Goal: Task Accomplishment & Management: Complete application form

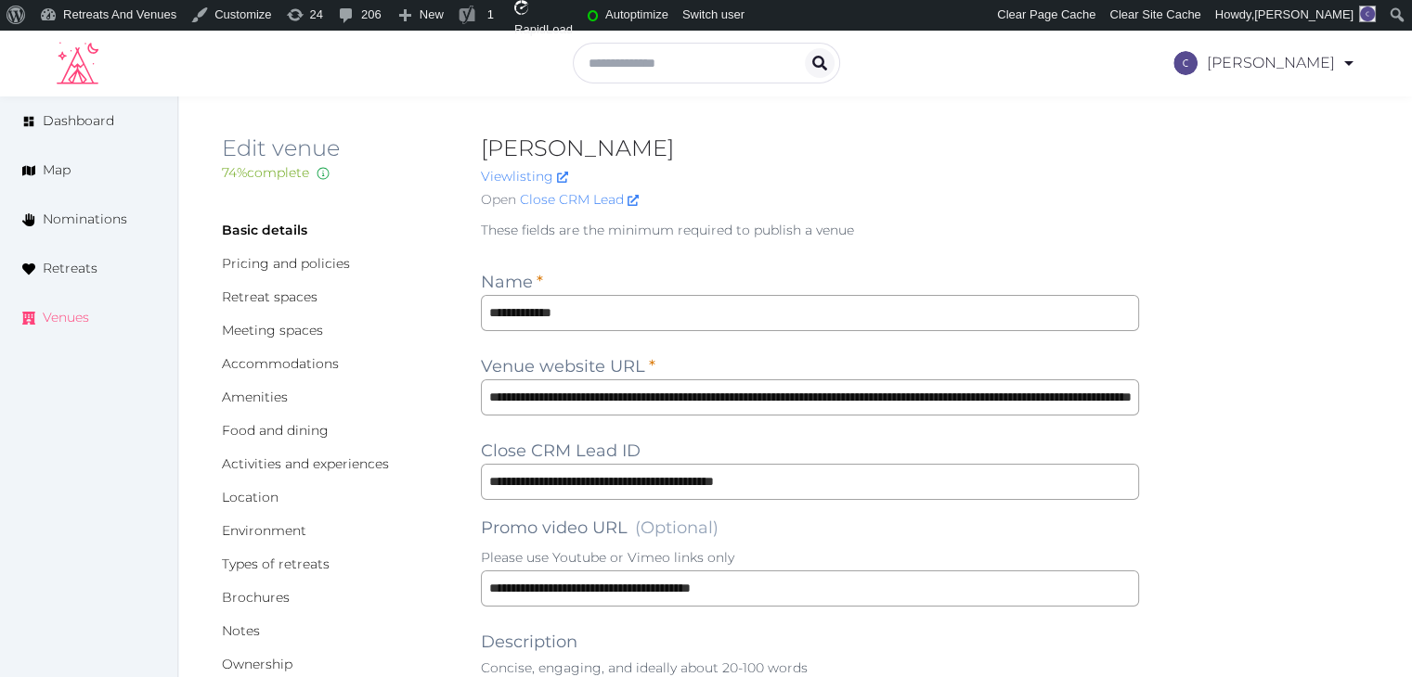
drag, startPoint x: 71, startPoint y: 317, endPoint x: 110, endPoint y: 380, distance: 73.7
click at [71, 317] on span "Venues" at bounding box center [66, 317] width 46 height 19
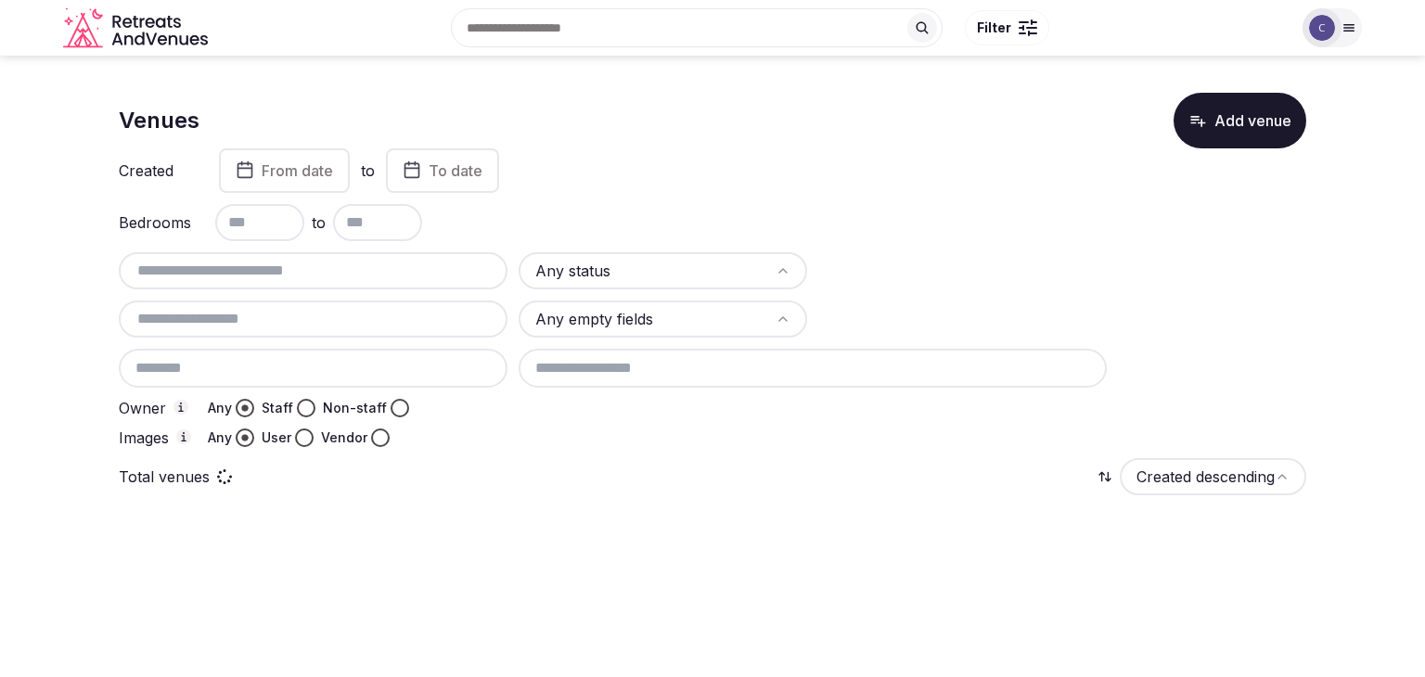
click at [713, 259] on html "Search Popular Destinations [GEOGRAPHIC_DATA], [GEOGRAPHIC_DATA] [GEOGRAPHIC_DA…" at bounding box center [712, 338] width 1425 height 677
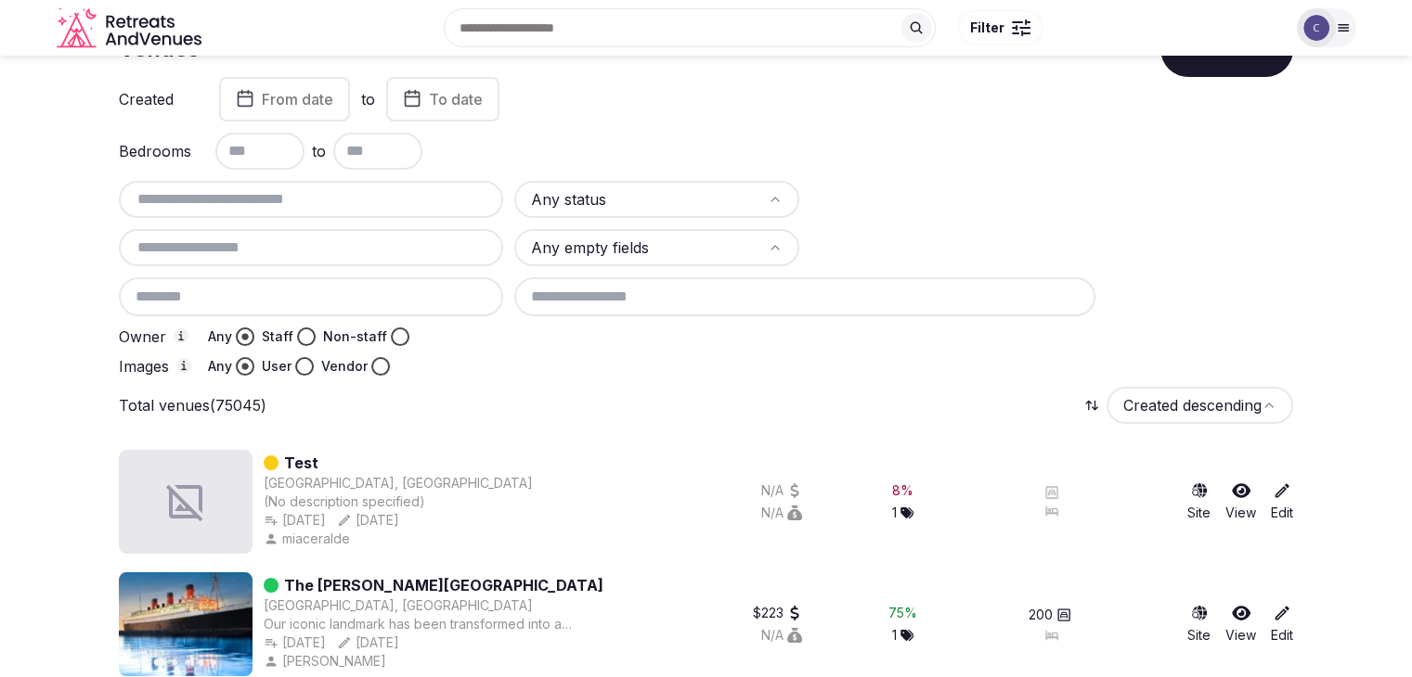
scroll to position [70, 0]
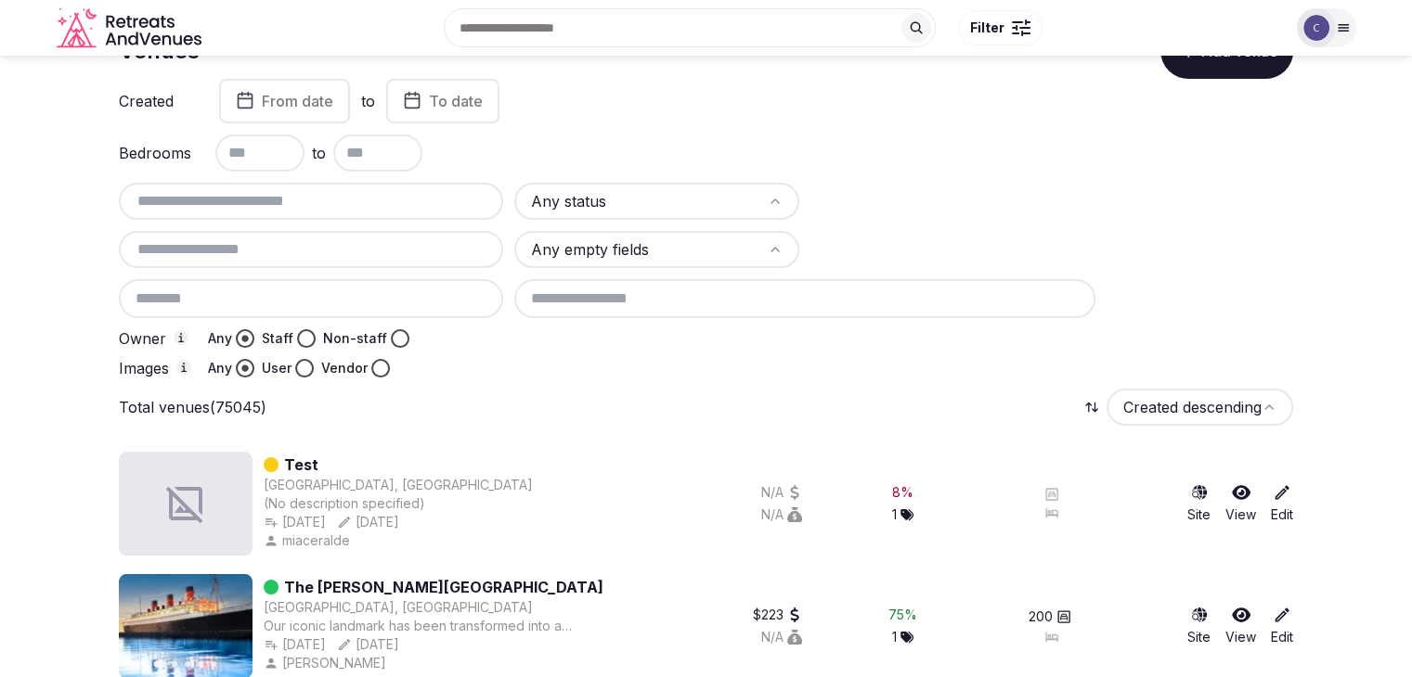
click at [308, 362] on button "User" at bounding box center [304, 368] width 19 height 19
drag, startPoint x: 375, startPoint y: 361, endPoint x: 378, endPoint y: 383, distance: 22.4
click at [375, 366] on button "Vendor" at bounding box center [380, 368] width 19 height 19
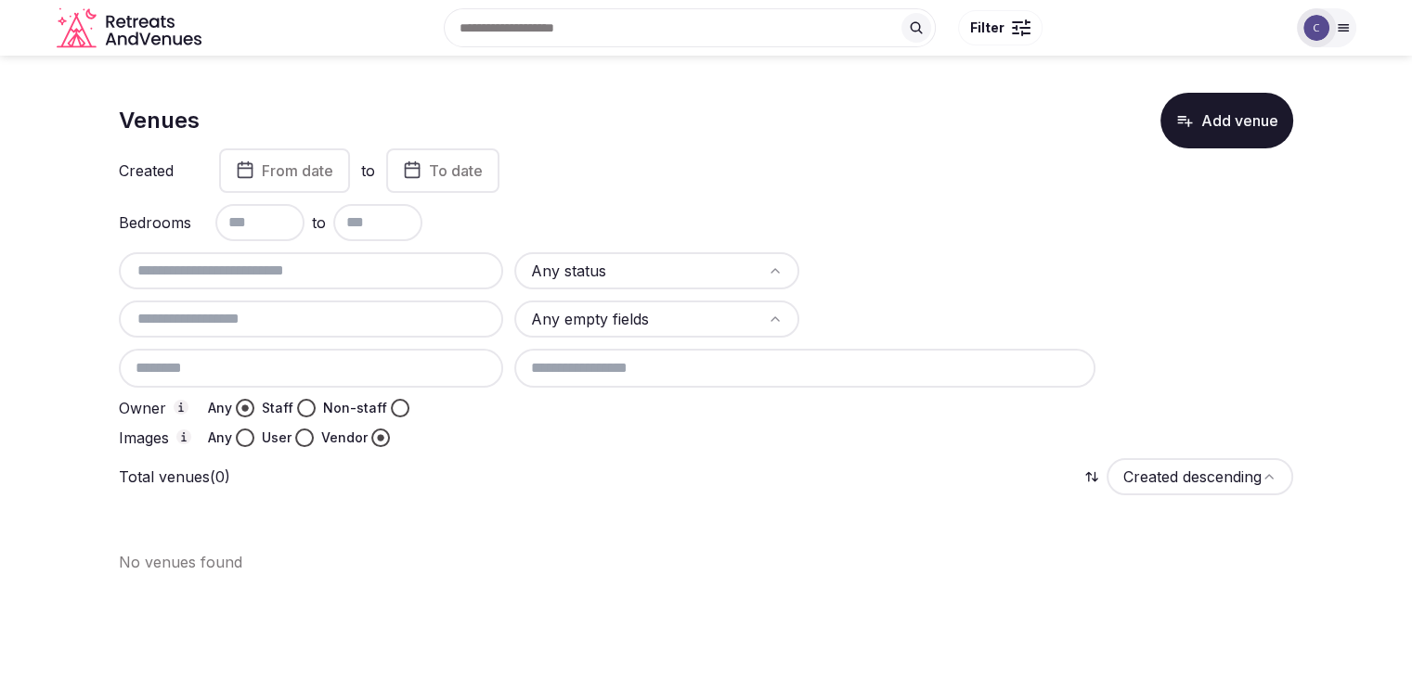
scroll to position [0, 0]
click at [249, 435] on button "Any" at bounding box center [245, 438] width 19 height 19
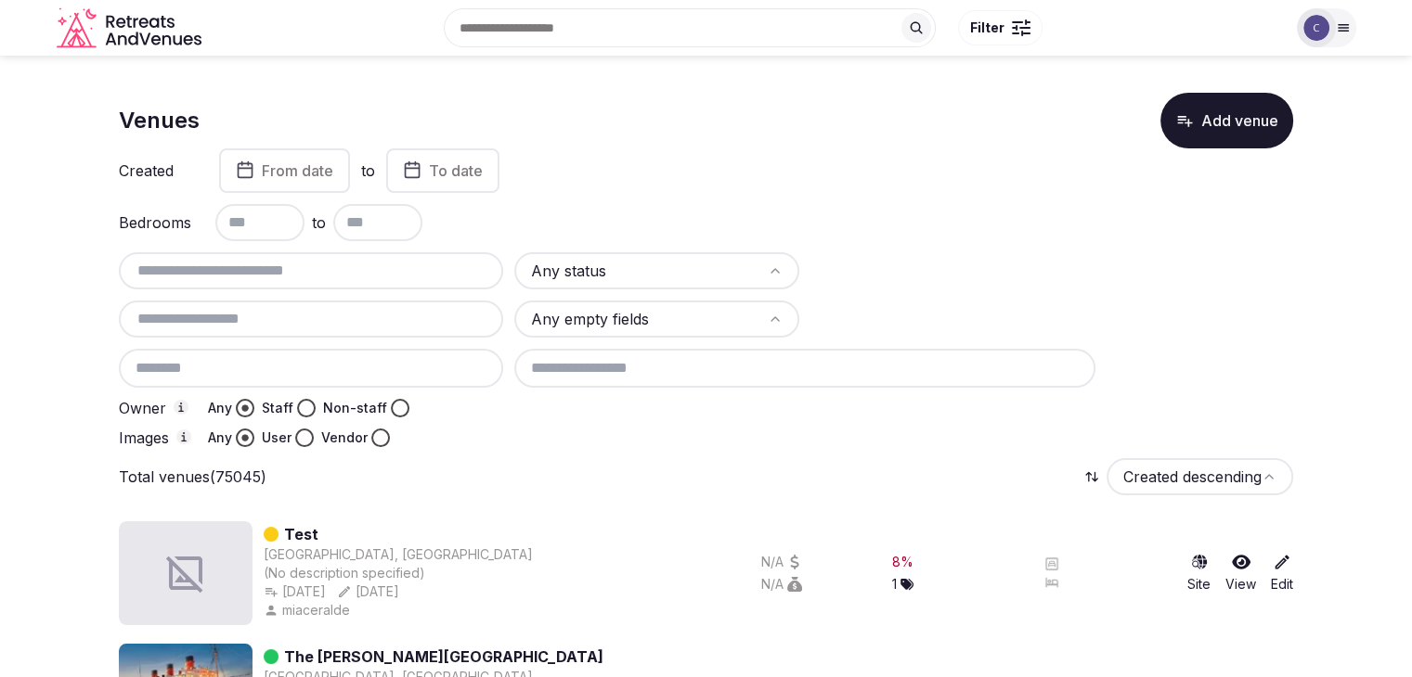
click at [458, 368] on input at bounding box center [311, 368] width 384 height 39
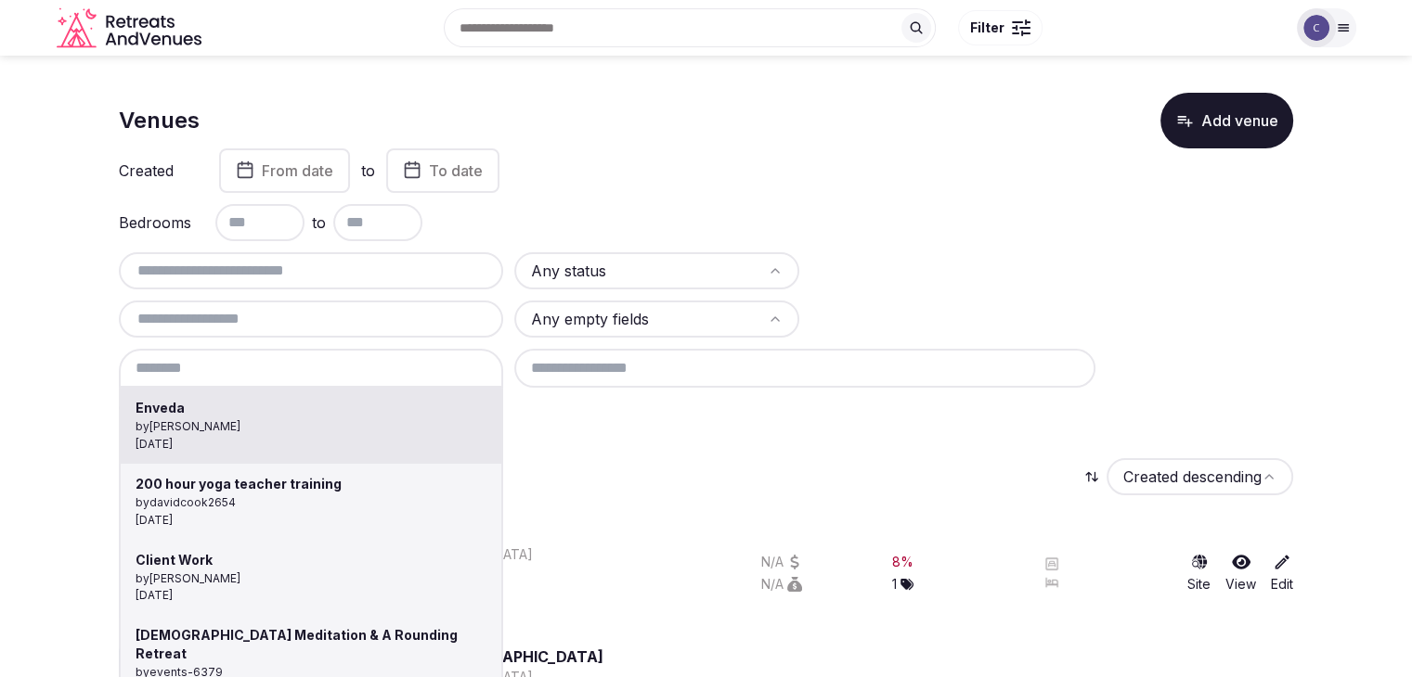
type input "******"
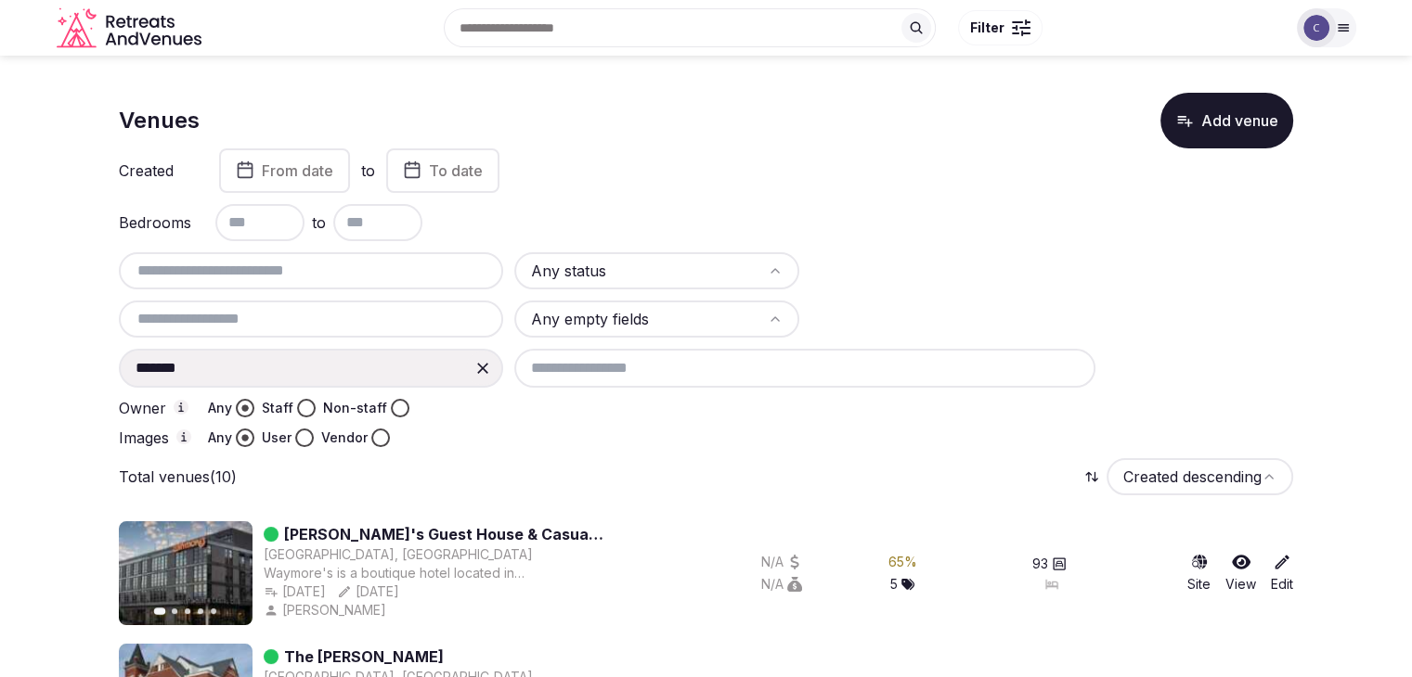
click at [475, 366] on icon at bounding box center [482, 368] width 19 height 19
click at [383, 374] on input at bounding box center [311, 368] width 384 height 39
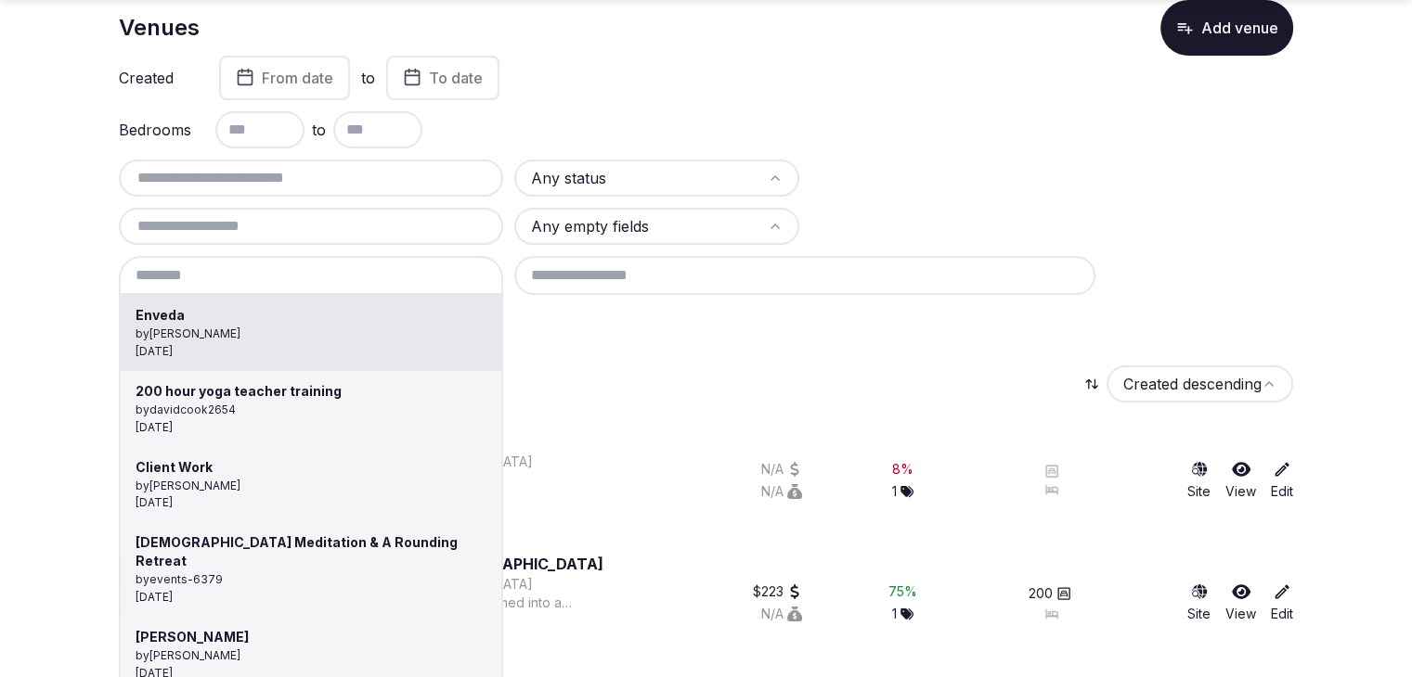
scroll to position [186, 0]
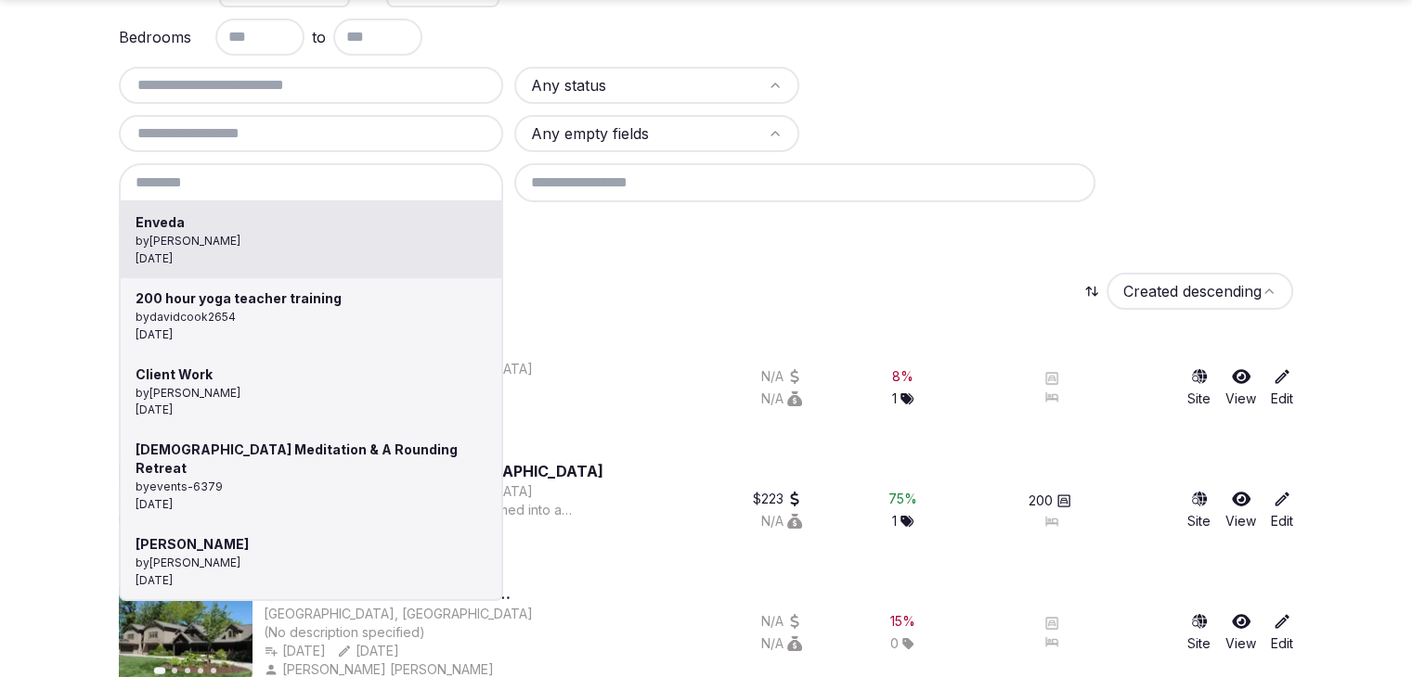
type input "**********"
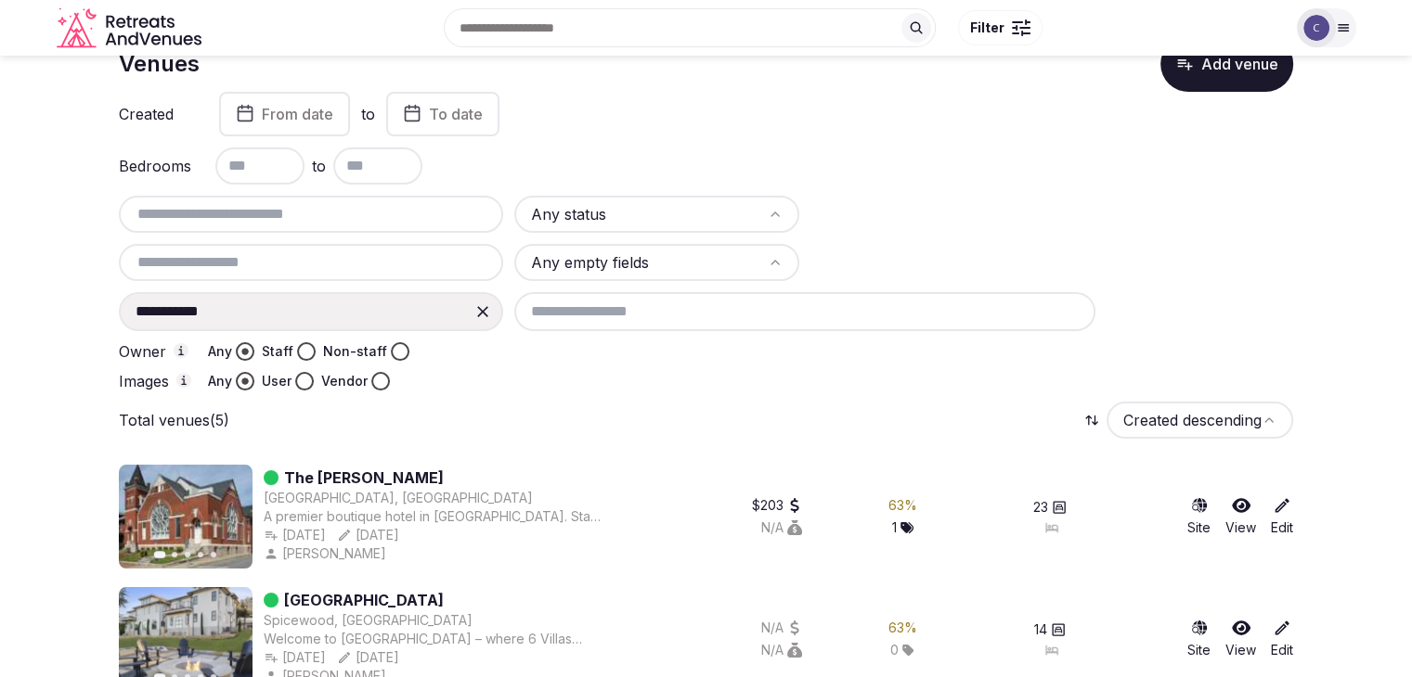
scroll to position [0, 0]
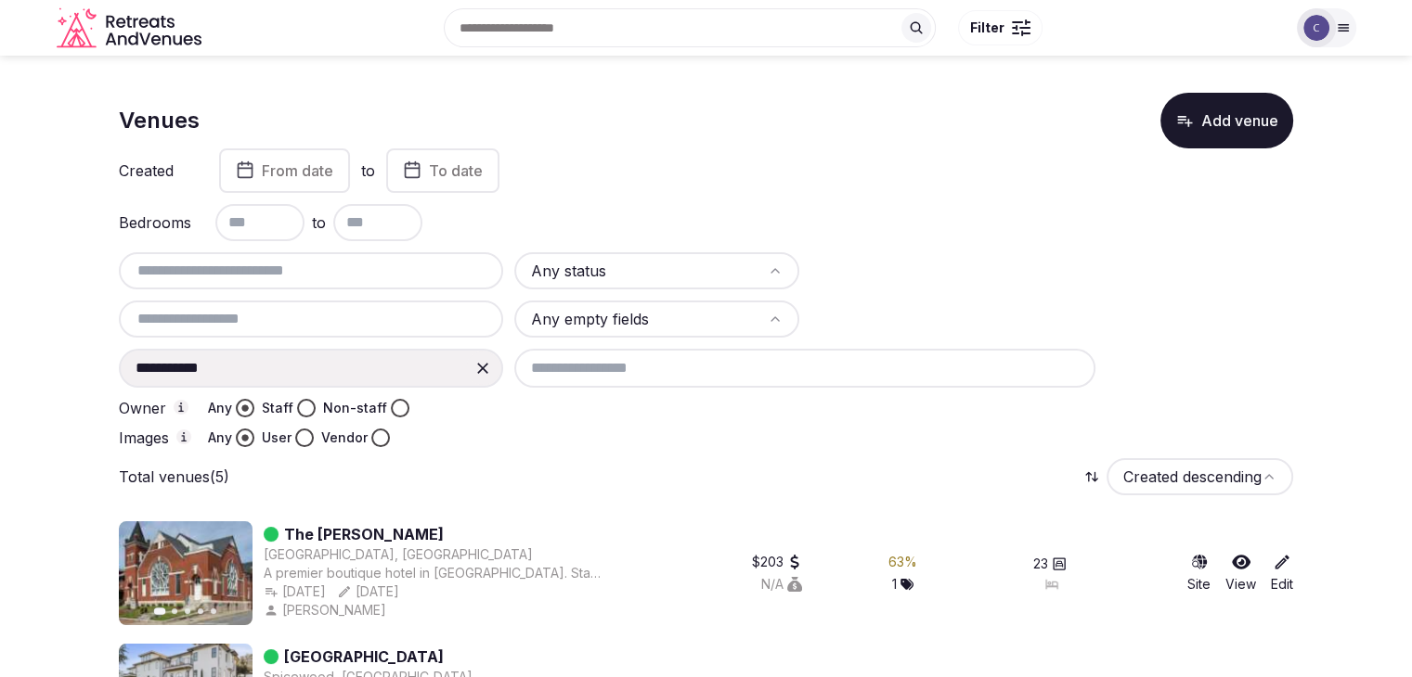
click at [490, 368] on icon at bounding box center [482, 368] width 19 height 19
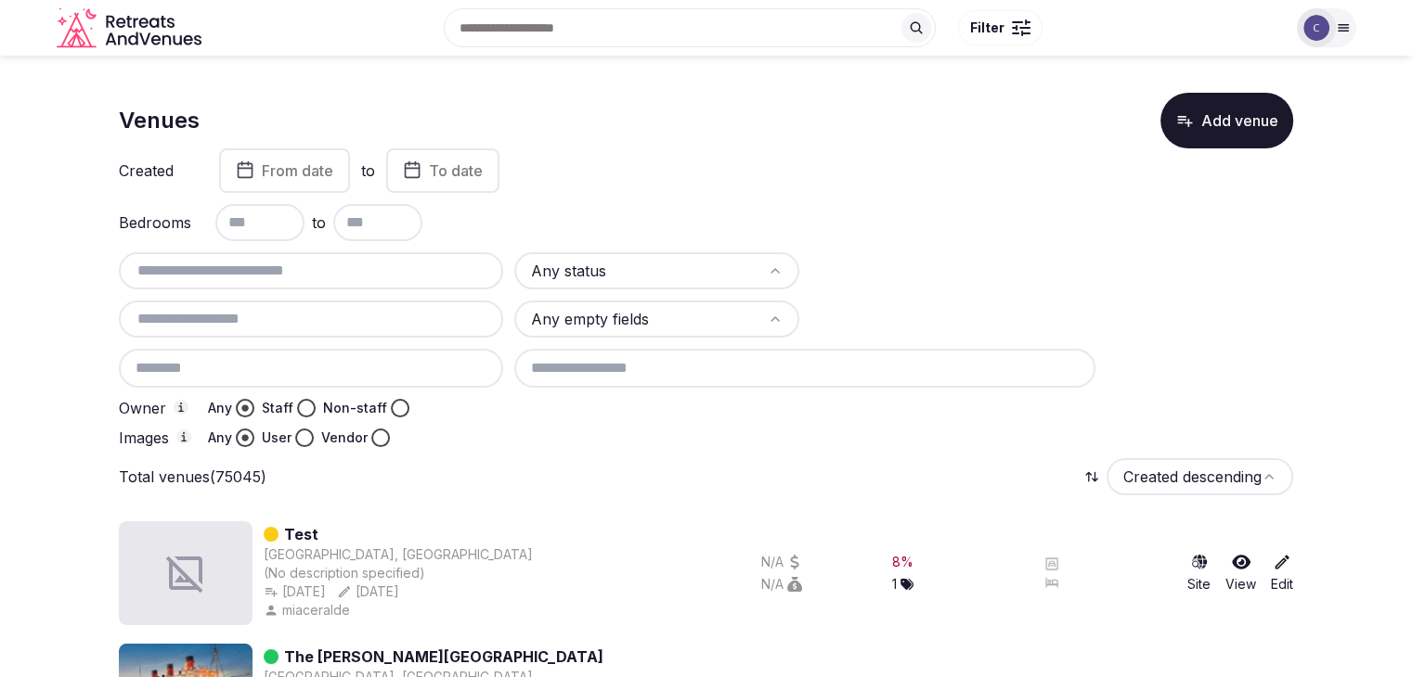
click at [312, 272] on input "text" at bounding box center [310, 271] width 369 height 22
paste input "**********"
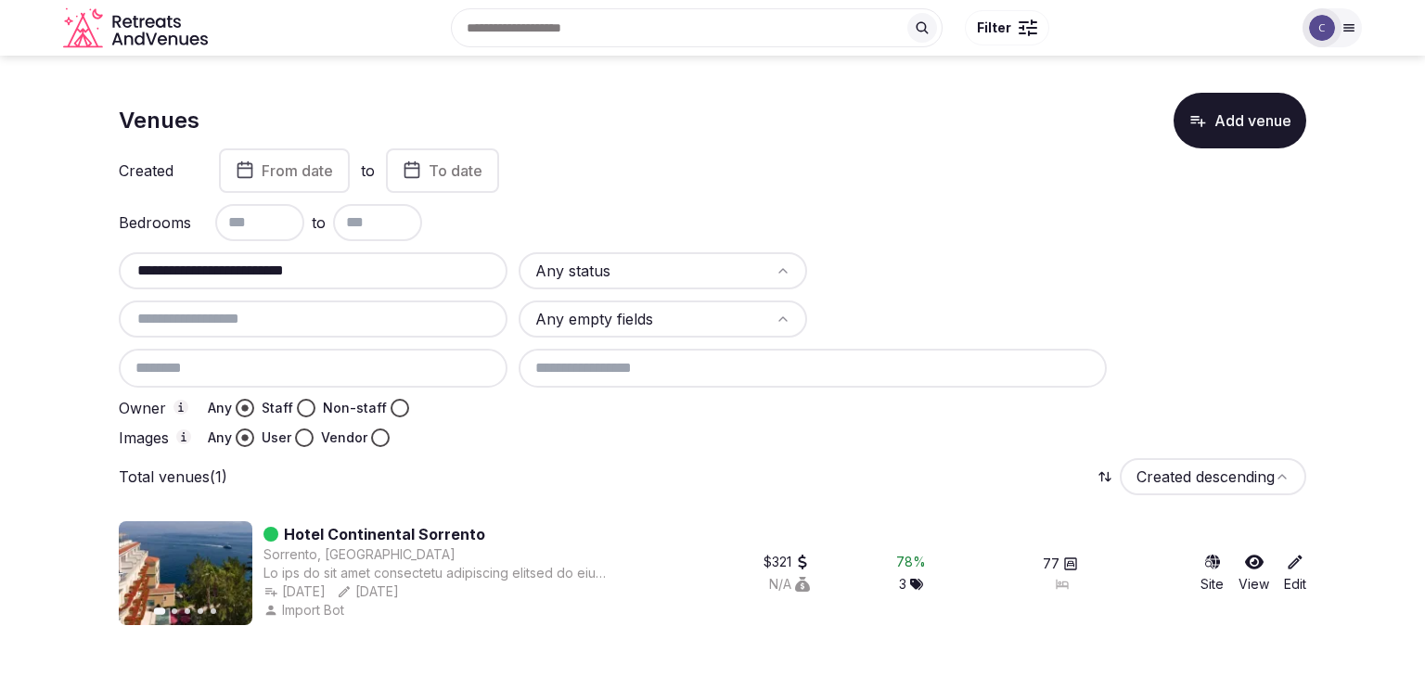
click at [372, 279] on input "**********" at bounding box center [313, 271] width 374 height 22
paste input "***"
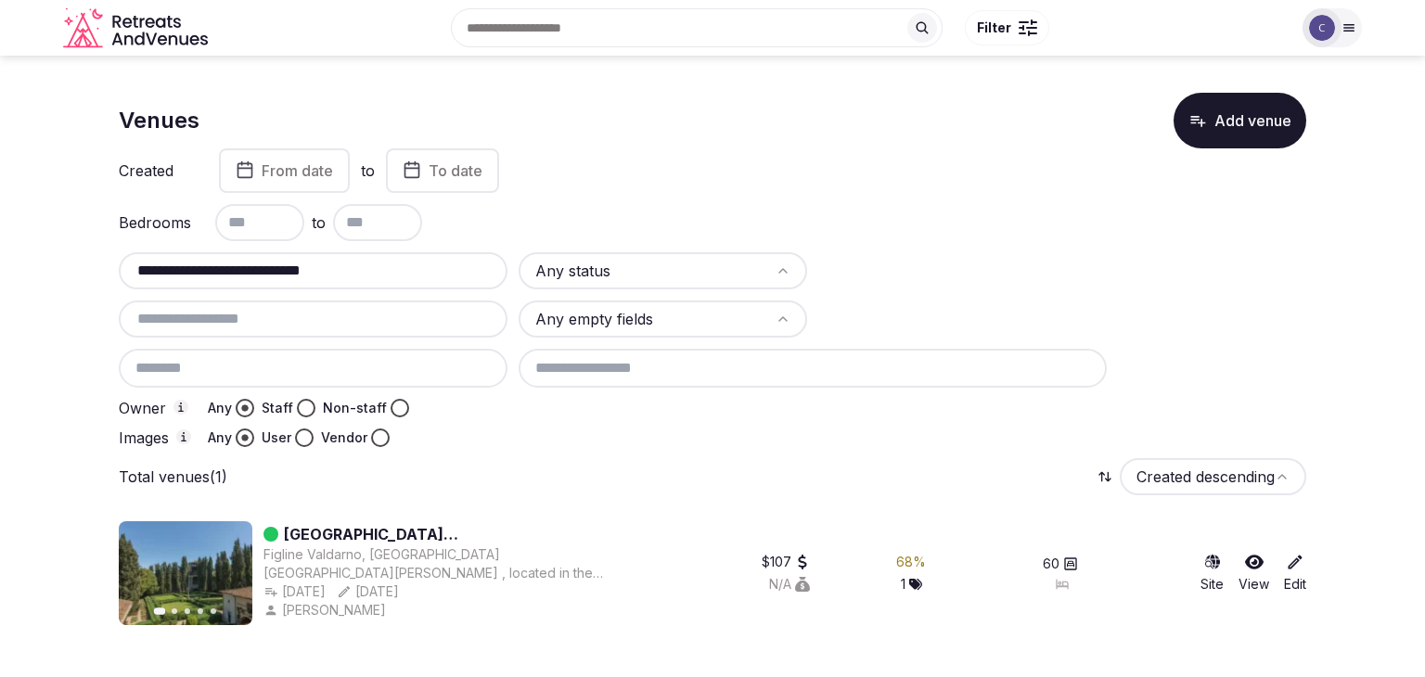
click at [445, 266] on input "**********" at bounding box center [313, 271] width 374 height 22
paste input "****"
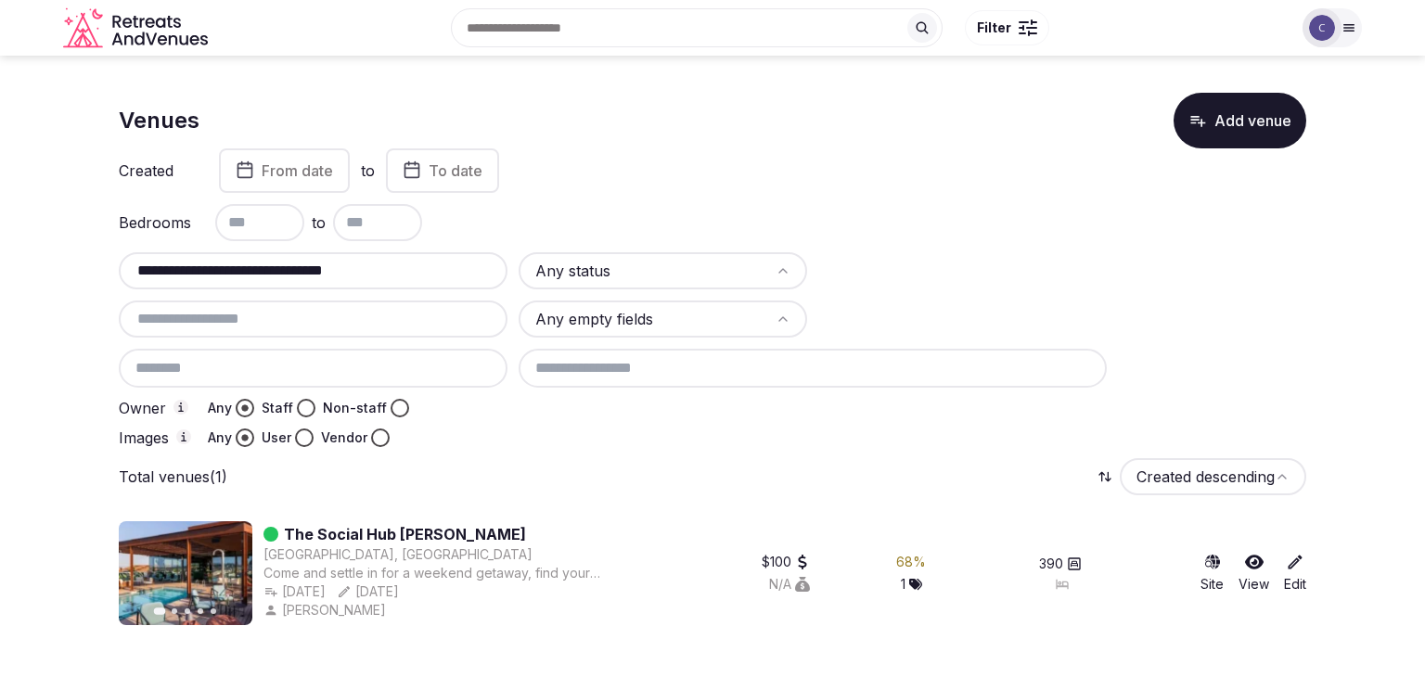
click at [379, 272] on input "**********" at bounding box center [313, 271] width 374 height 22
paste input "text"
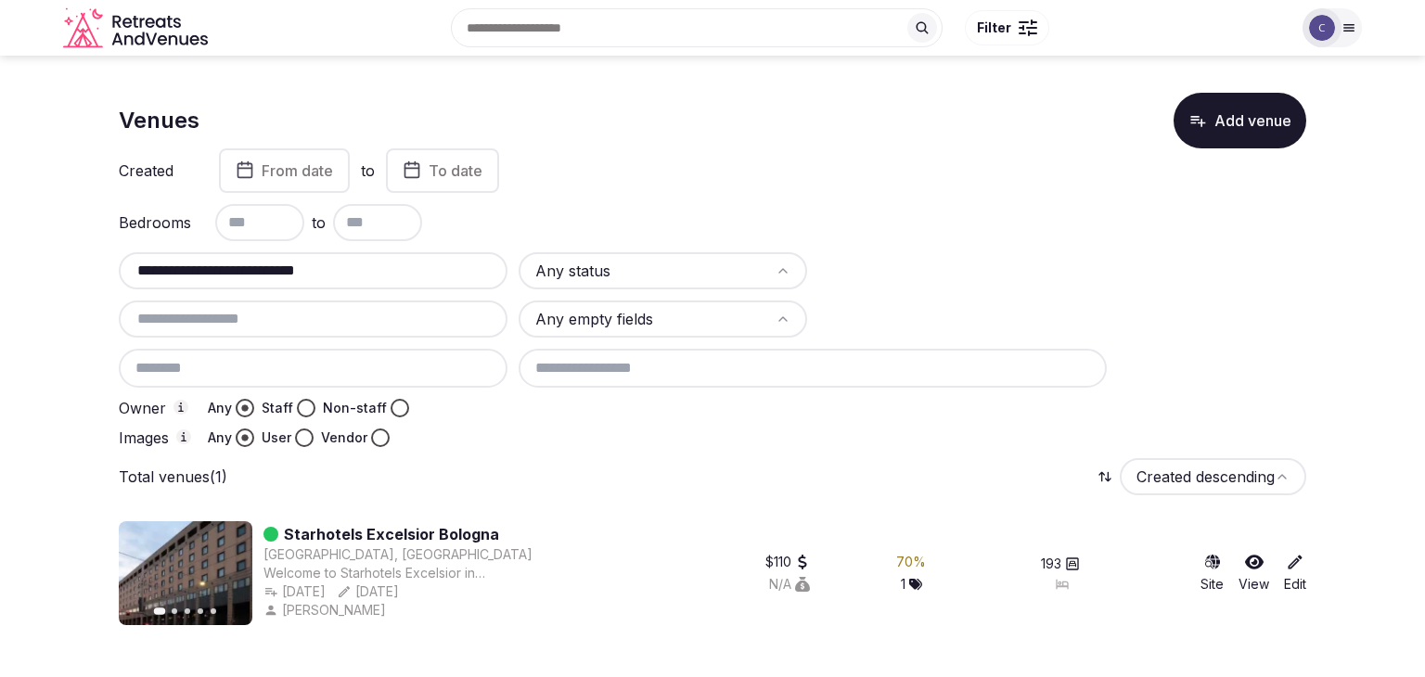
click at [382, 279] on input "**********" at bounding box center [313, 271] width 374 height 22
click at [380, 279] on input "**********" at bounding box center [313, 271] width 374 height 22
click at [380, 273] on input "**********" at bounding box center [313, 271] width 374 height 22
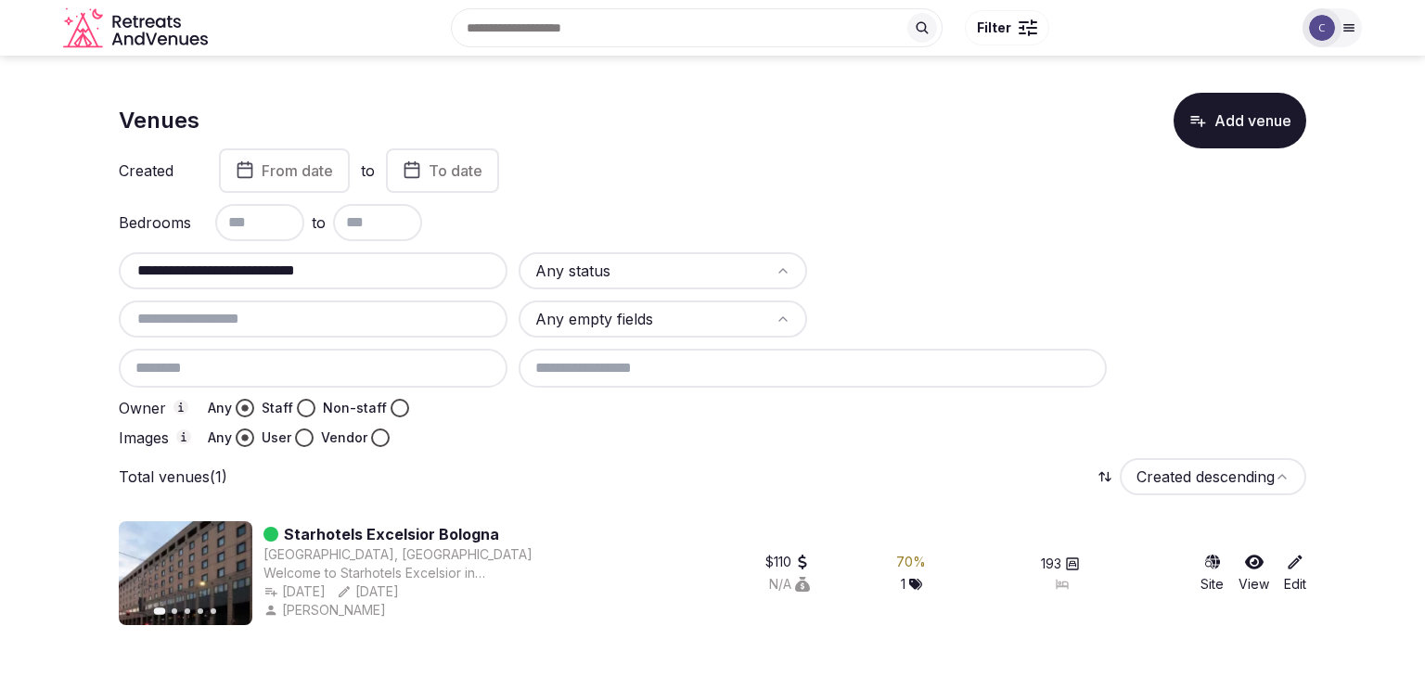
click at [380, 273] on input "**********" at bounding box center [313, 271] width 374 height 22
paste input "****"
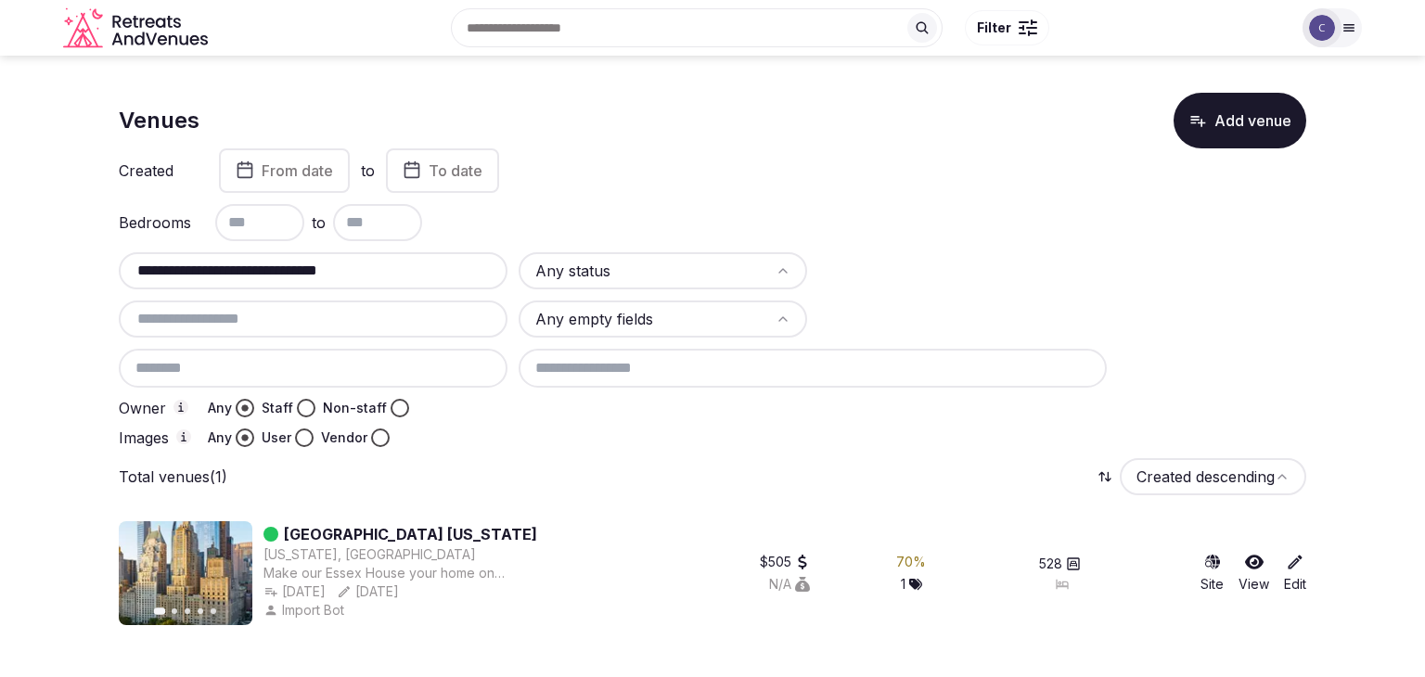
click at [394, 279] on input "**********" at bounding box center [313, 271] width 374 height 22
paste input "text"
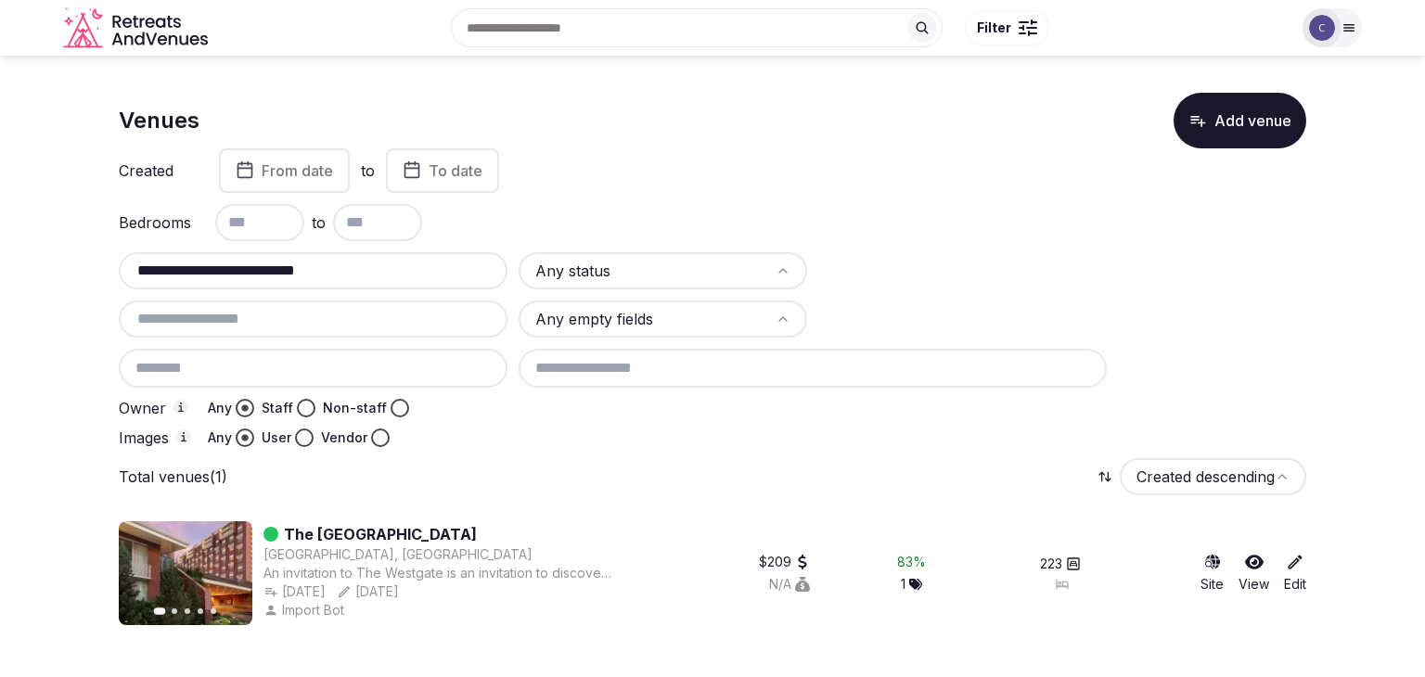
click at [412, 263] on input "**********" at bounding box center [313, 271] width 374 height 22
paste input "*****"
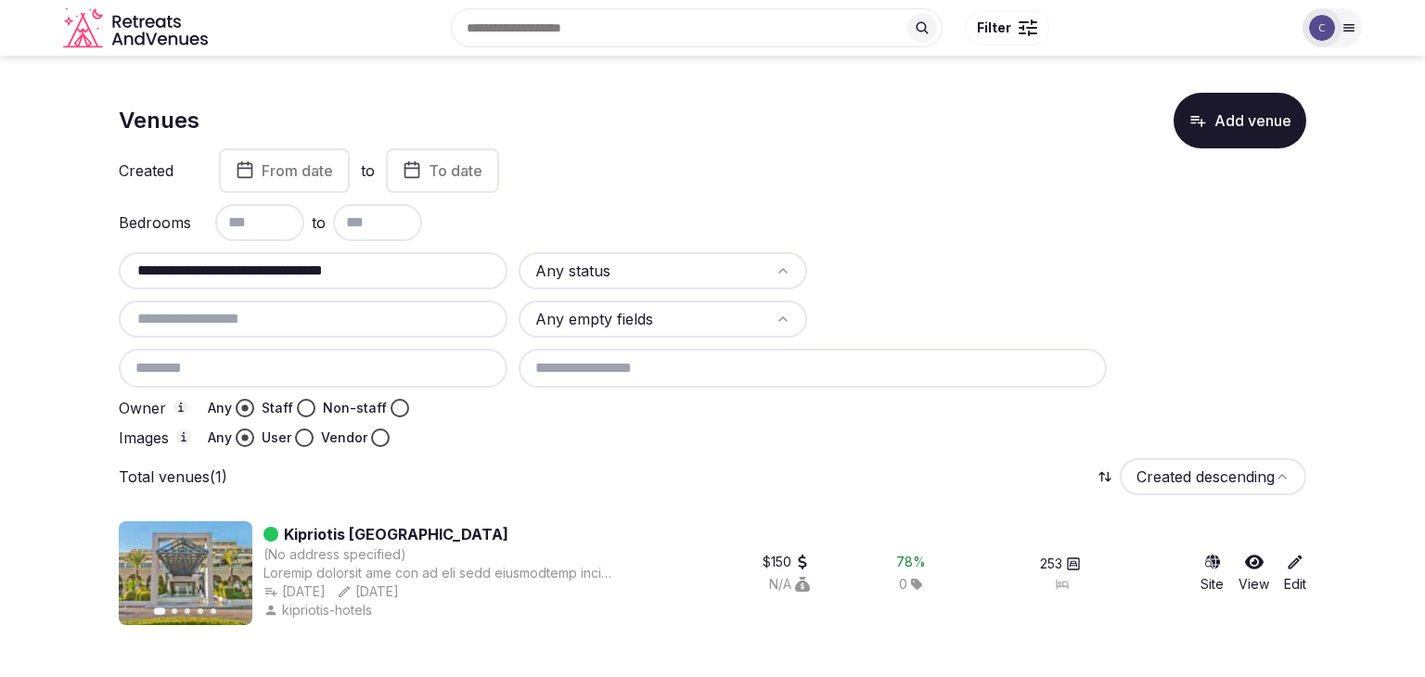
click at [419, 272] on input "**********" at bounding box center [313, 271] width 374 height 22
paste input "text"
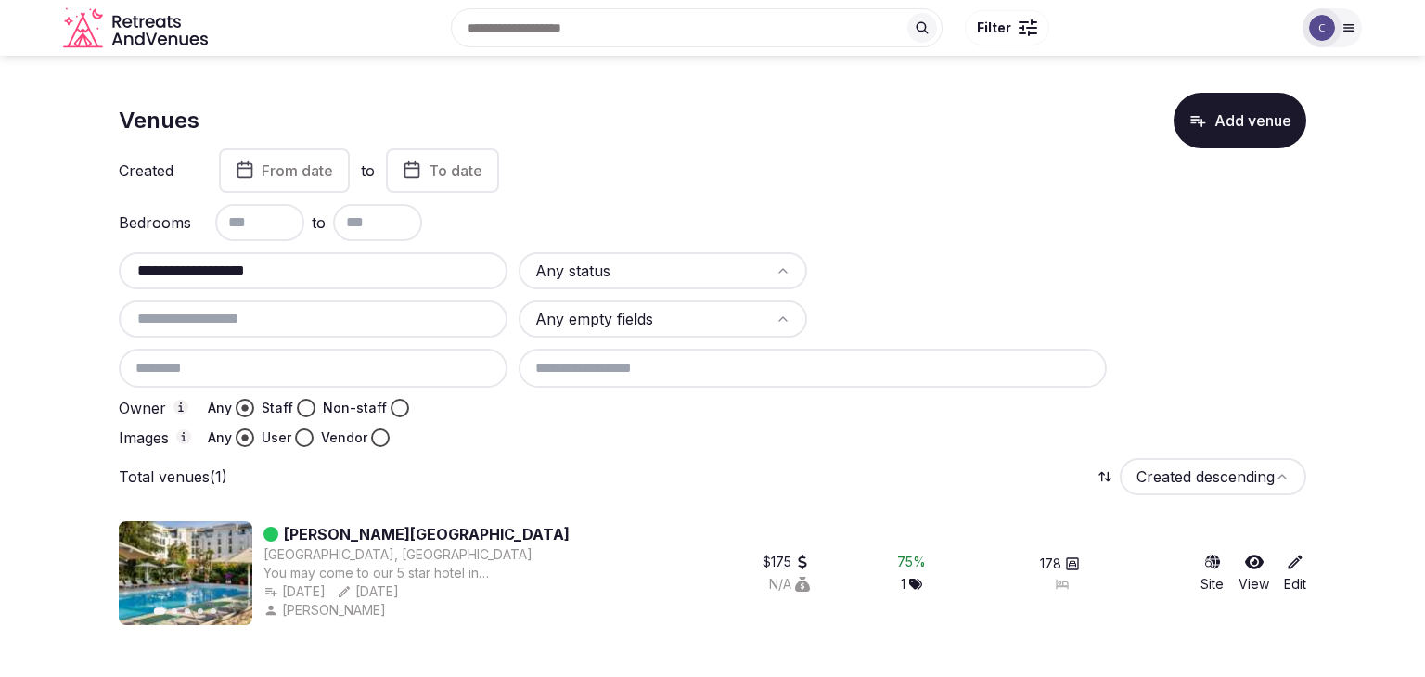
click at [404, 265] on input "**********" at bounding box center [313, 271] width 374 height 22
paste input "***"
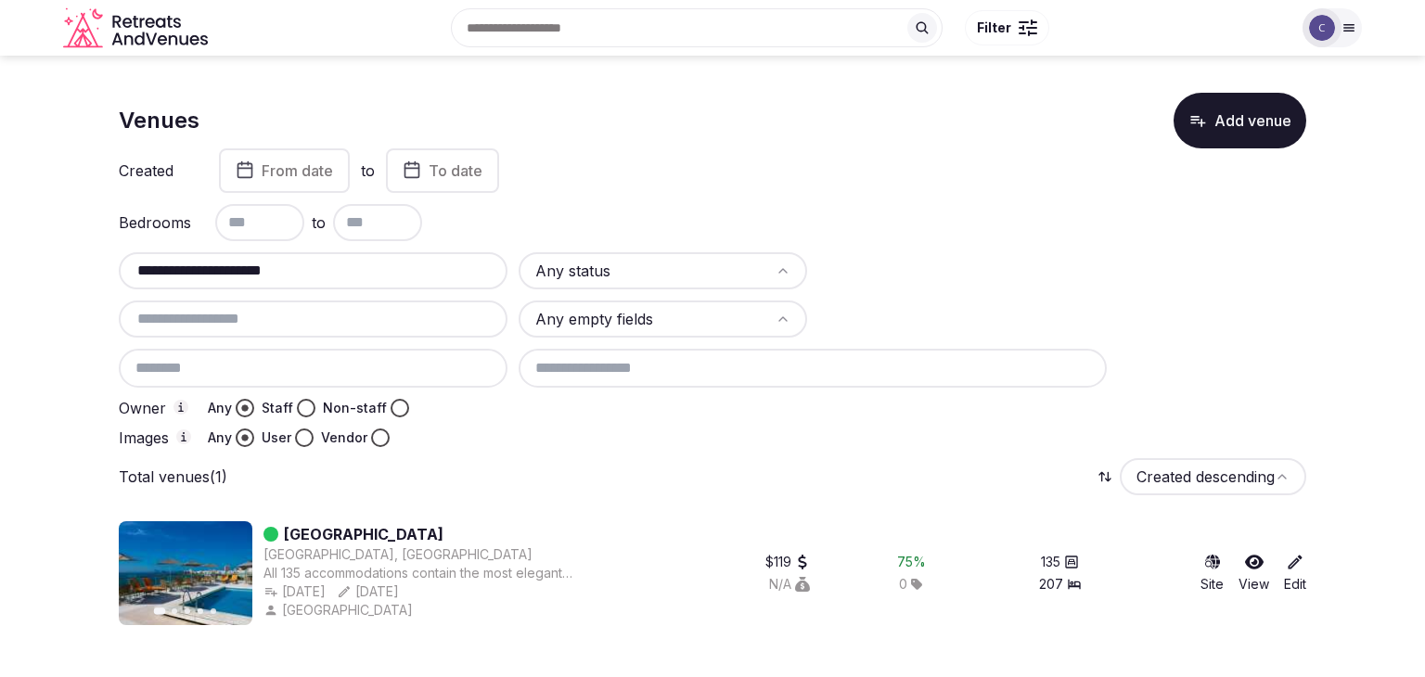
click at [412, 268] on input "**********" at bounding box center [313, 271] width 374 height 22
paste input "****"
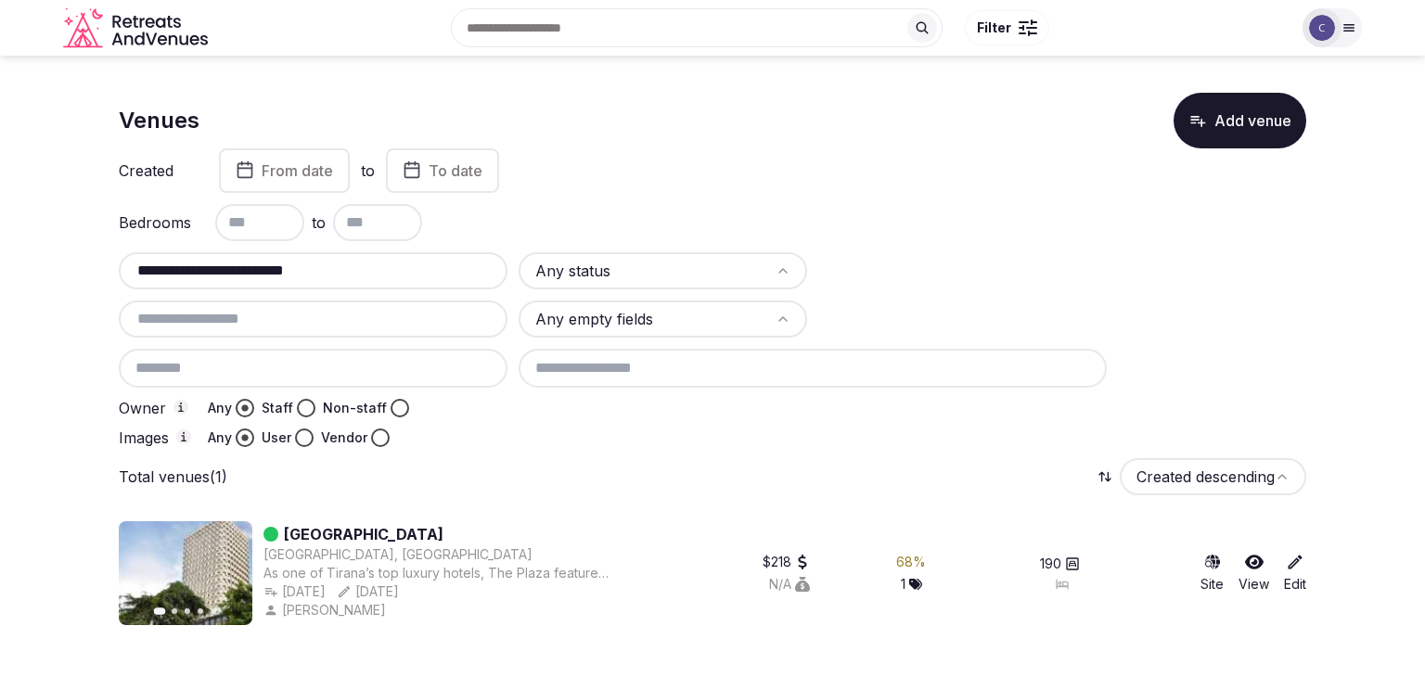
click at [380, 270] on input "**********" at bounding box center [313, 271] width 374 height 22
paste input "text"
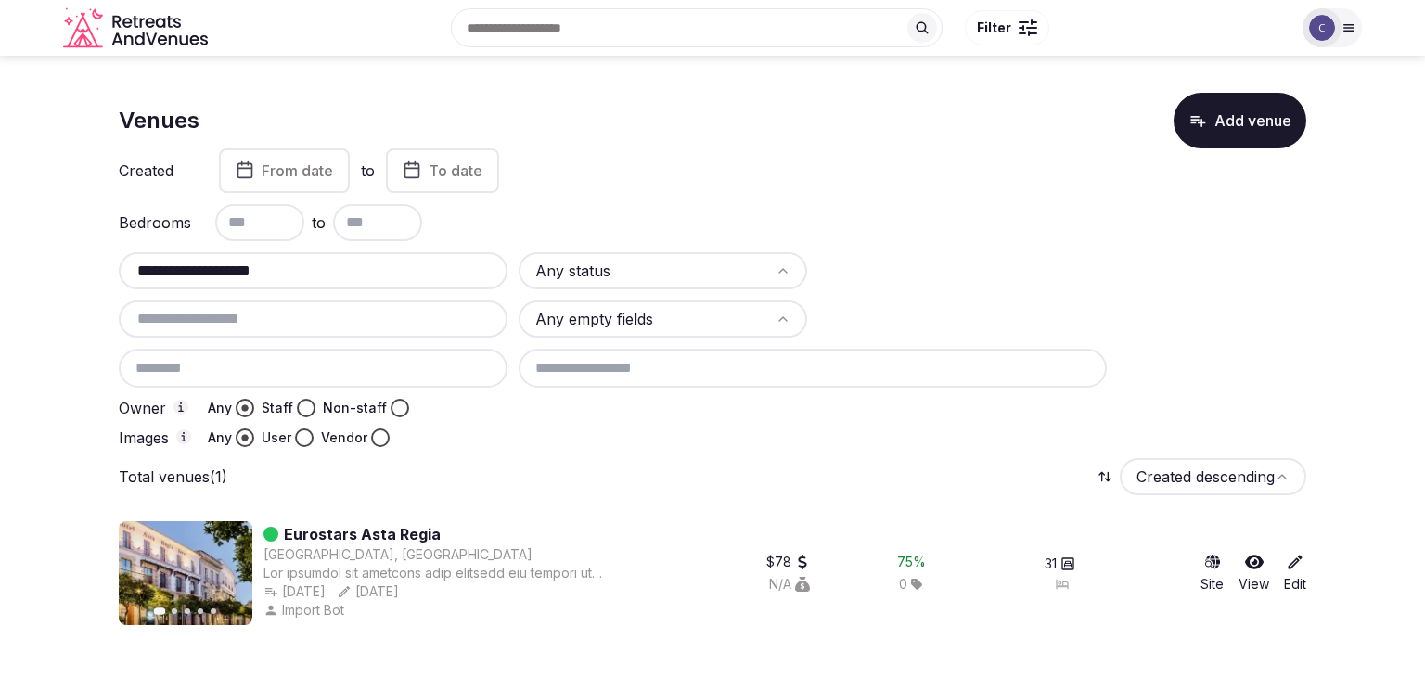
click at [445, 278] on input "**********" at bounding box center [313, 271] width 374 height 22
paste input "***"
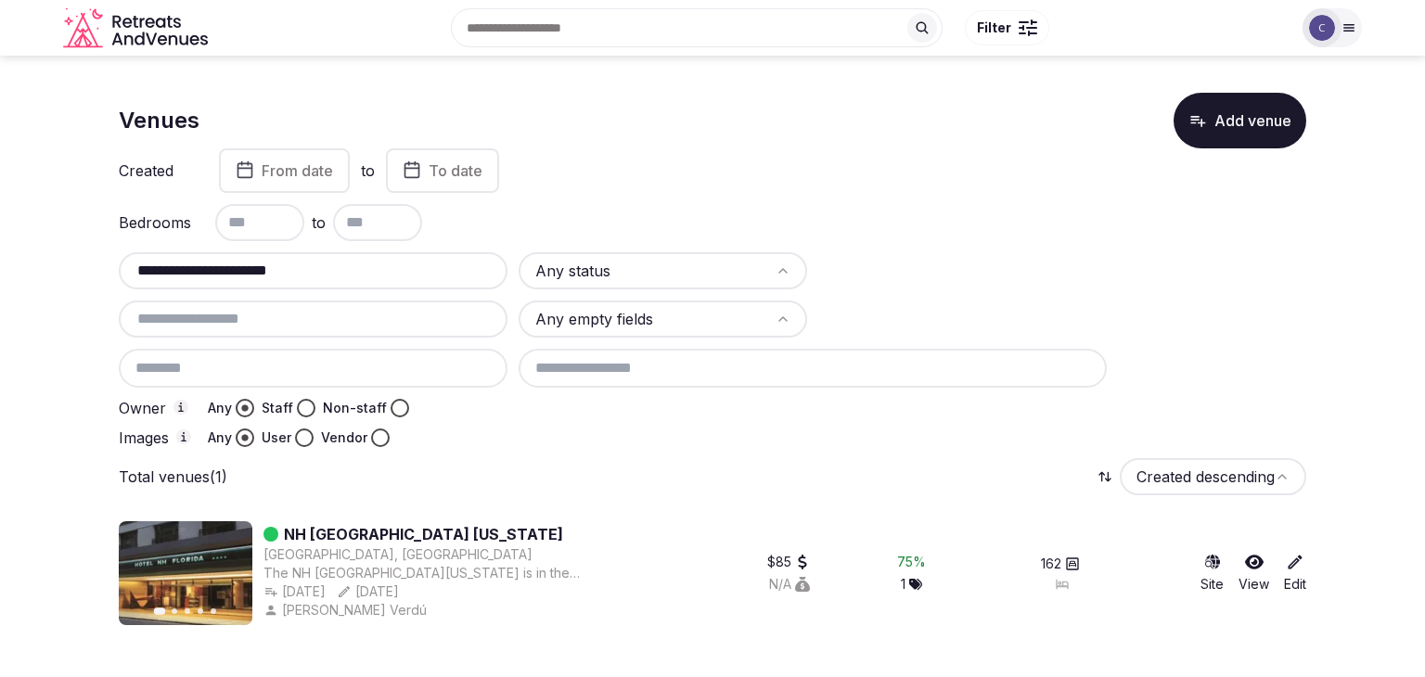
click at [430, 277] on input "**********" at bounding box center [313, 271] width 374 height 22
paste input "**********"
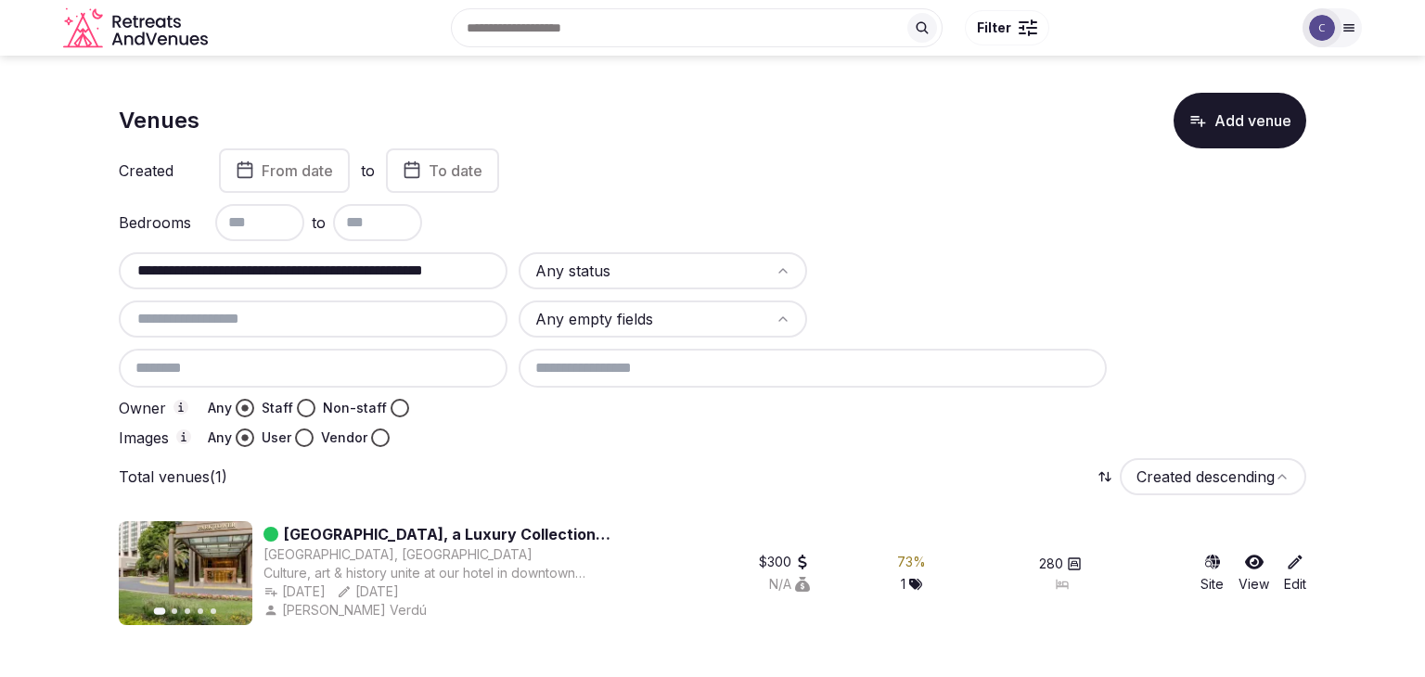
click at [423, 268] on input "**********" at bounding box center [313, 271] width 374 height 22
paste input "text"
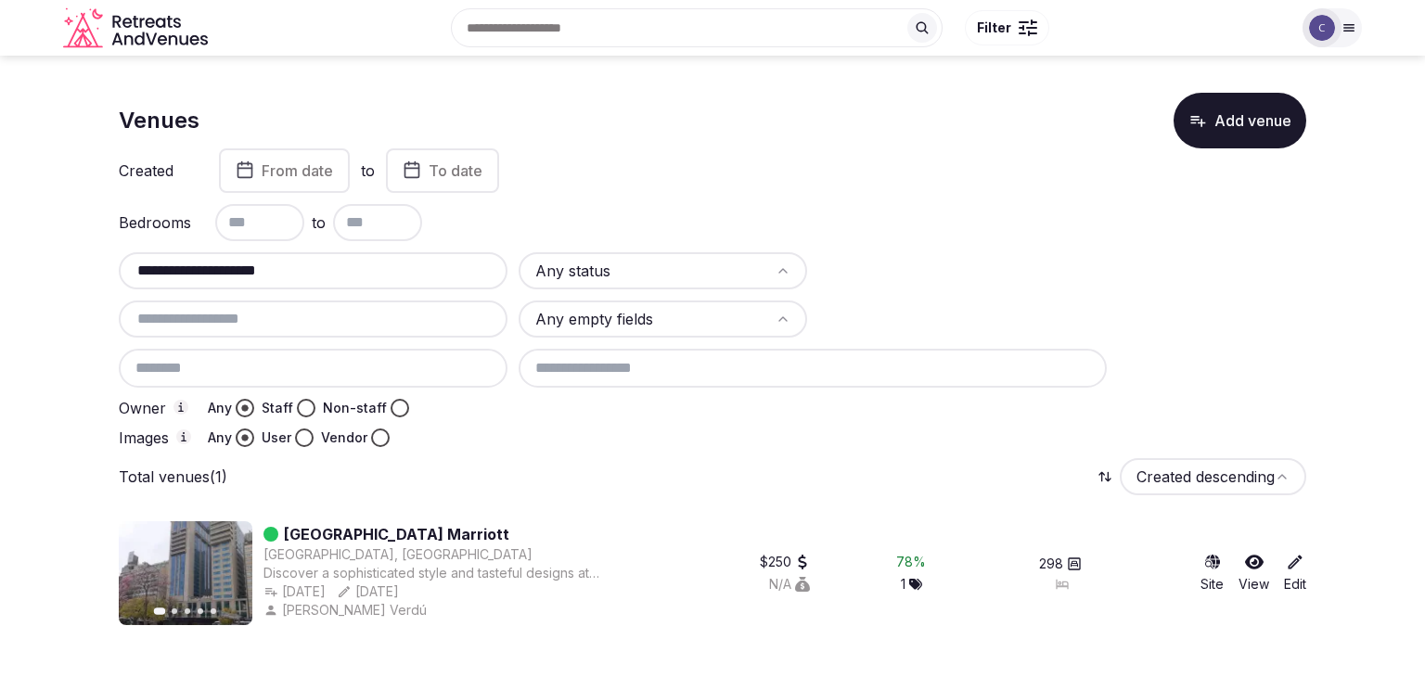
click at [427, 277] on input "**********" at bounding box center [313, 271] width 374 height 22
paste input "**********"
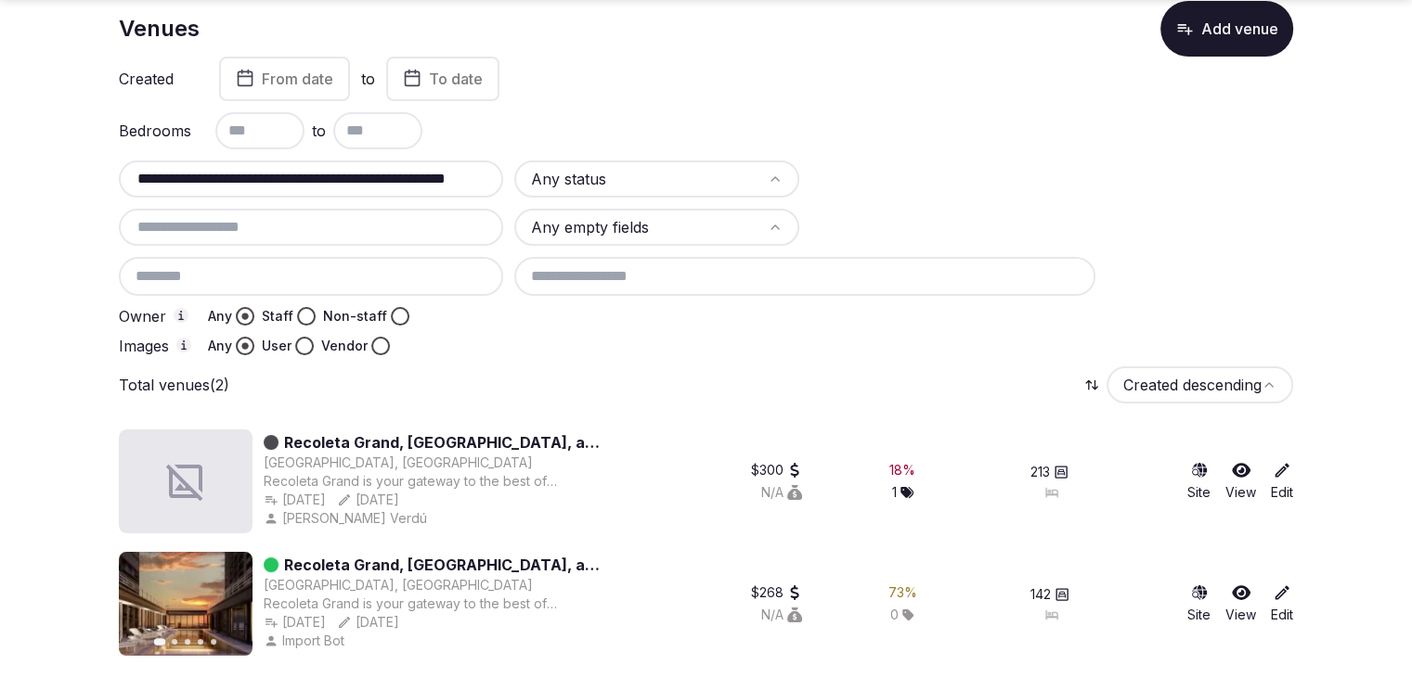
click at [432, 183] on input "**********" at bounding box center [310, 179] width 369 height 22
paste input "text"
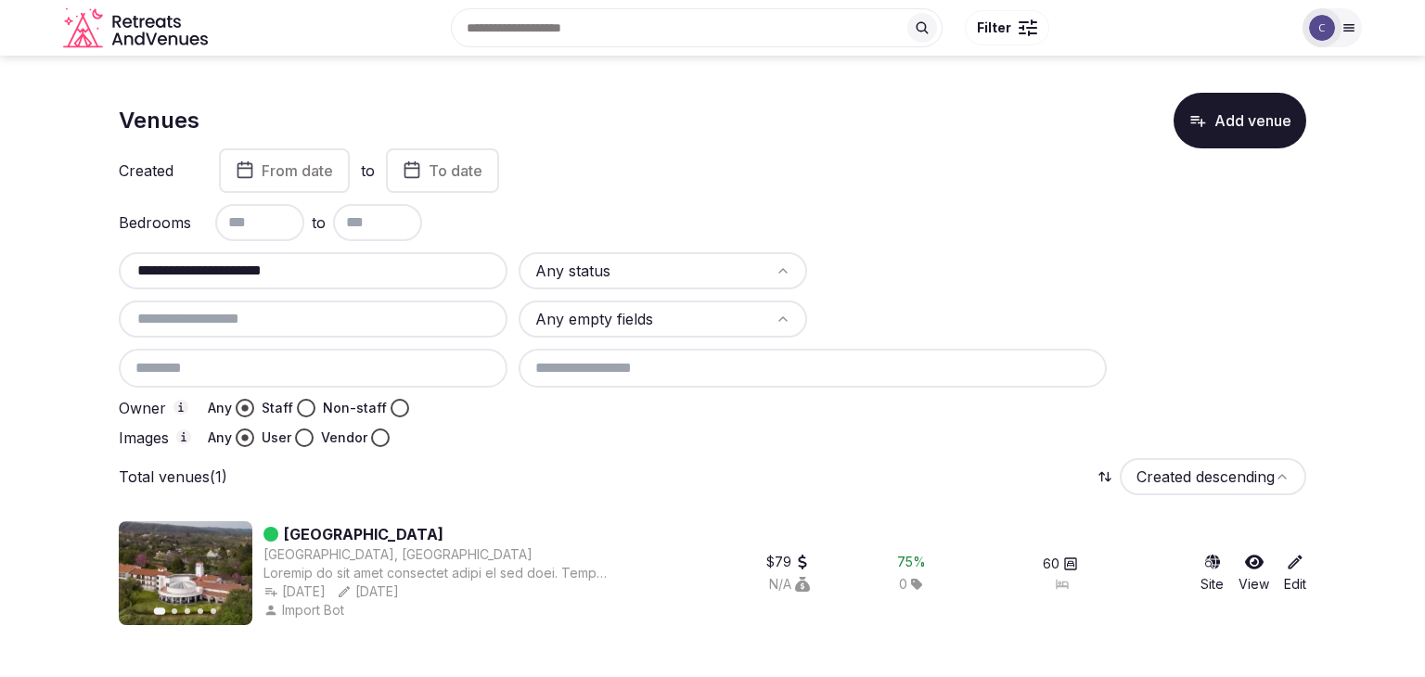
click at [439, 270] on input "**********" at bounding box center [313, 271] width 374 height 22
click at [440, 270] on input "**********" at bounding box center [313, 271] width 374 height 22
paste input "text"
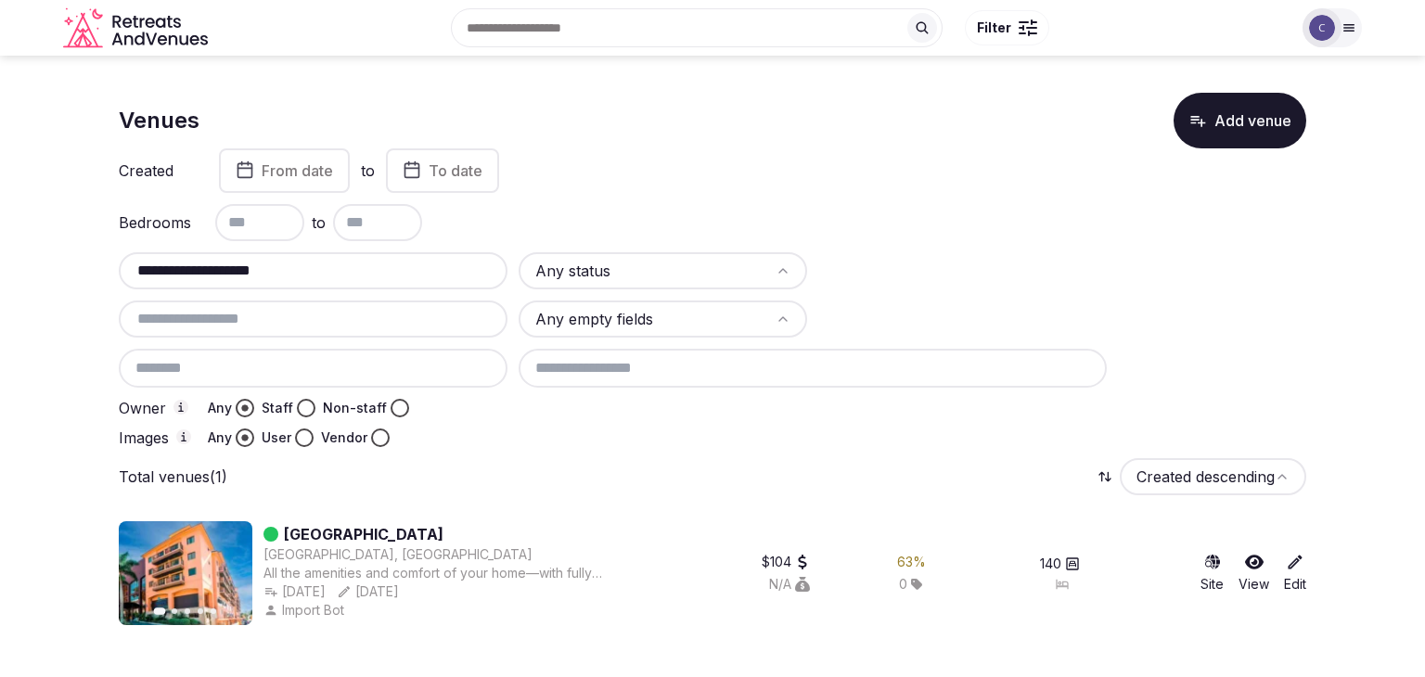
click at [387, 266] on input "**********" at bounding box center [313, 271] width 374 height 22
paste input "******"
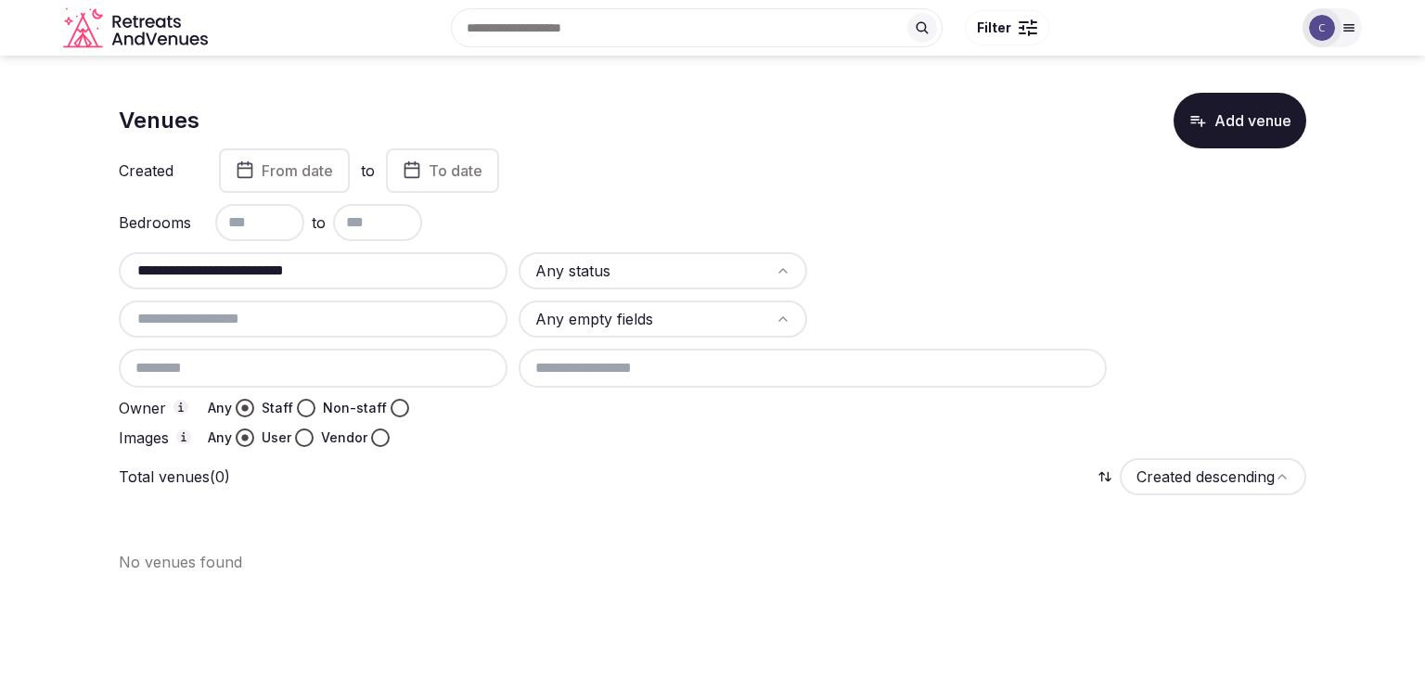
drag, startPoint x: 245, startPoint y: 271, endPoint x: 363, endPoint y: 266, distance: 118.0
click at [363, 266] on input "**********" at bounding box center [313, 271] width 374 height 22
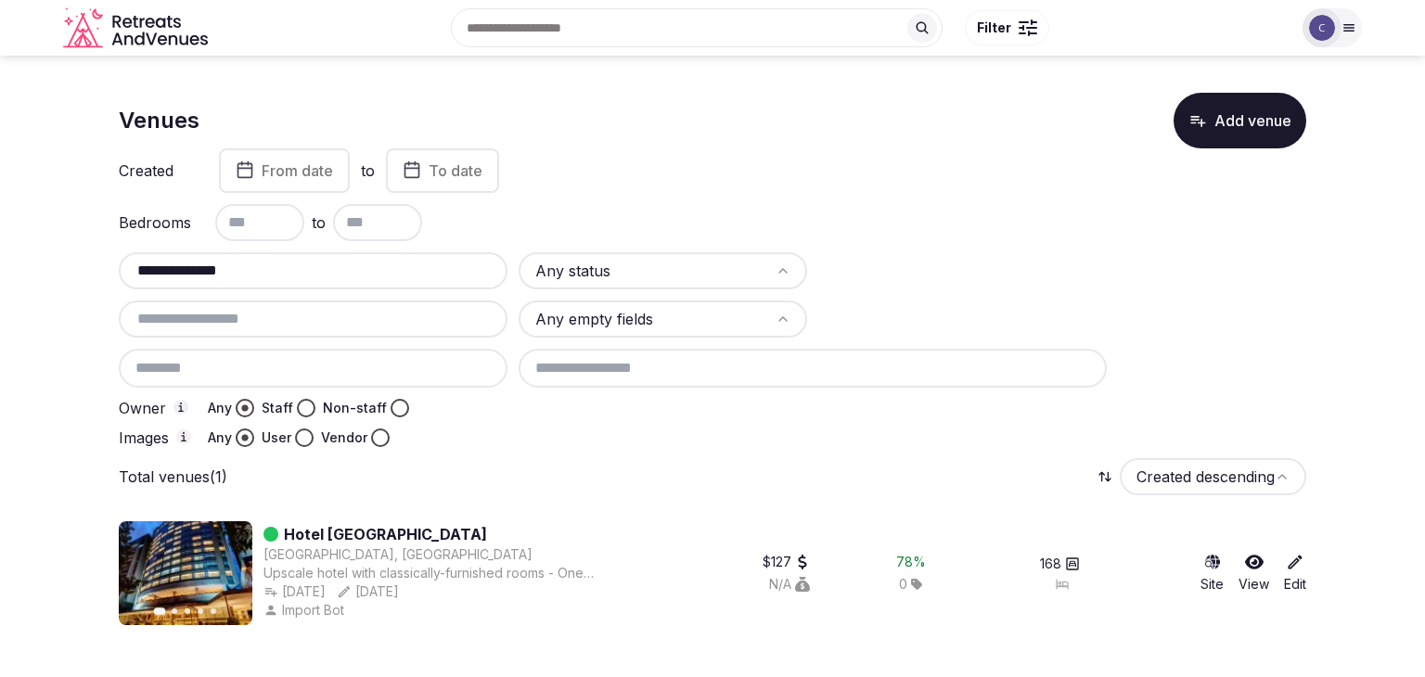
click at [412, 277] on input "**********" at bounding box center [313, 271] width 374 height 22
paste input "*****"
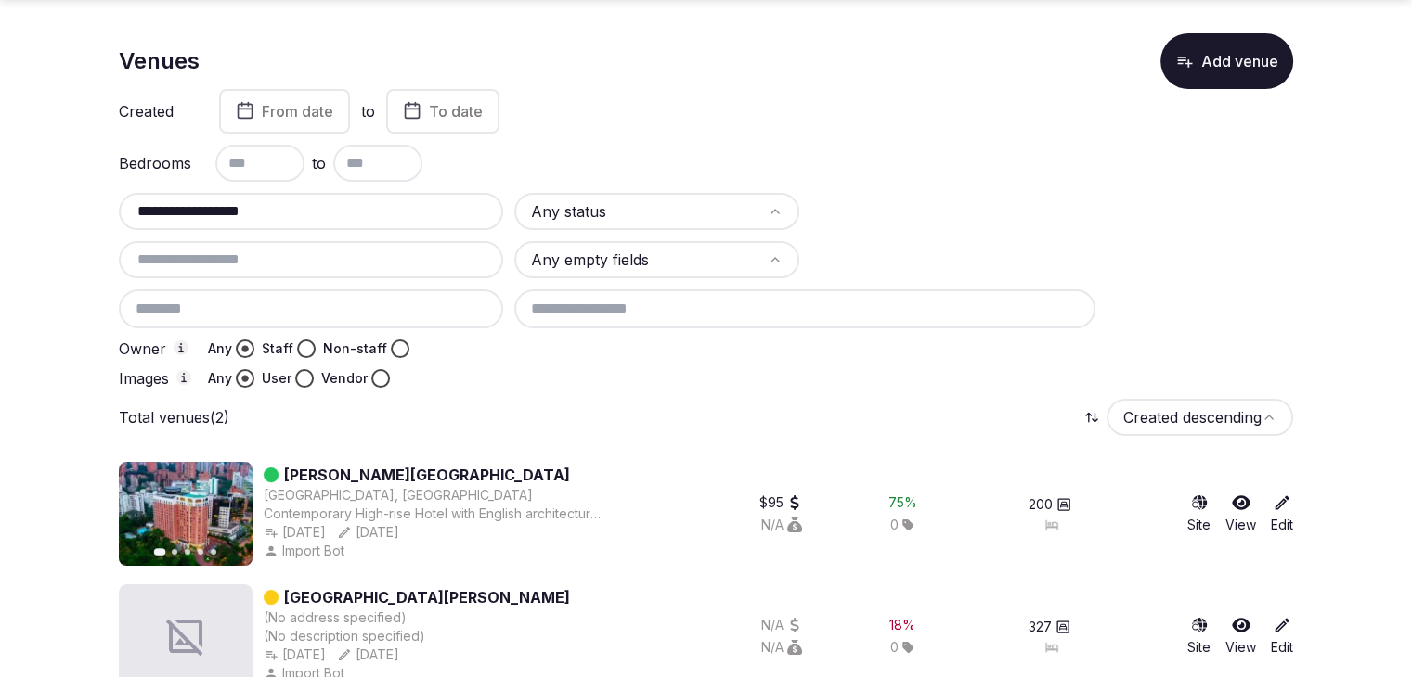
scroll to position [92, 0]
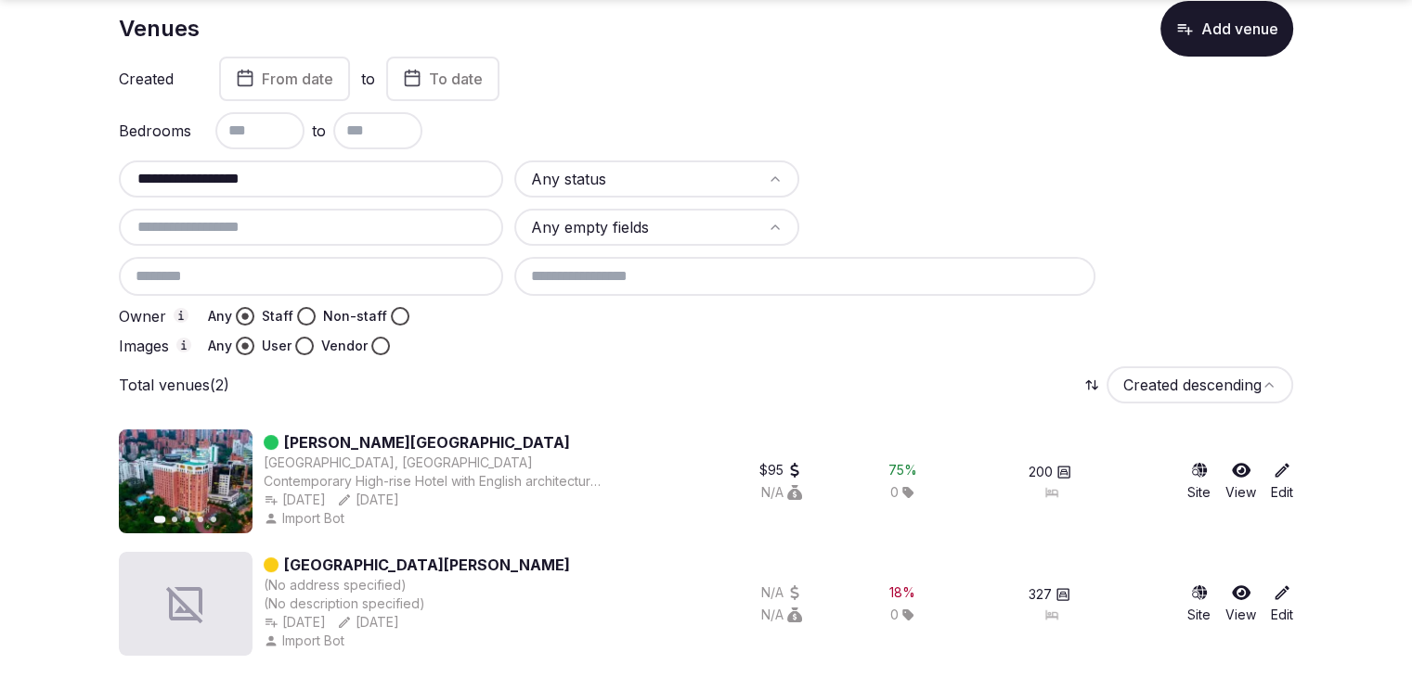
click at [417, 181] on input "**********" at bounding box center [310, 179] width 369 height 22
paste input "********"
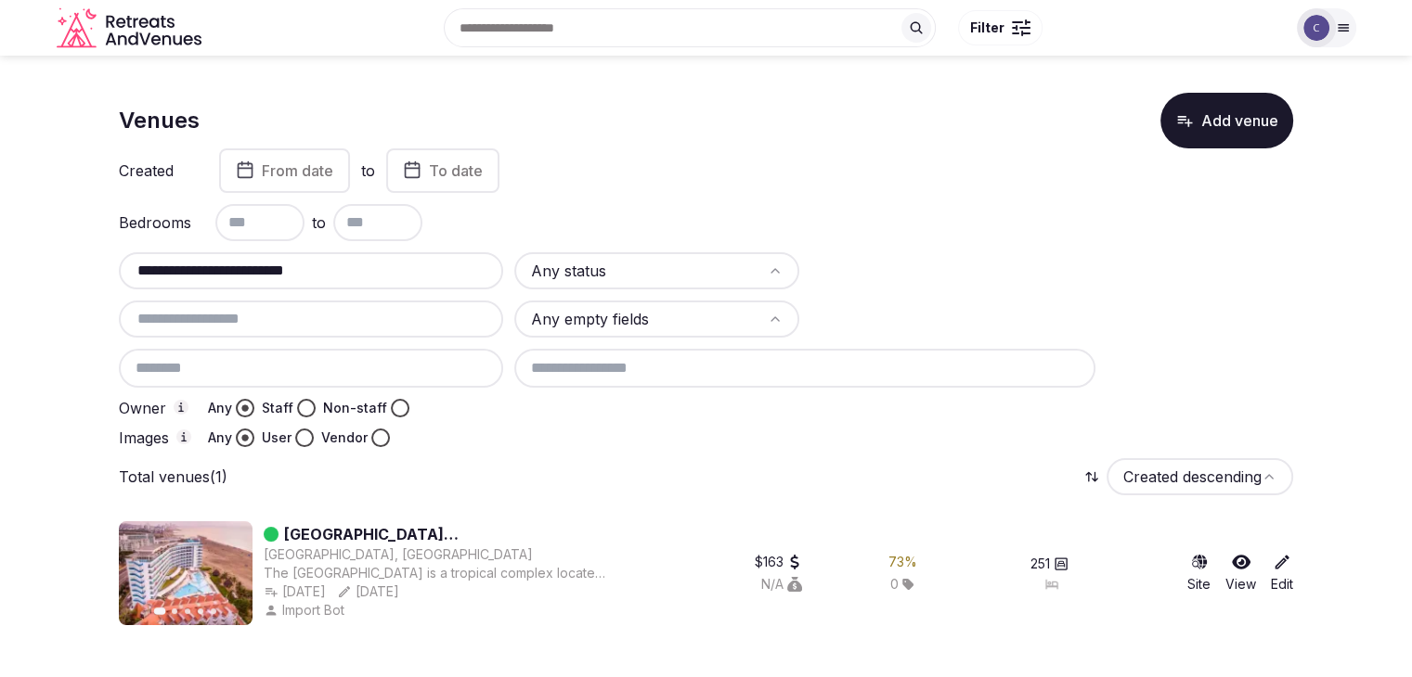
scroll to position [0, 0]
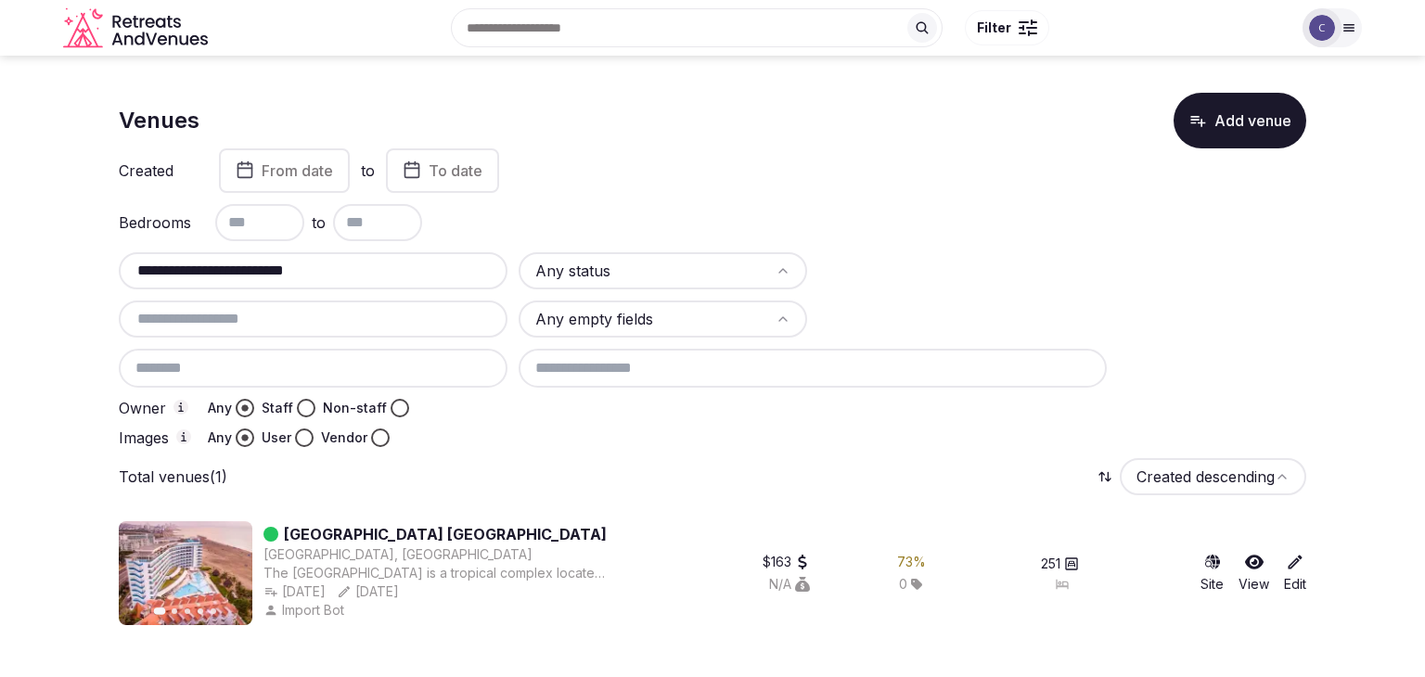
click at [407, 272] on input "**********" at bounding box center [313, 271] width 374 height 22
paste input "**********"
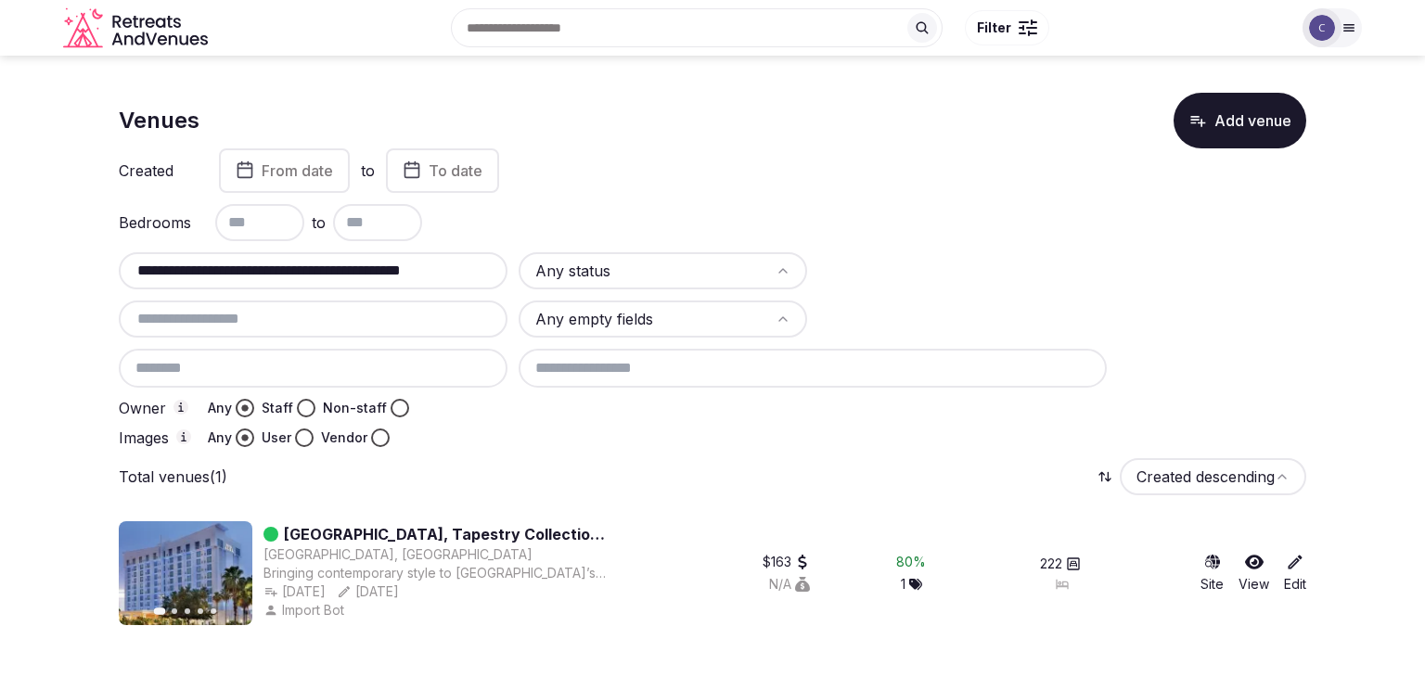
click at [316, 268] on input "**********" at bounding box center [313, 271] width 374 height 22
paste input "text"
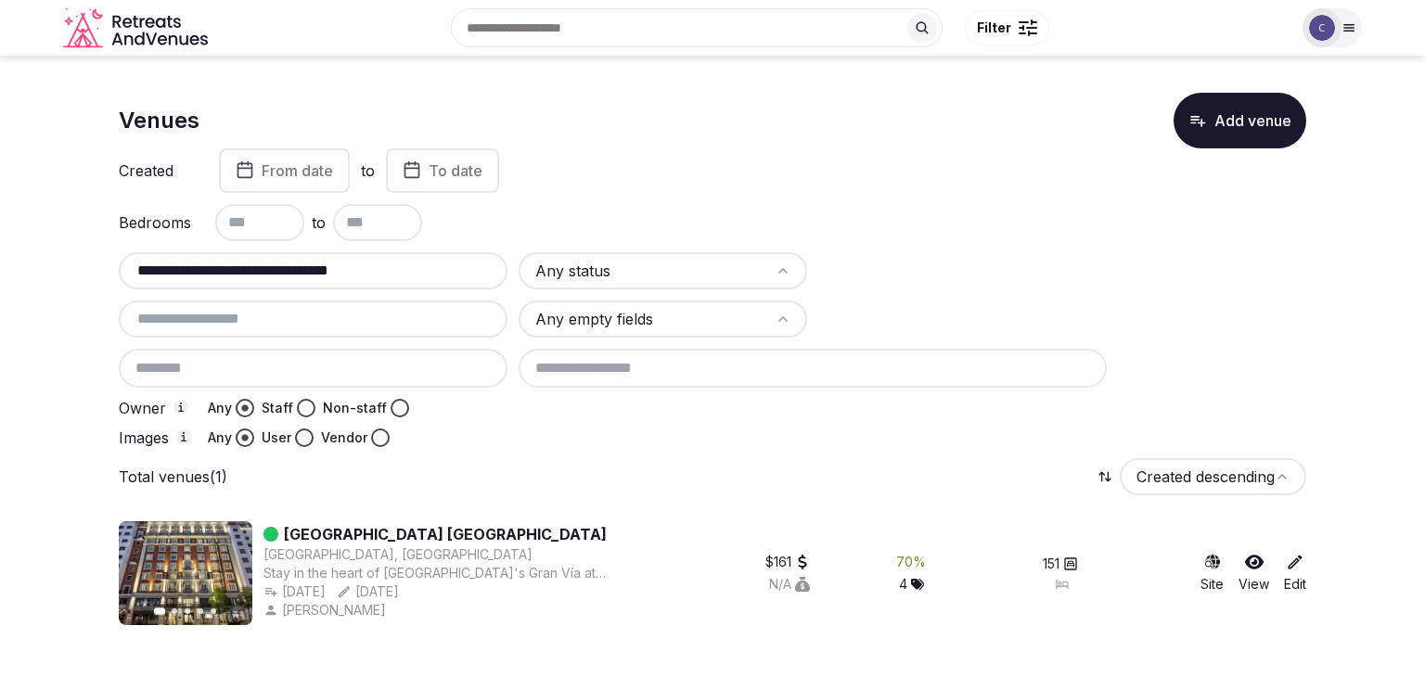
click at [360, 261] on input "**********" at bounding box center [313, 271] width 374 height 22
paste input "text"
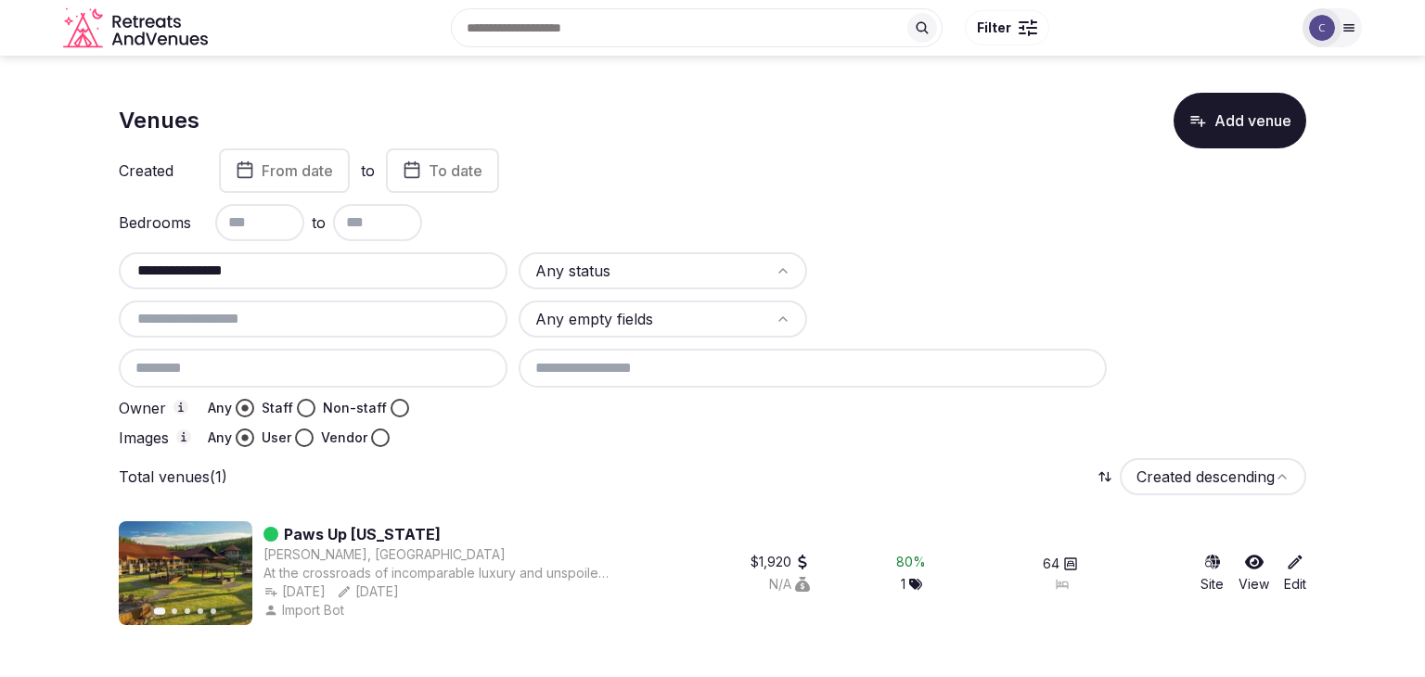
click at [319, 272] on input "**********" at bounding box center [313, 271] width 374 height 22
paste input "**********"
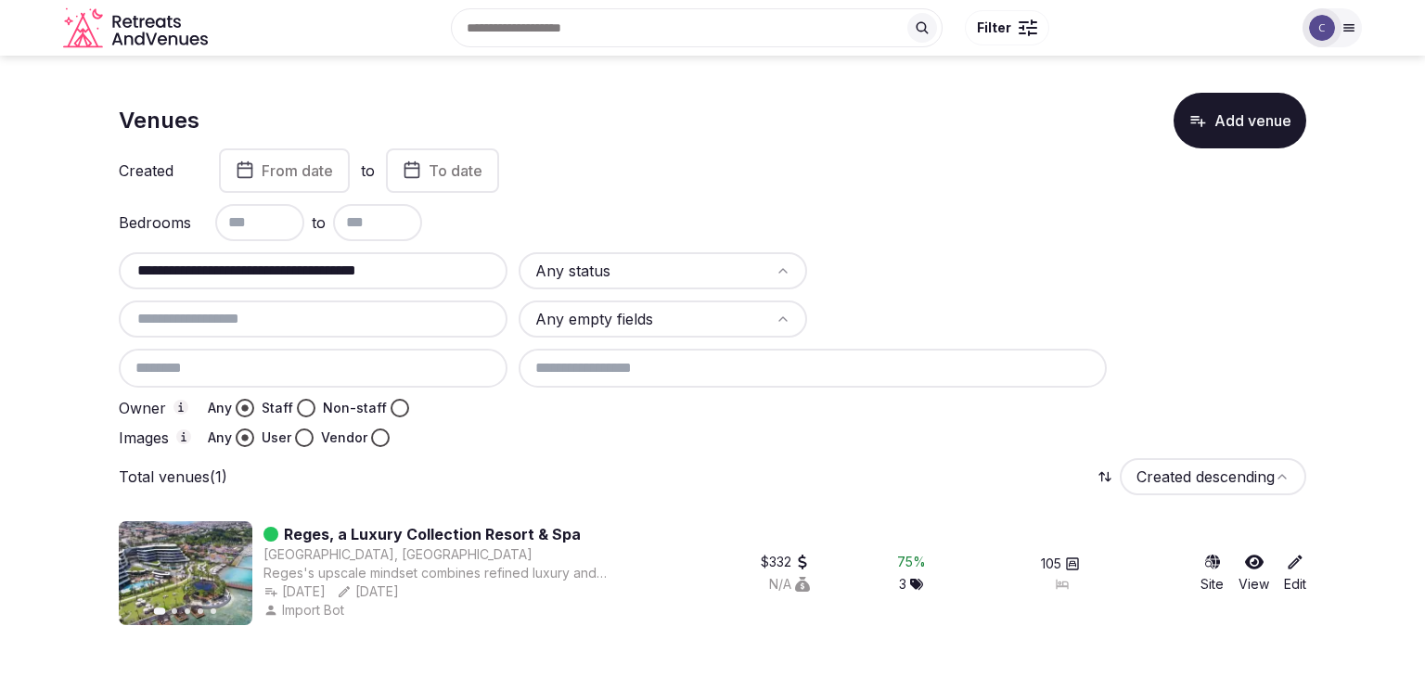
click at [381, 279] on input "**********" at bounding box center [313, 271] width 374 height 22
paste input "text"
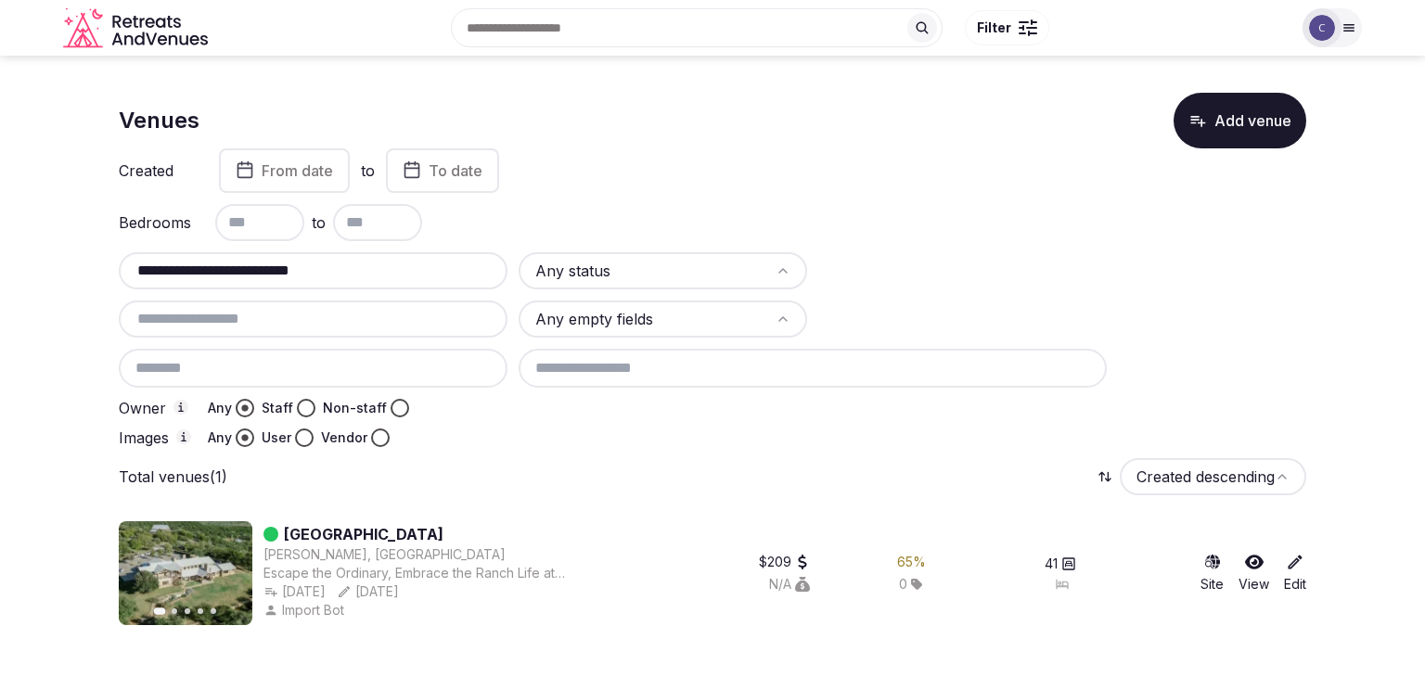
click at [390, 260] on input "**********" at bounding box center [313, 271] width 374 height 22
click at [389, 260] on input "**********" at bounding box center [313, 271] width 374 height 22
click at [386, 276] on input "**********" at bounding box center [313, 271] width 374 height 22
click at [386, 275] on input "**********" at bounding box center [313, 271] width 374 height 22
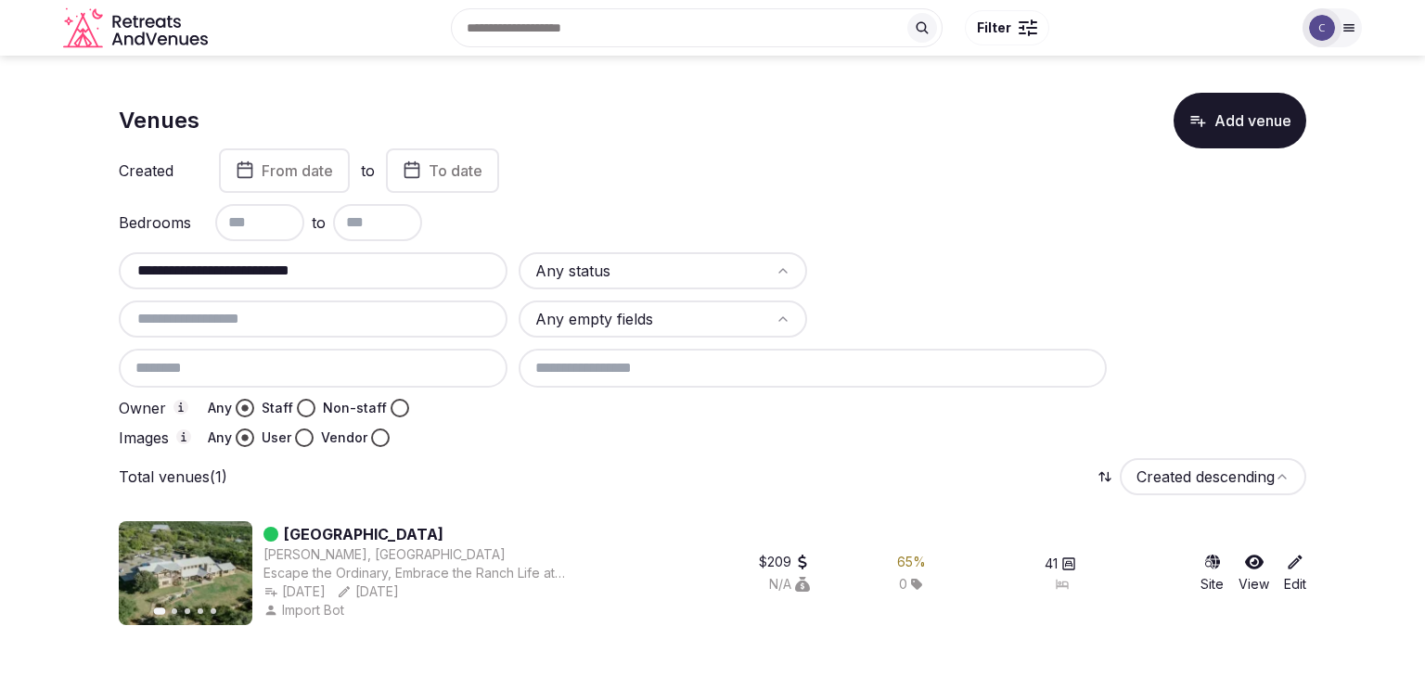
paste input "**********"
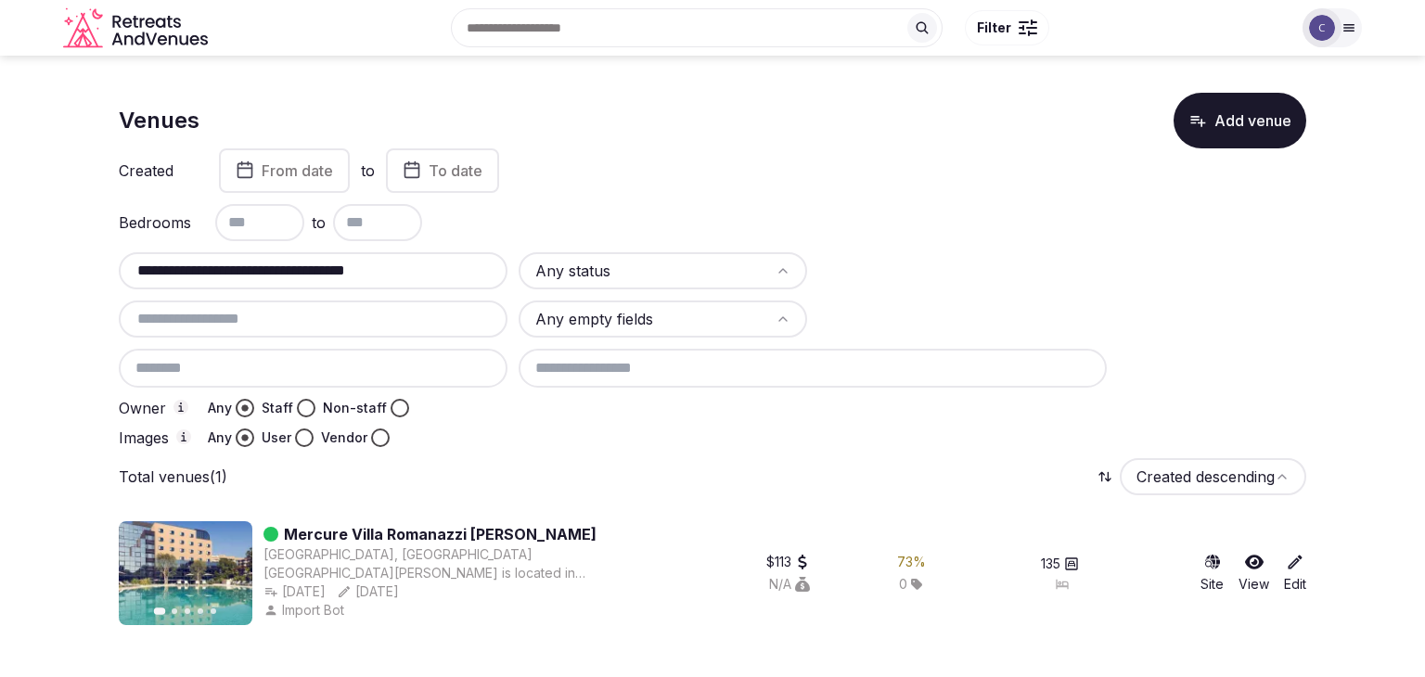
click at [430, 287] on div "**********" at bounding box center [313, 270] width 389 height 37
click at [428, 276] on input "**********" at bounding box center [313, 271] width 374 height 22
paste input "text"
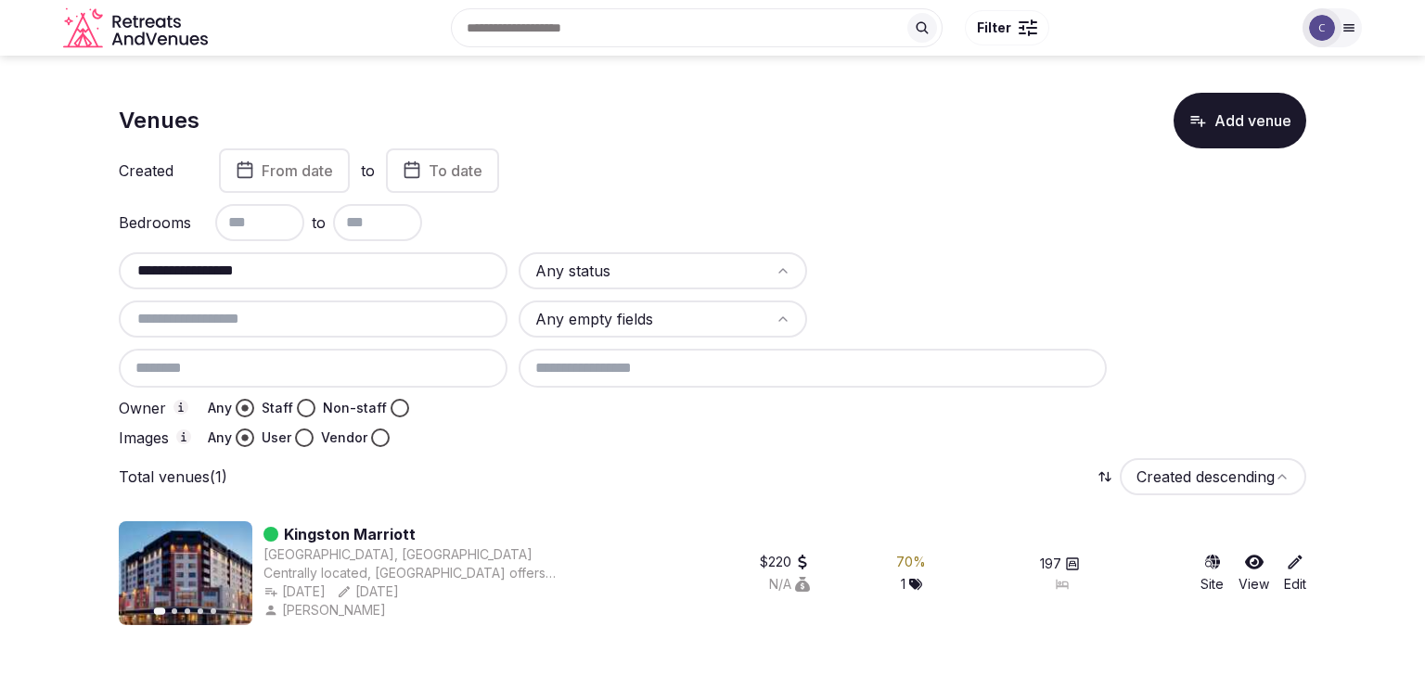
click at [409, 279] on input "**********" at bounding box center [313, 271] width 374 height 22
paste input "text"
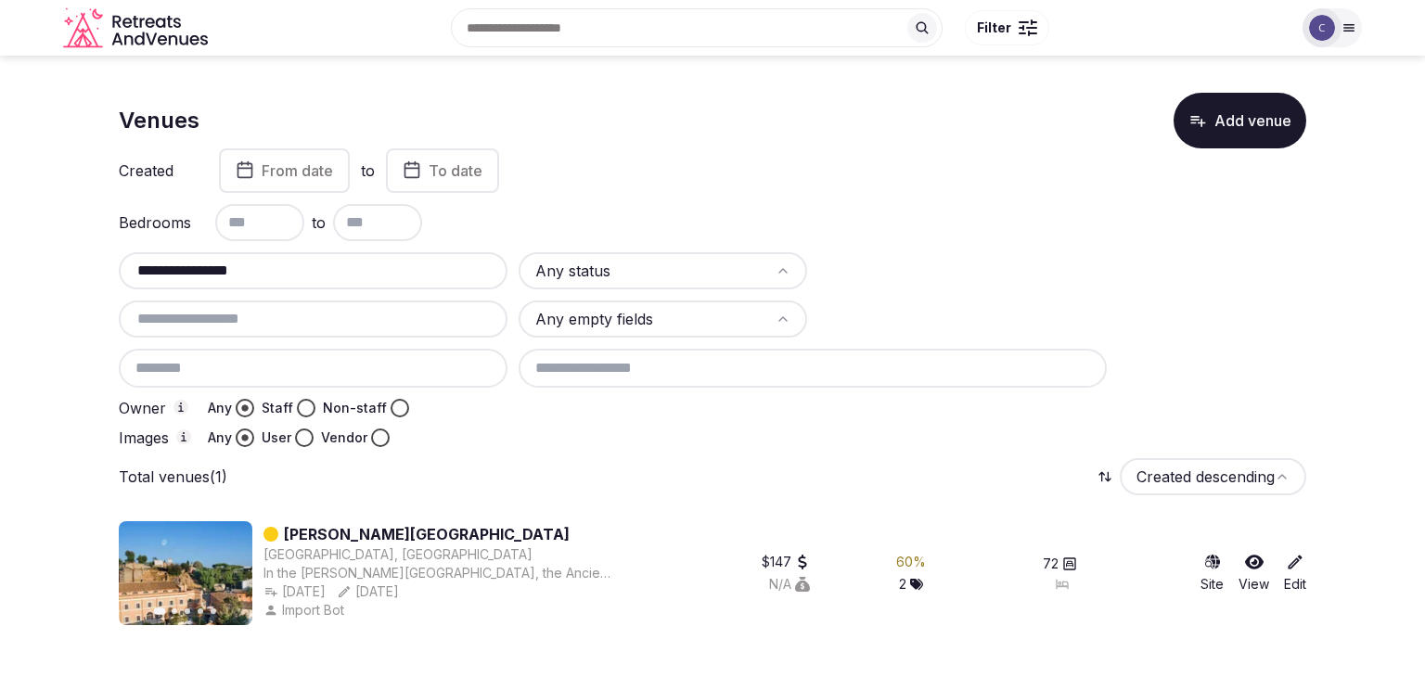
click at [386, 263] on input "**********" at bounding box center [313, 271] width 374 height 22
click at [386, 261] on input "**********" at bounding box center [313, 271] width 374 height 22
paste input "text"
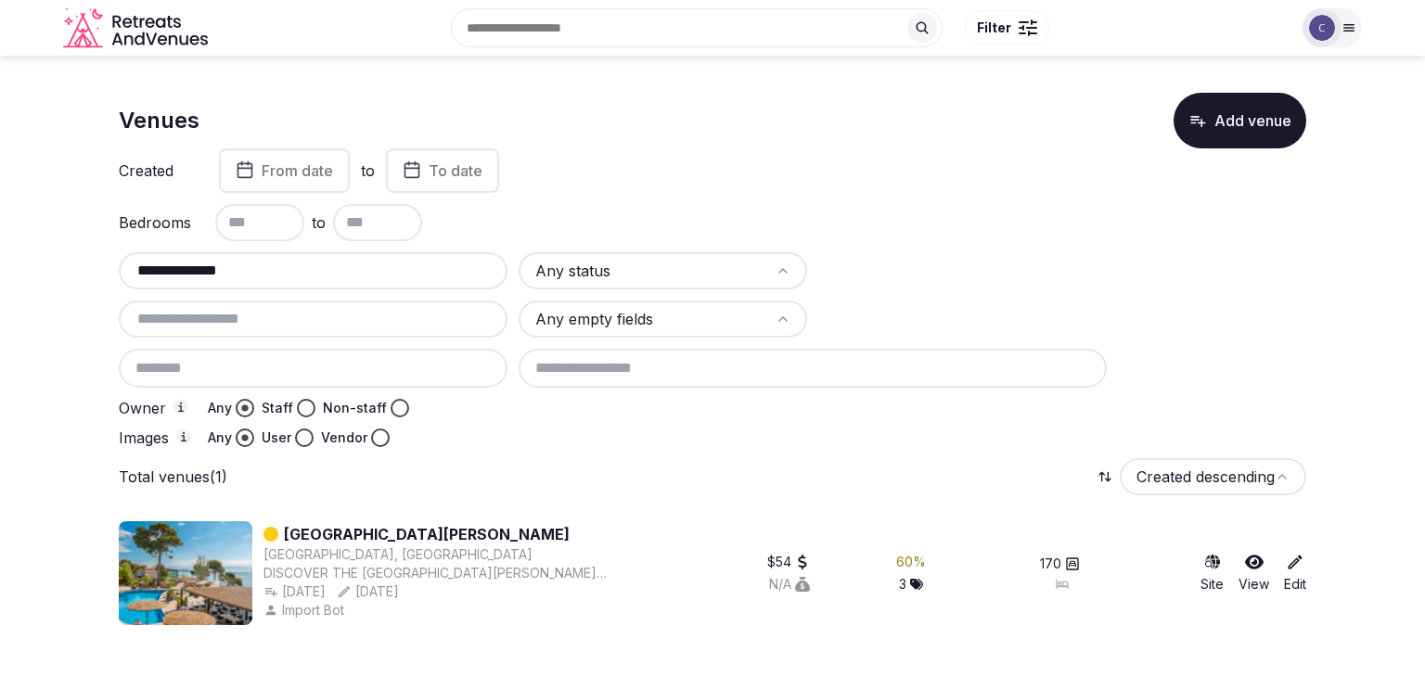
click at [427, 279] on input "**********" at bounding box center [313, 271] width 374 height 22
paste input "****"
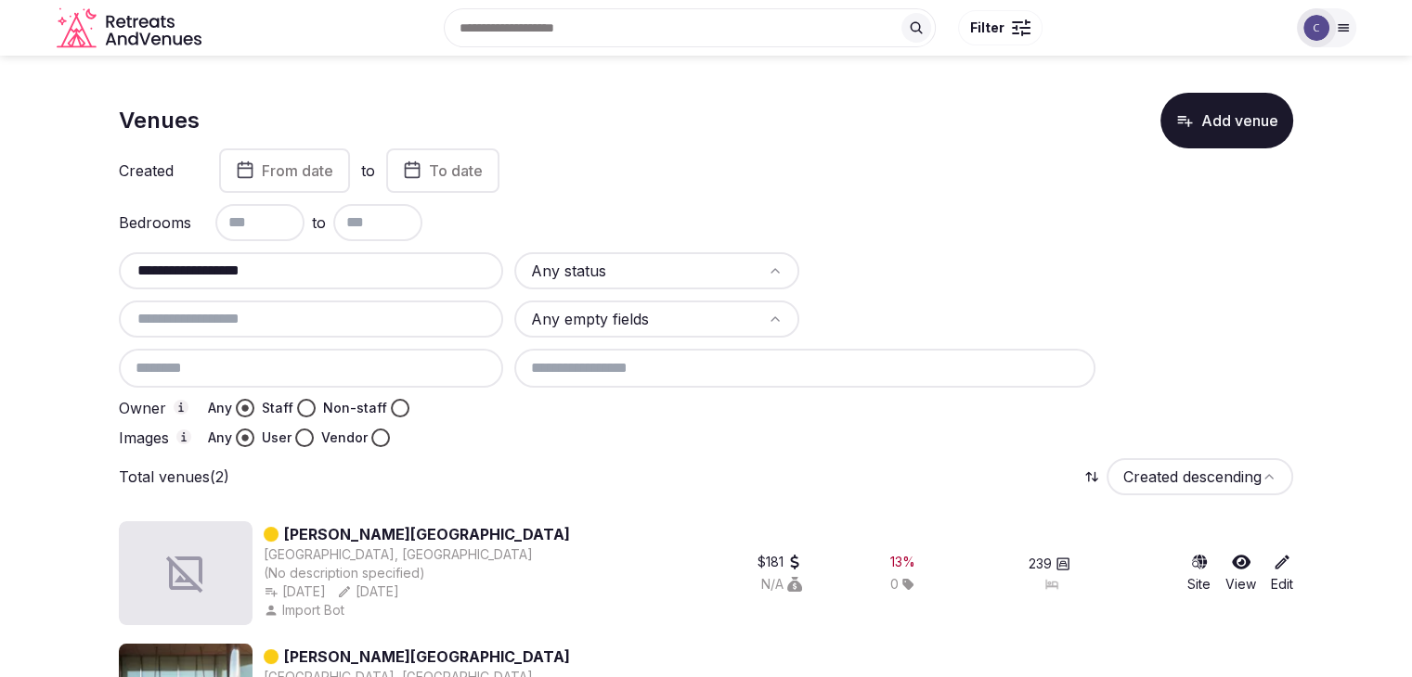
scroll to position [92, 0]
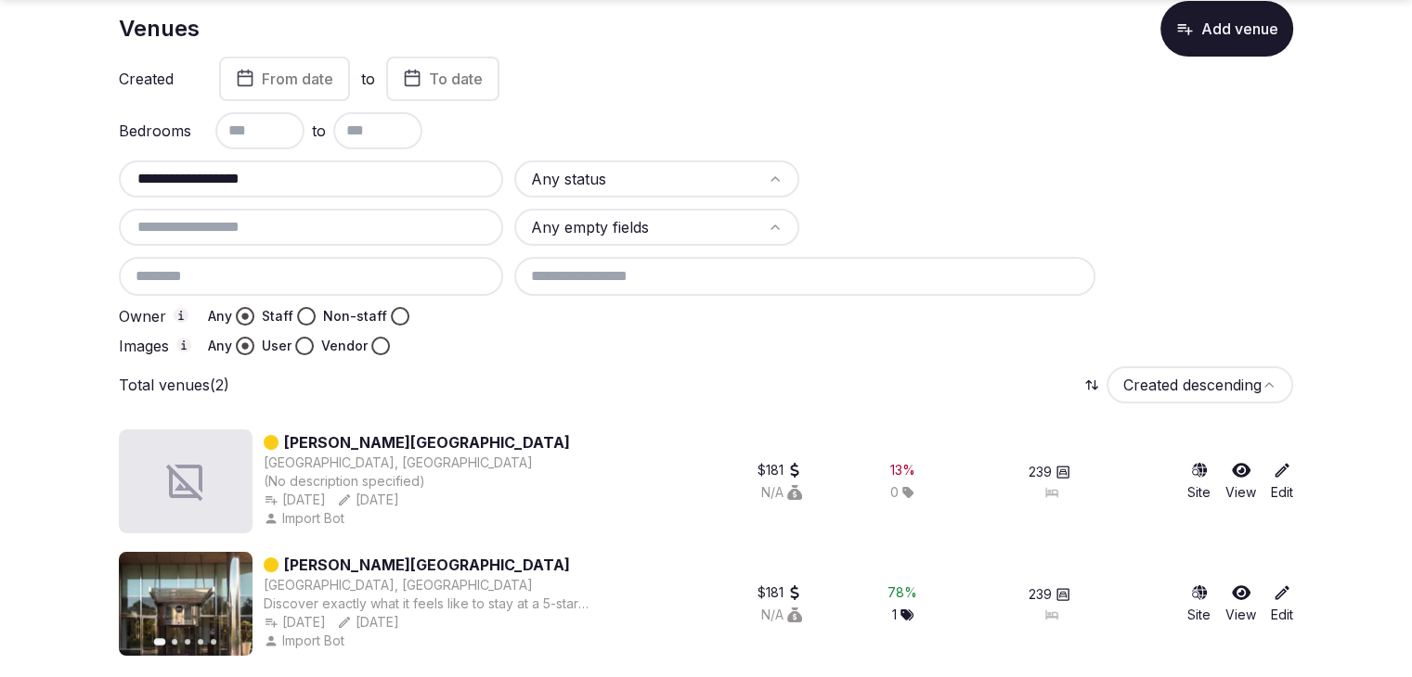
click at [411, 171] on input "**********" at bounding box center [310, 179] width 369 height 22
paste input "**********"
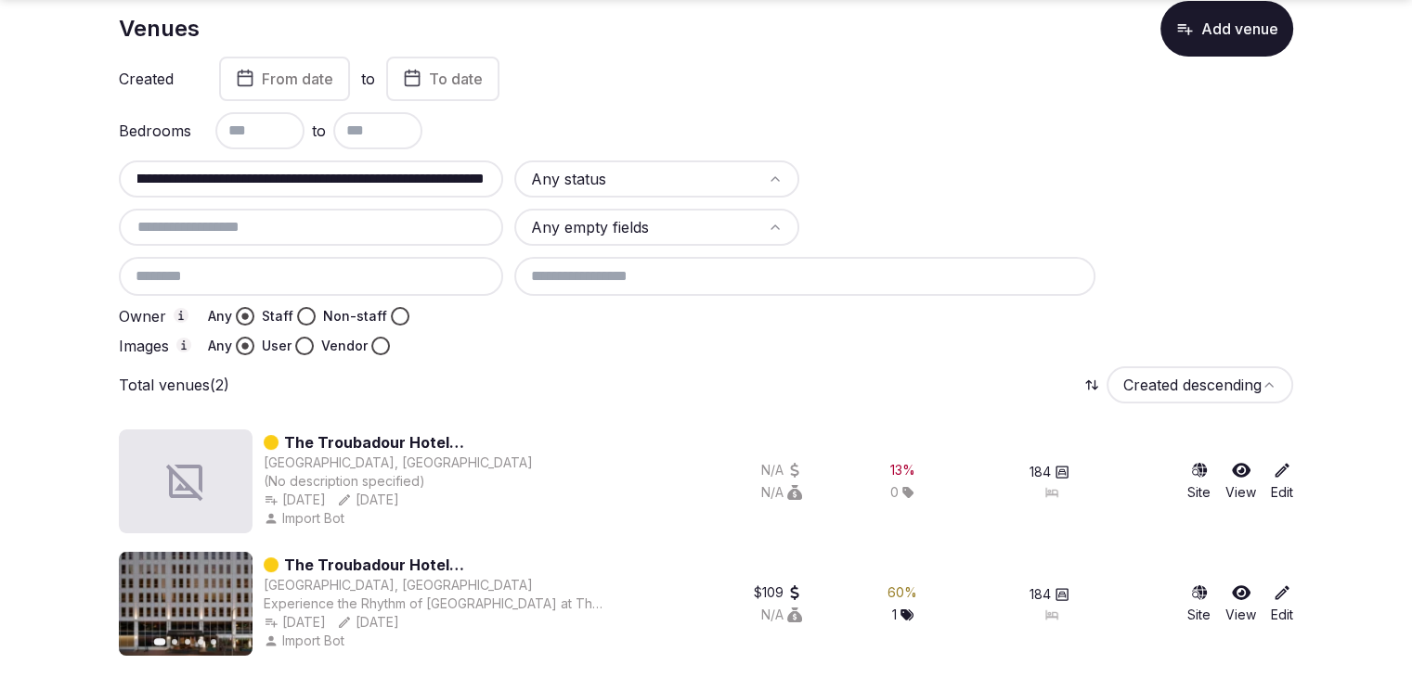
type input "**********"
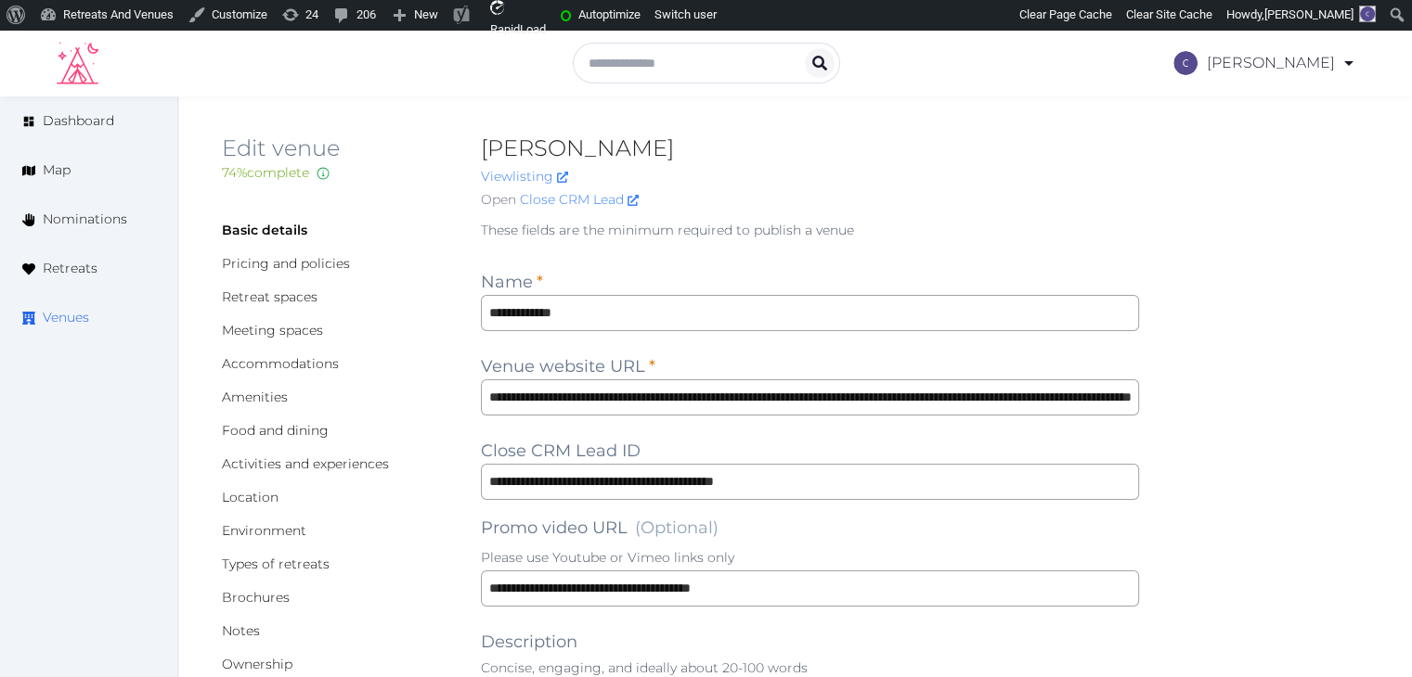
click at [84, 316] on span "Venues" at bounding box center [66, 317] width 46 height 19
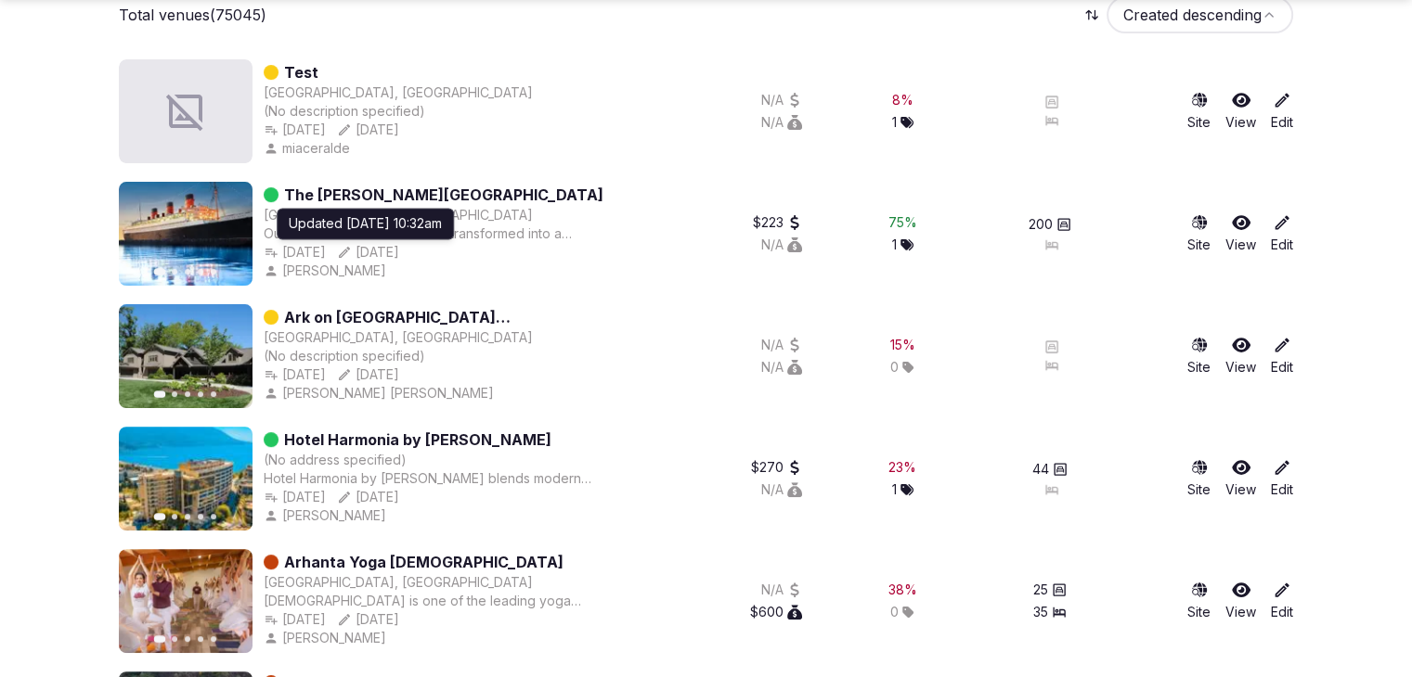
scroll to position [464, 0]
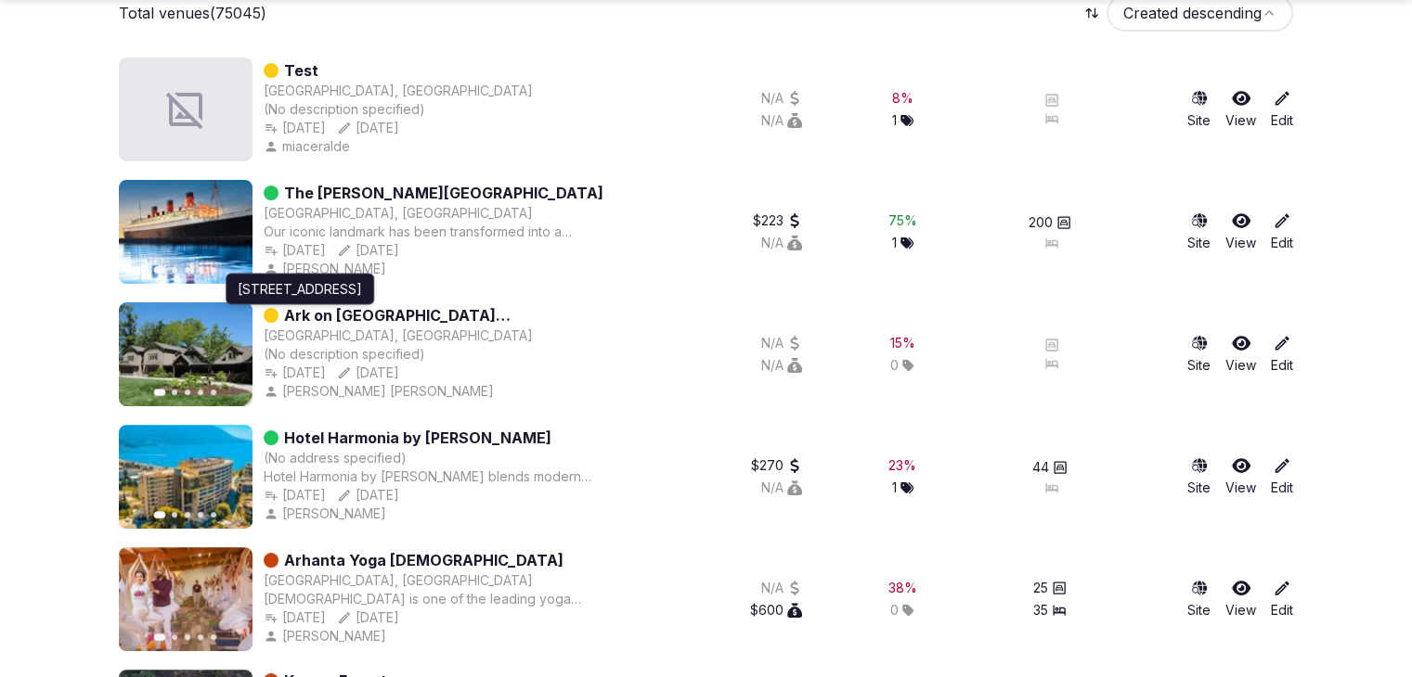
click at [362, 299] on p "6250 Old Dawsonville Rd, Gainesville, GA 30506" at bounding box center [300, 289] width 124 height 19
click at [384, 310] on link "Ark on Lake Lanier" at bounding box center [445, 315] width 322 height 22
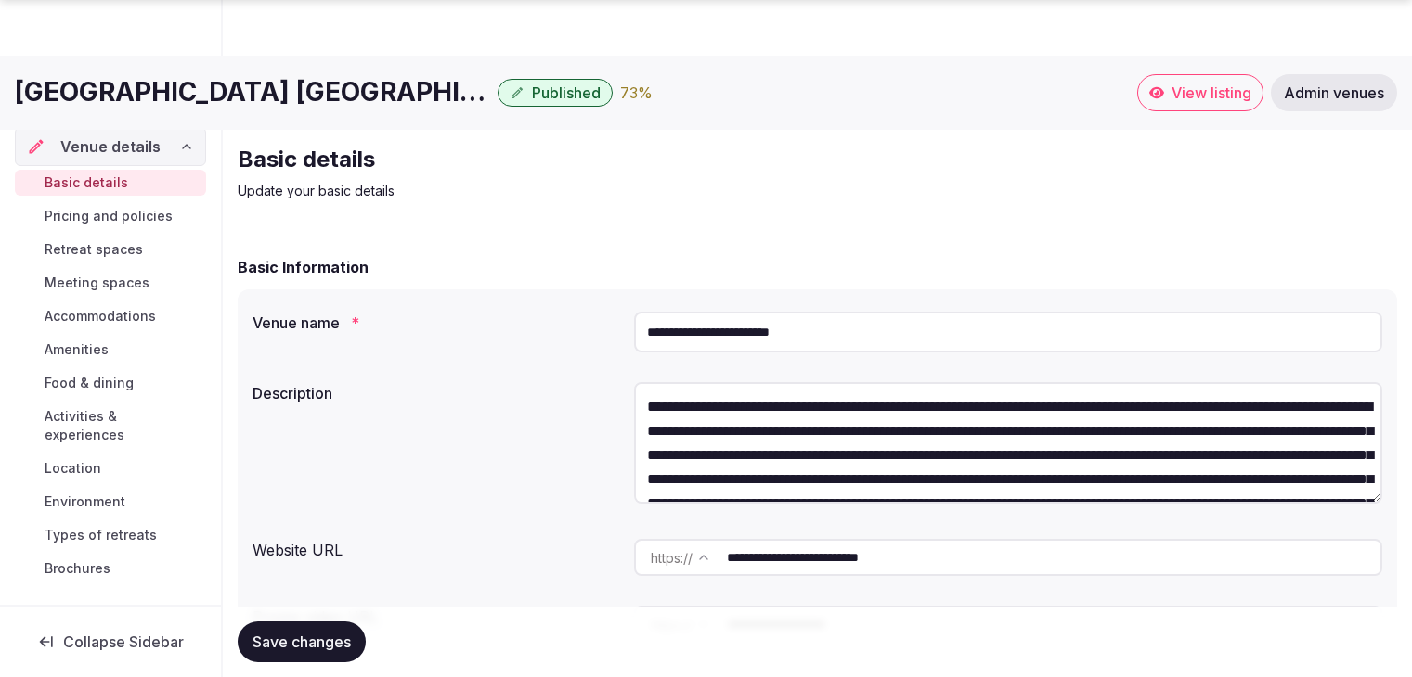
scroll to position [278, 0]
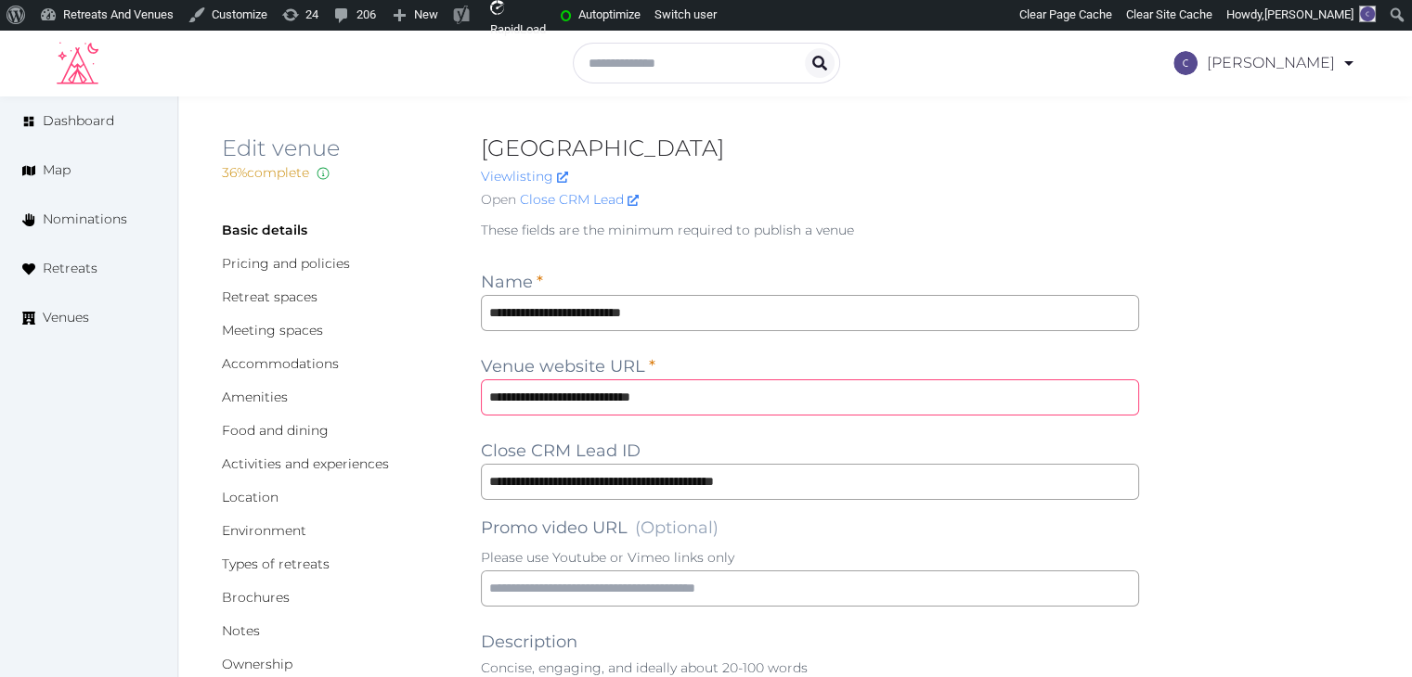
click at [792, 396] on input "**********" at bounding box center [810, 398] width 658 height 36
click at [791, 395] on input "**********" at bounding box center [810, 398] width 658 height 36
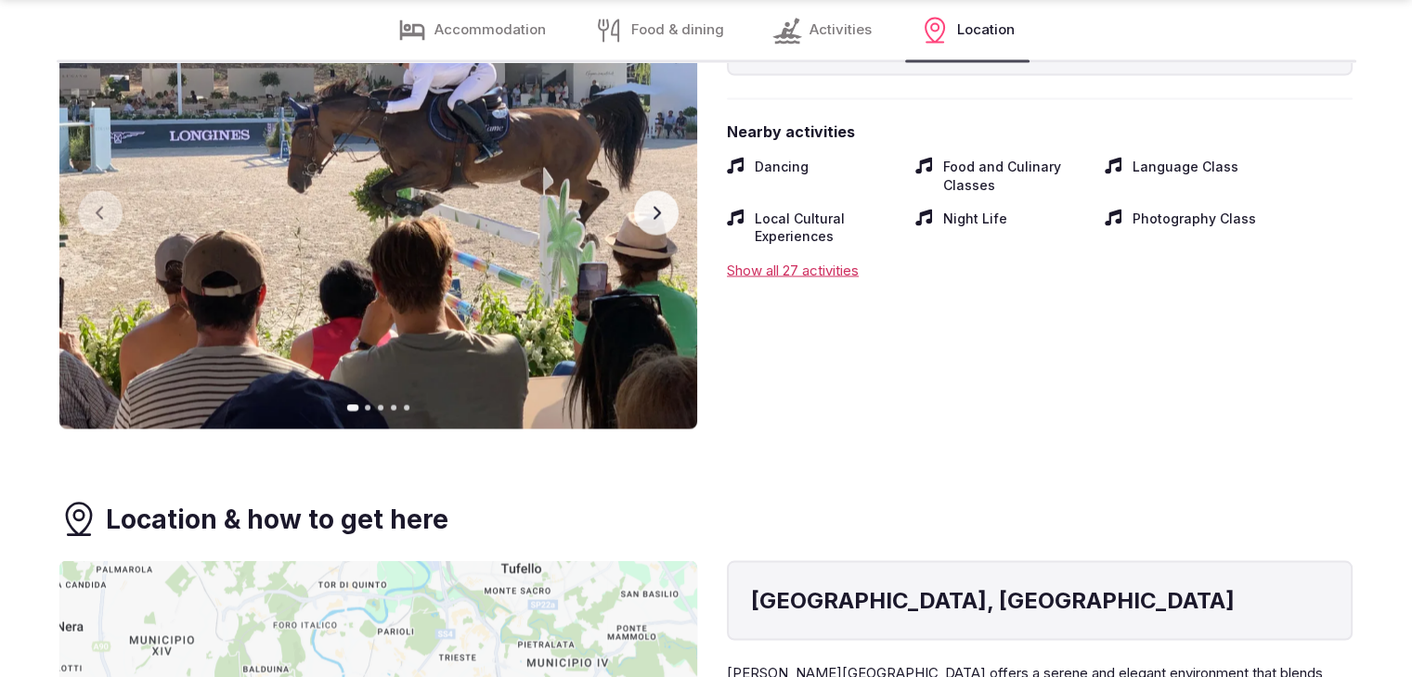
scroll to position [3434, 0]
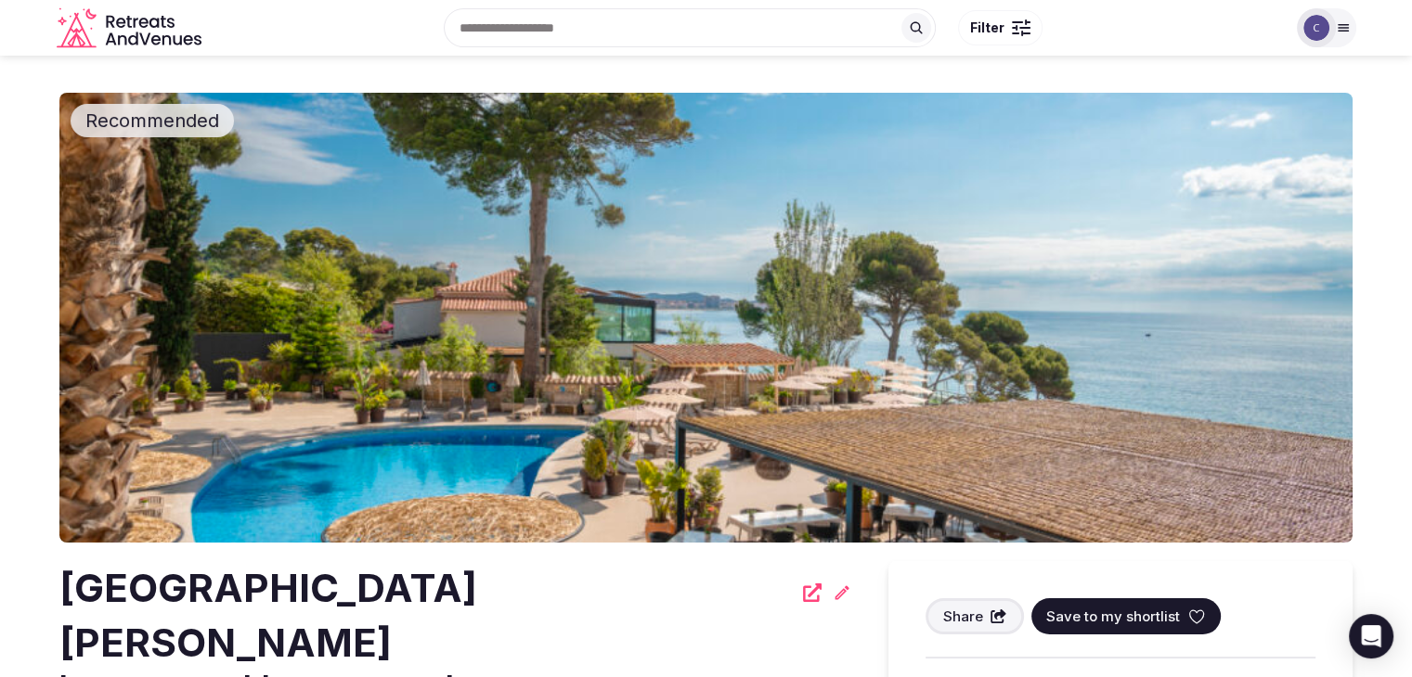
click at [279, 579] on h2 "[GEOGRAPHIC_DATA][PERSON_NAME]" at bounding box center [425, 616] width 732 height 110
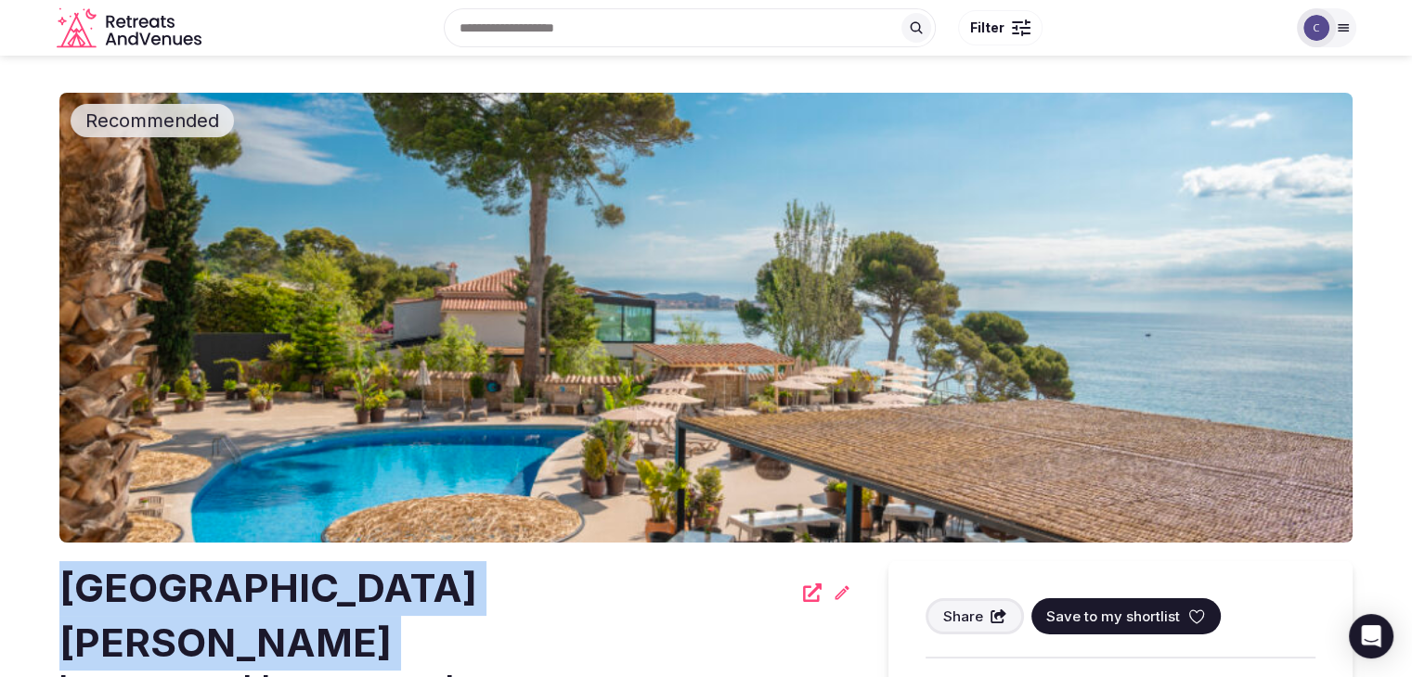
click at [279, 579] on h2 "[GEOGRAPHIC_DATA][PERSON_NAME]" at bounding box center [425, 616] width 732 height 110
copy div "[GEOGRAPHIC_DATA][PERSON_NAME]"
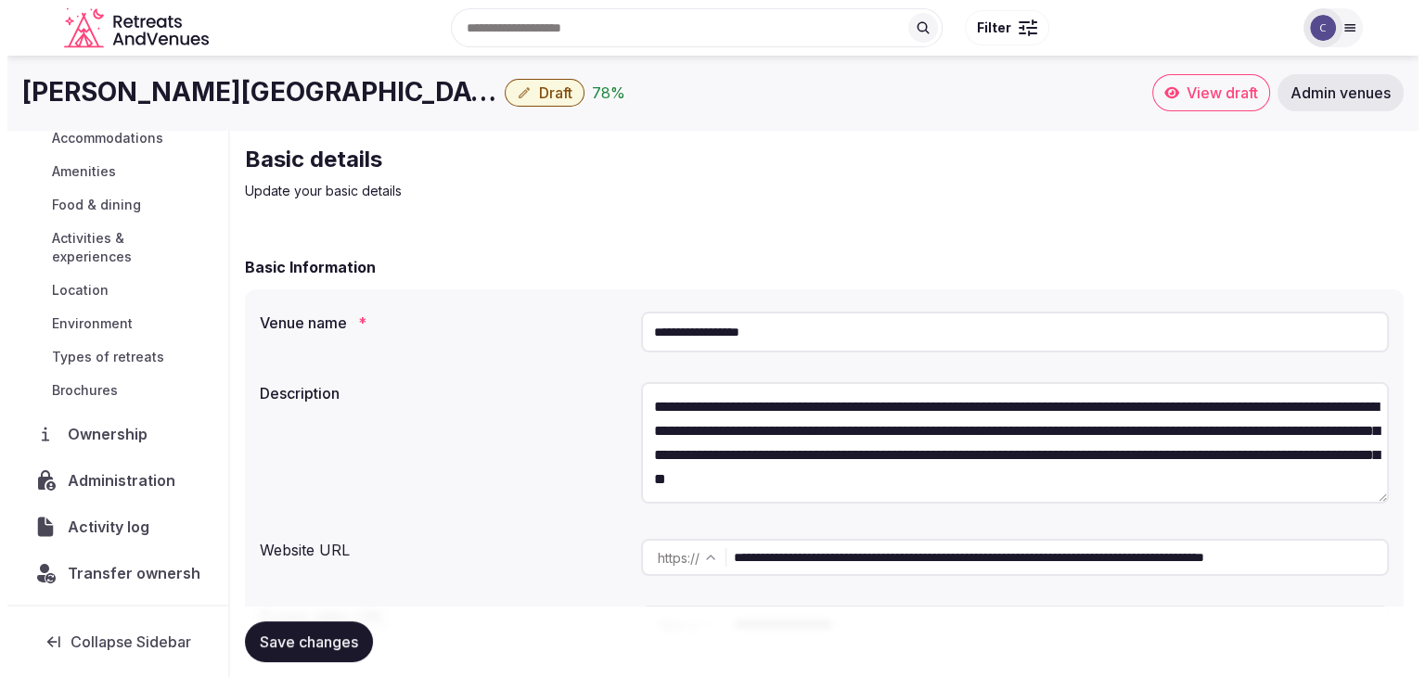
scroll to position [197, 0]
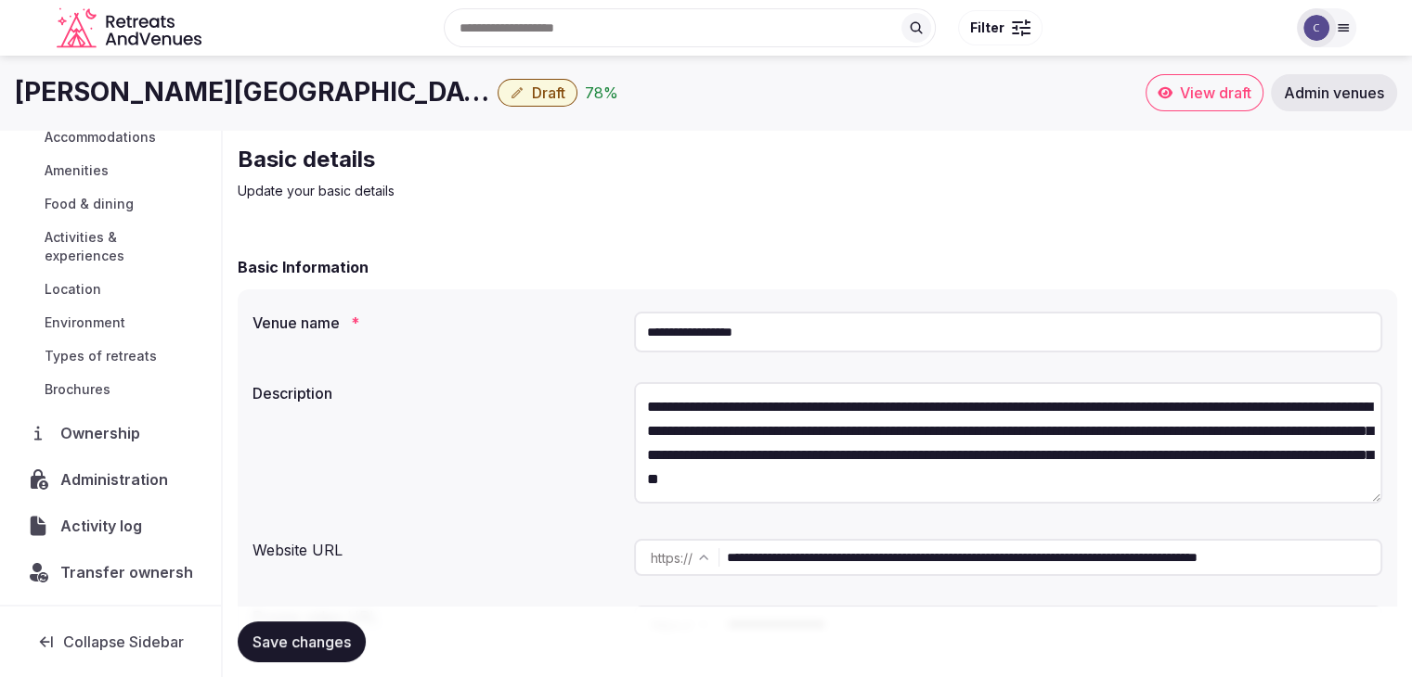
click at [104, 528] on span "Activity log" at bounding box center [104, 526] width 89 height 22
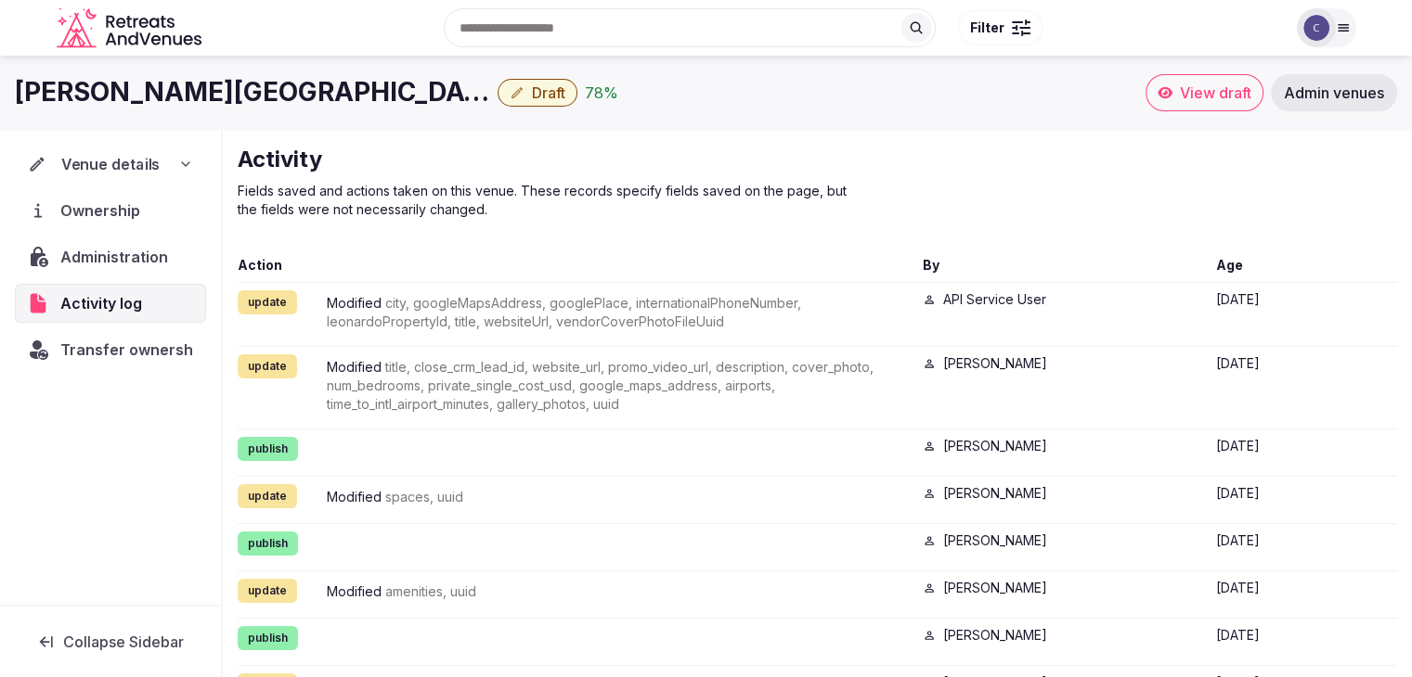
click at [122, 158] on span "Venue details" at bounding box center [110, 164] width 99 height 22
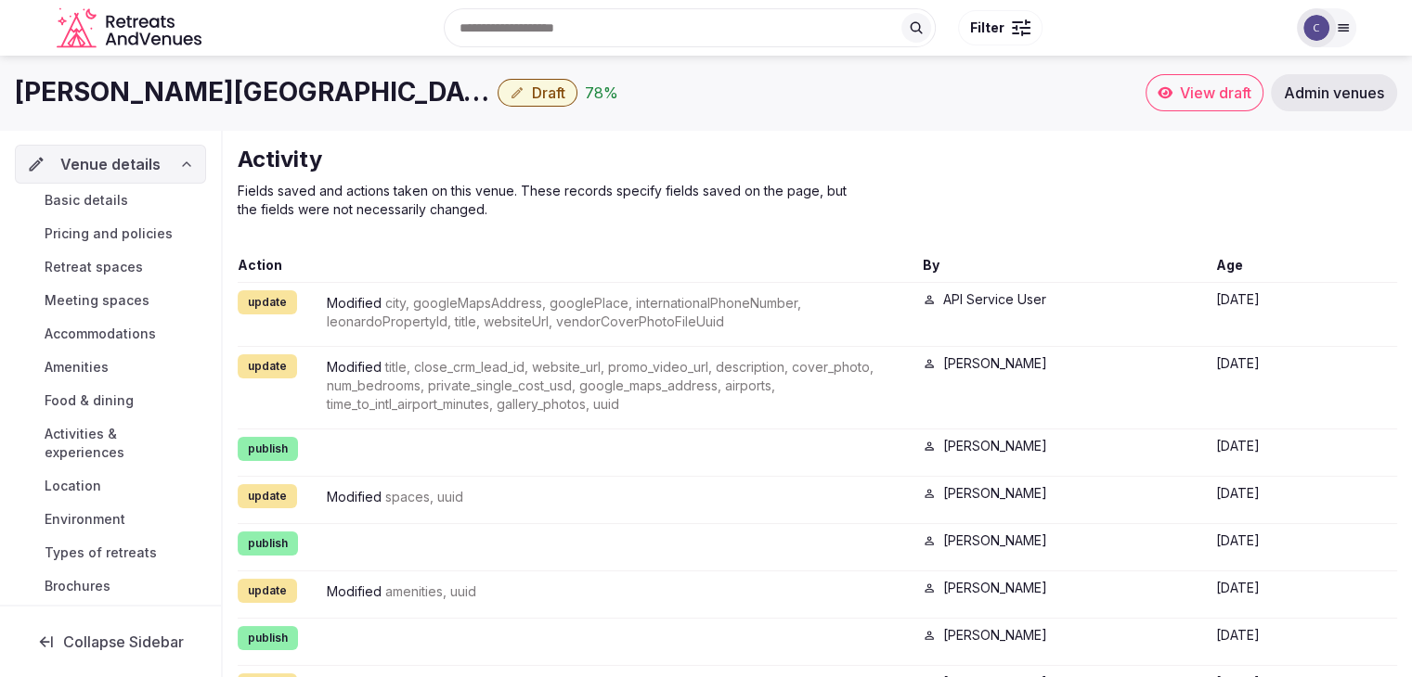
click at [119, 550] on span "Types of retreats" at bounding box center [101, 553] width 112 height 19
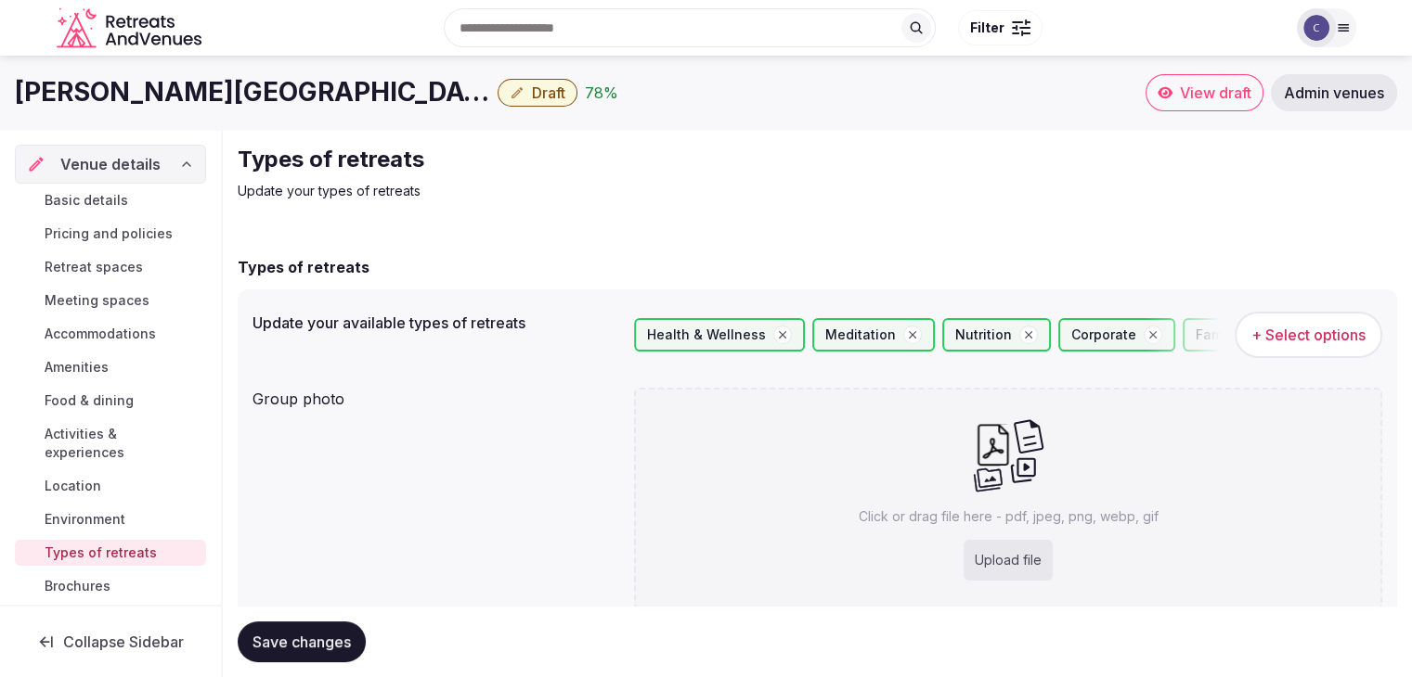
click at [1327, 343] on span "+ Select options" at bounding box center [1308, 335] width 114 height 20
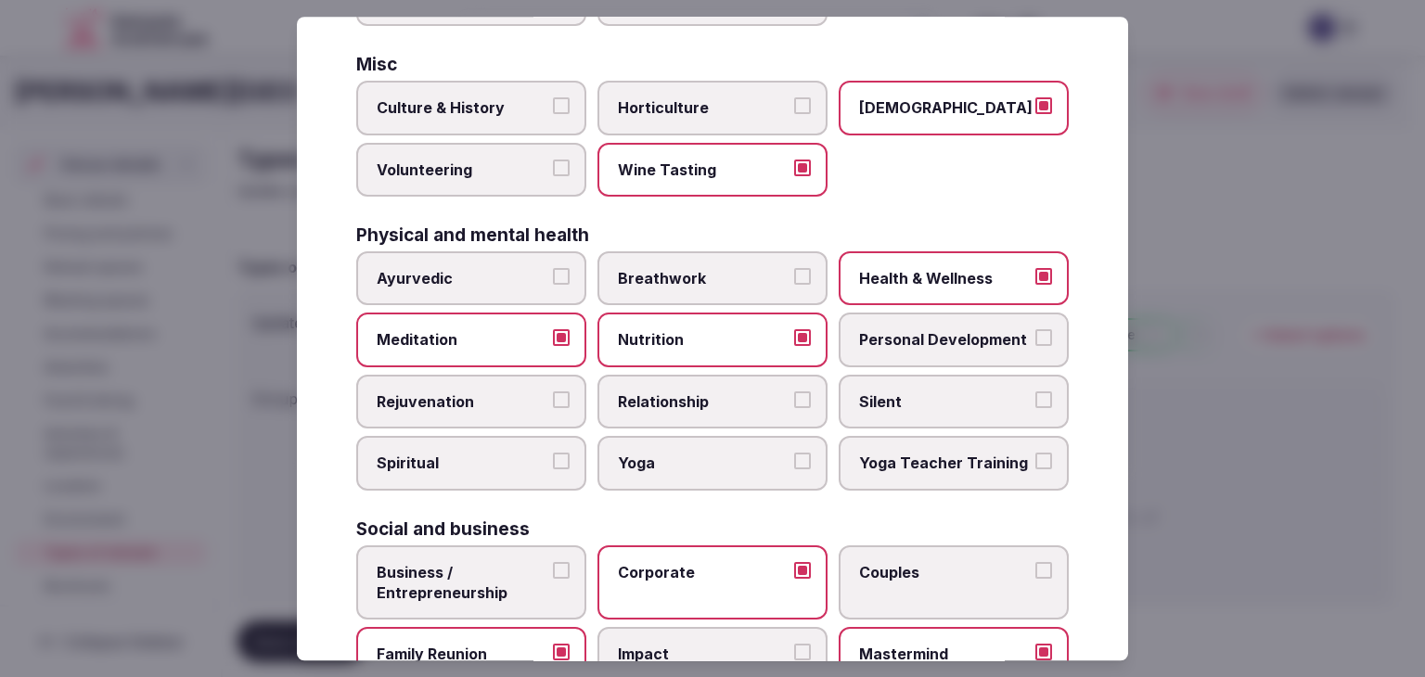
scroll to position [476, 0]
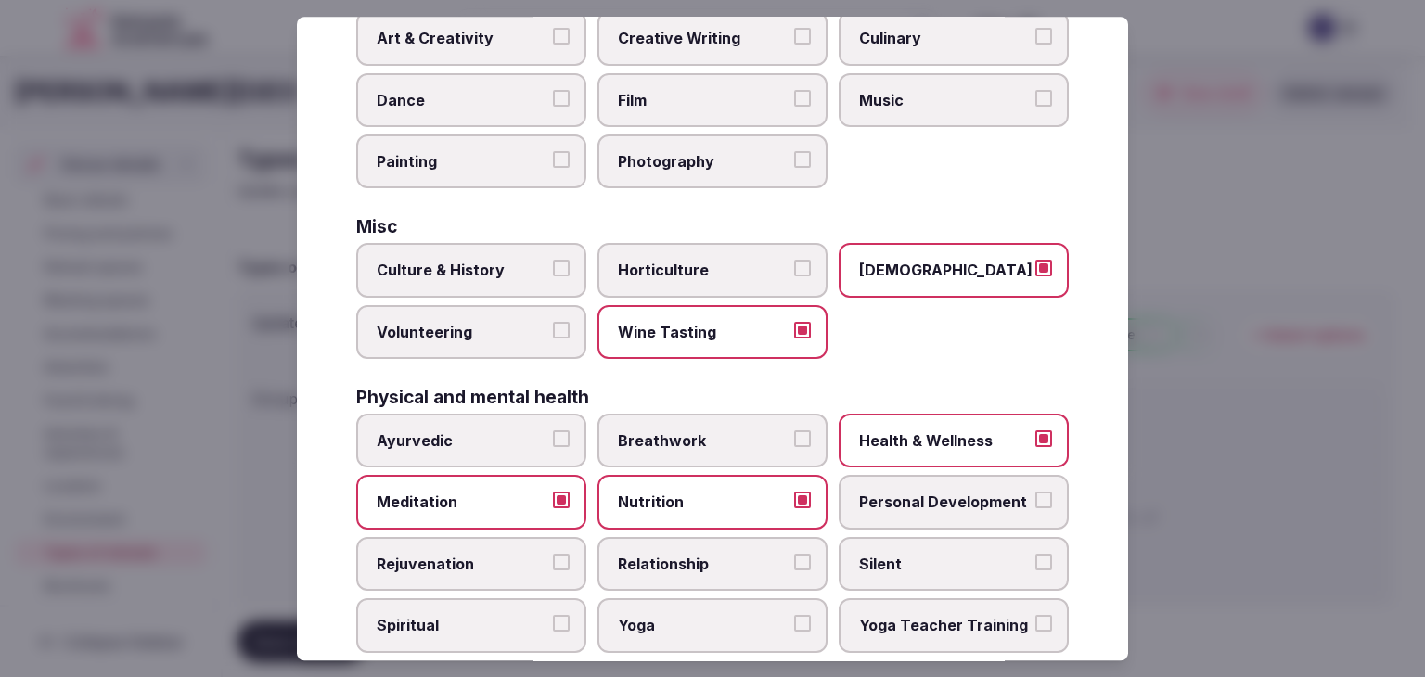
click at [932, 261] on span "LGBTQ" at bounding box center [944, 271] width 171 height 20
click at [1036, 261] on button "LGBTQ" at bounding box center [1044, 269] width 17 height 17
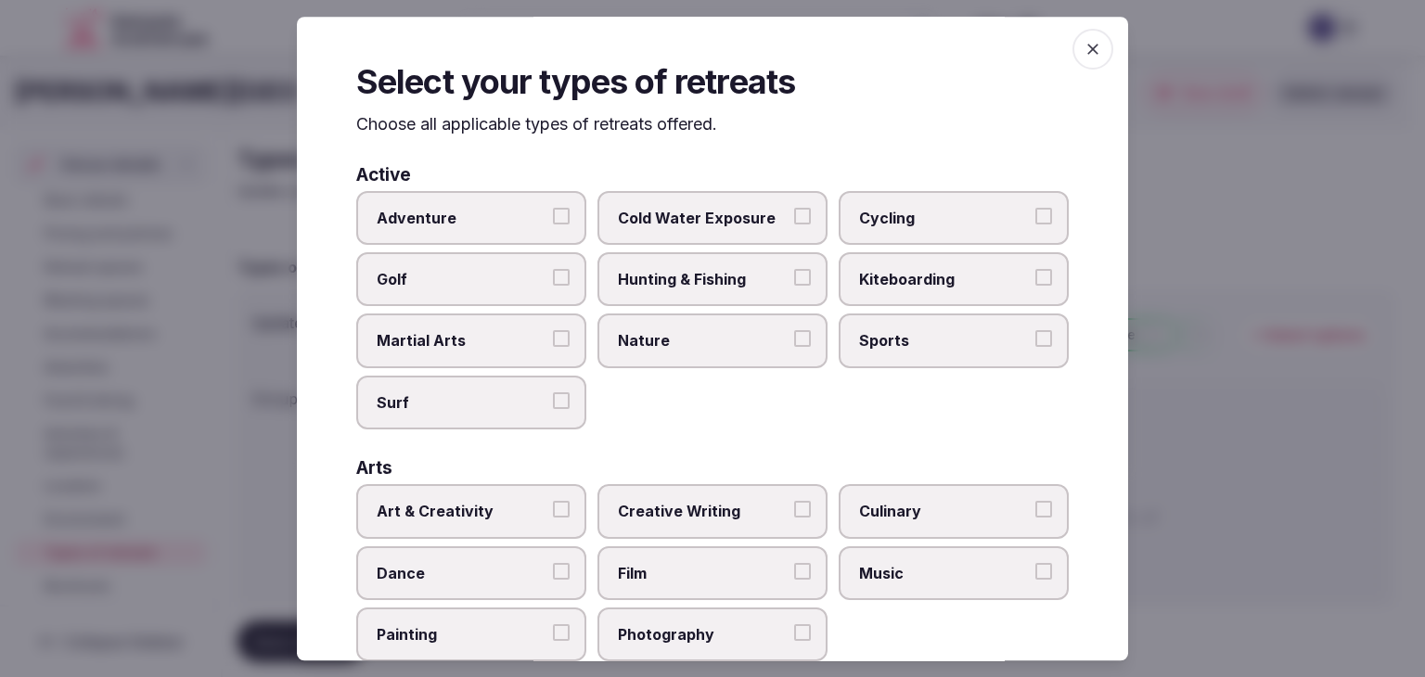
scroll to position [0, 0]
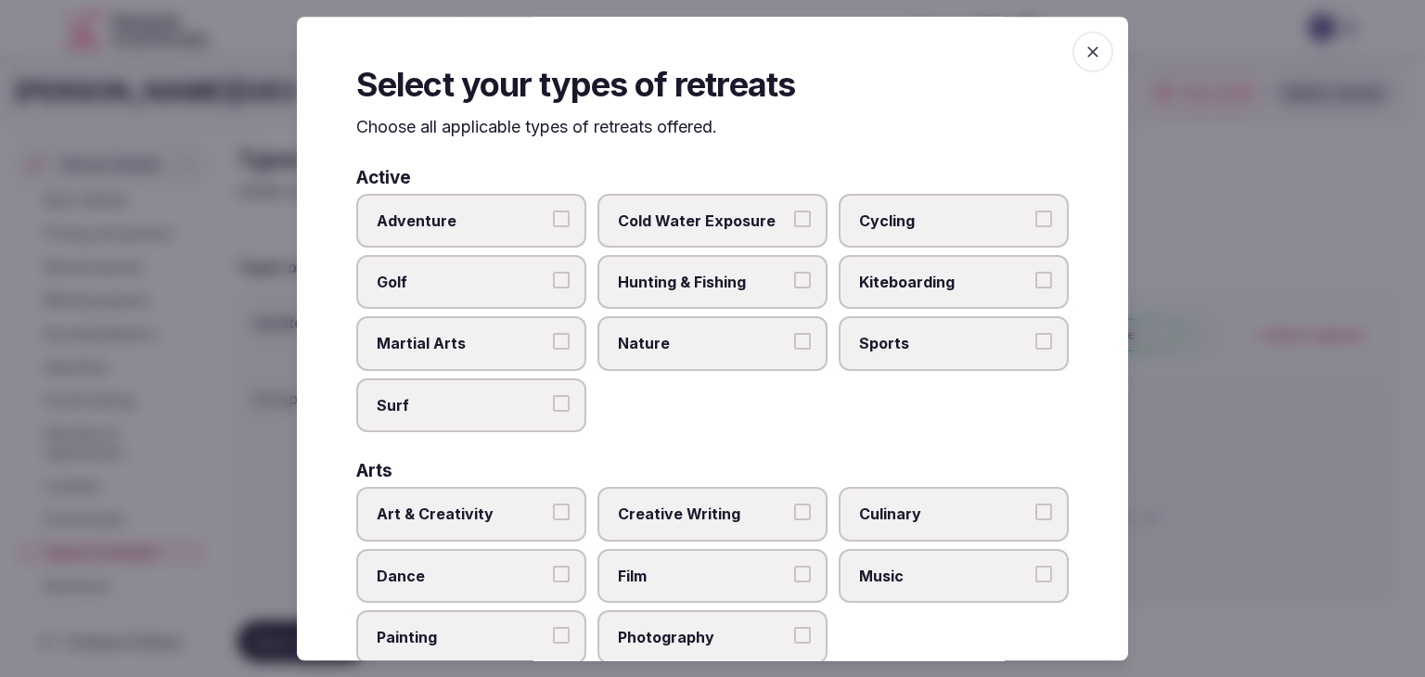
click at [1077, 25] on div "Select your types of retreats Choose all applicable types of retreats offered. …" at bounding box center [713, 339] width 832 height 644
click at [1084, 44] on icon "button" at bounding box center [1093, 52] width 19 height 19
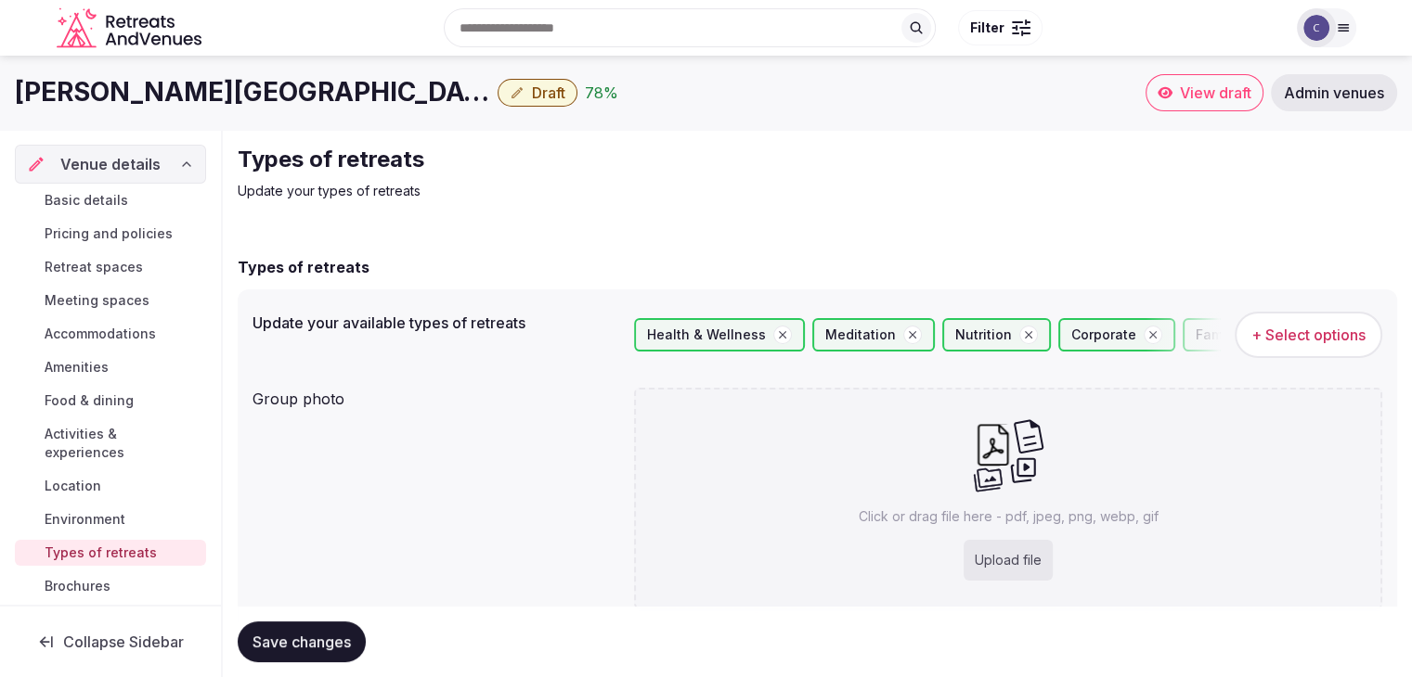
click at [272, 626] on button "Save changes" at bounding box center [302, 642] width 128 height 41
click at [167, 97] on h1 "SH Valencia Palace" at bounding box center [252, 92] width 475 height 36
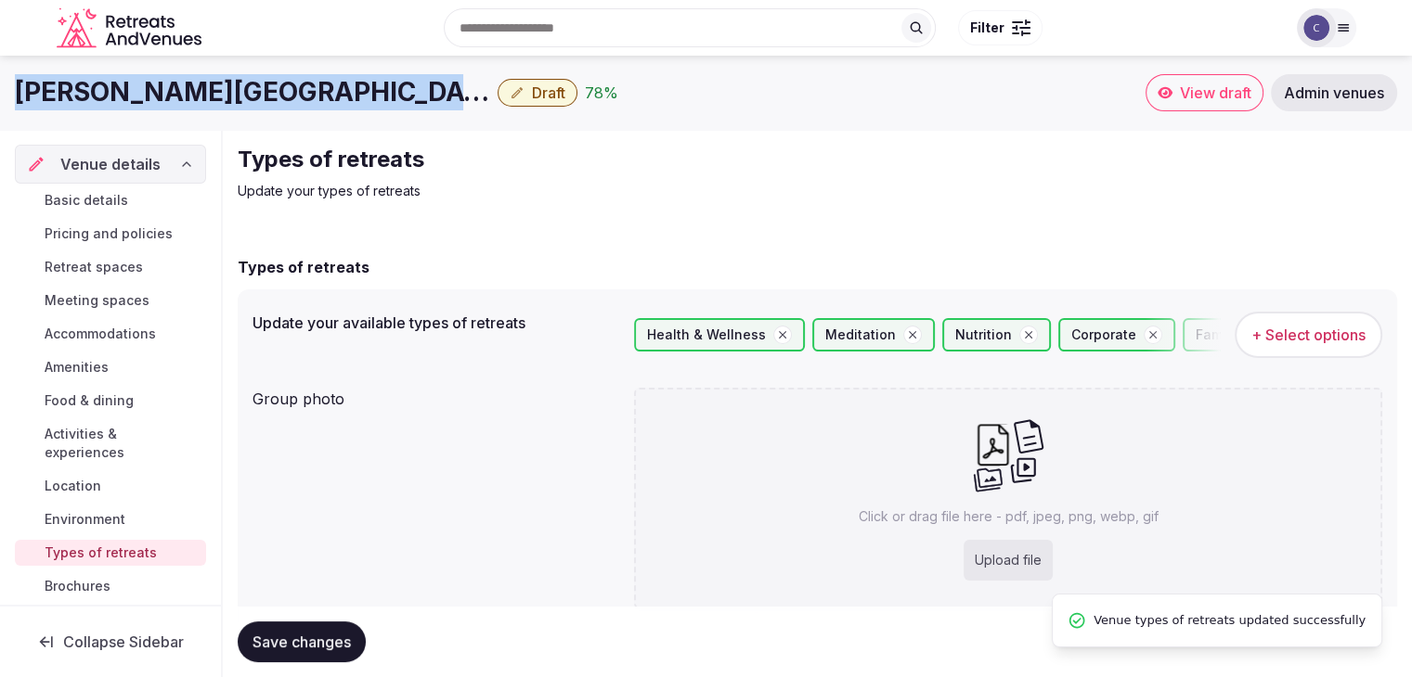
click at [167, 97] on h1 "SH Valencia Palace" at bounding box center [252, 92] width 475 height 36
copy div "SH Valencia Palace"
click at [1322, 329] on span "+ Select options" at bounding box center [1308, 335] width 114 height 20
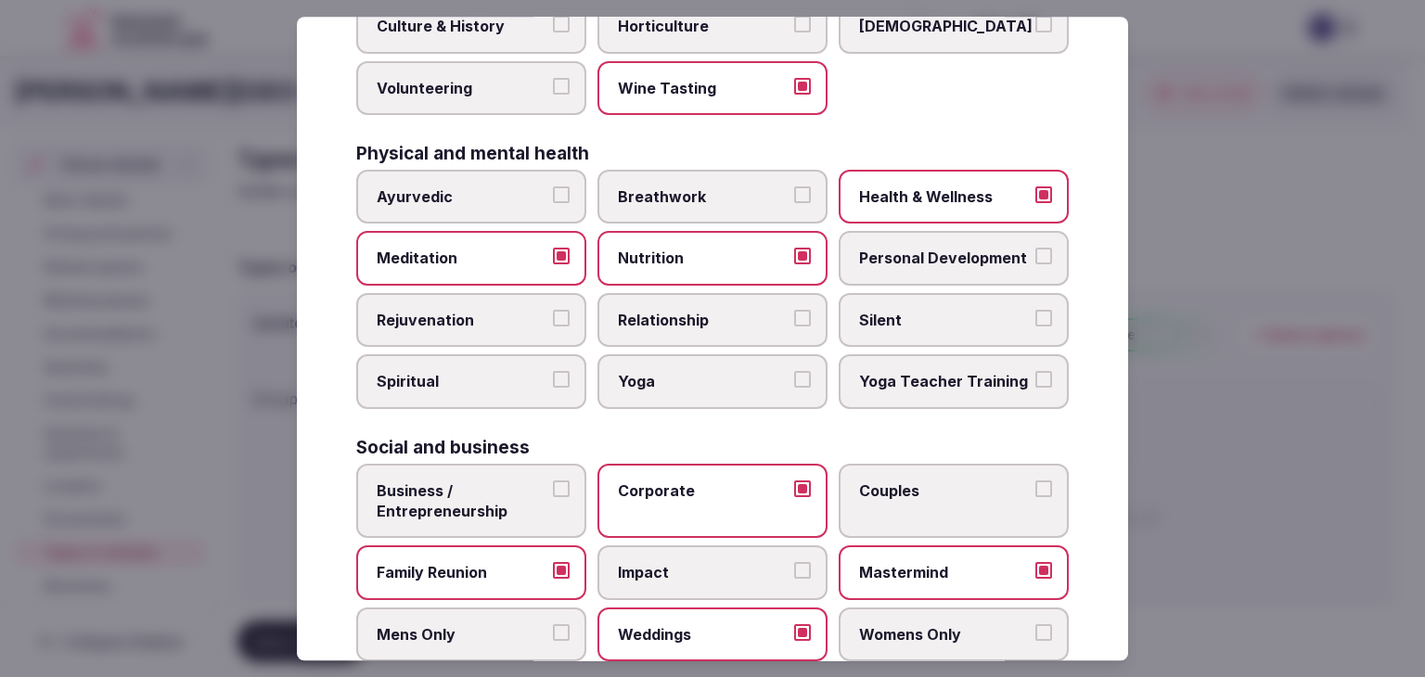
scroll to position [754, 0]
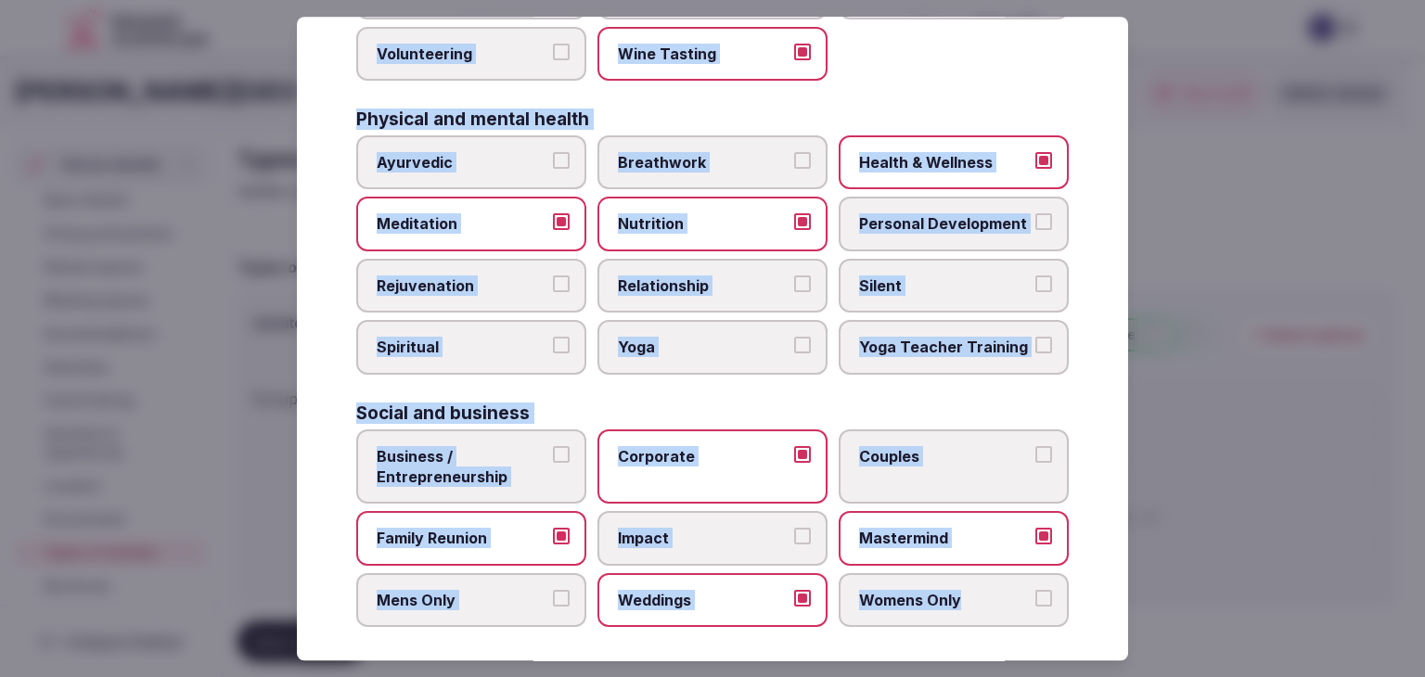
drag, startPoint x: 353, startPoint y: 128, endPoint x: 1077, endPoint y: 576, distance: 851.4
click at [1077, 576] on div "Select your types of retreats Choose all applicable types of retreats offered. …" at bounding box center [713, 339] width 832 height 644
copy div "Choose all applicable types of retreats offered. Active Adventure Cold Water Ex…"
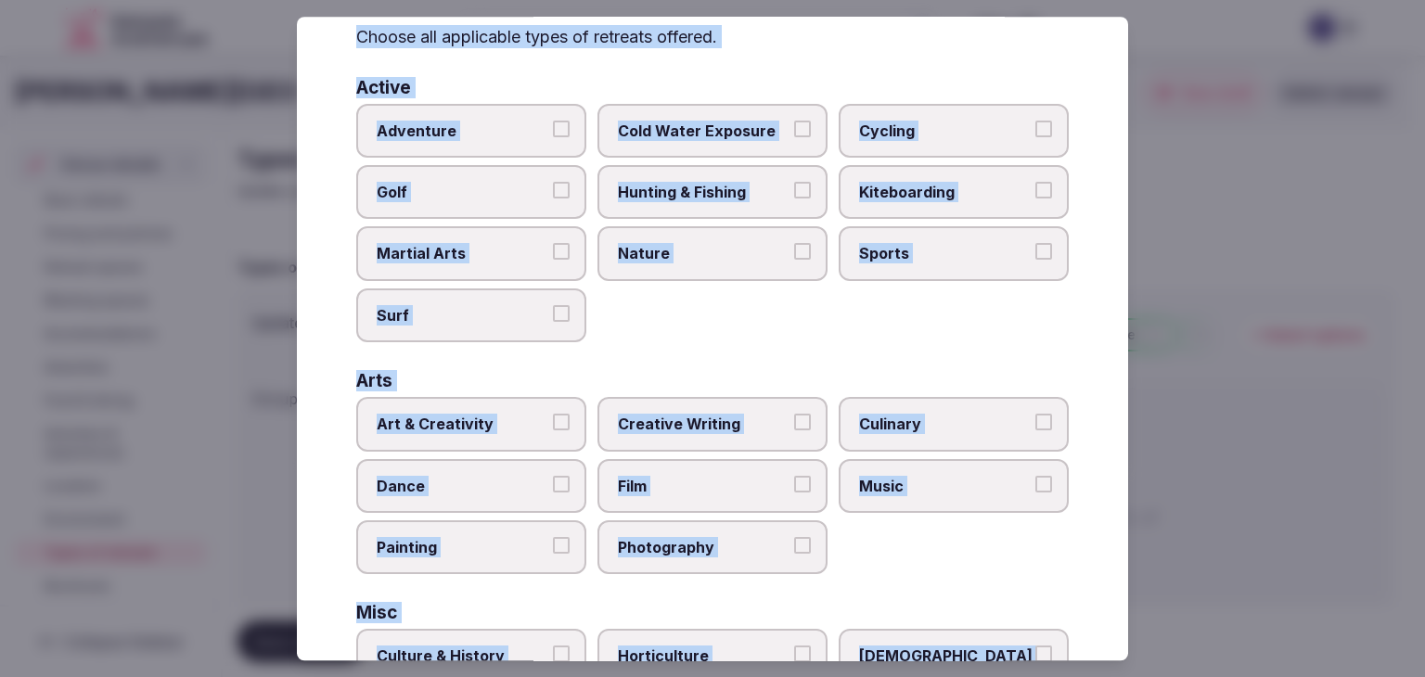
scroll to position [0, 0]
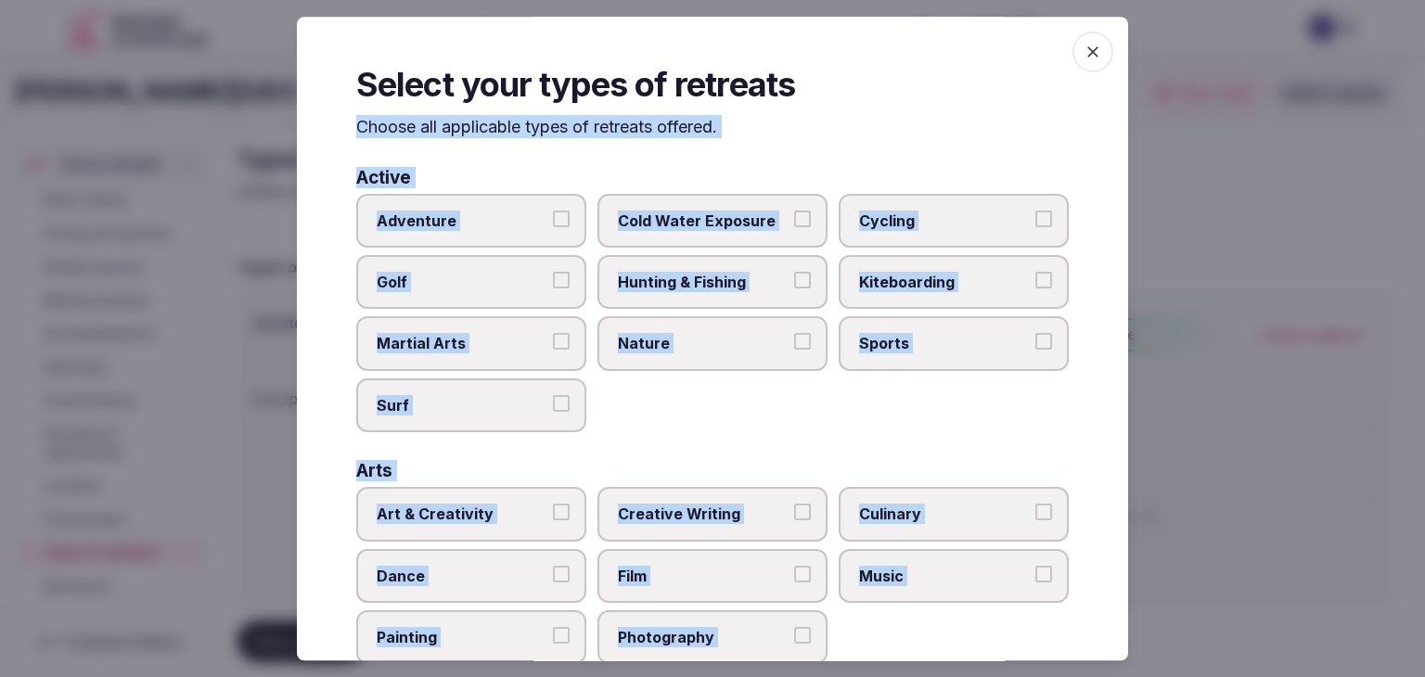
click at [1092, 44] on span "button" at bounding box center [1093, 52] width 41 height 41
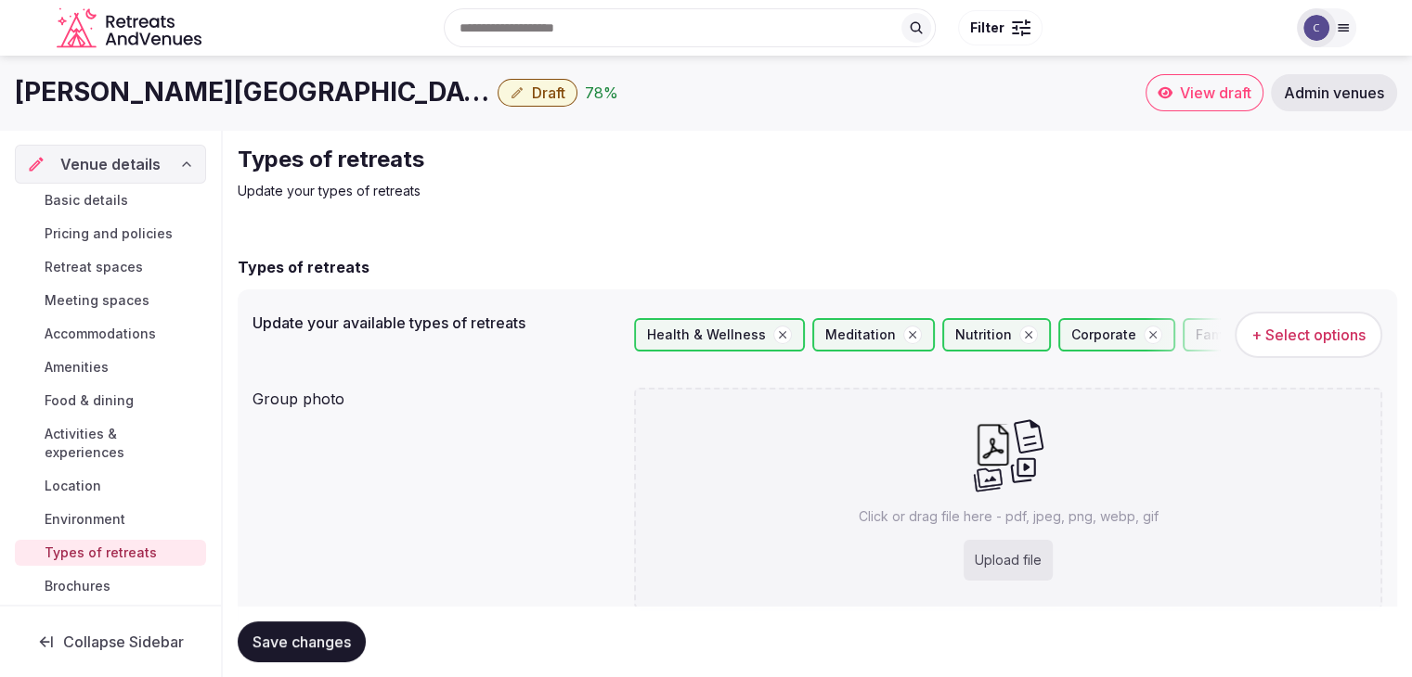
click at [71, 97] on h1 "SH Valencia Palace" at bounding box center [252, 92] width 475 height 36
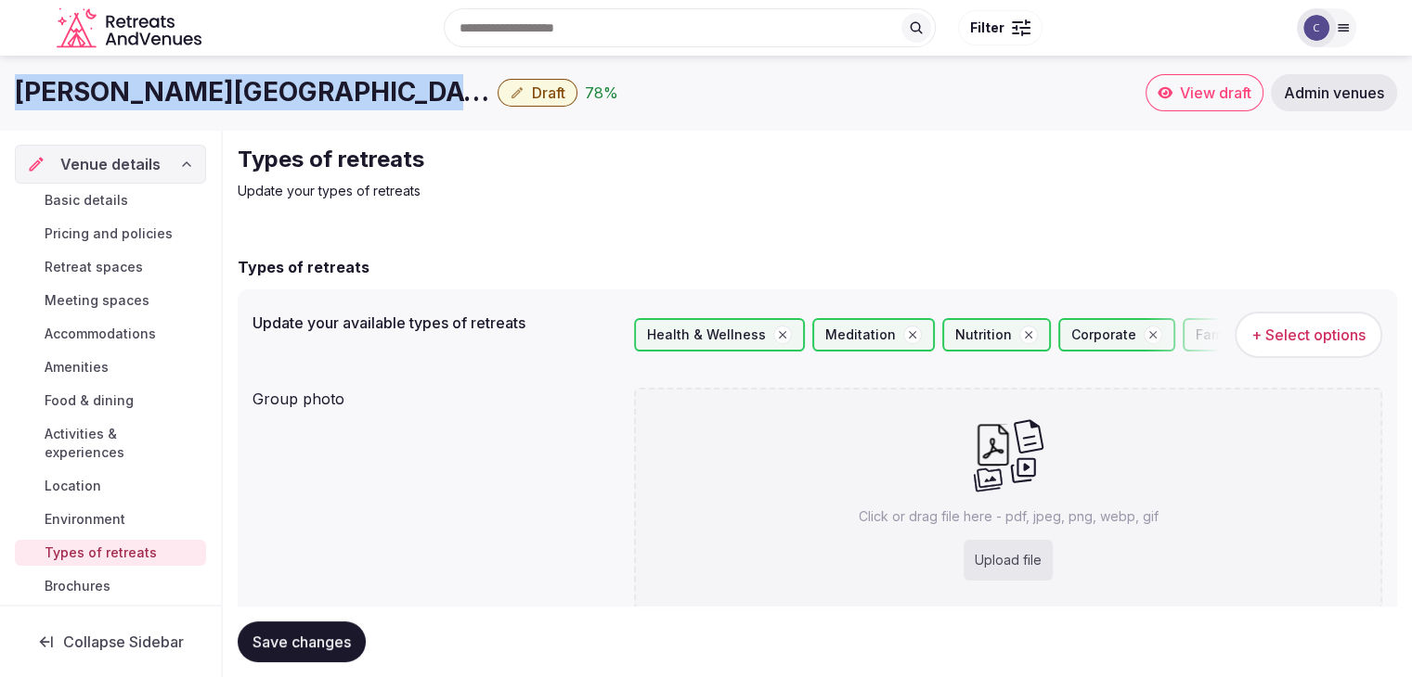
click at [71, 97] on h1 "SH Valencia Palace" at bounding box center [252, 92] width 475 height 36
copy div "SH Valencia Palace"
click at [1336, 335] on span "+ Select options" at bounding box center [1308, 335] width 114 height 20
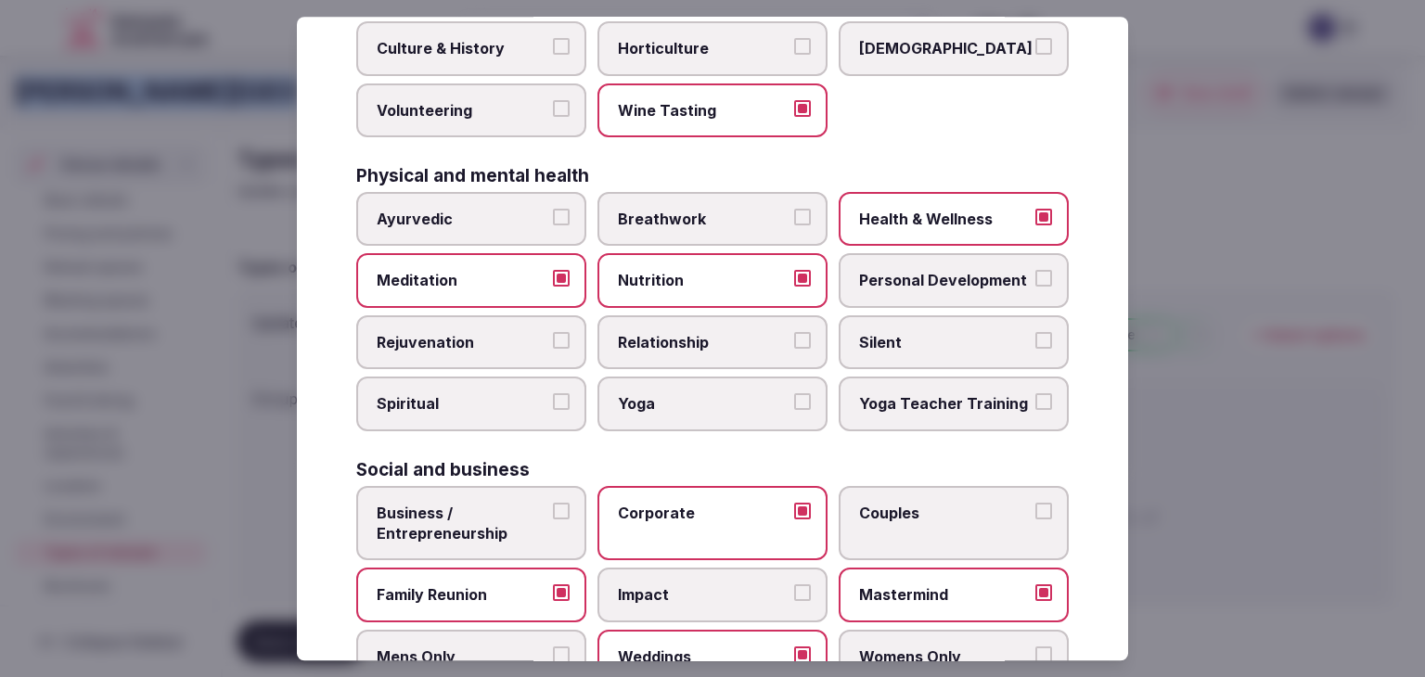
scroll to position [742, 0]
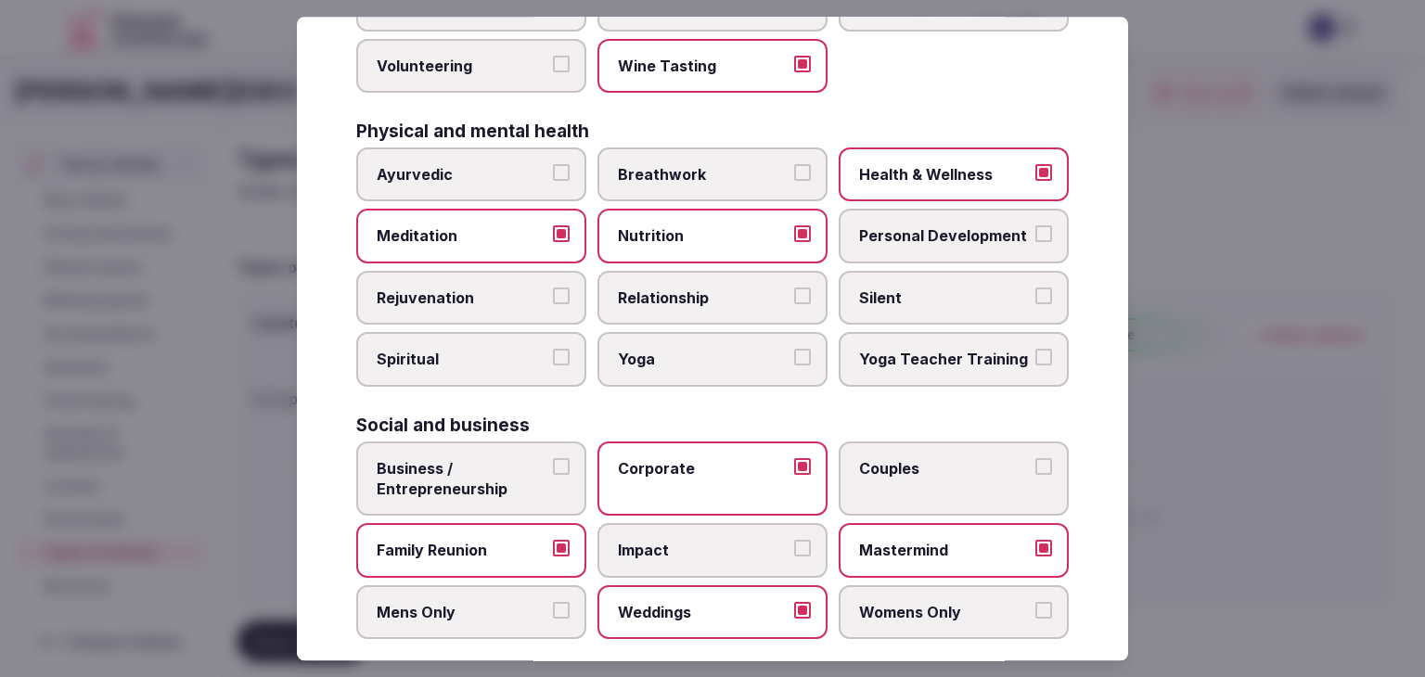
click at [491, 274] on label "Rejuvenation" at bounding box center [471, 298] width 230 height 54
click at [553, 288] on button "Rejuvenation" at bounding box center [561, 296] width 17 height 17
click at [684, 230] on span "Nutrition" at bounding box center [703, 236] width 171 height 20
click at [794, 230] on button "Nutrition" at bounding box center [802, 234] width 17 height 17
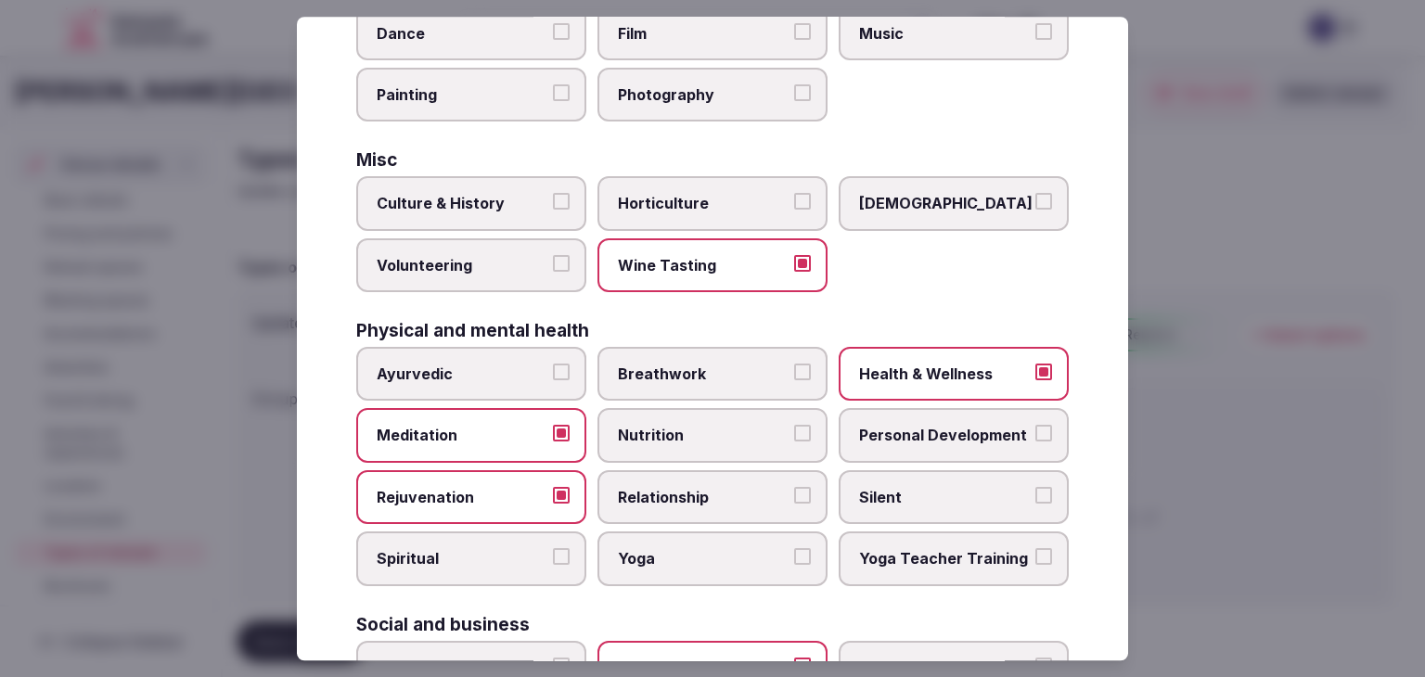
scroll to position [476, 0]
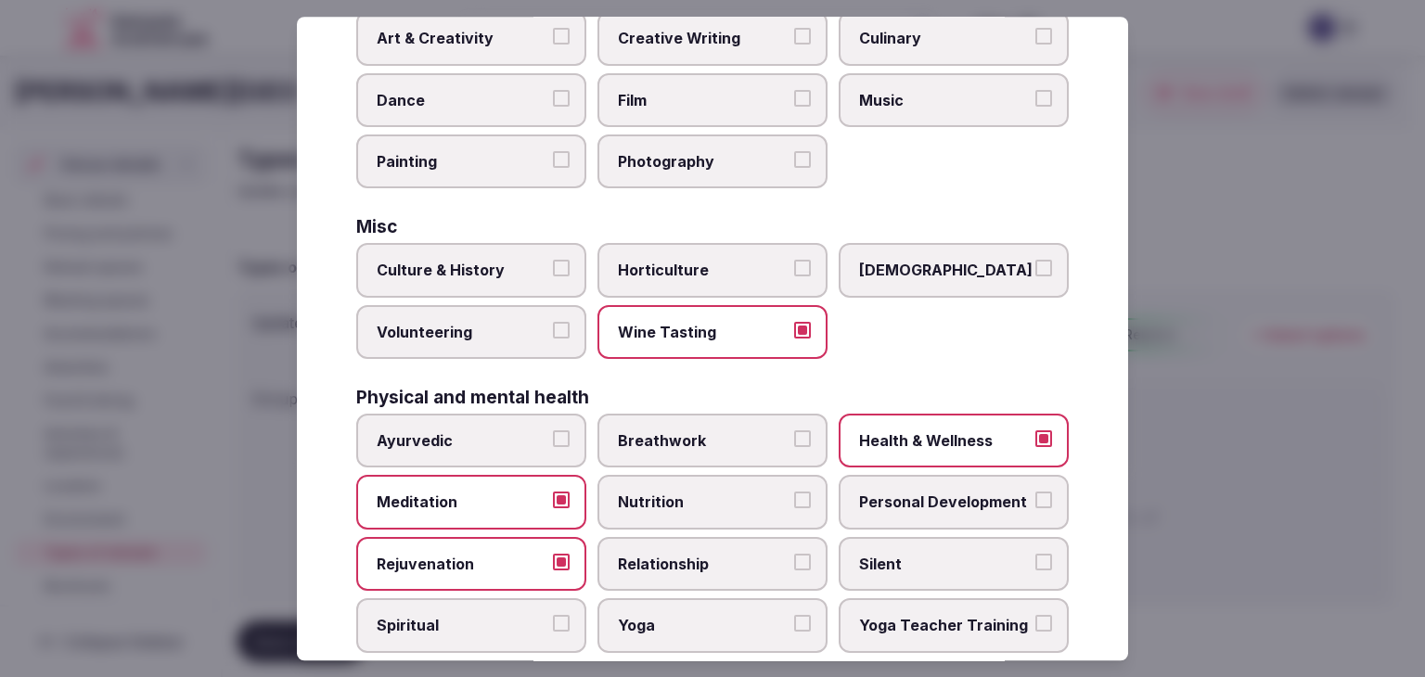
click at [694, 310] on label "Wine Tasting" at bounding box center [713, 332] width 230 height 54
click at [794, 322] on button "Wine Tasting" at bounding box center [802, 330] width 17 height 17
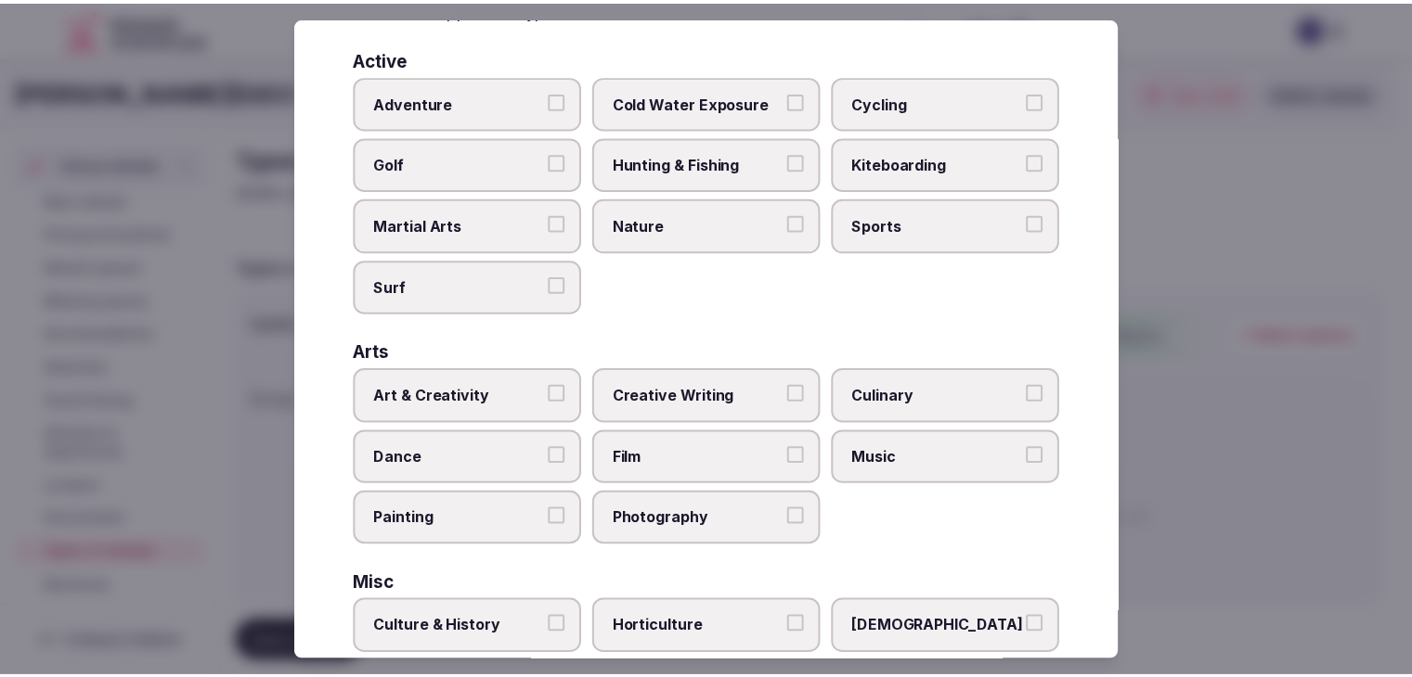
scroll to position [0, 0]
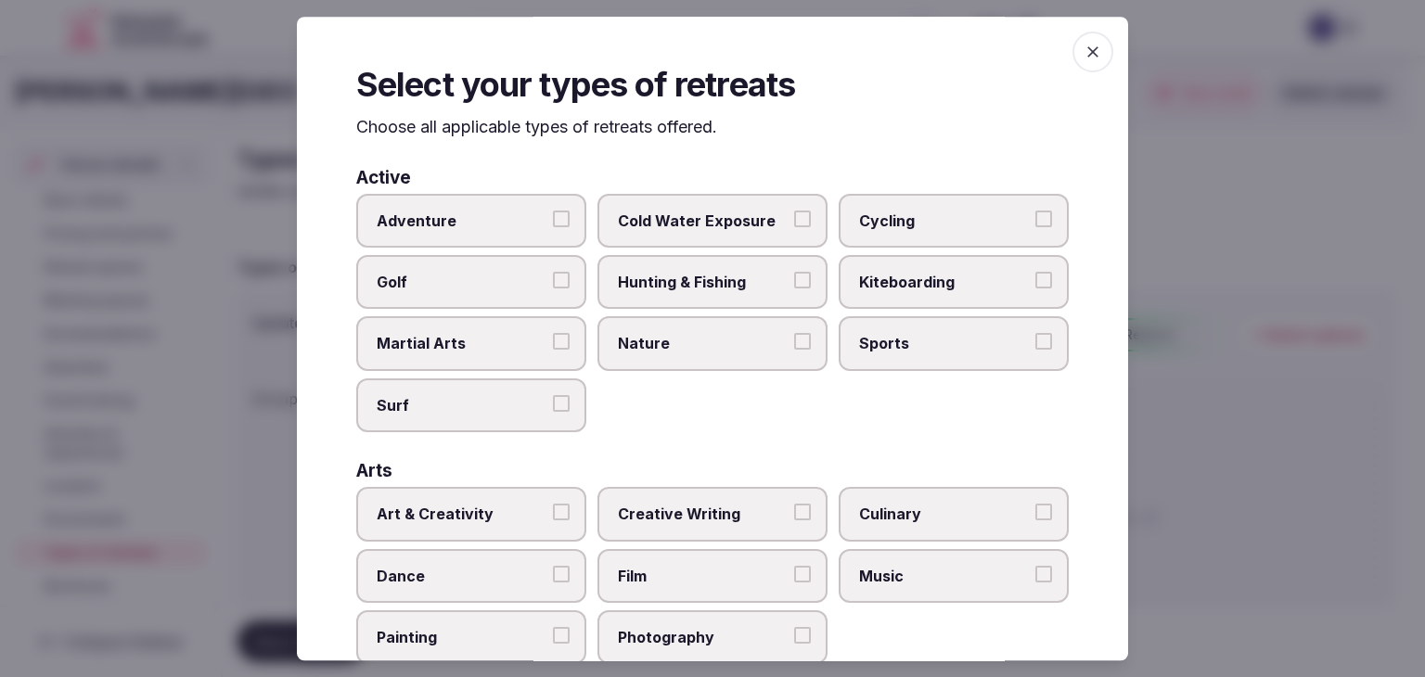
drag, startPoint x: 1081, startPoint y: 50, endPoint x: 710, endPoint y: 280, distance: 436.8
click at [1084, 52] on icon "button" at bounding box center [1093, 52] width 19 height 19
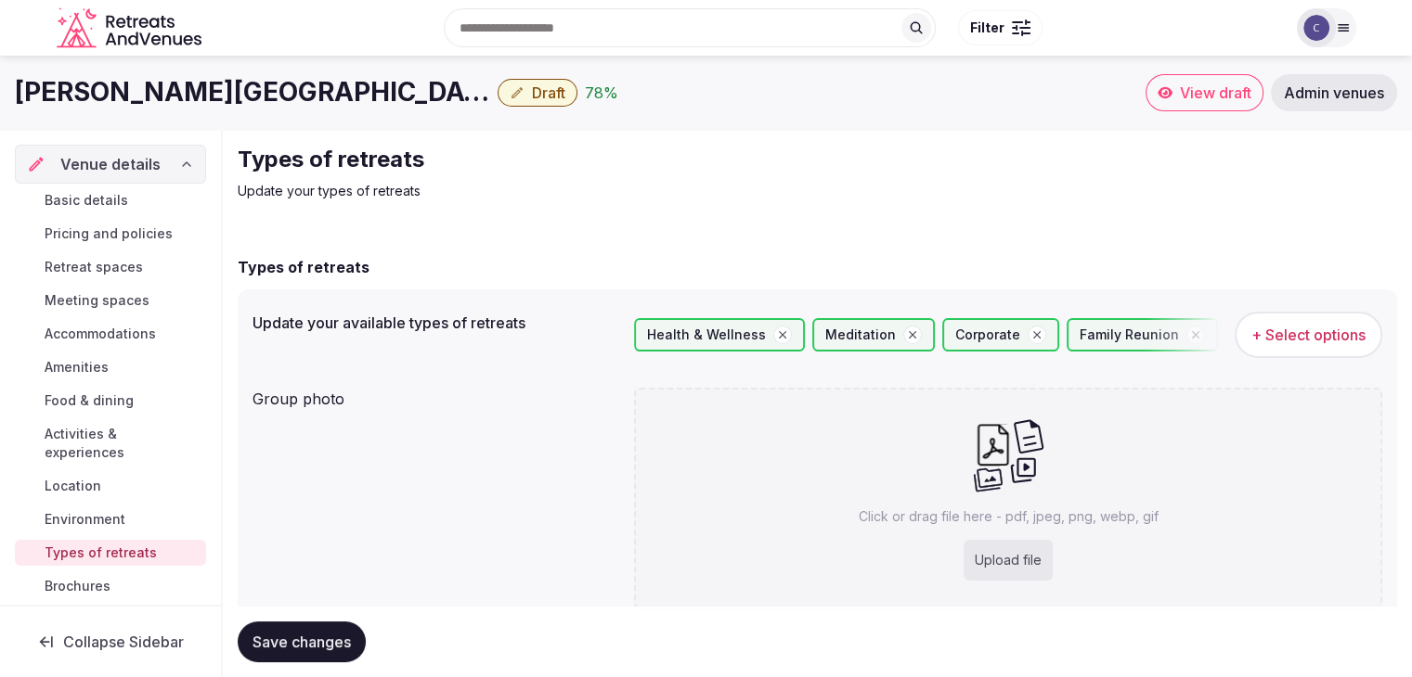
click at [300, 644] on span "Save changes" at bounding box center [301, 642] width 98 height 19
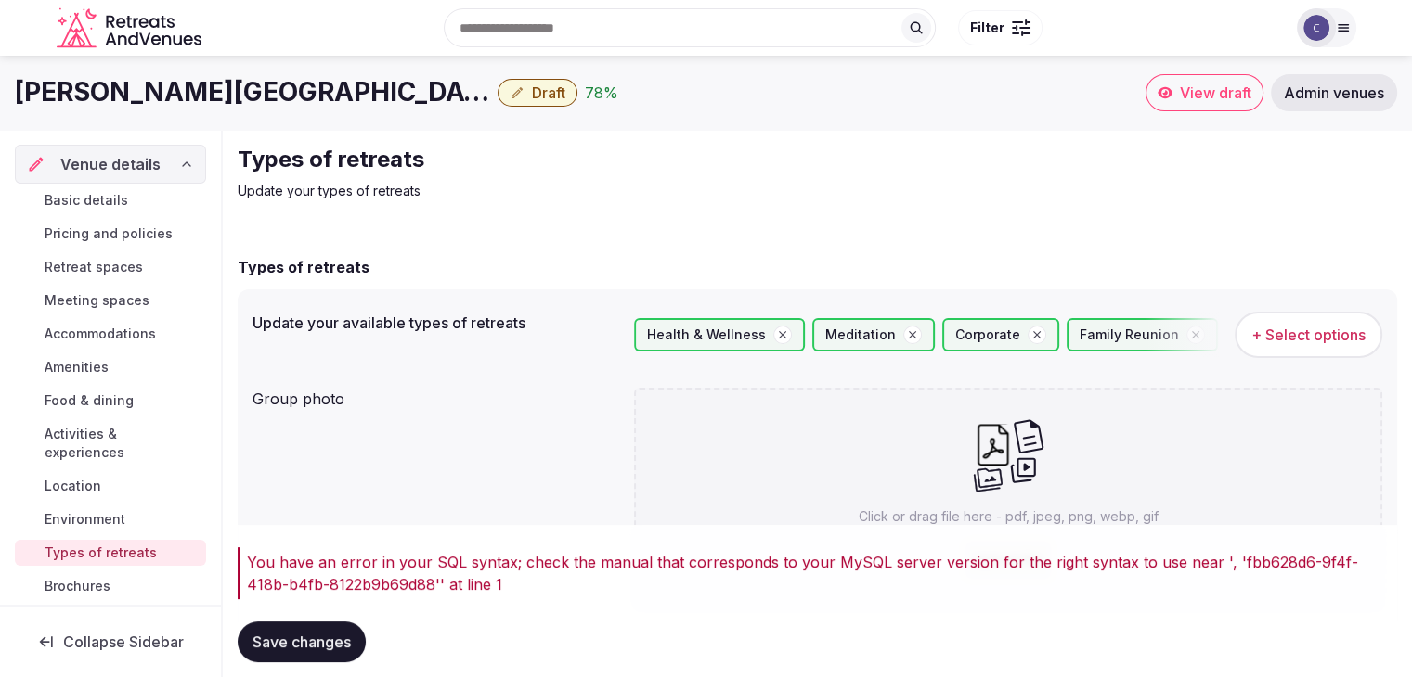
click at [1284, 325] on span "+ Select options" at bounding box center [1308, 335] width 114 height 20
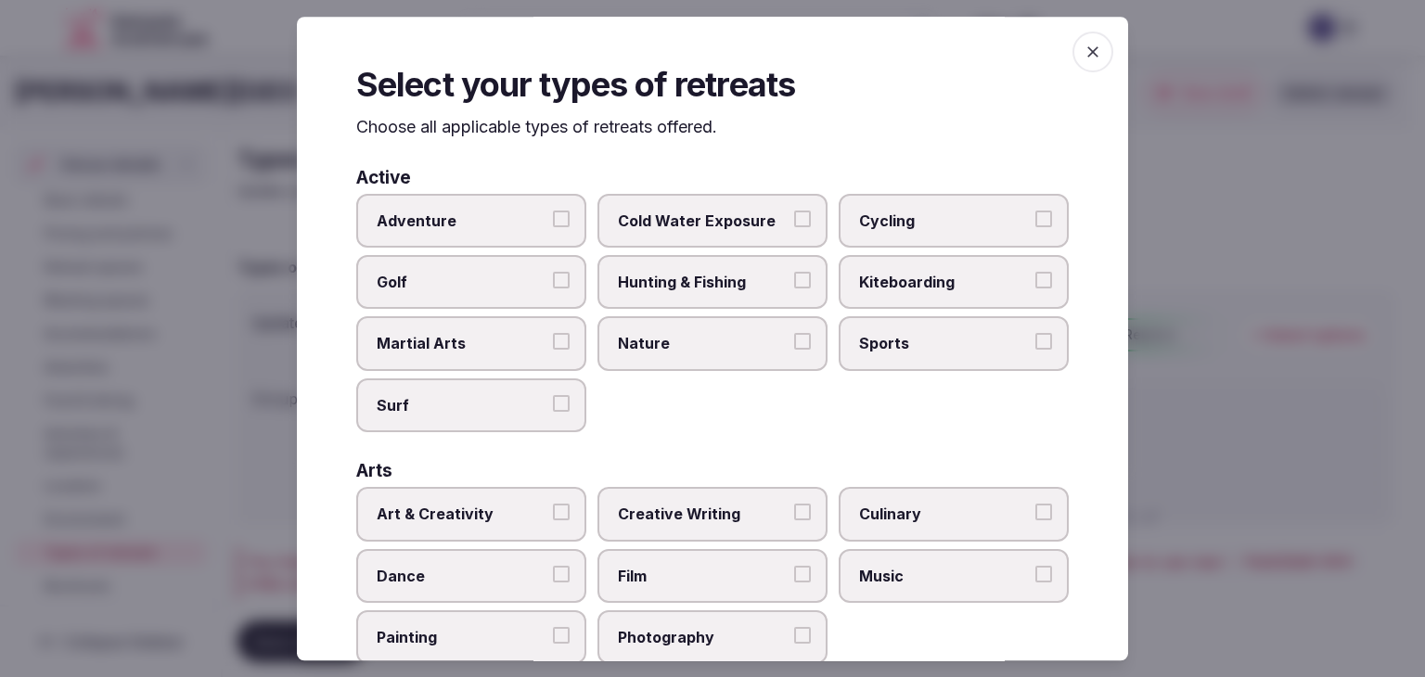
click at [1084, 45] on icon "button" at bounding box center [1093, 52] width 19 height 19
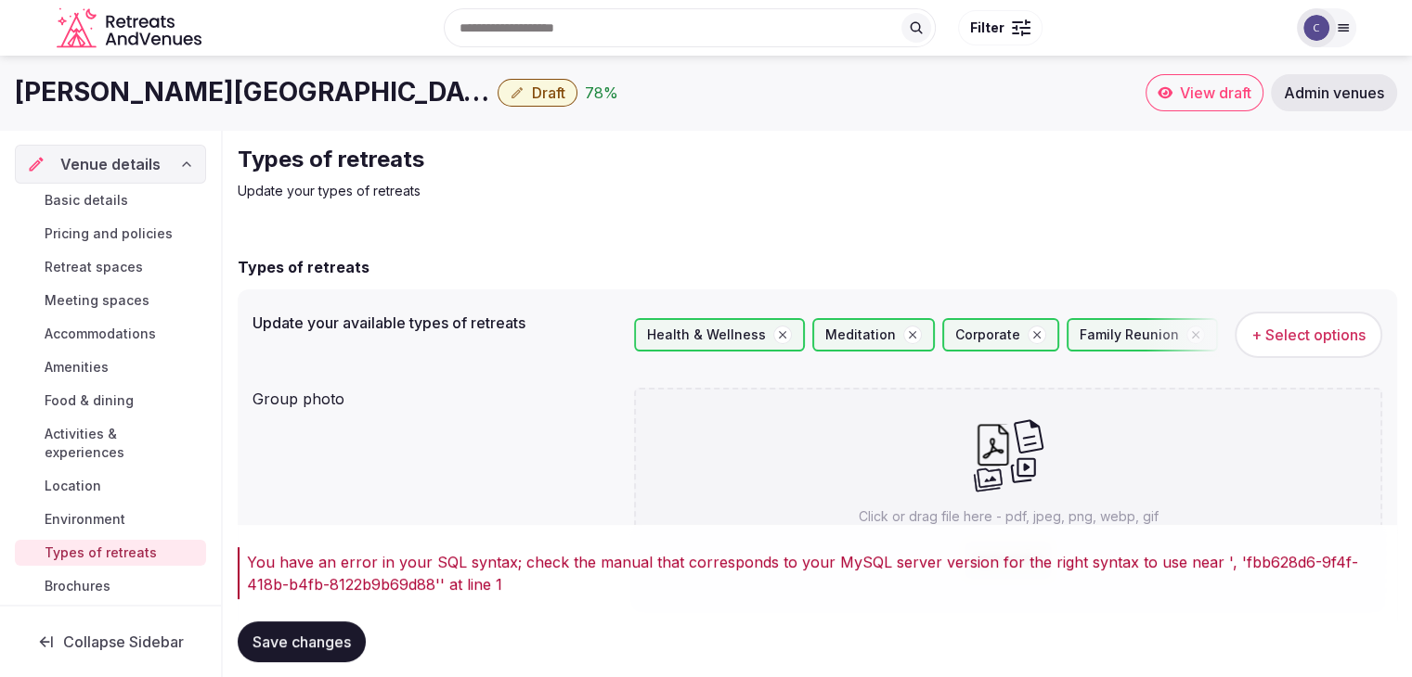
click at [188, 101] on h1 "SH Valencia Palace" at bounding box center [252, 92] width 475 height 36
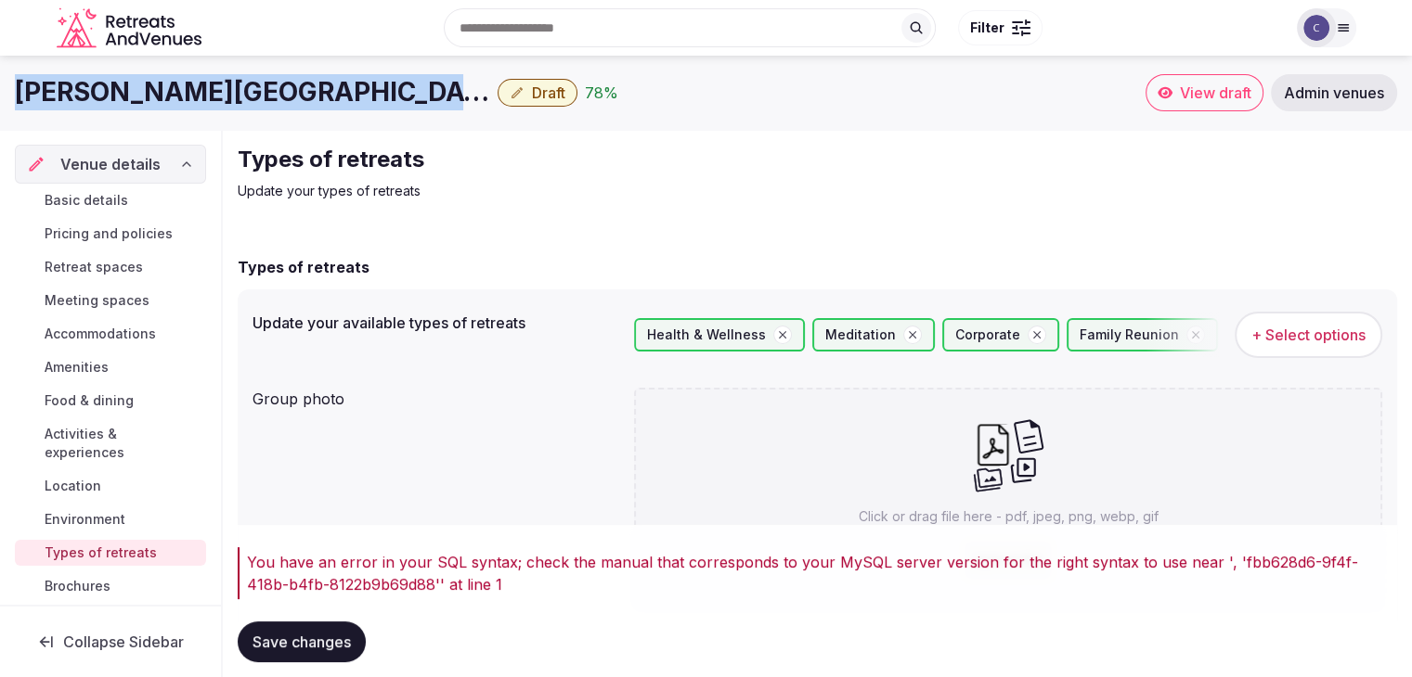
click at [188, 101] on h1 "SH Valencia Palace" at bounding box center [252, 92] width 475 height 36
copy div "SH Valencia Palace"
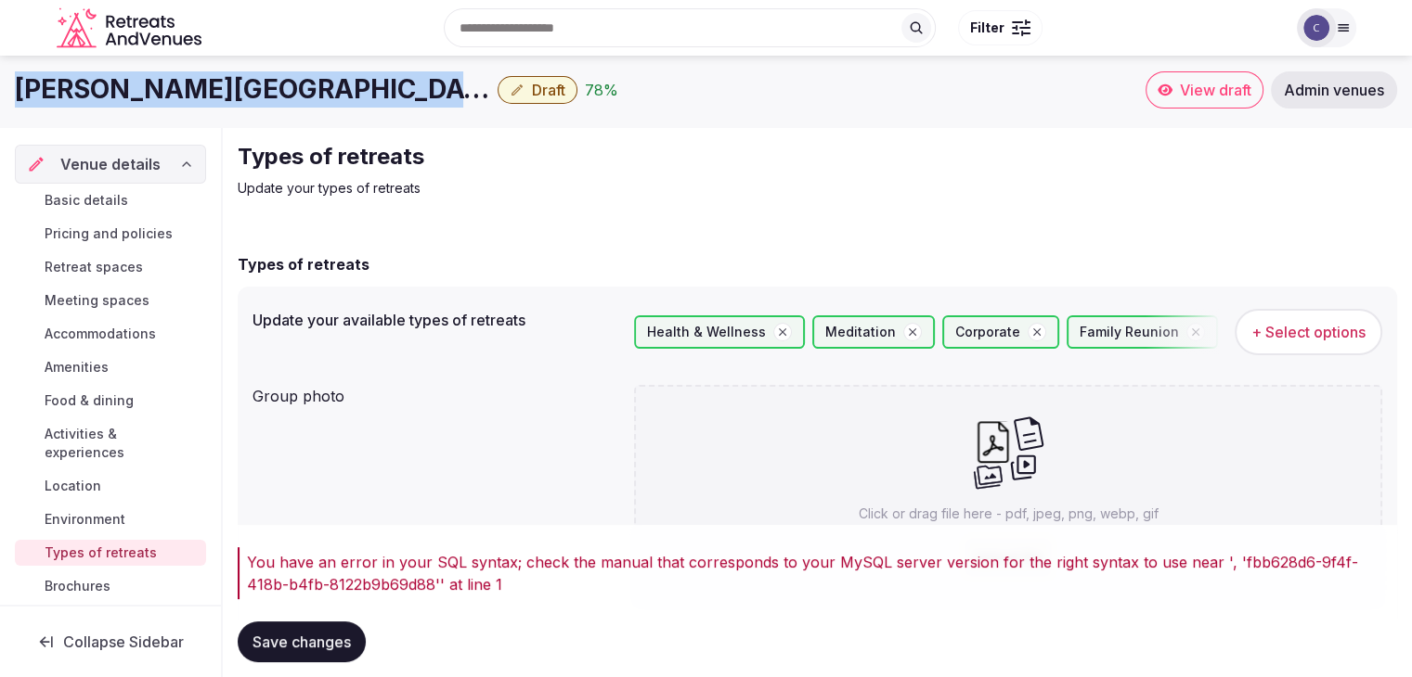
scroll to position [151, 0]
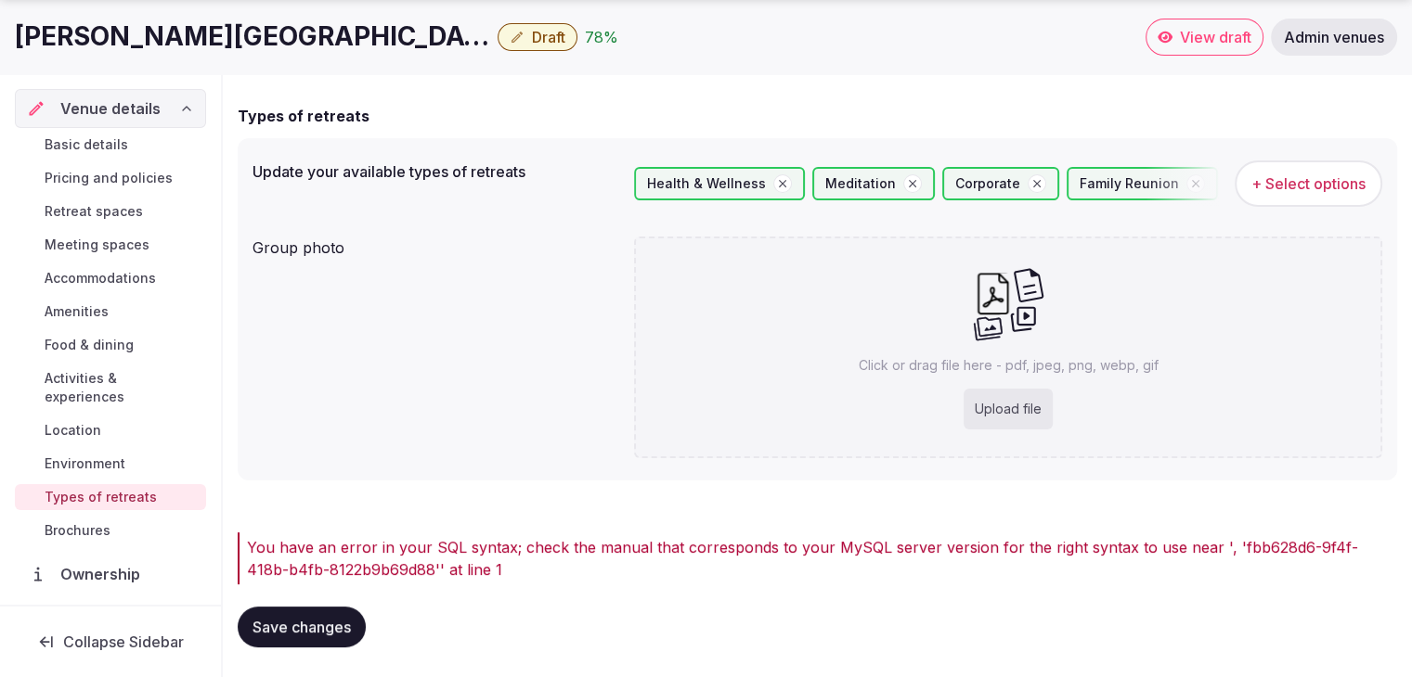
click at [1001, 410] on div "Upload file" at bounding box center [1007, 409] width 89 height 41
type input "**********"
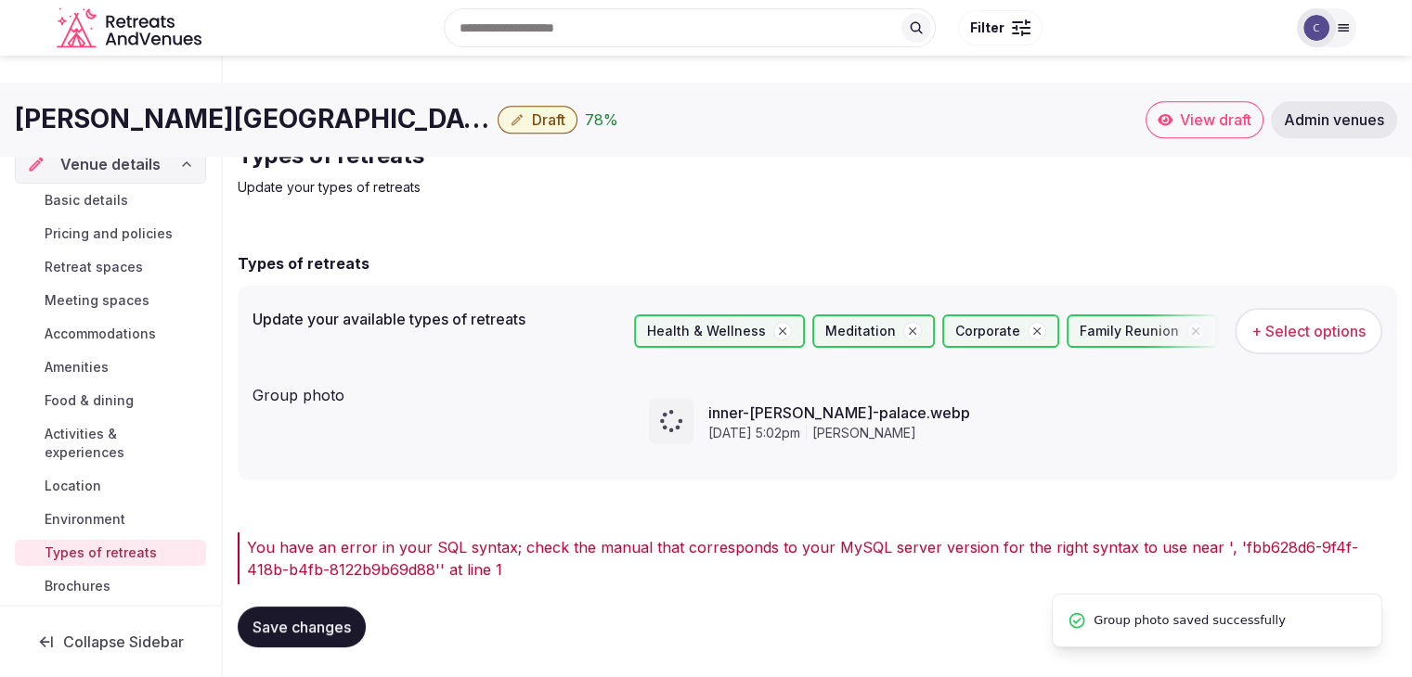
scroll to position [4, 0]
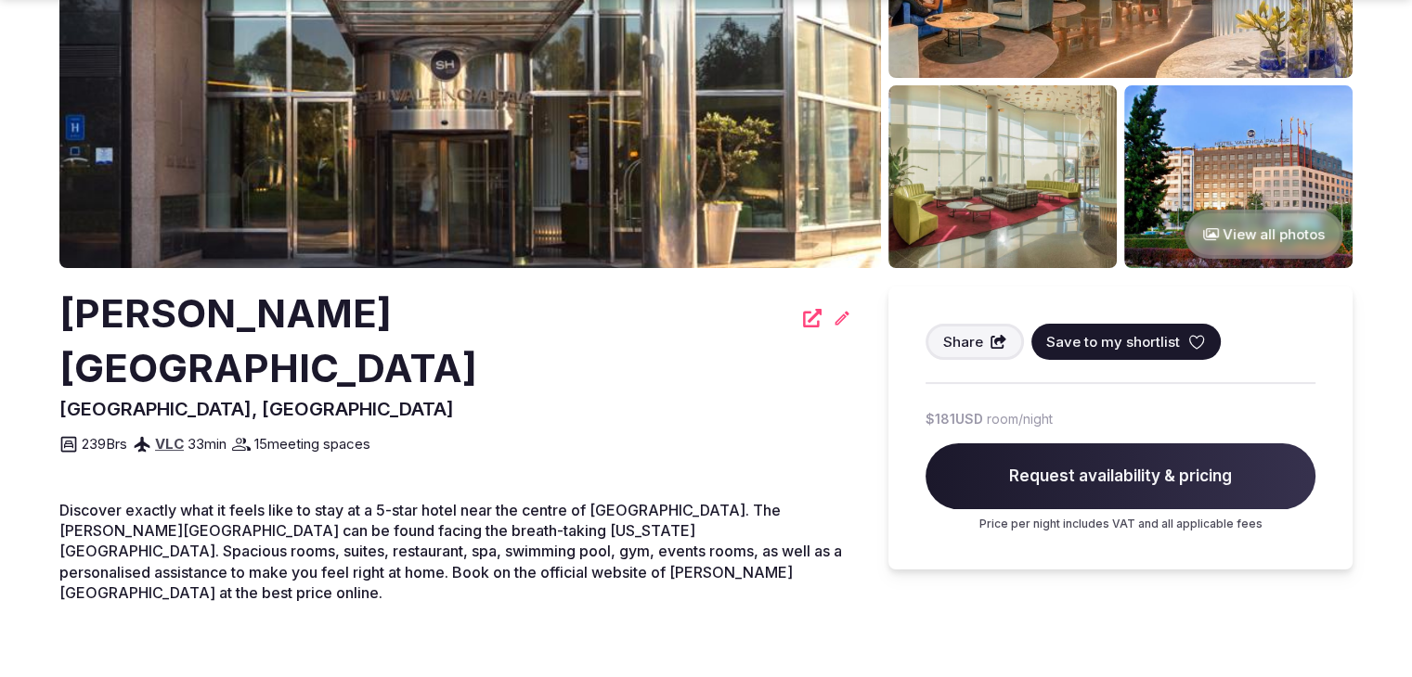
scroll to position [371, 0]
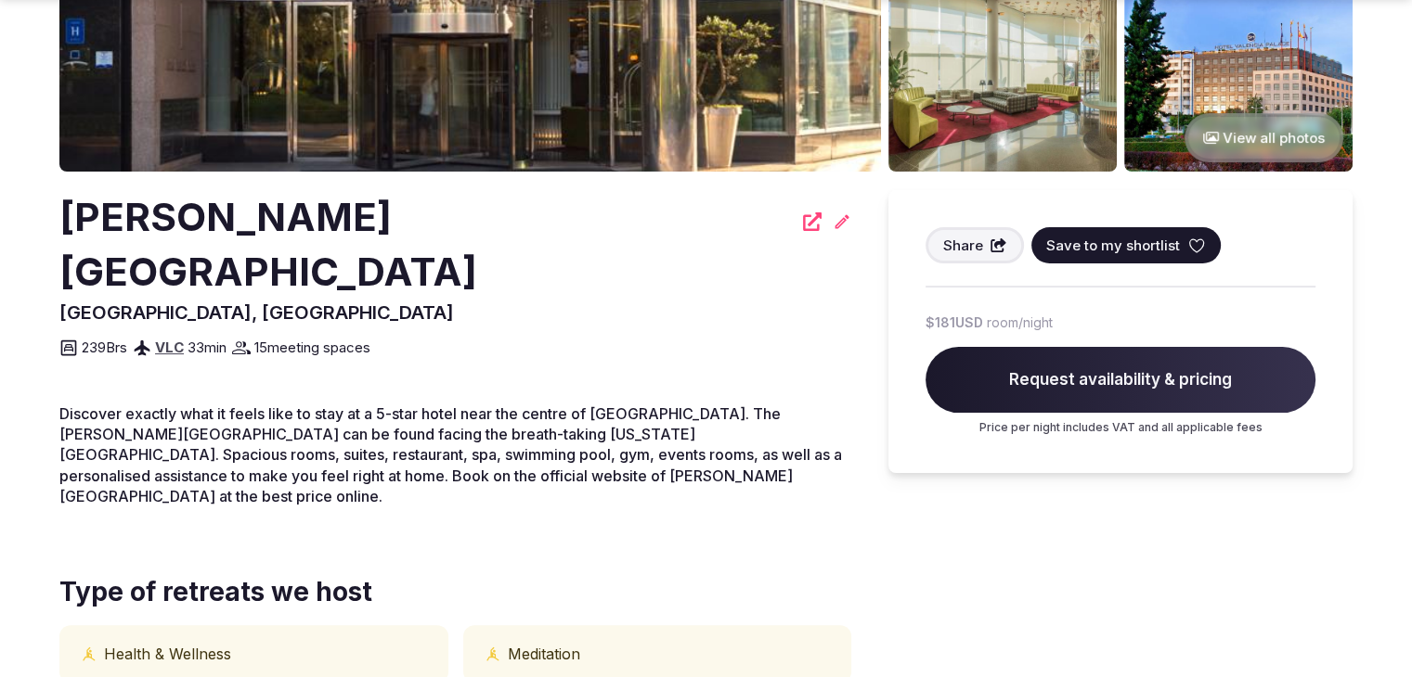
click at [242, 228] on h2 "[PERSON_NAME][GEOGRAPHIC_DATA]" at bounding box center [425, 245] width 732 height 110
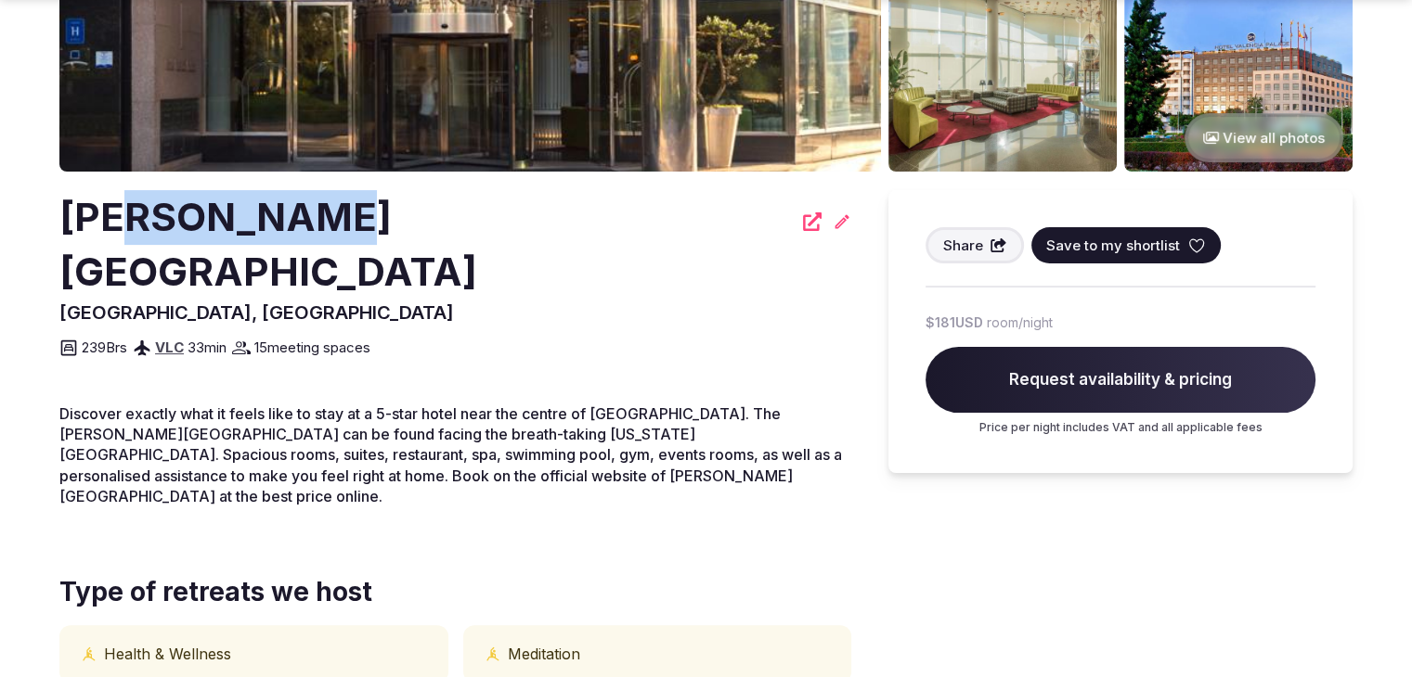
click at [241, 228] on h2 "[PERSON_NAME][GEOGRAPHIC_DATA]" at bounding box center [425, 245] width 732 height 110
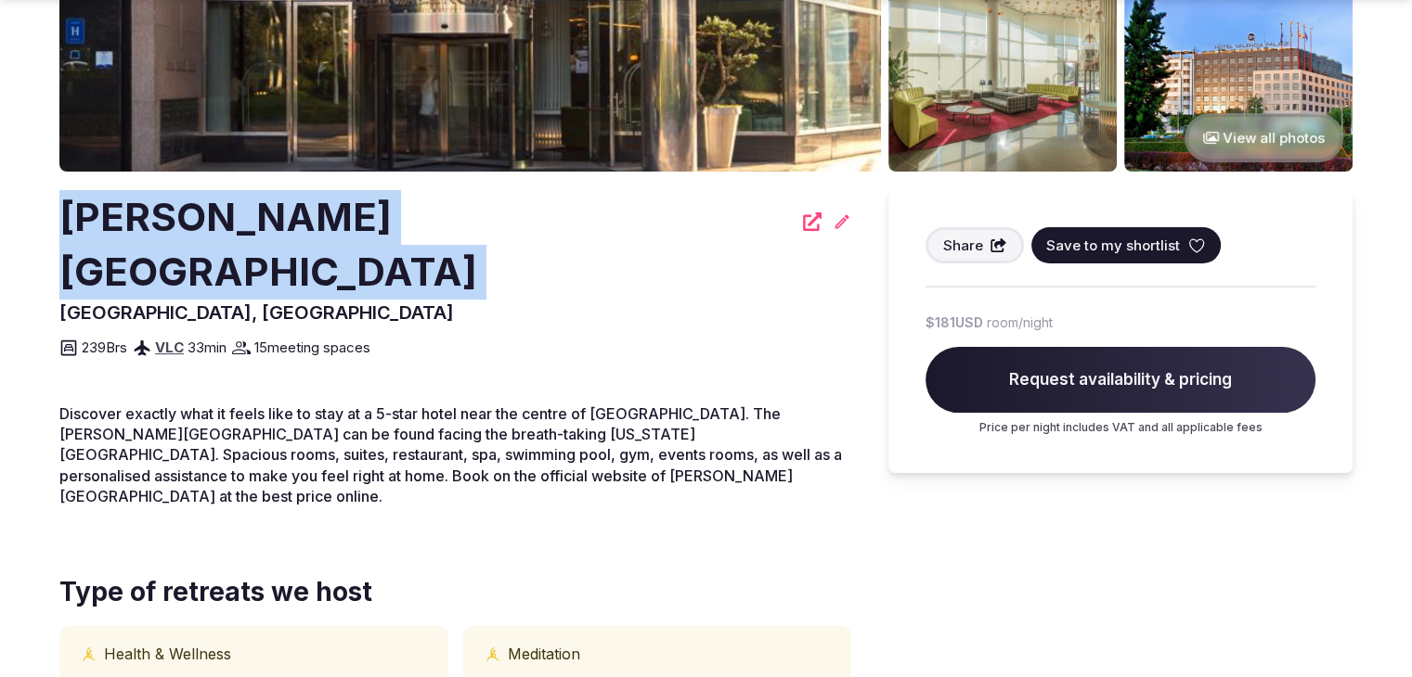
click at [241, 228] on h2 "[PERSON_NAME][GEOGRAPHIC_DATA]" at bounding box center [425, 245] width 732 height 110
copy div "[PERSON_NAME][GEOGRAPHIC_DATA]"
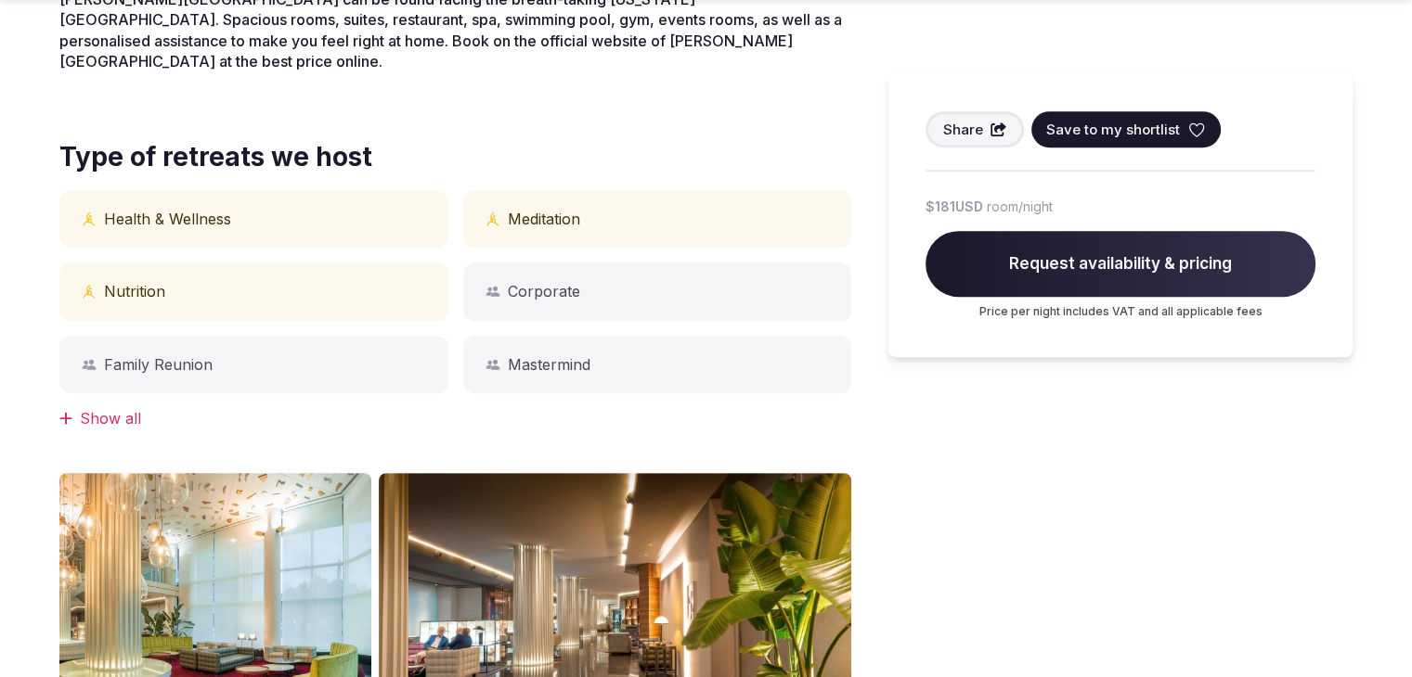
scroll to position [835, 0]
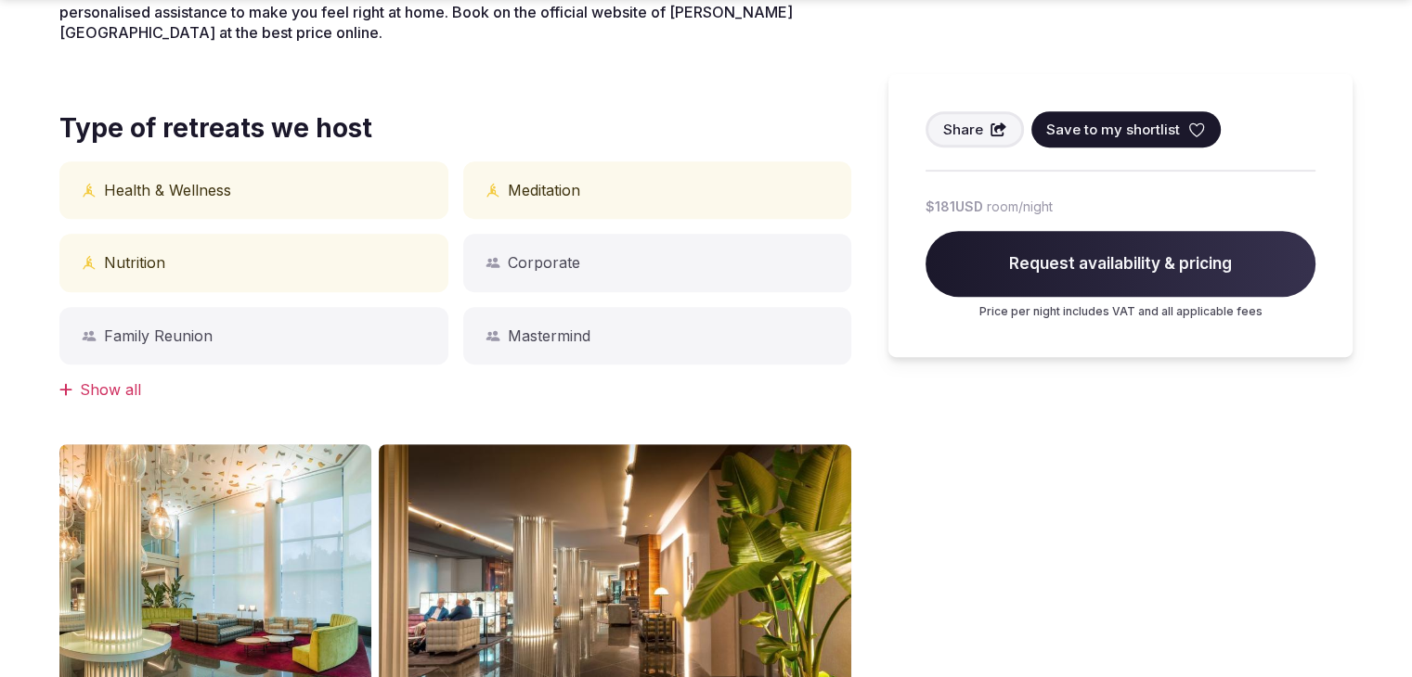
click at [110, 380] on div "Show all" at bounding box center [455, 390] width 792 height 20
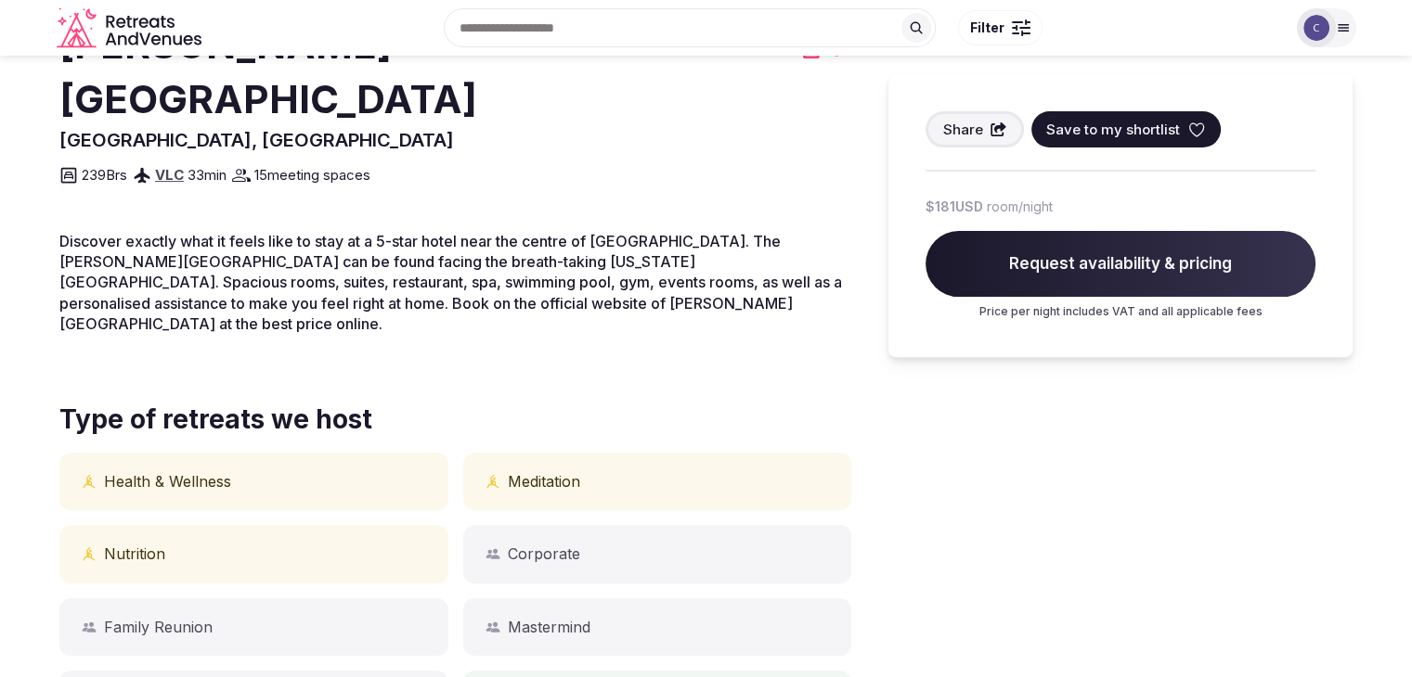
scroll to position [371, 0]
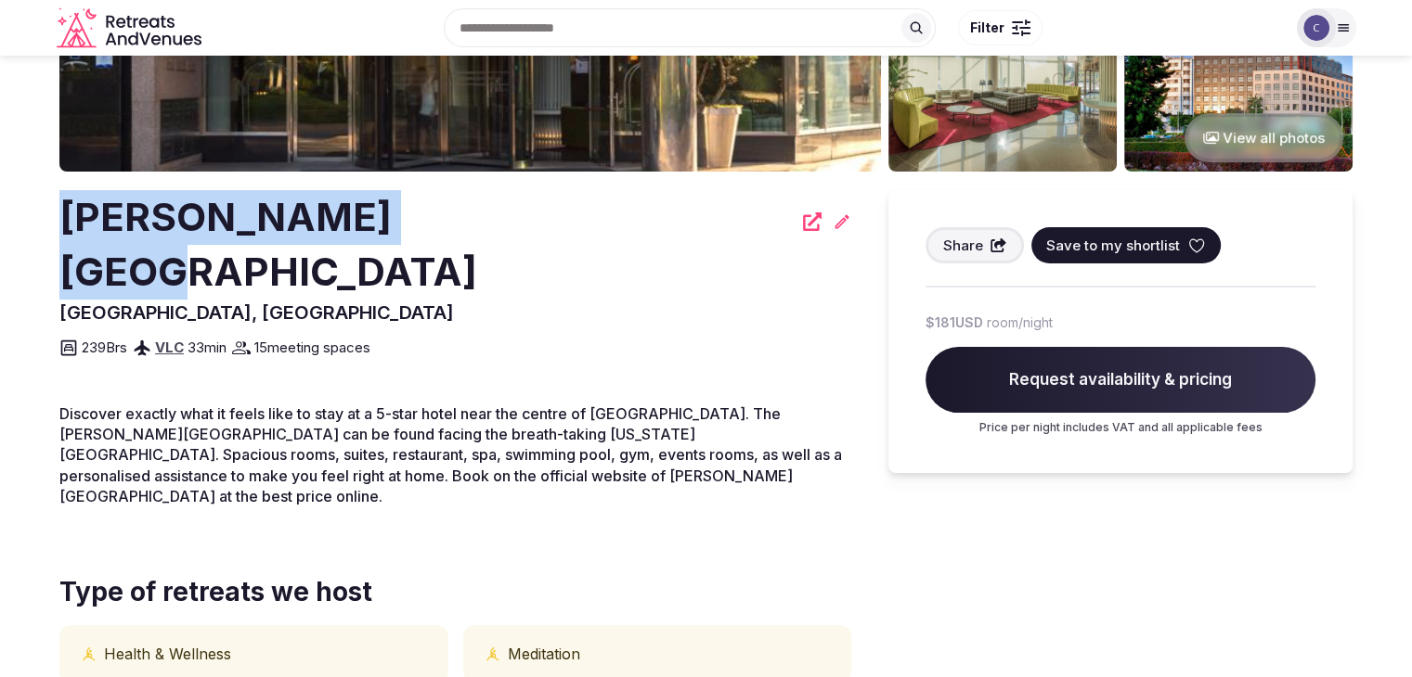
drag, startPoint x: 62, startPoint y: 220, endPoint x: 421, endPoint y: 220, distance: 359.1
click at [421, 220] on h2 "[PERSON_NAME][GEOGRAPHIC_DATA]" at bounding box center [425, 245] width 732 height 110
copy h2 "[PERSON_NAME][GEOGRAPHIC_DATA]"
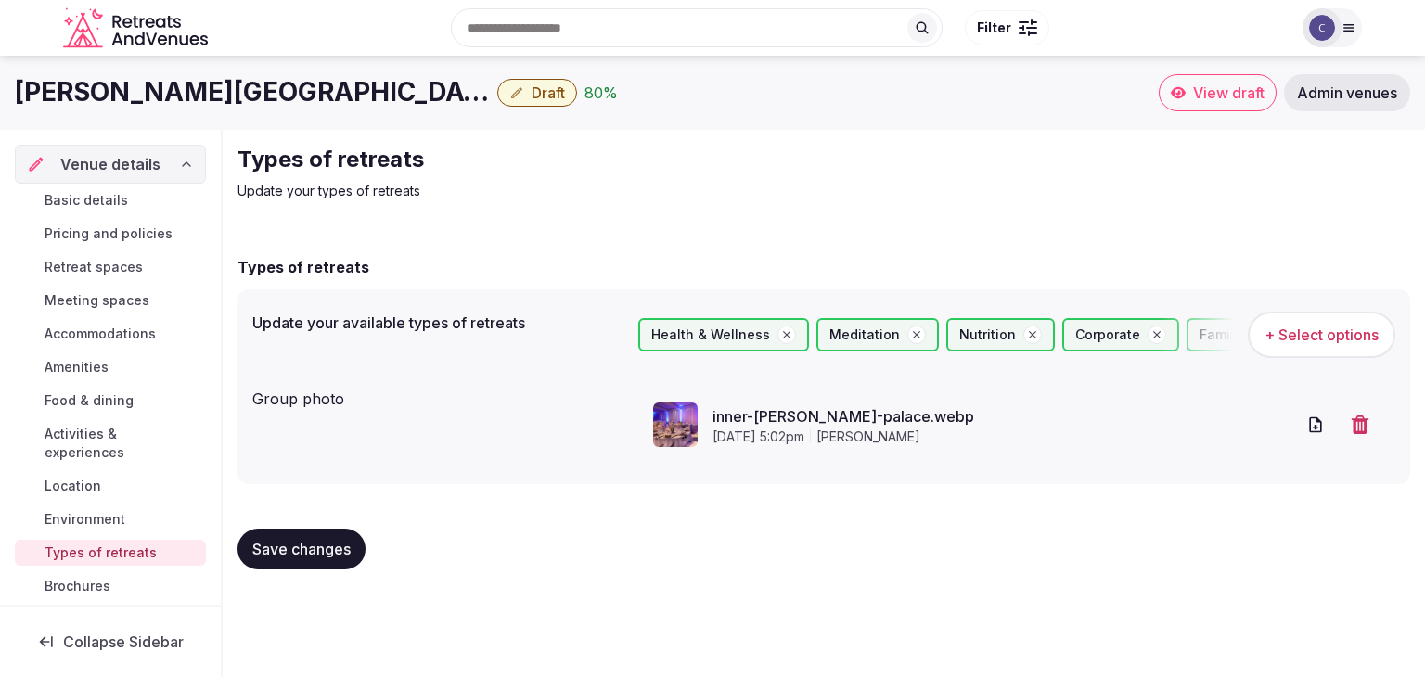
drag, startPoint x: 328, startPoint y: 560, endPoint x: 339, endPoint y: 576, distance: 20.1
click at [328, 560] on button "Save changes" at bounding box center [302, 549] width 128 height 41
click at [87, 327] on span "Accommodations" at bounding box center [100, 334] width 111 height 19
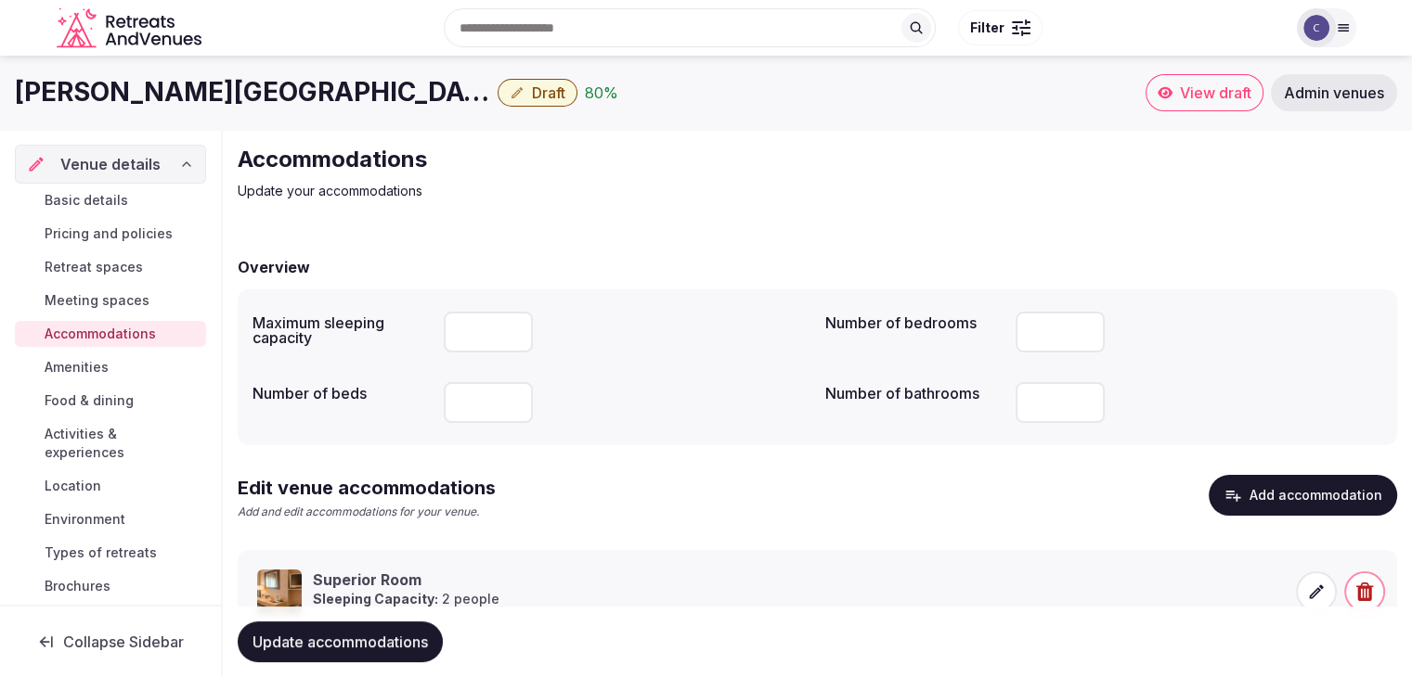
click at [1321, 595] on icon at bounding box center [1316, 592] width 19 height 19
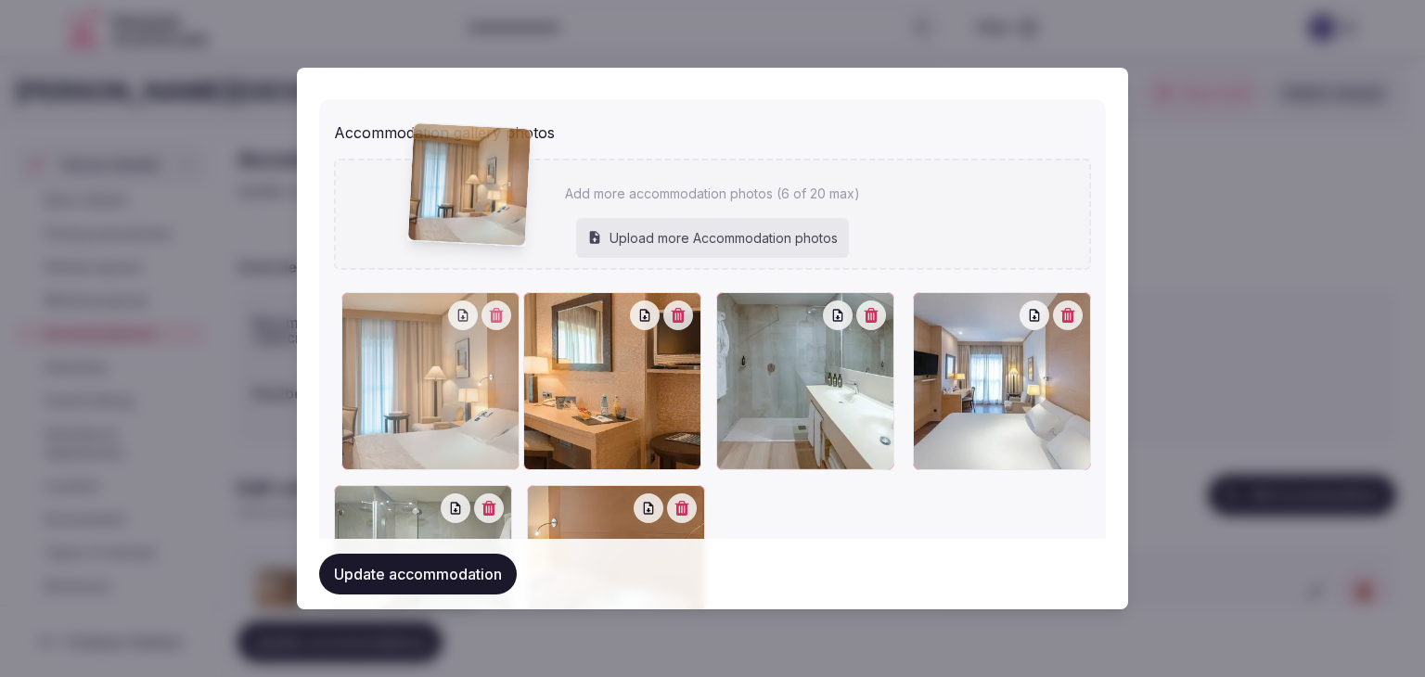
scroll to position [1991, 0]
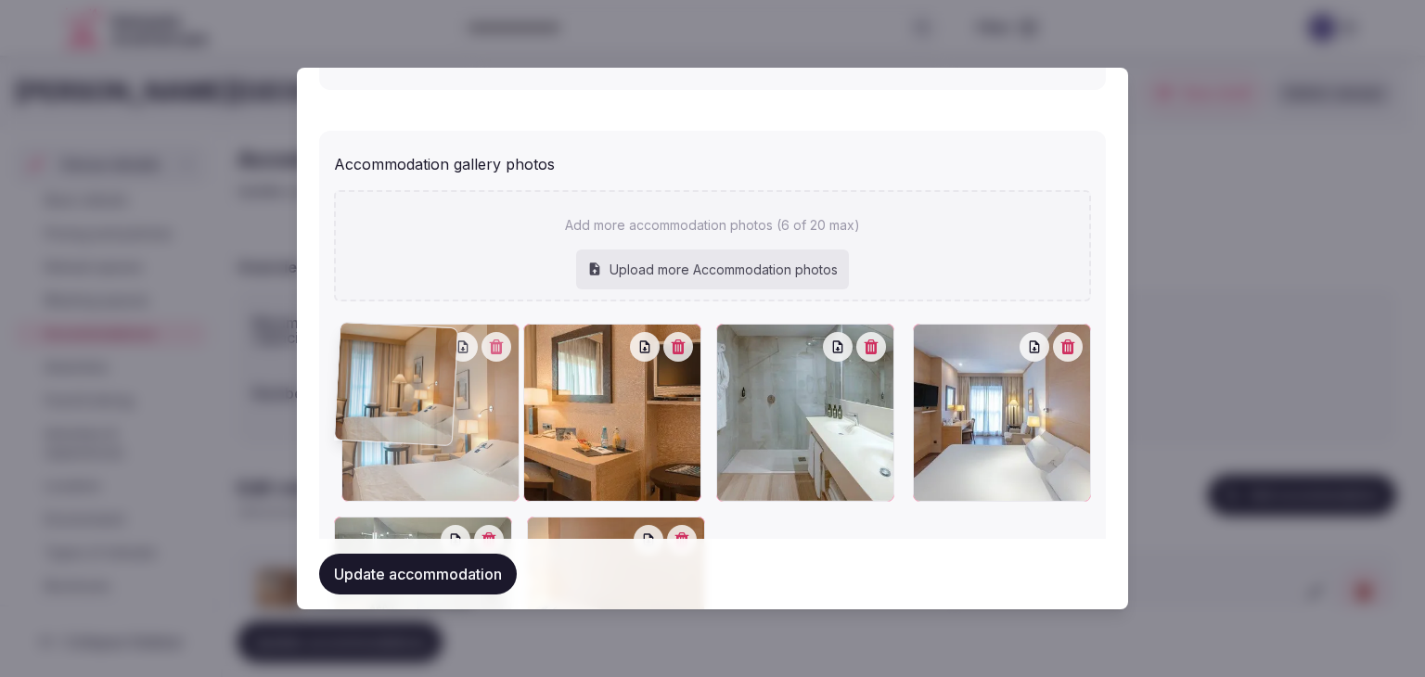
drag, startPoint x: 727, startPoint y: 136, endPoint x: 409, endPoint y: 226, distance: 329.7
click at [412, 205] on div "Add more accommodation photos (6 of 20 max) Upload more Accommodation photos To…" at bounding box center [712, 442] width 757 height 505
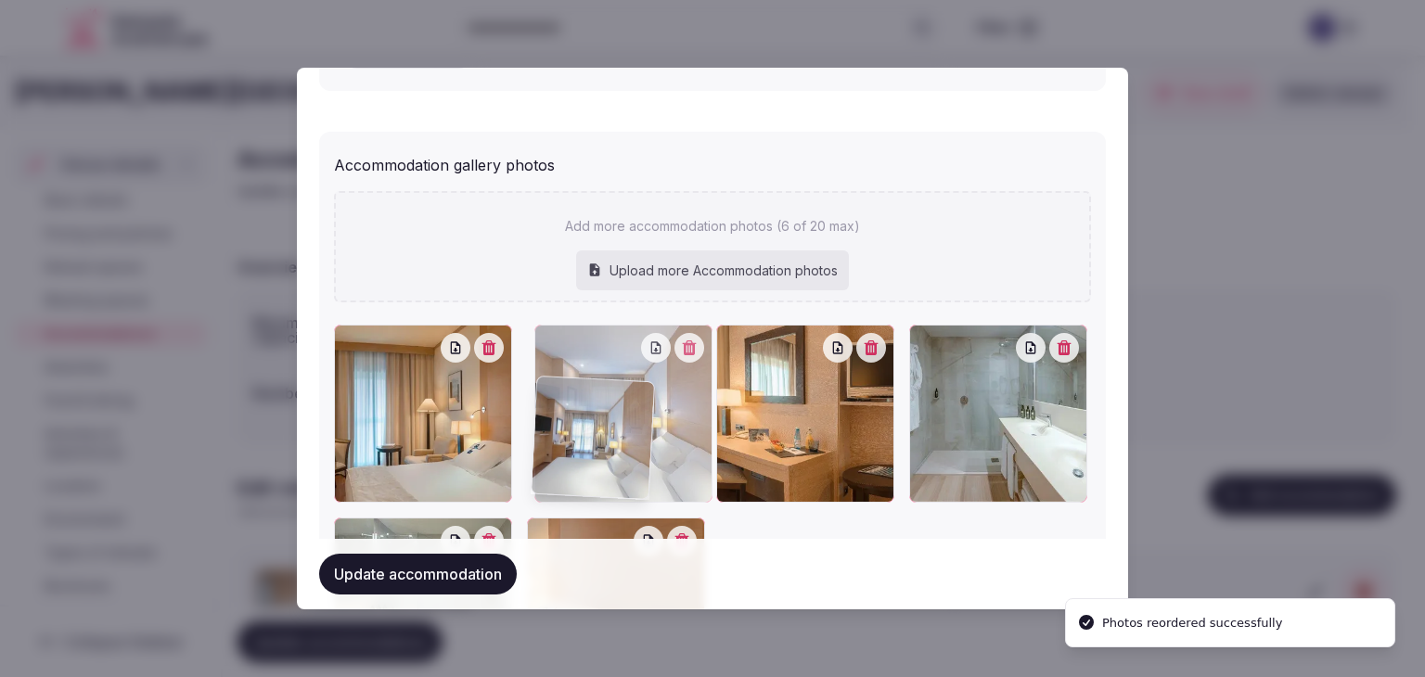
drag, startPoint x: 919, startPoint y: 342, endPoint x: 532, endPoint y: 399, distance: 391.1
click at [535, 399] on div at bounding box center [624, 414] width 178 height 178
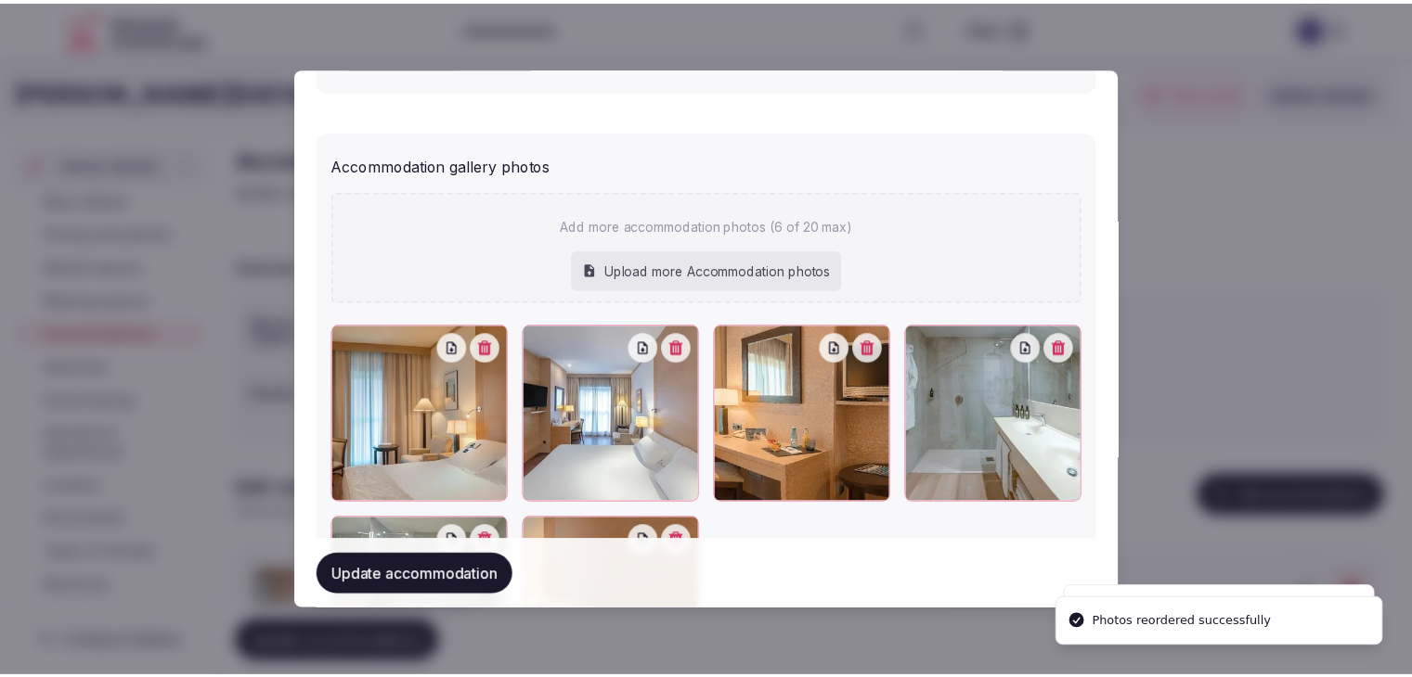
scroll to position [2198, 0]
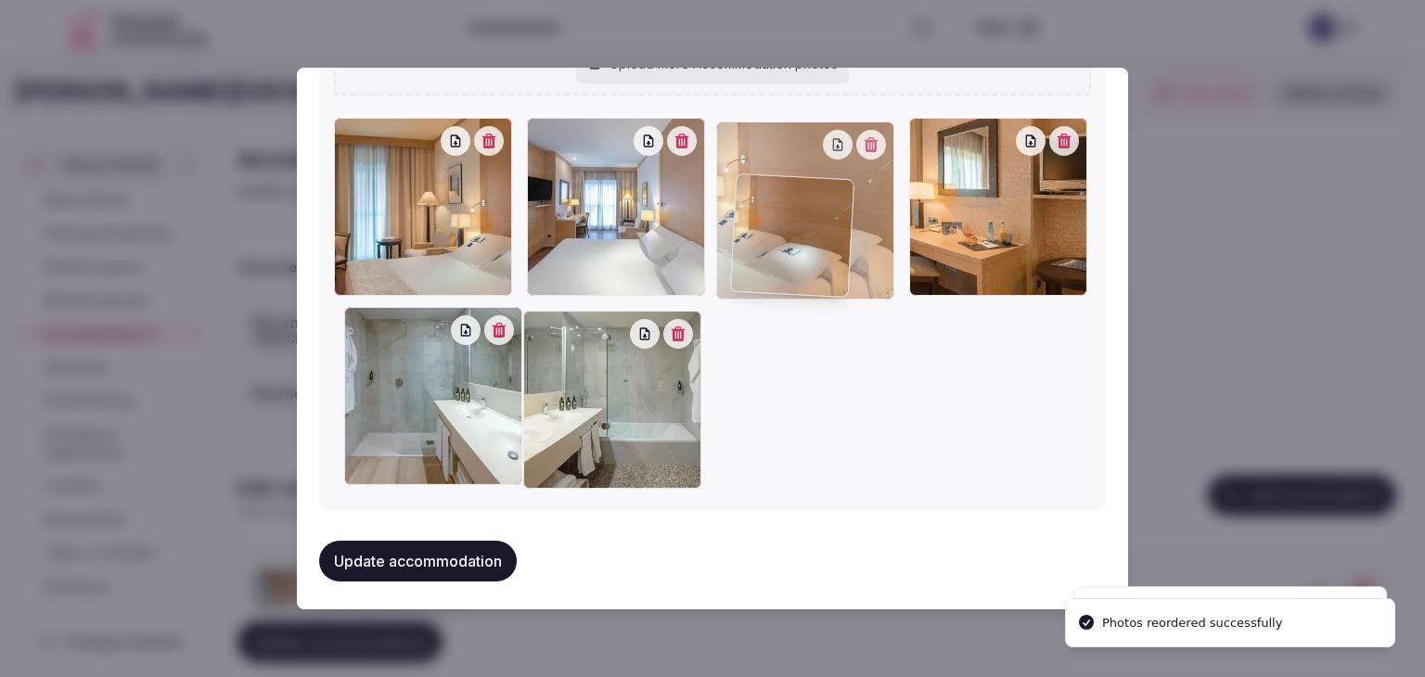
drag, startPoint x: 538, startPoint y: 323, endPoint x: 756, endPoint y: 219, distance: 241.6
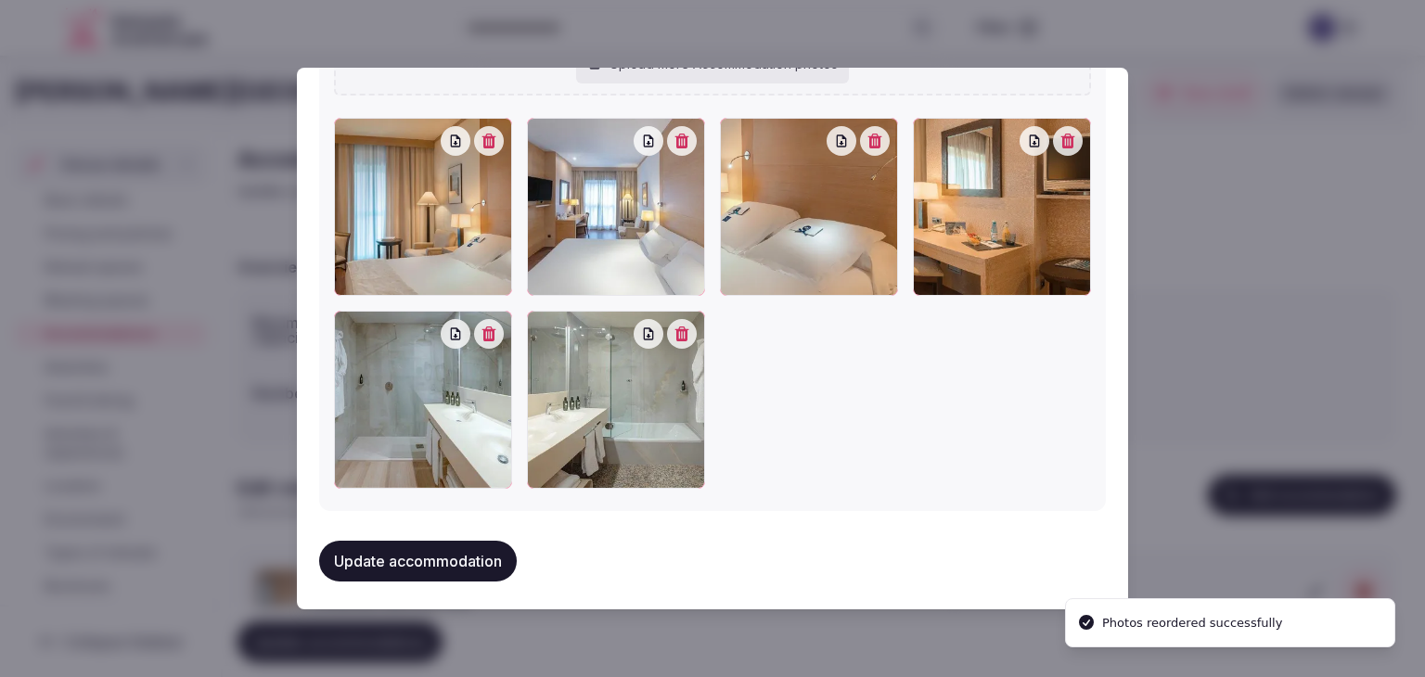
click at [442, 557] on button "Update accommodation" at bounding box center [418, 561] width 198 height 41
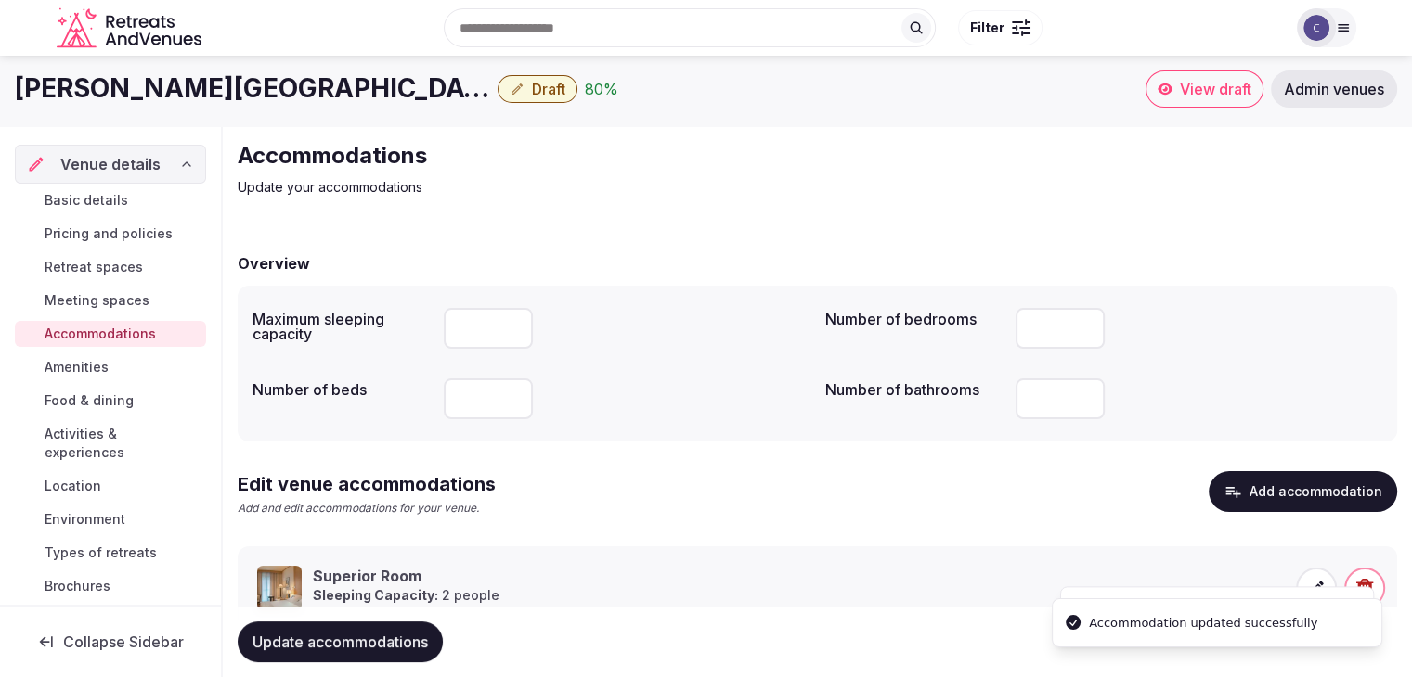
scroll to position [71, 0]
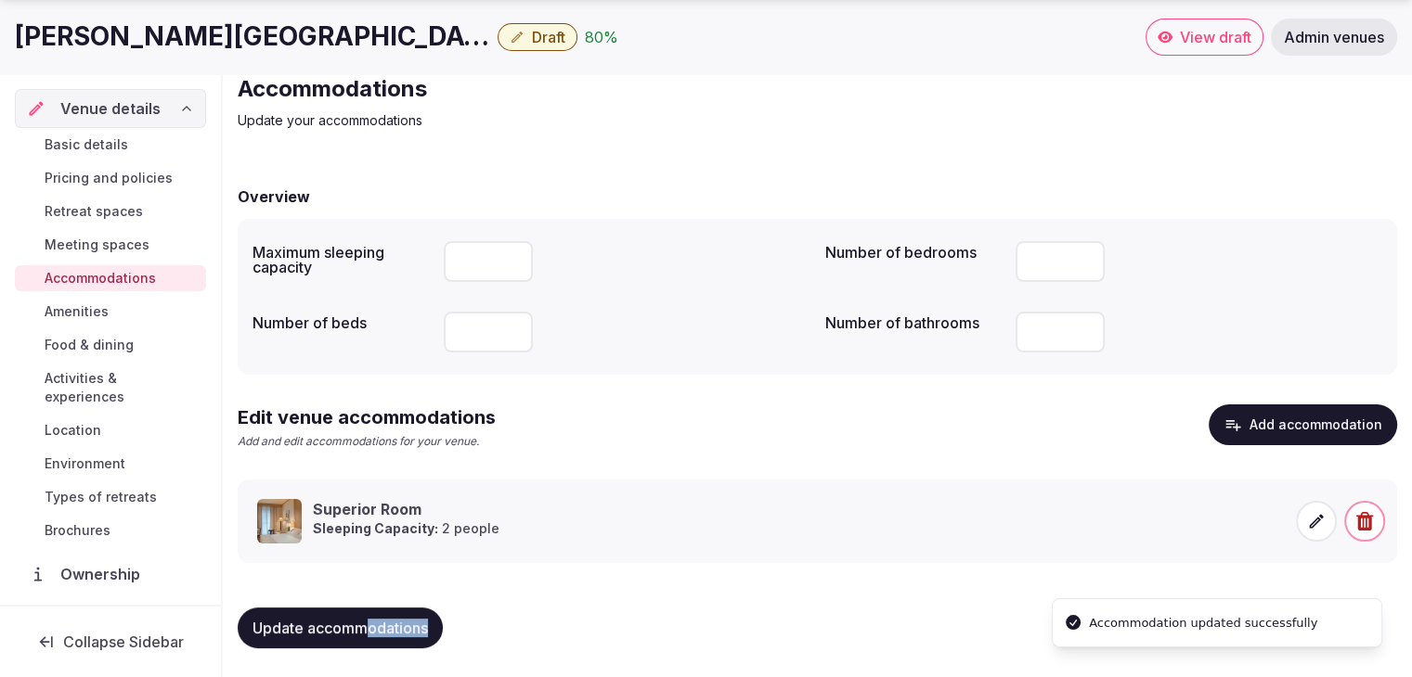
drag, startPoint x: 409, startPoint y: 620, endPoint x: 369, endPoint y: 644, distance: 46.6
click at [369, 644] on div "Overview Maximum sleeping capacity Number of bedrooms *** Number of beds Number…" at bounding box center [817, 415] width 1159 height 496
click at [373, 625] on span "Update accommodations" at bounding box center [339, 628] width 175 height 19
drag, startPoint x: 110, startPoint y: 142, endPoint x: 127, endPoint y: 173, distance: 35.3
click at [110, 142] on span "Basic details" at bounding box center [87, 144] width 84 height 19
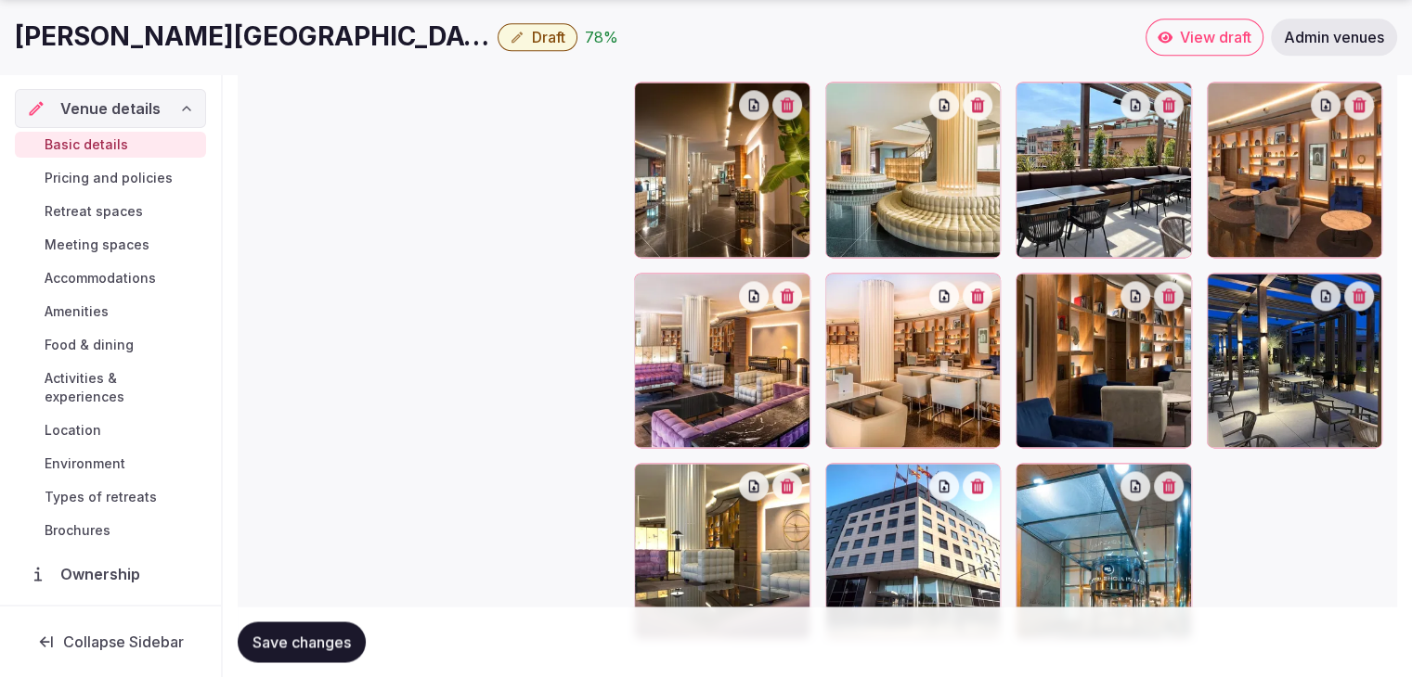
scroll to position [2667, 0]
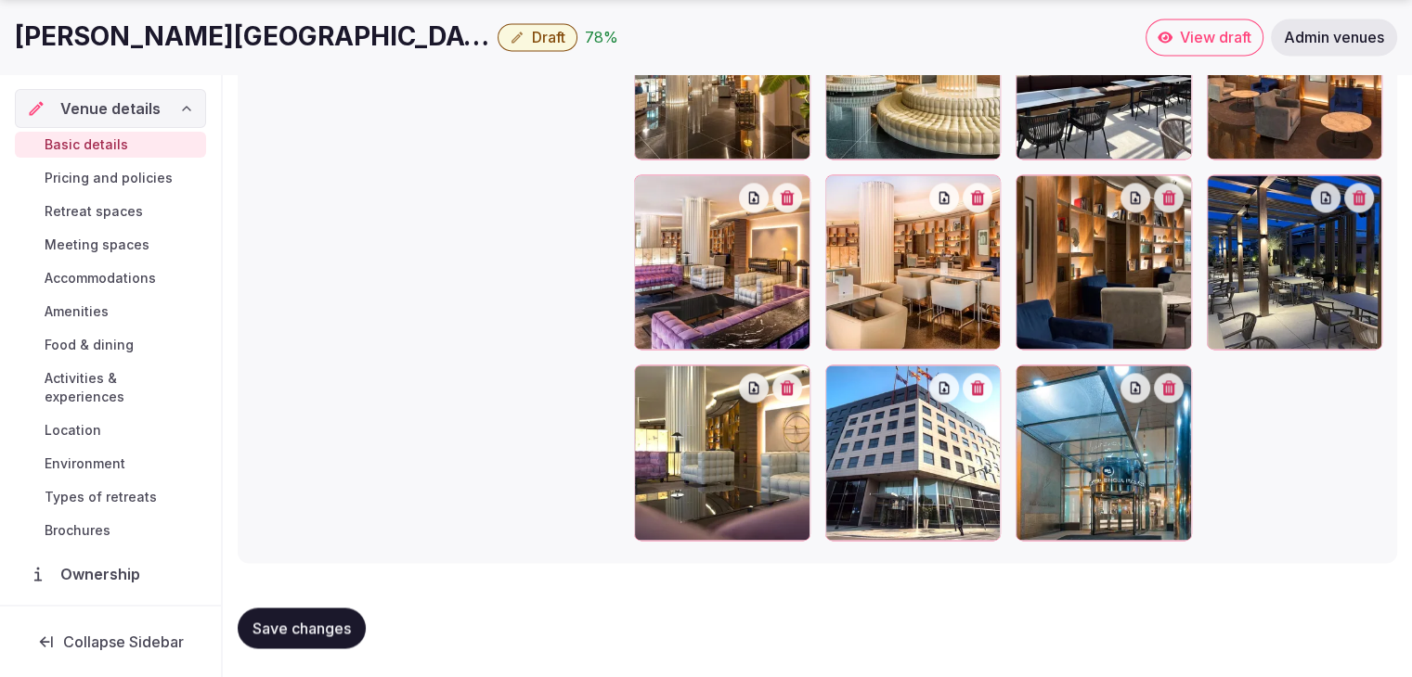
click at [1272, 407] on div at bounding box center [1008, 167] width 748 height 748
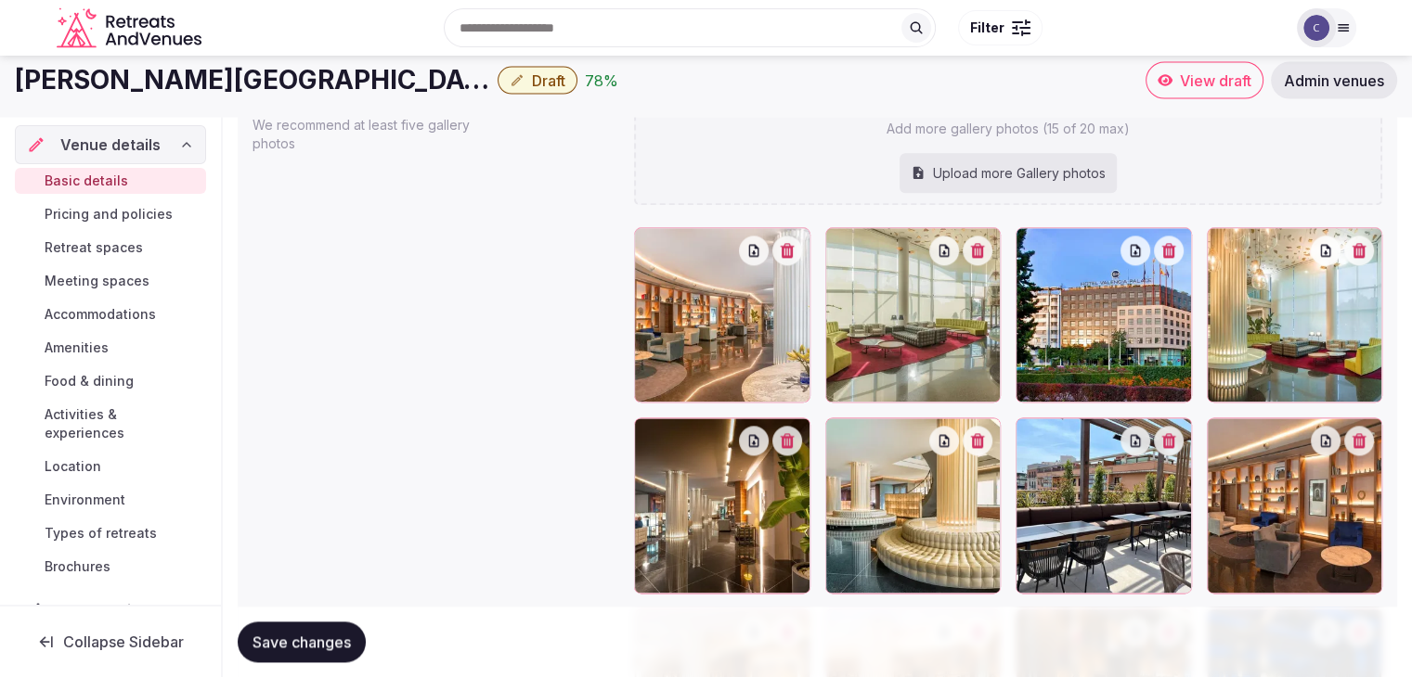
scroll to position [2203, 0]
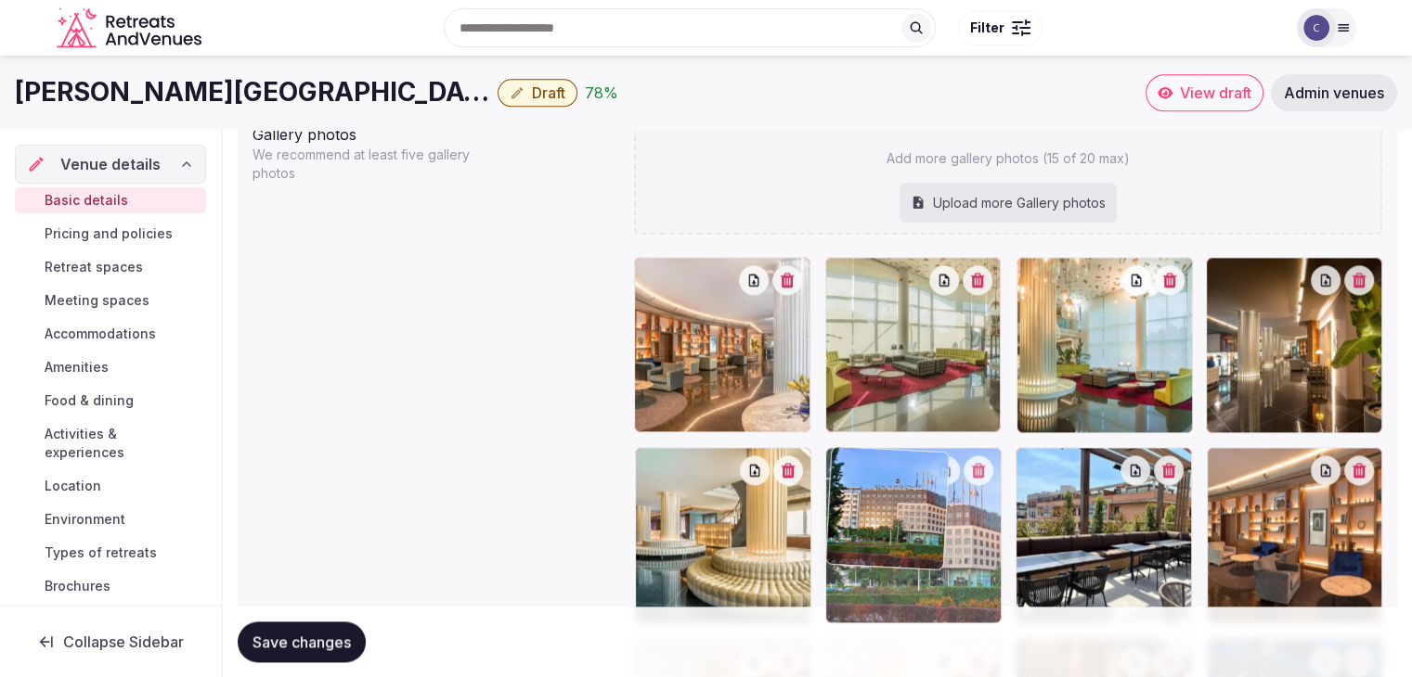
drag, startPoint x: 1032, startPoint y: 270, endPoint x: 932, endPoint y: 445, distance: 202.0
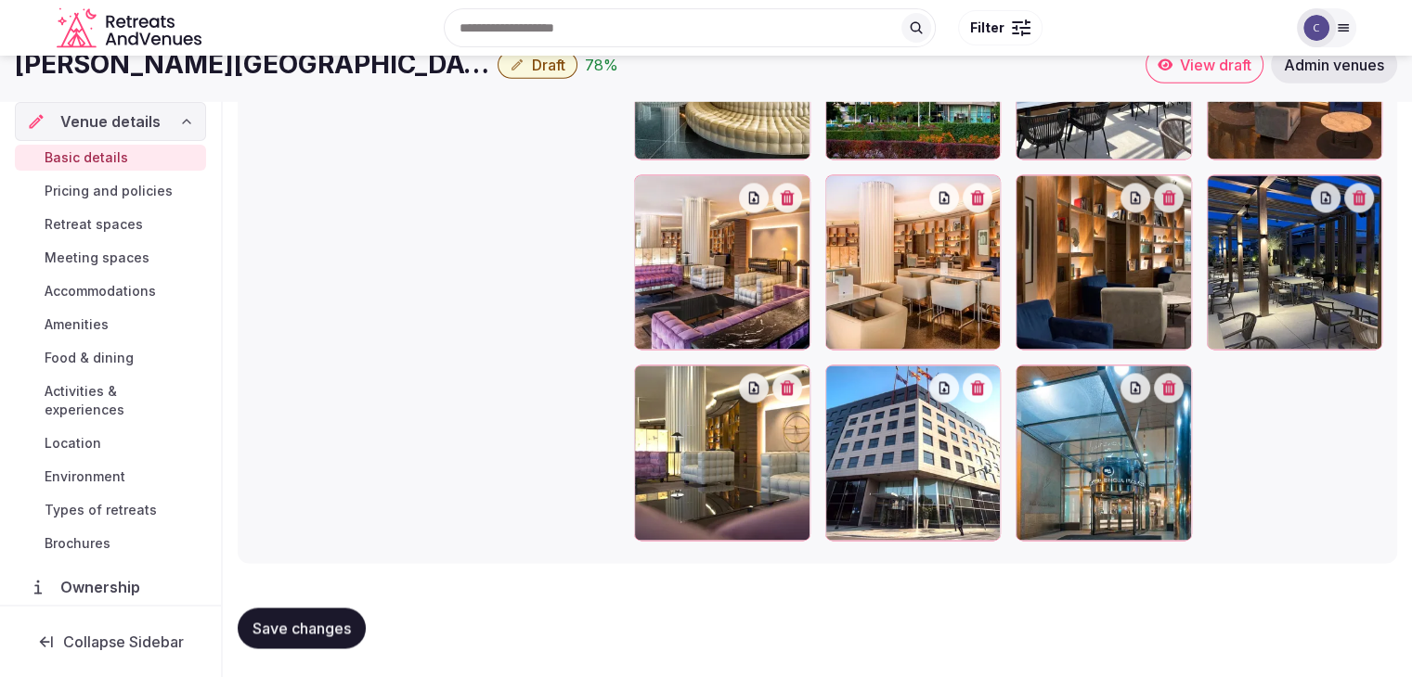
scroll to position [2482, 0]
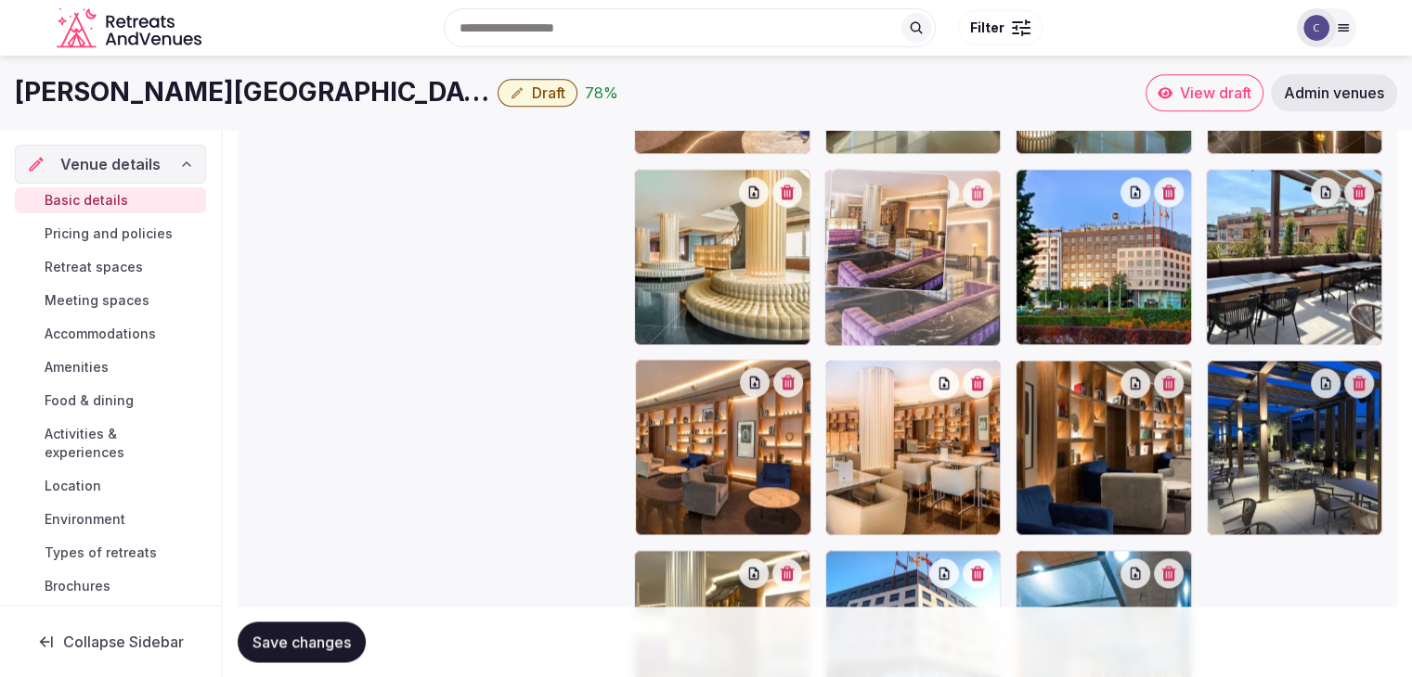
drag, startPoint x: 664, startPoint y: 368, endPoint x: 990, endPoint y: 235, distance: 352.9
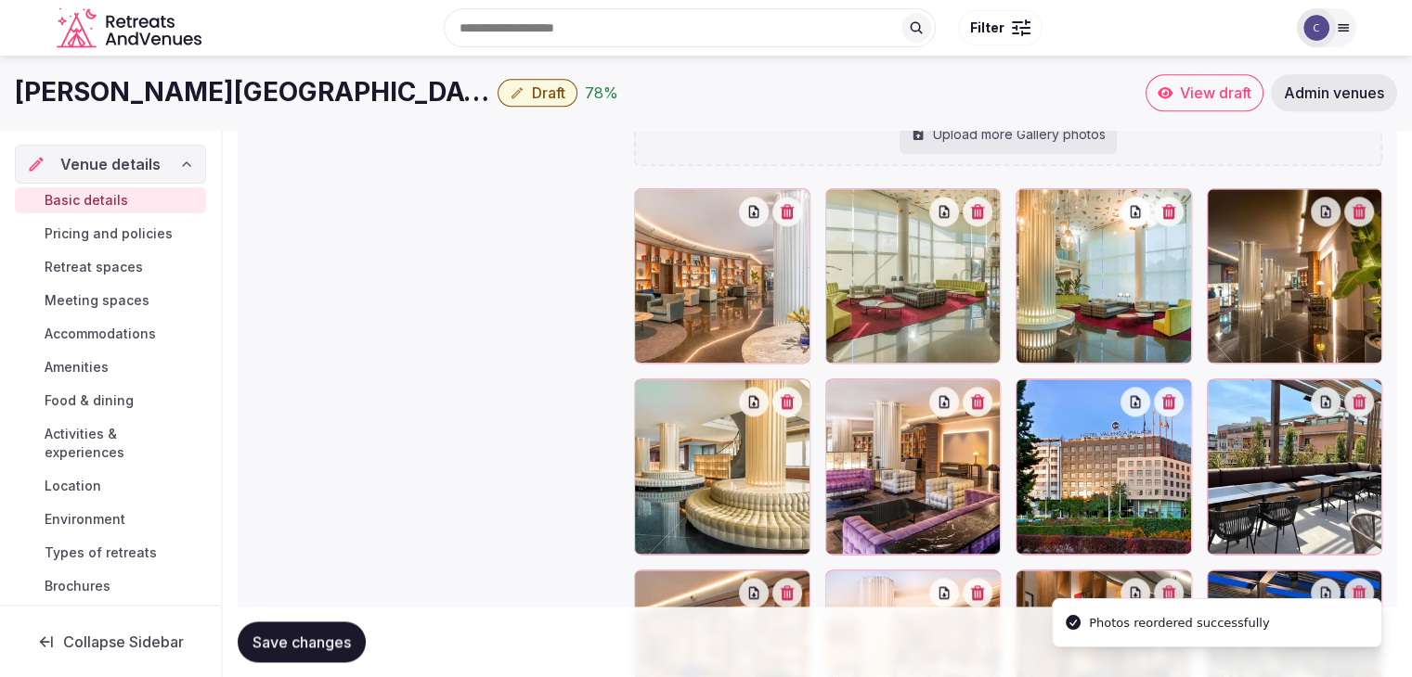
scroll to position [2203, 0]
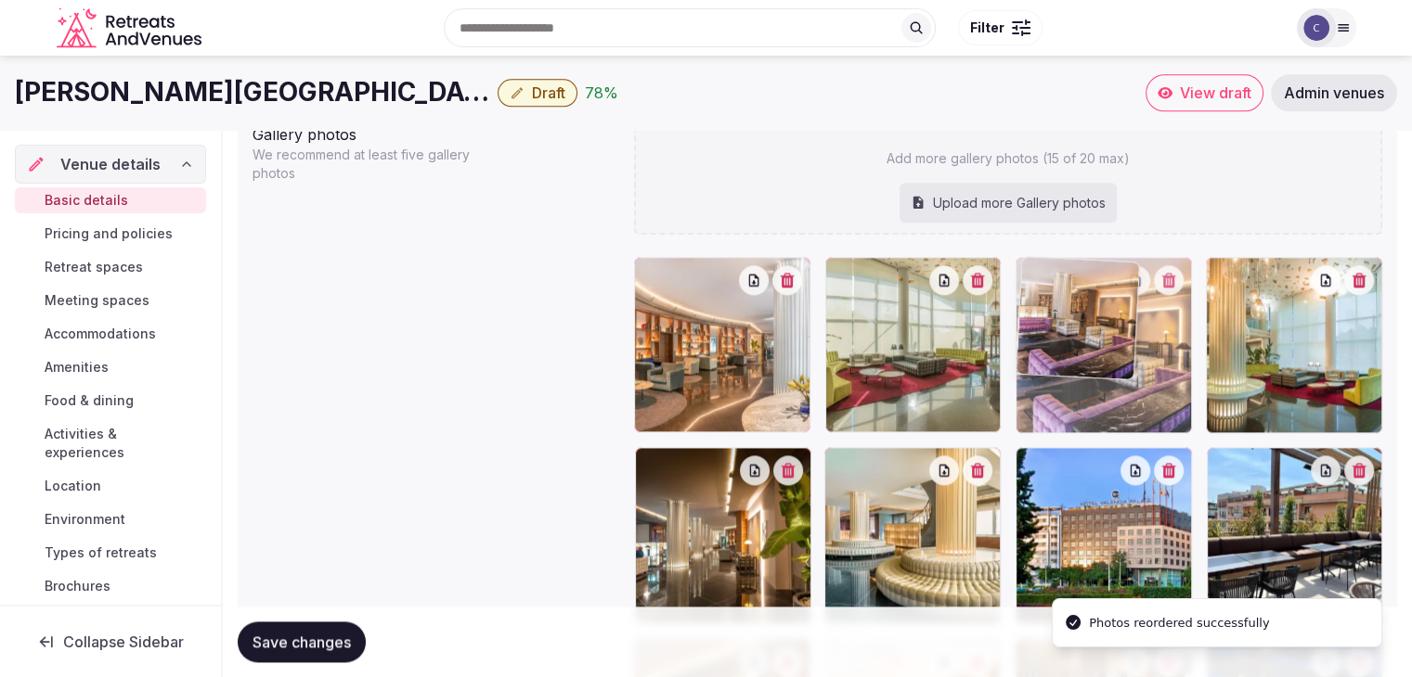
drag, startPoint x: 841, startPoint y: 466, endPoint x: 1052, endPoint y: 337, distance: 247.8
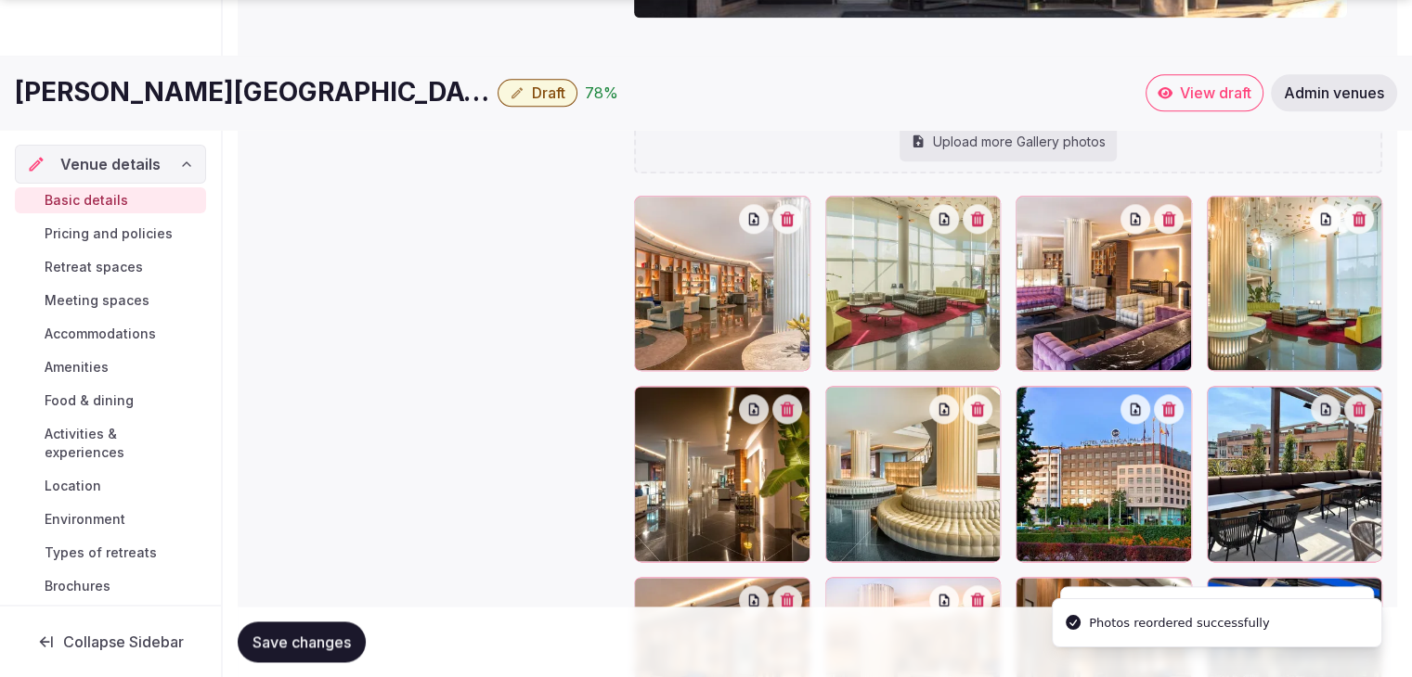
scroll to position [2296, 0]
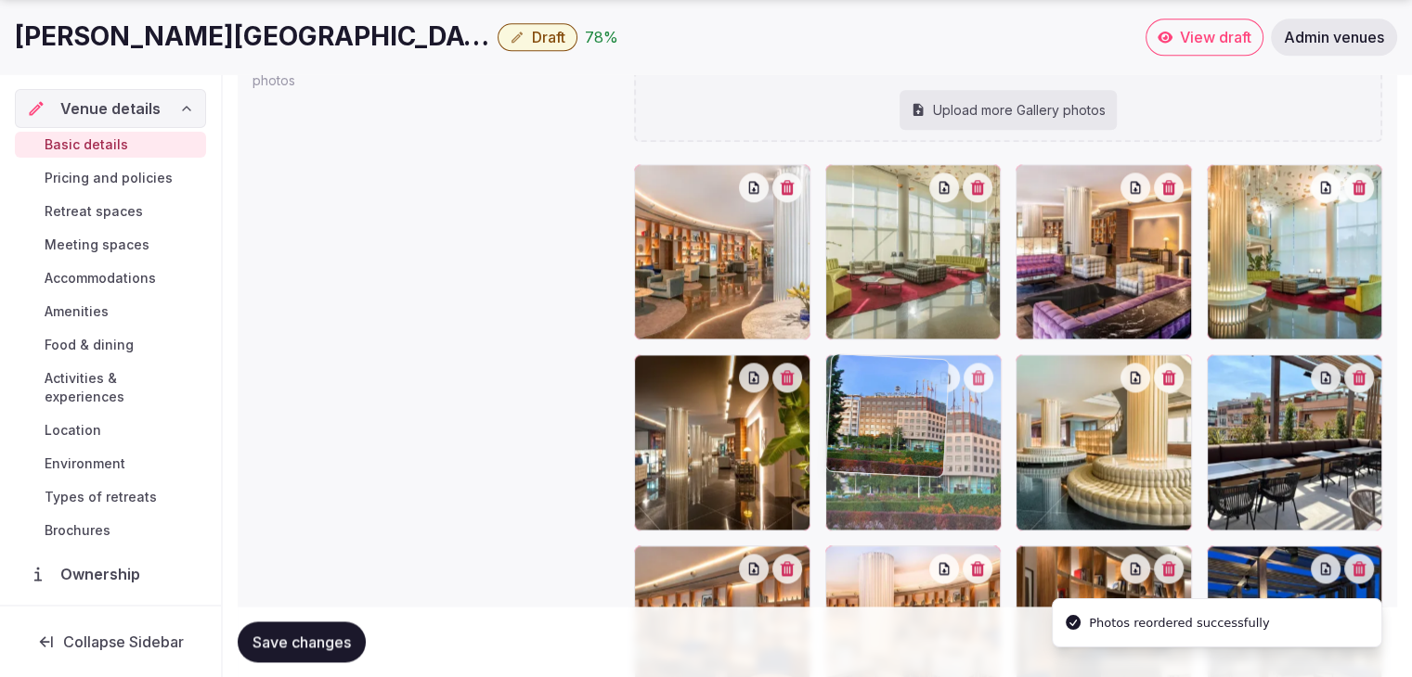
drag, startPoint x: 1030, startPoint y: 377, endPoint x: 924, endPoint y: 388, distance: 106.4
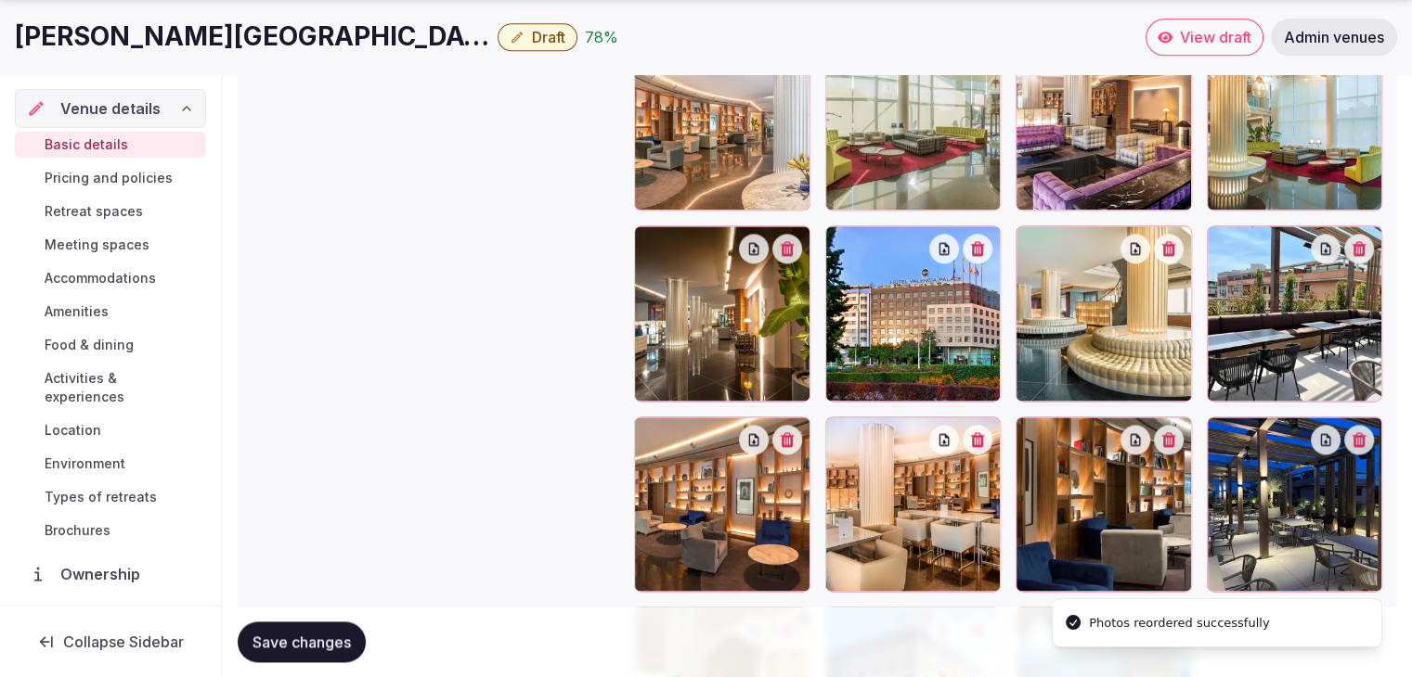
scroll to position [2482, 0]
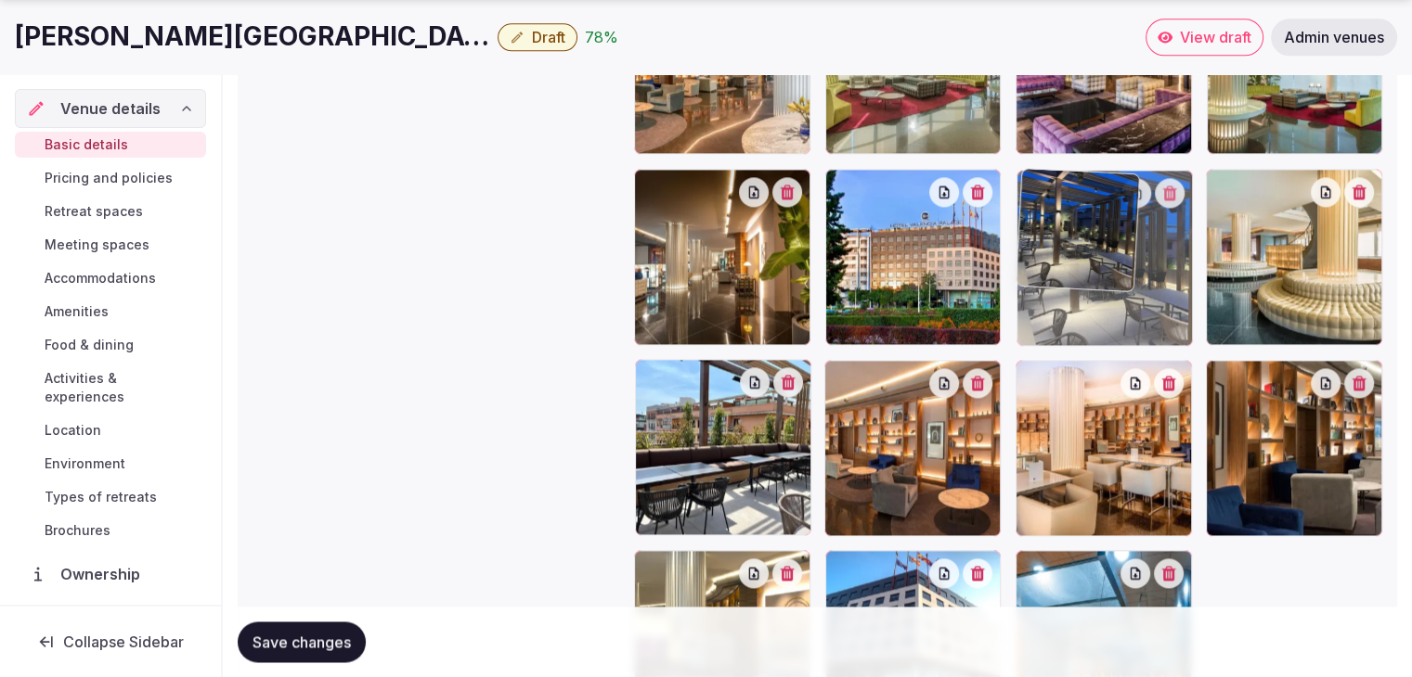
drag, startPoint x: 1219, startPoint y: 380, endPoint x: 1087, endPoint y: 302, distance: 153.9
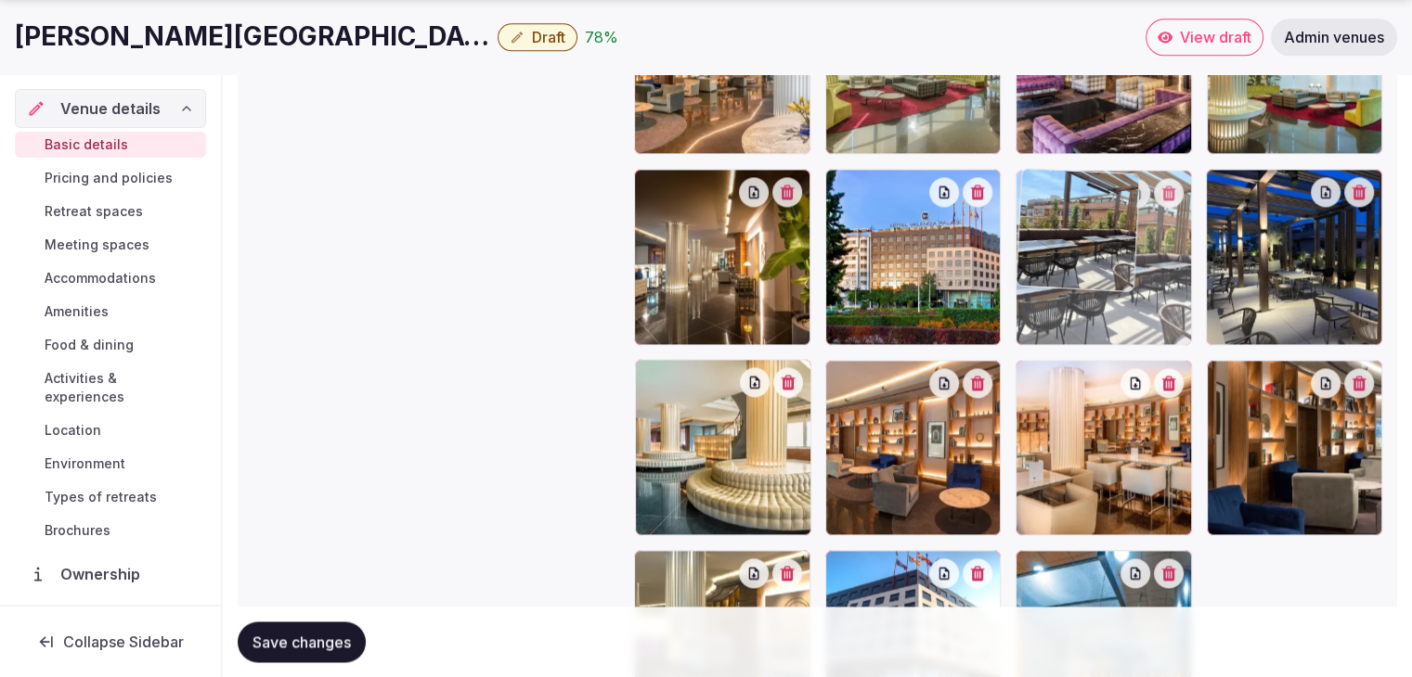
drag, startPoint x: 733, startPoint y: 346, endPoint x: 1013, endPoint y: 253, distance: 295.2
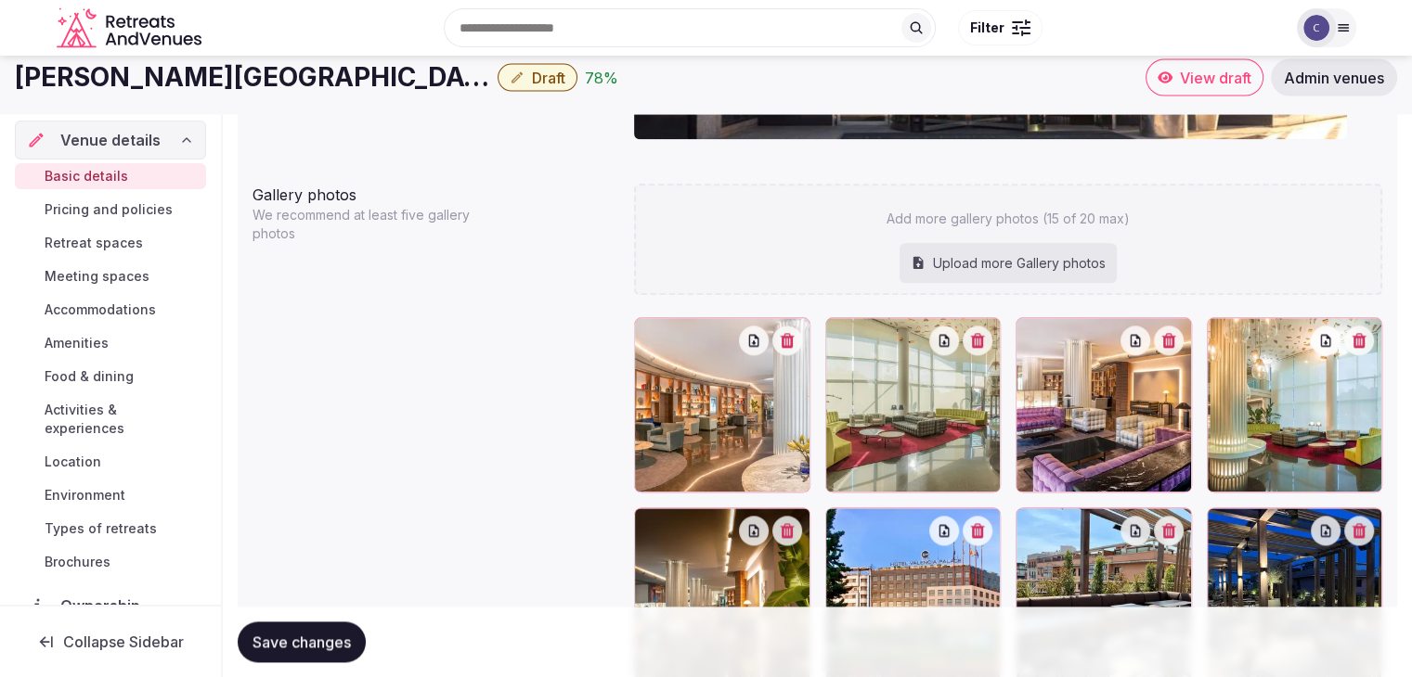
scroll to position [2110, 0]
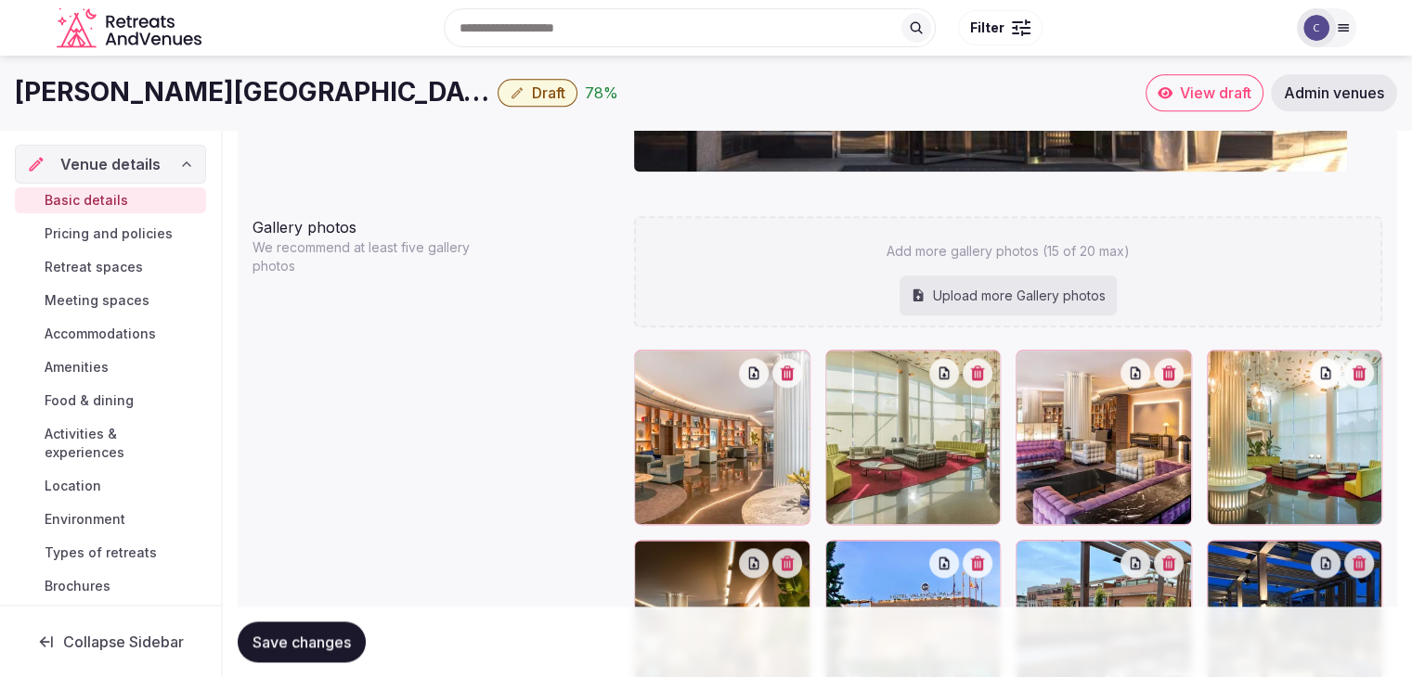
click at [1035, 290] on div "Upload more Gallery photos" at bounding box center [1007, 296] width 217 height 41
type input "**********"
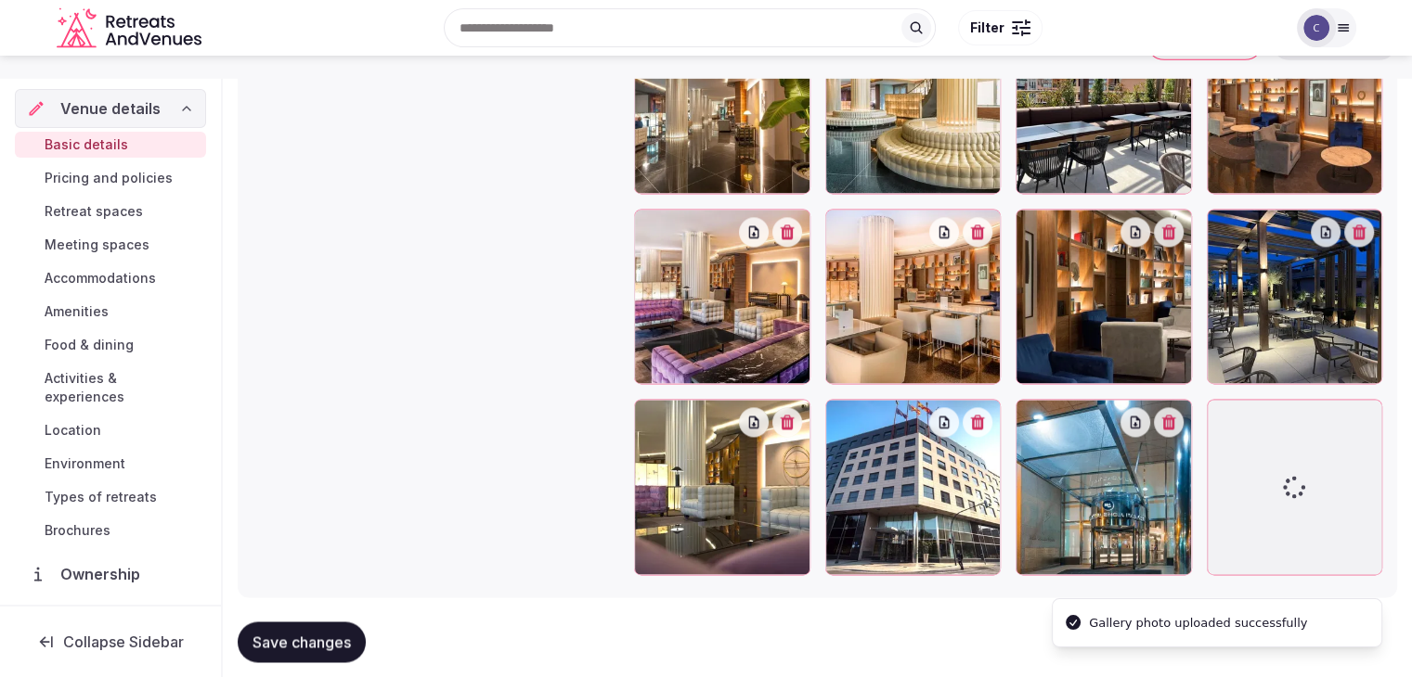
scroll to position [2591, 0]
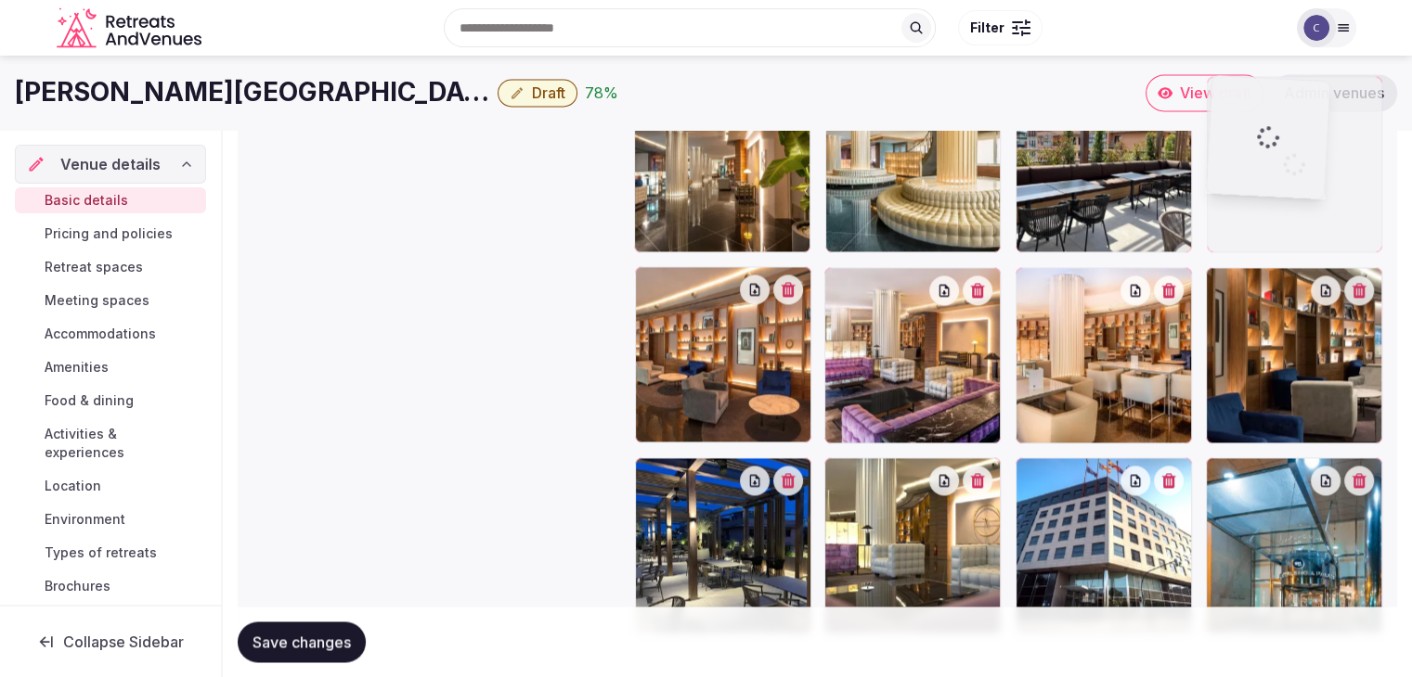
drag, startPoint x: 1221, startPoint y: 472, endPoint x: 1247, endPoint y: 164, distance: 309.2
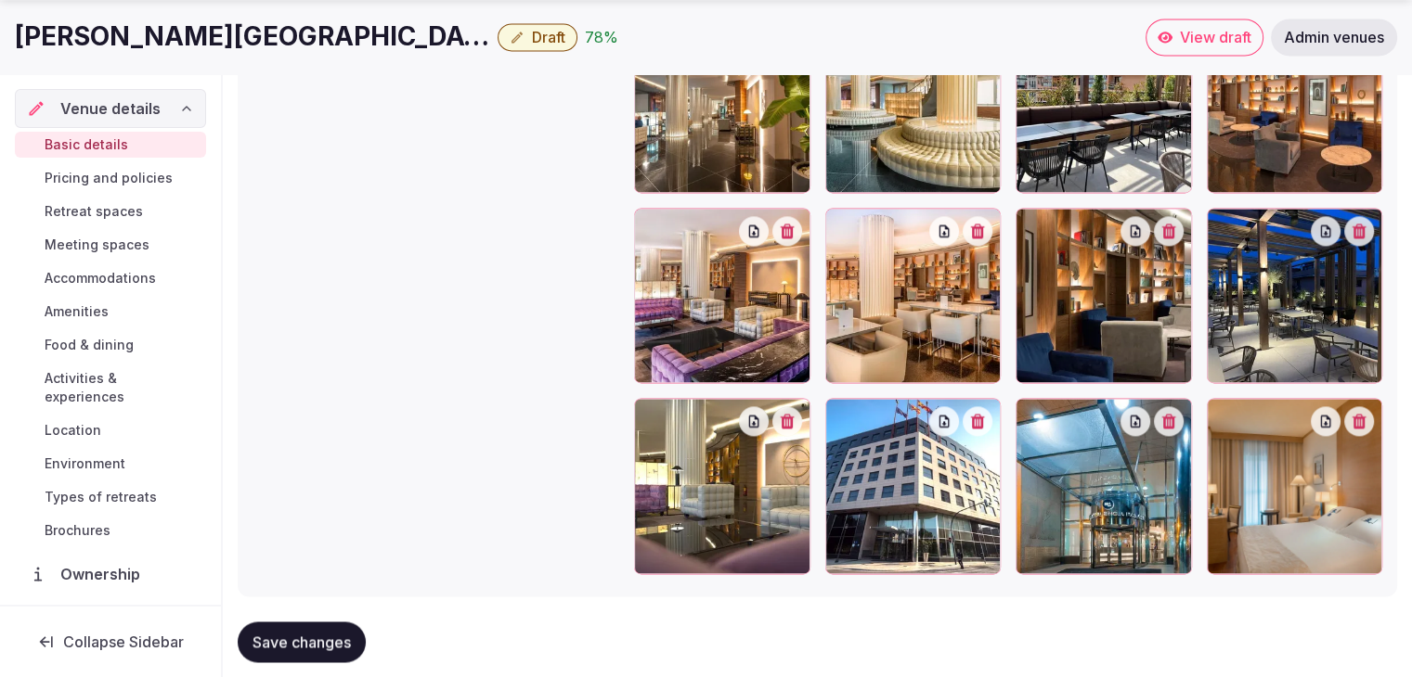
scroll to position [2684, 0]
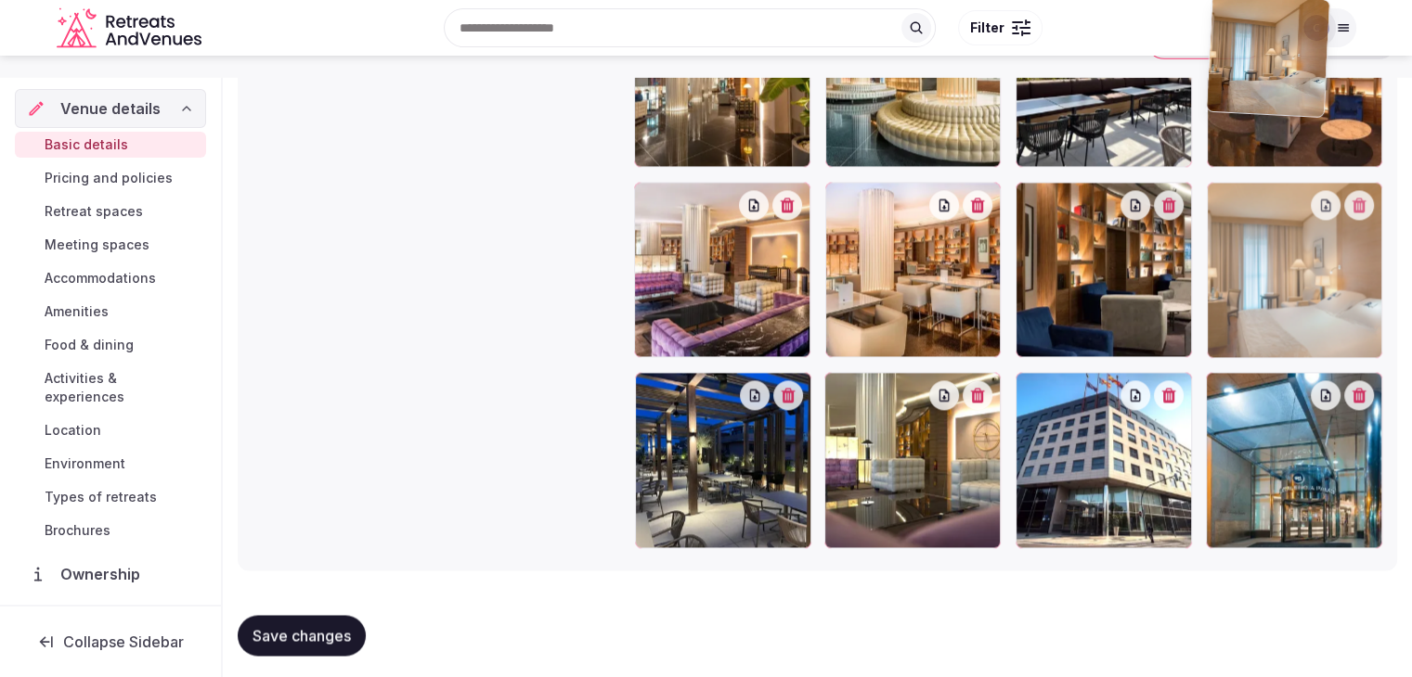
drag, startPoint x: 1221, startPoint y: 342, endPoint x: 1224, endPoint y: 129, distance: 213.5
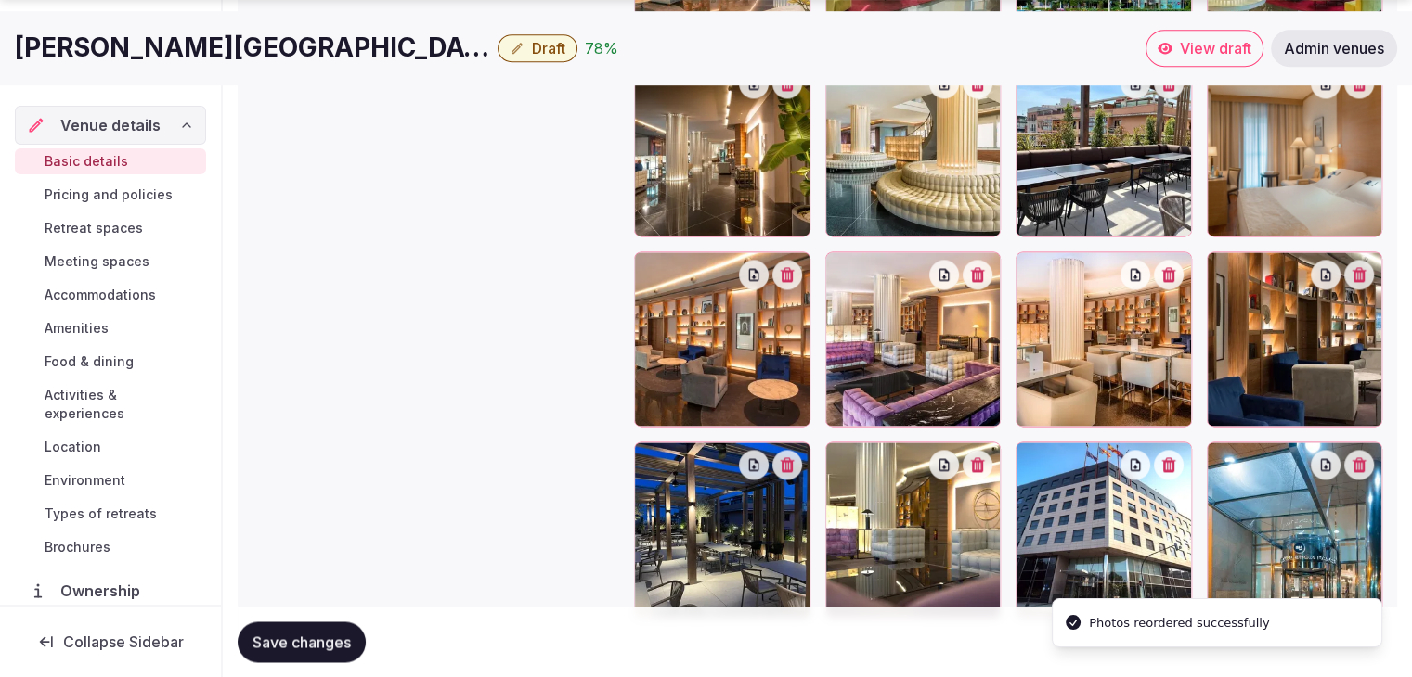
scroll to position [2673, 0]
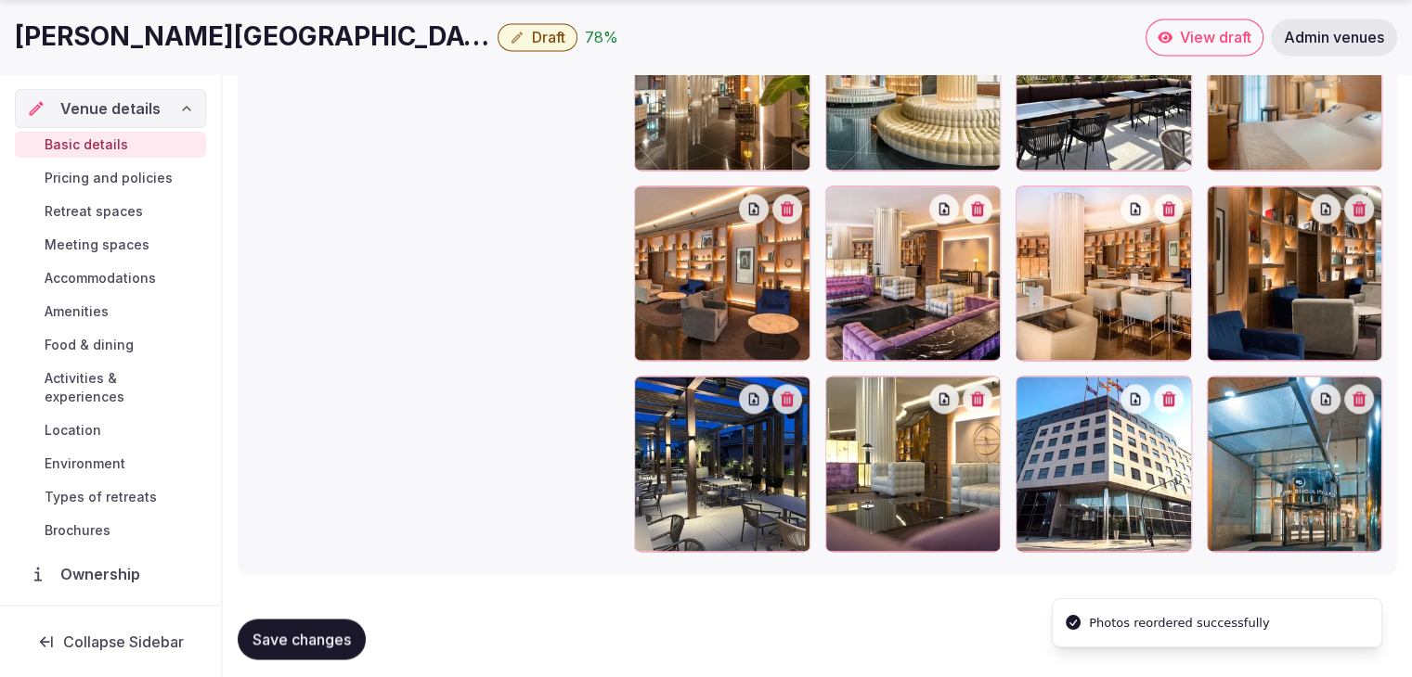
click at [287, 634] on span "Save changes" at bounding box center [301, 639] width 98 height 19
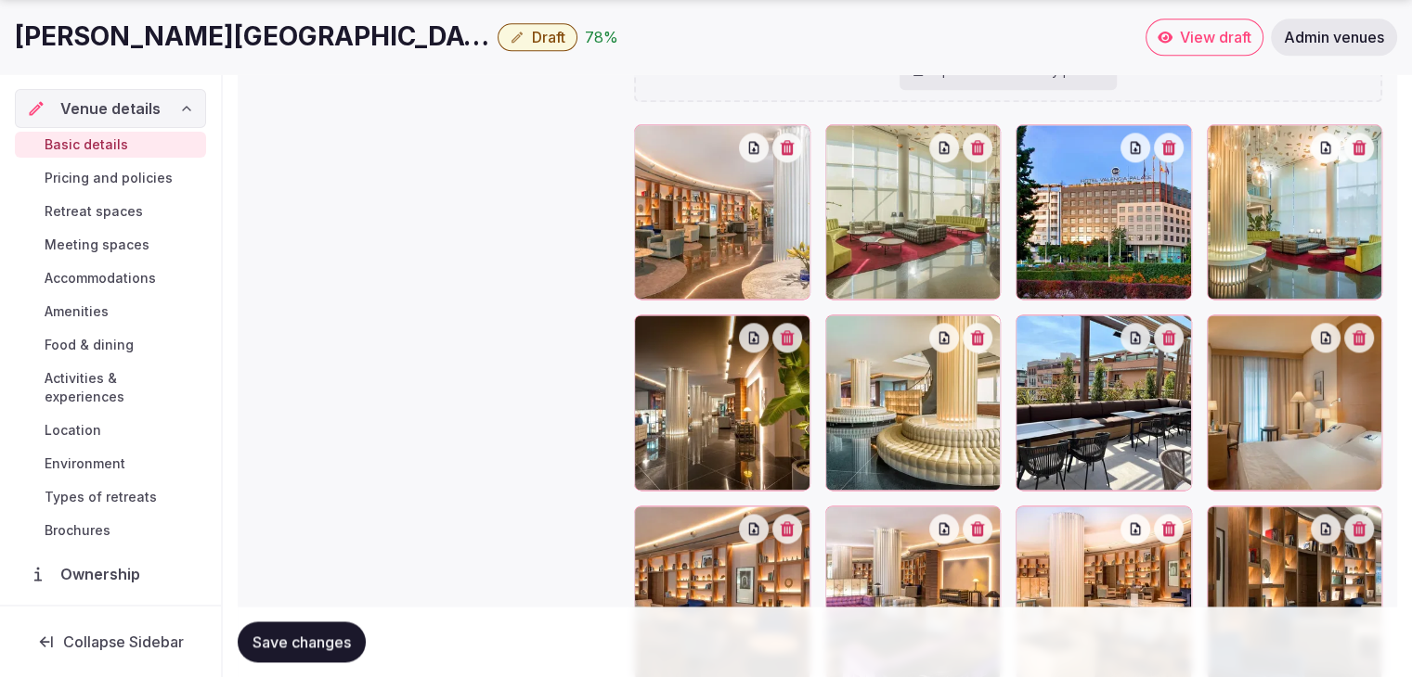
scroll to position [2394, 0]
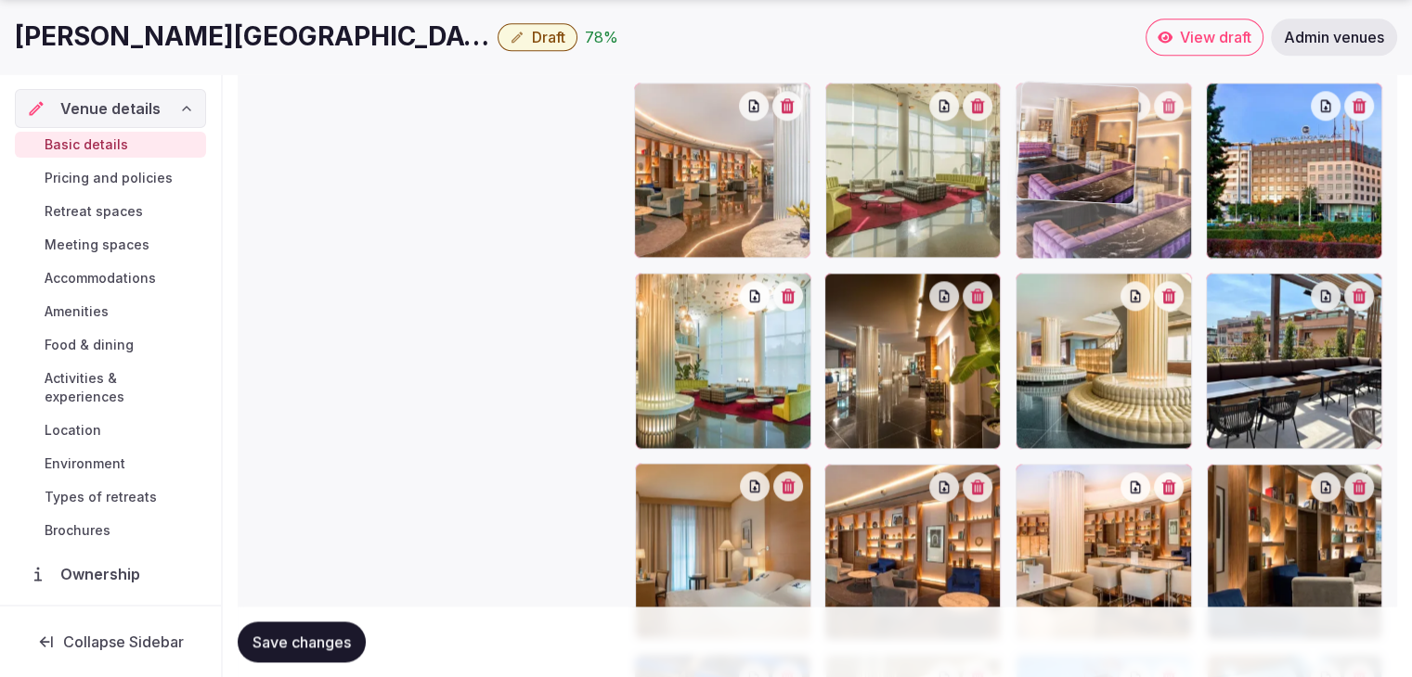
drag, startPoint x: 824, startPoint y: 482, endPoint x: 986, endPoint y: 172, distance: 349.9
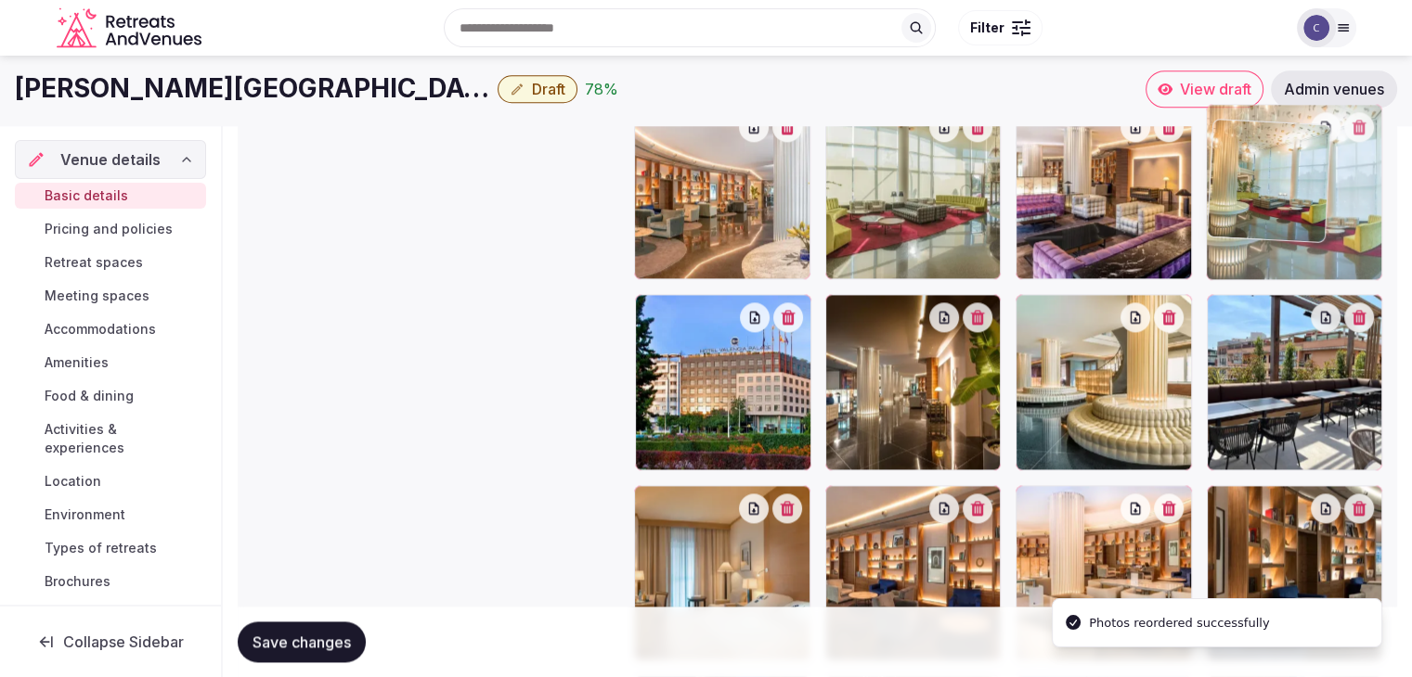
drag, startPoint x: 638, startPoint y: 294, endPoint x: 1188, endPoint y: 123, distance: 575.3
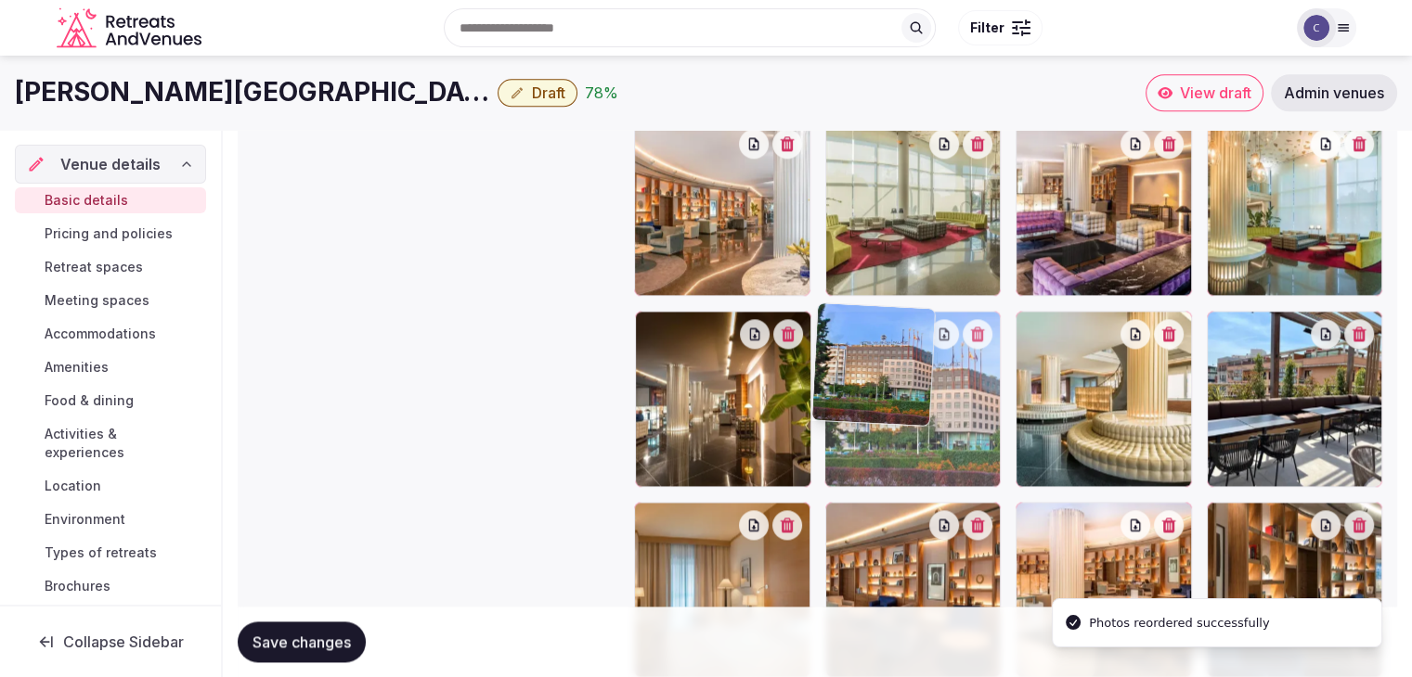
drag, startPoint x: 649, startPoint y: 331, endPoint x: 832, endPoint y: 327, distance: 183.8
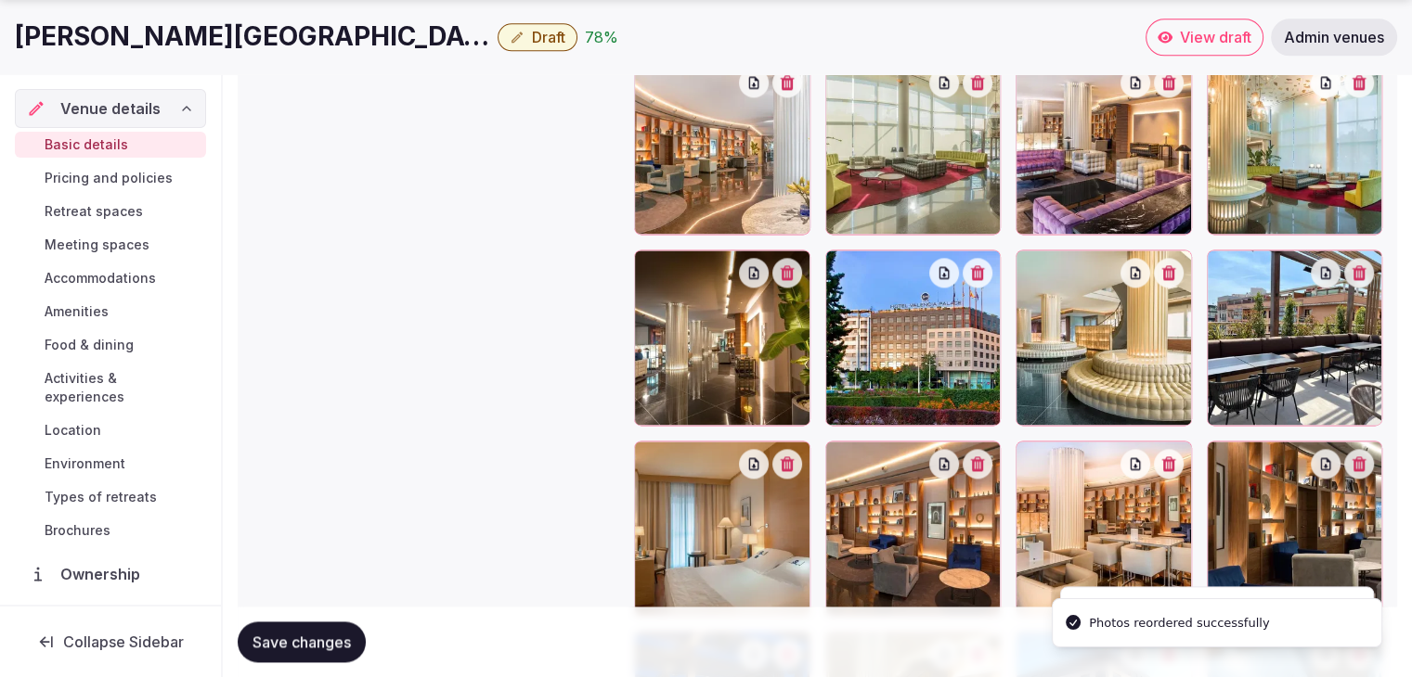
scroll to position [2542, 0]
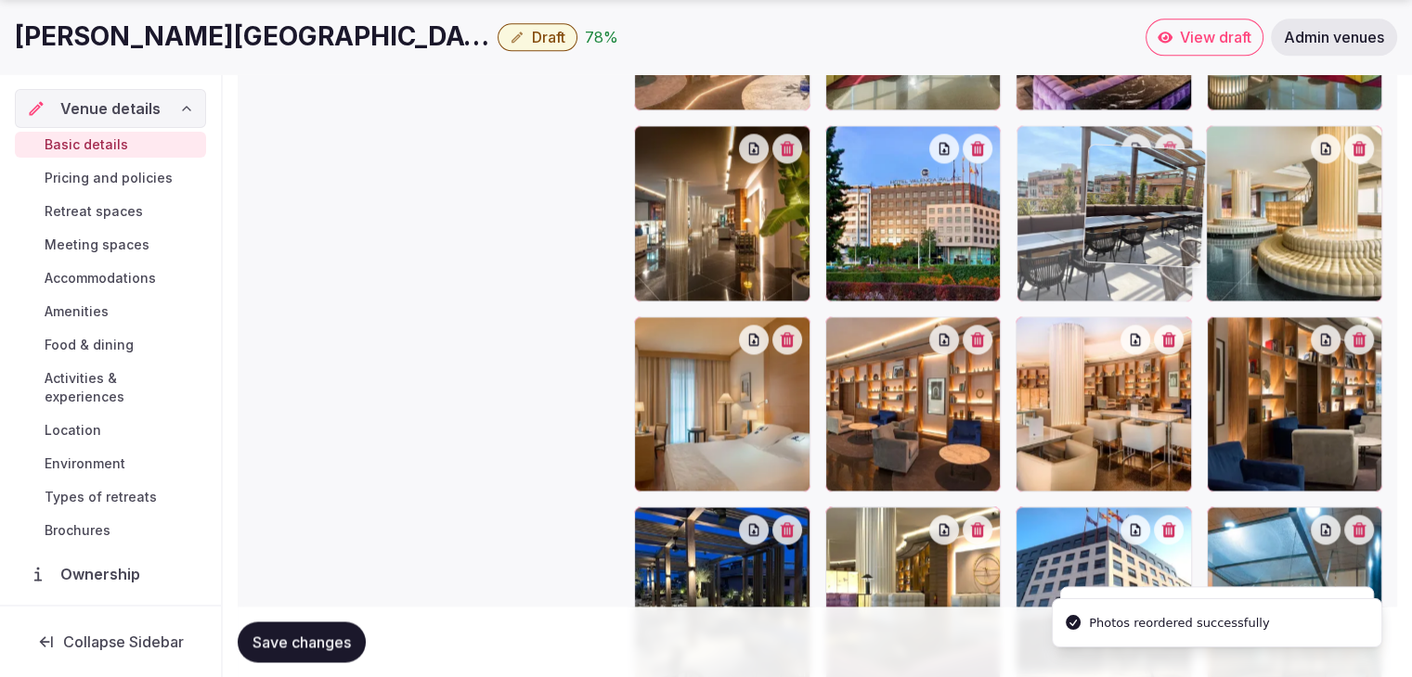
drag, startPoint x: 1215, startPoint y: 142, endPoint x: 1078, endPoint y: 168, distance: 138.9
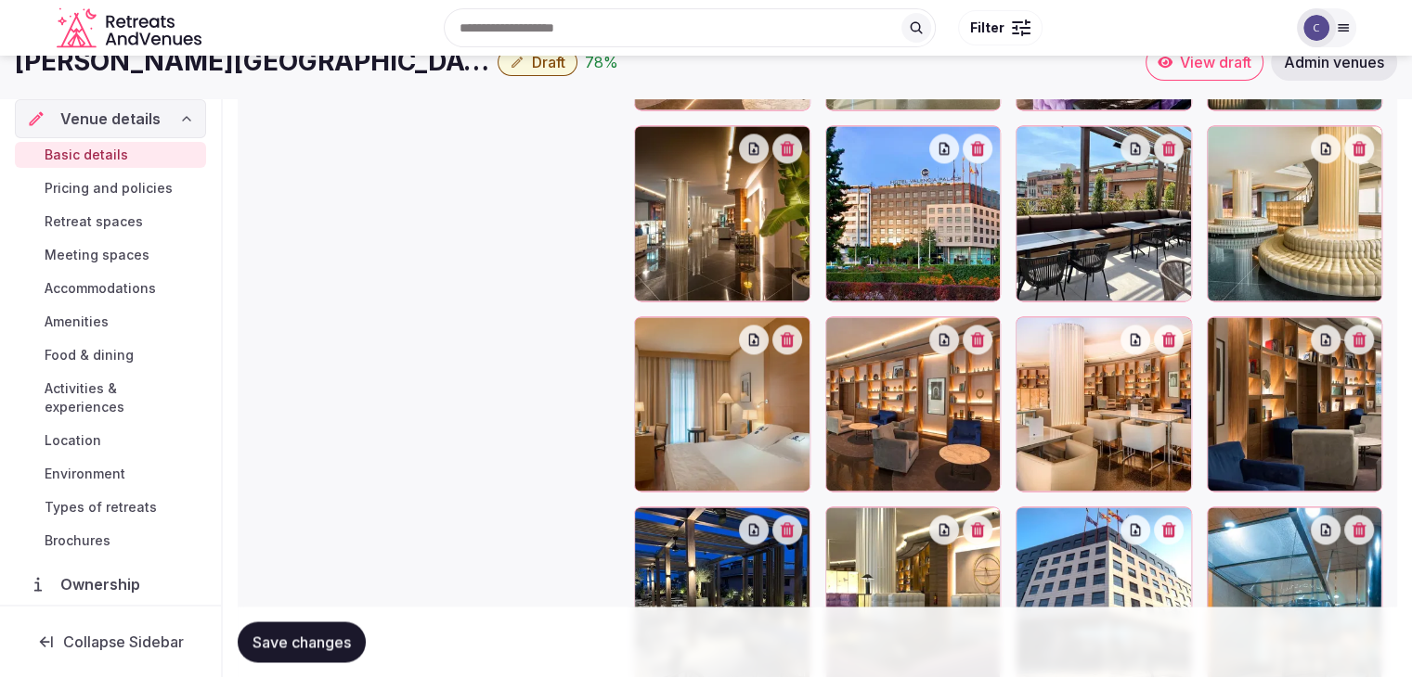
scroll to position [2171, 0]
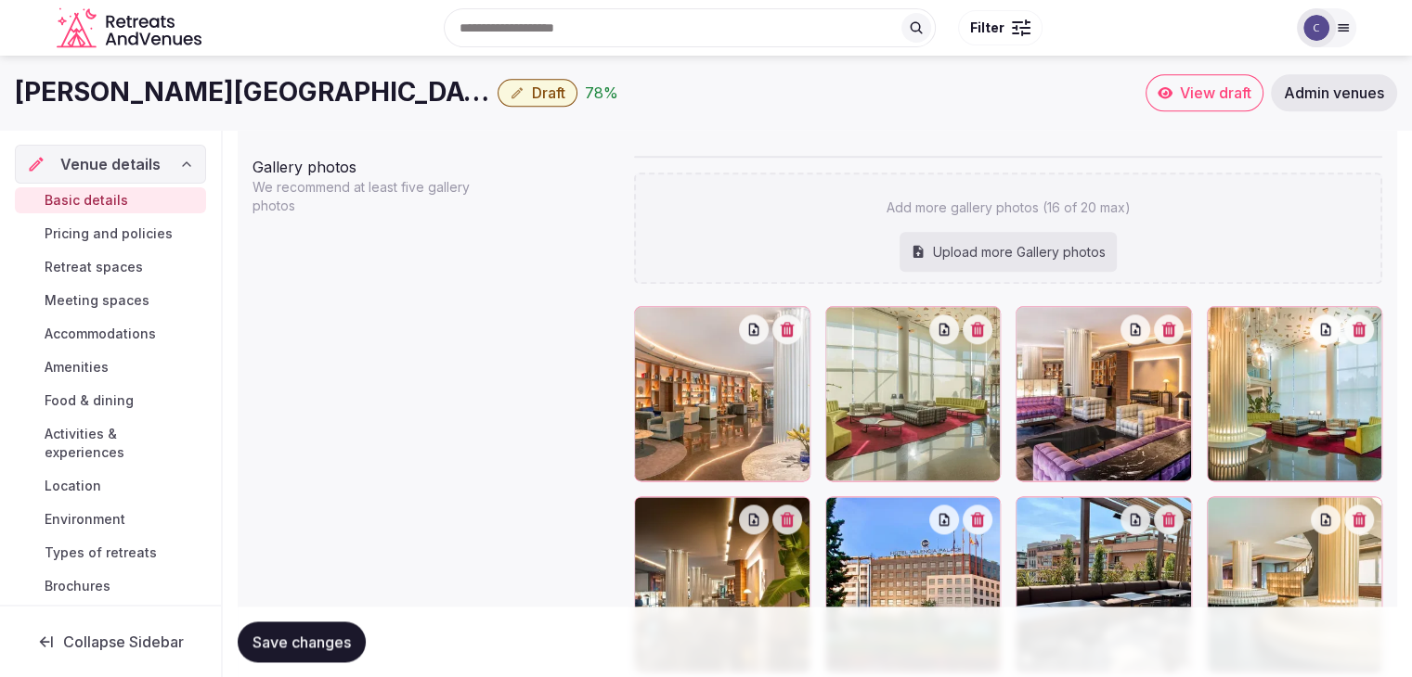
click at [1039, 233] on div "Upload more Gallery photos" at bounding box center [1007, 252] width 217 height 41
type input "**********"
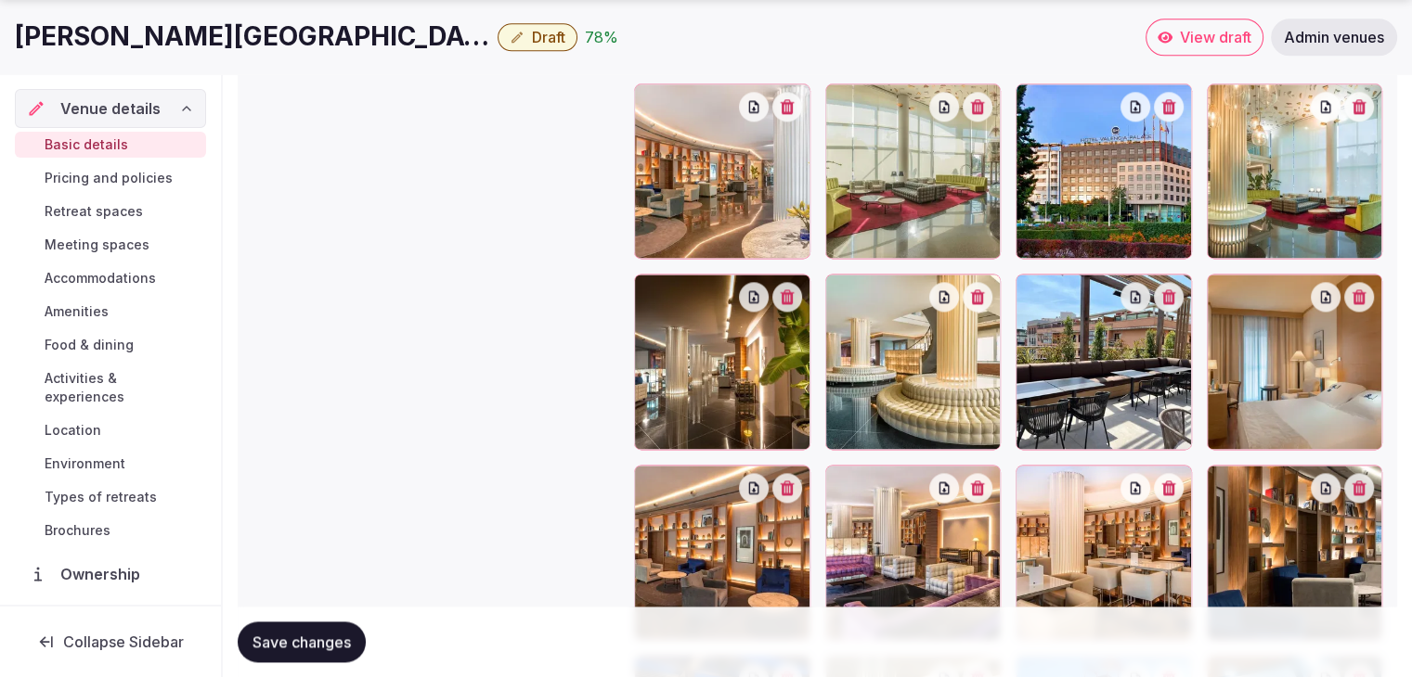
scroll to position [2496, 0]
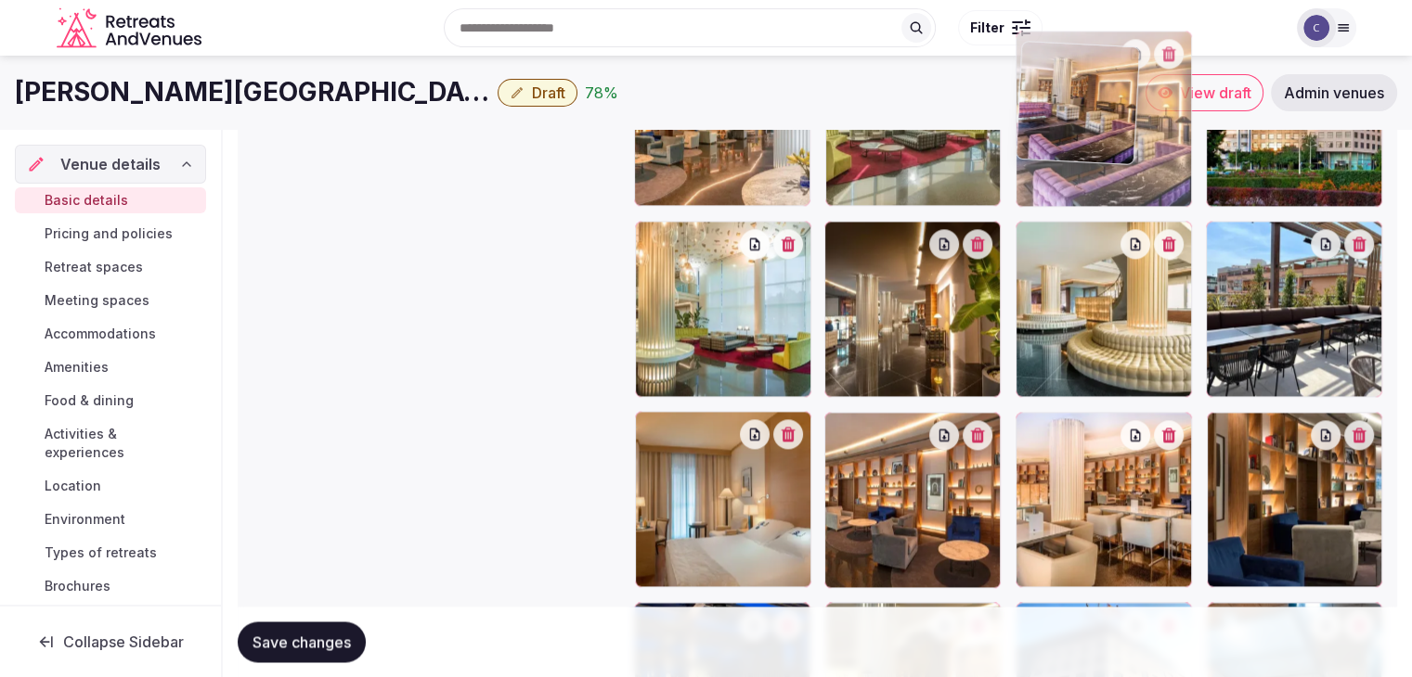
drag, startPoint x: 822, startPoint y: 414, endPoint x: 1045, endPoint y: 120, distance: 369.0
click at [1045, 120] on div at bounding box center [1102, 119] width 175 height 176
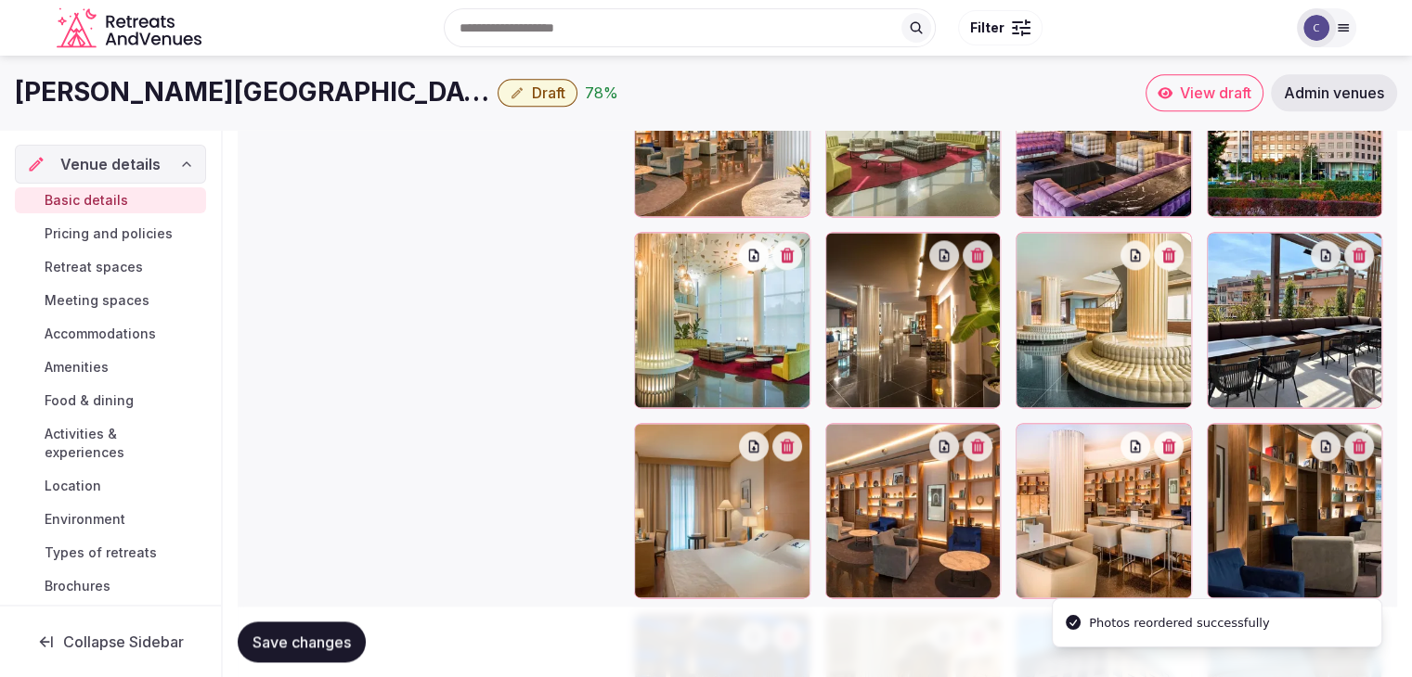
scroll to position [2294, 0]
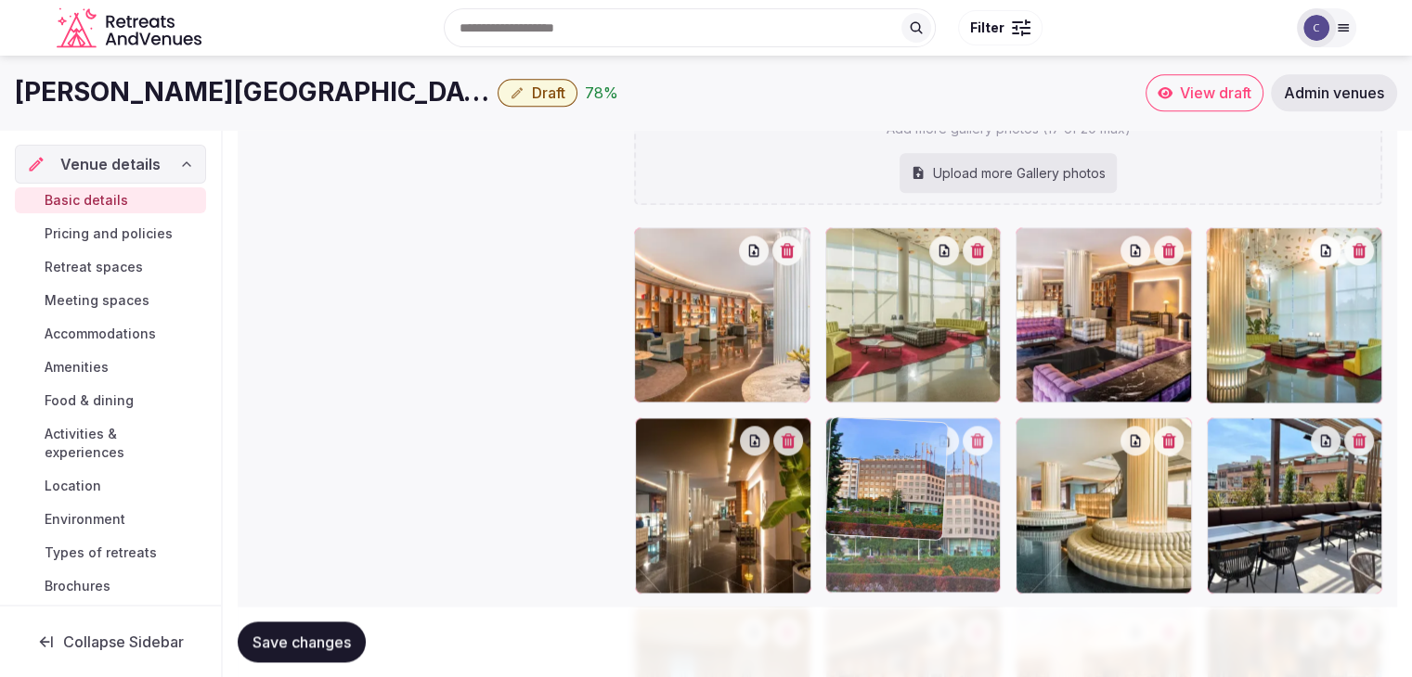
drag, startPoint x: 1216, startPoint y: 238, endPoint x: 909, endPoint y: 431, distance: 362.0
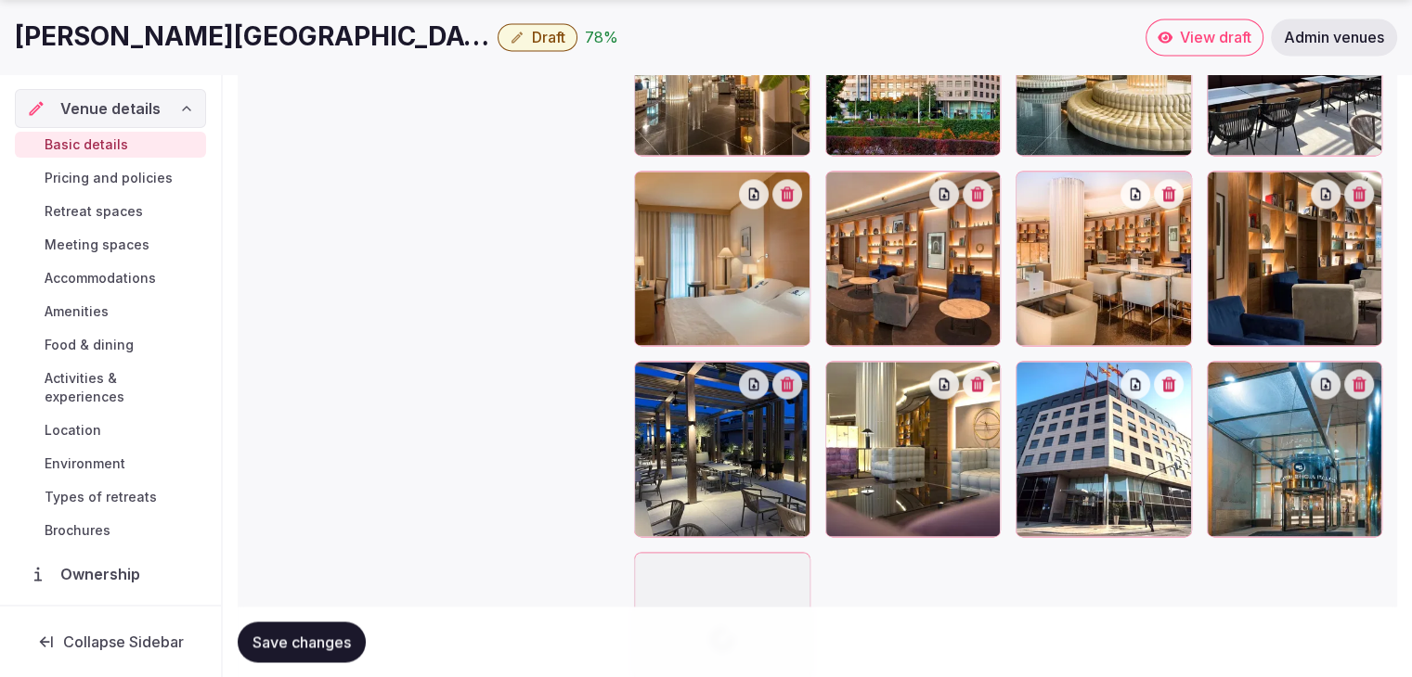
scroll to position [2732, 0]
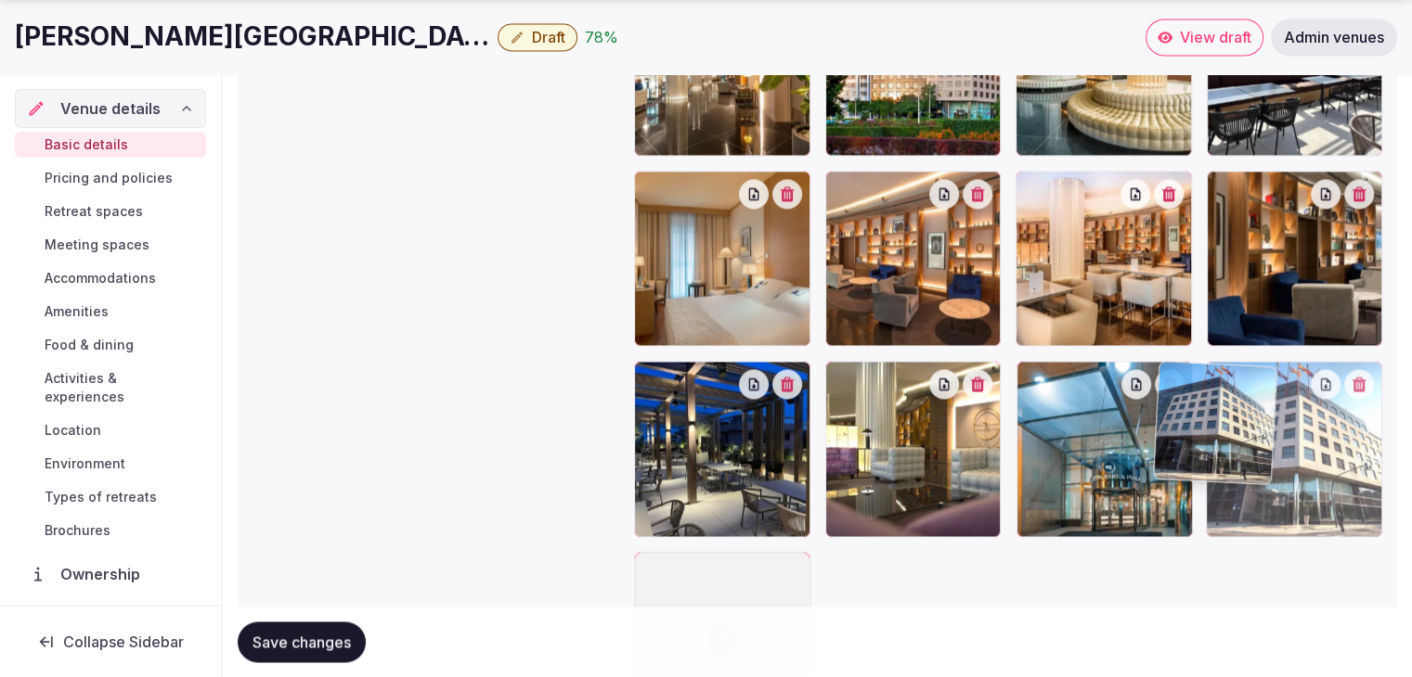
drag, startPoint x: 1028, startPoint y: 381, endPoint x: 1186, endPoint y: 400, distance: 158.9
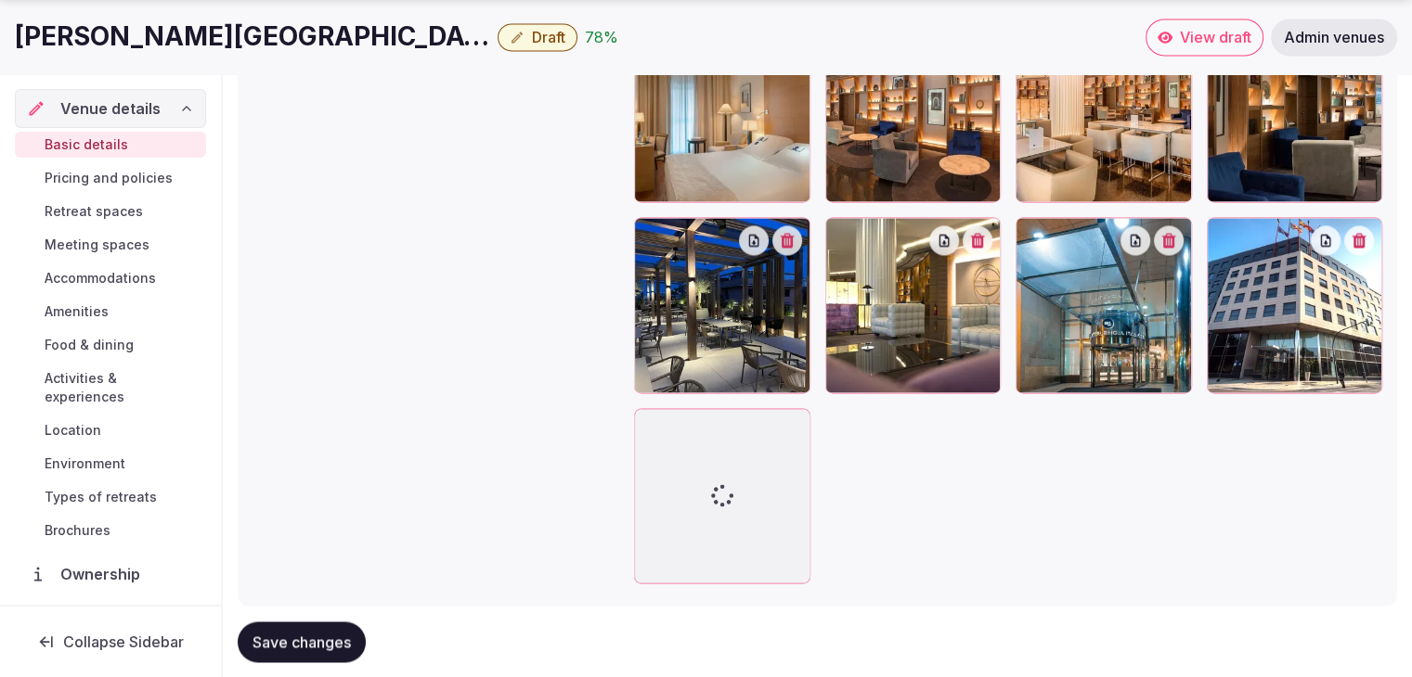
scroll to position [2918, 0]
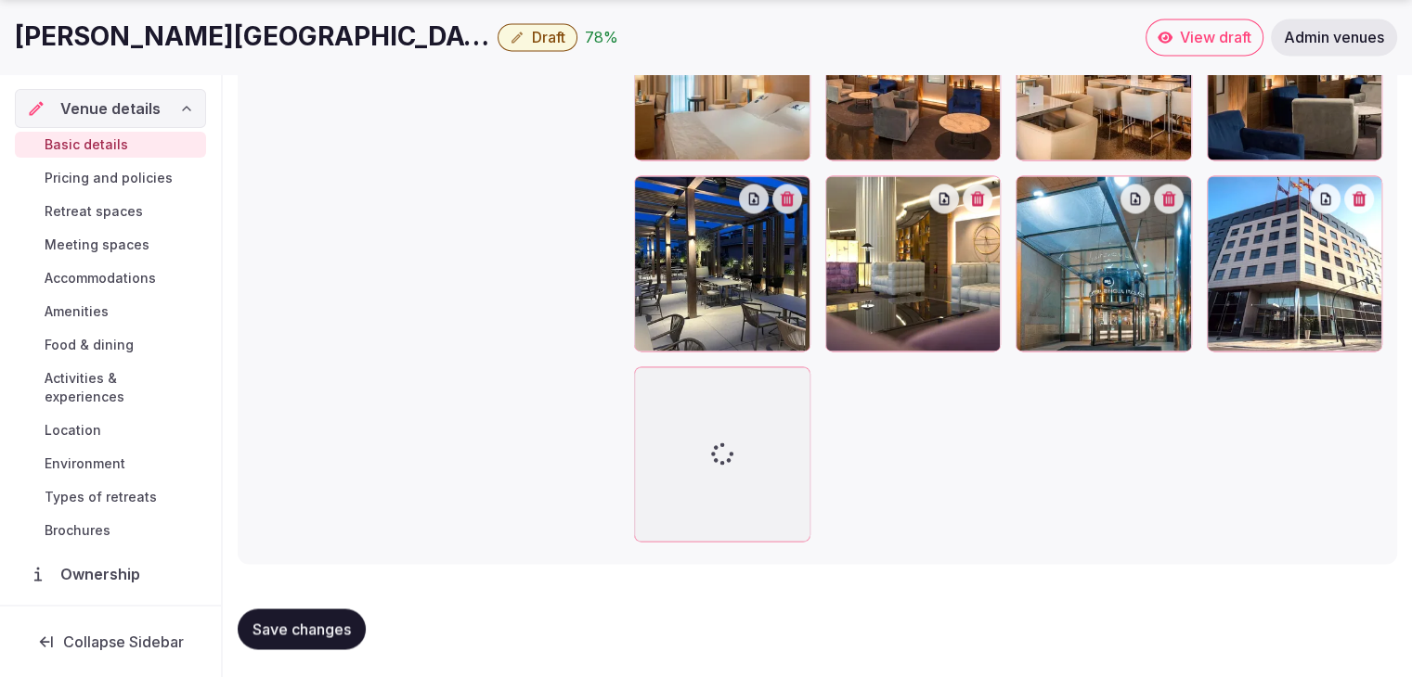
click at [343, 625] on span "Save changes" at bounding box center [301, 629] width 98 height 19
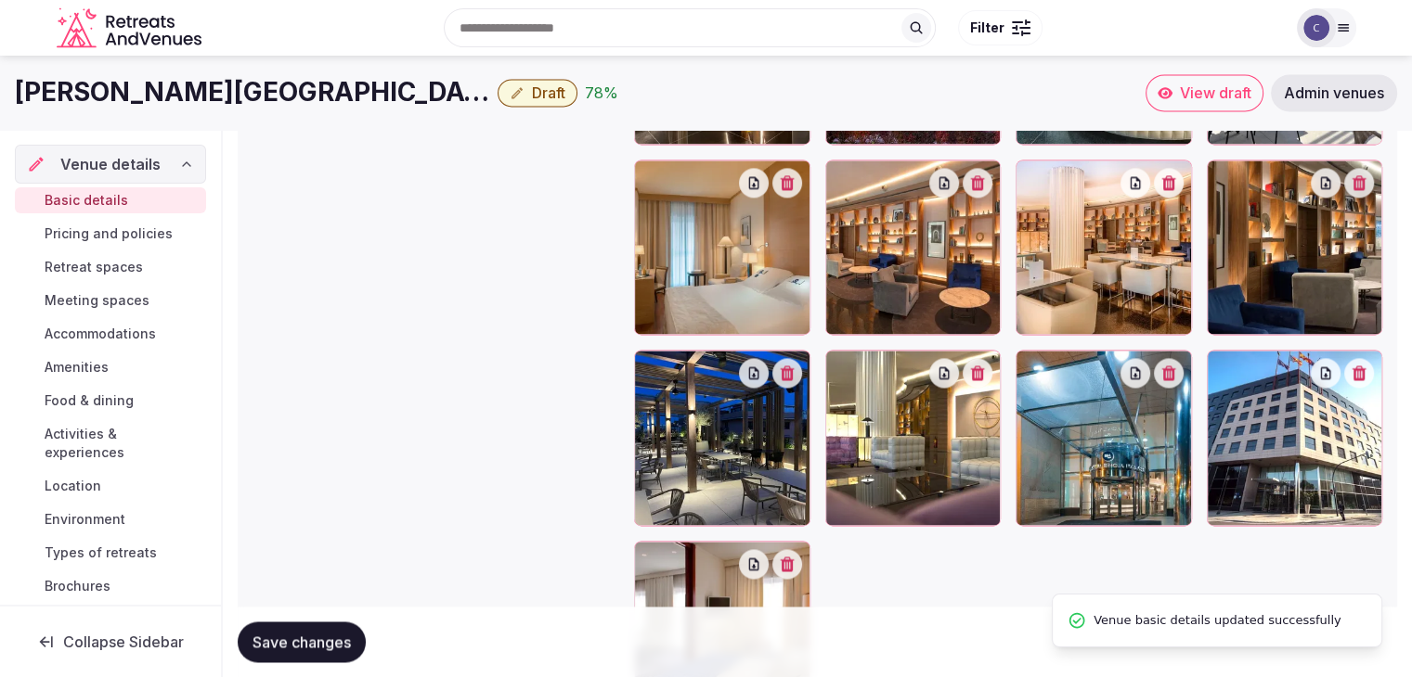
scroll to position [2732, 0]
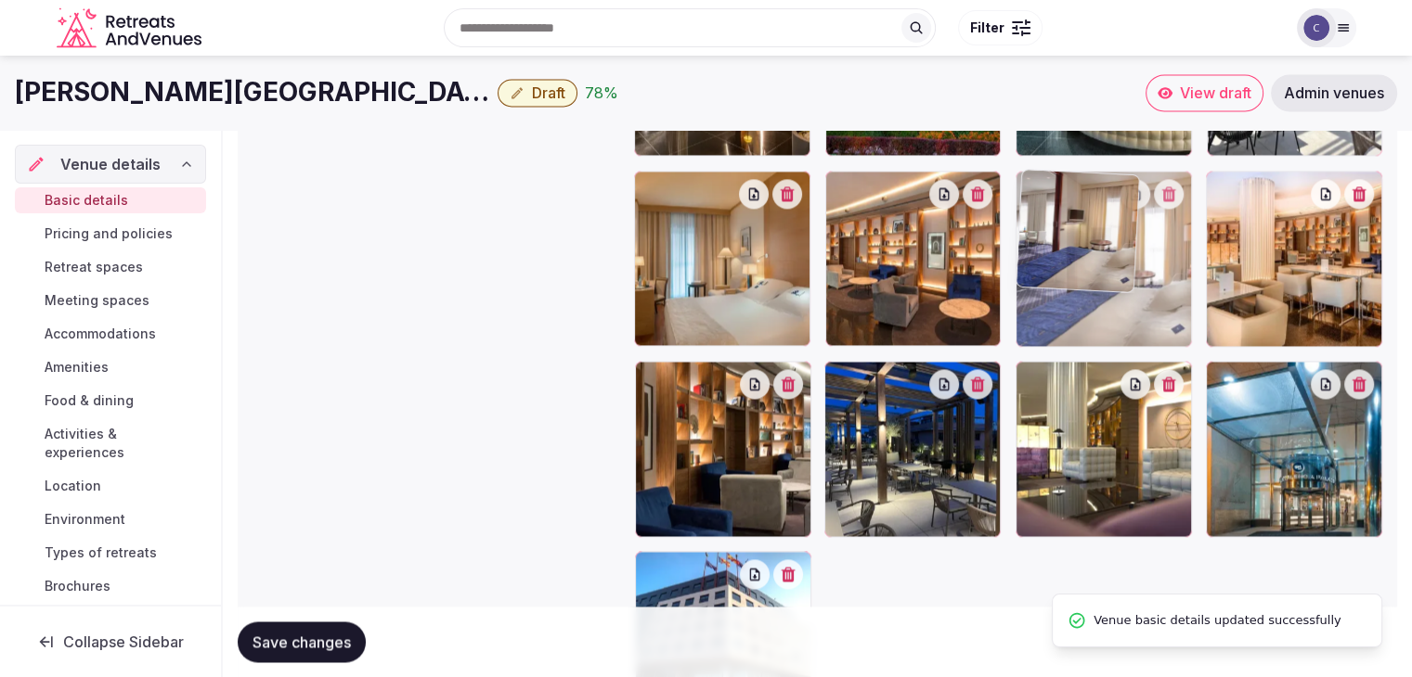
drag, startPoint x: 654, startPoint y: 569, endPoint x: 1028, endPoint y: 227, distance: 506.5
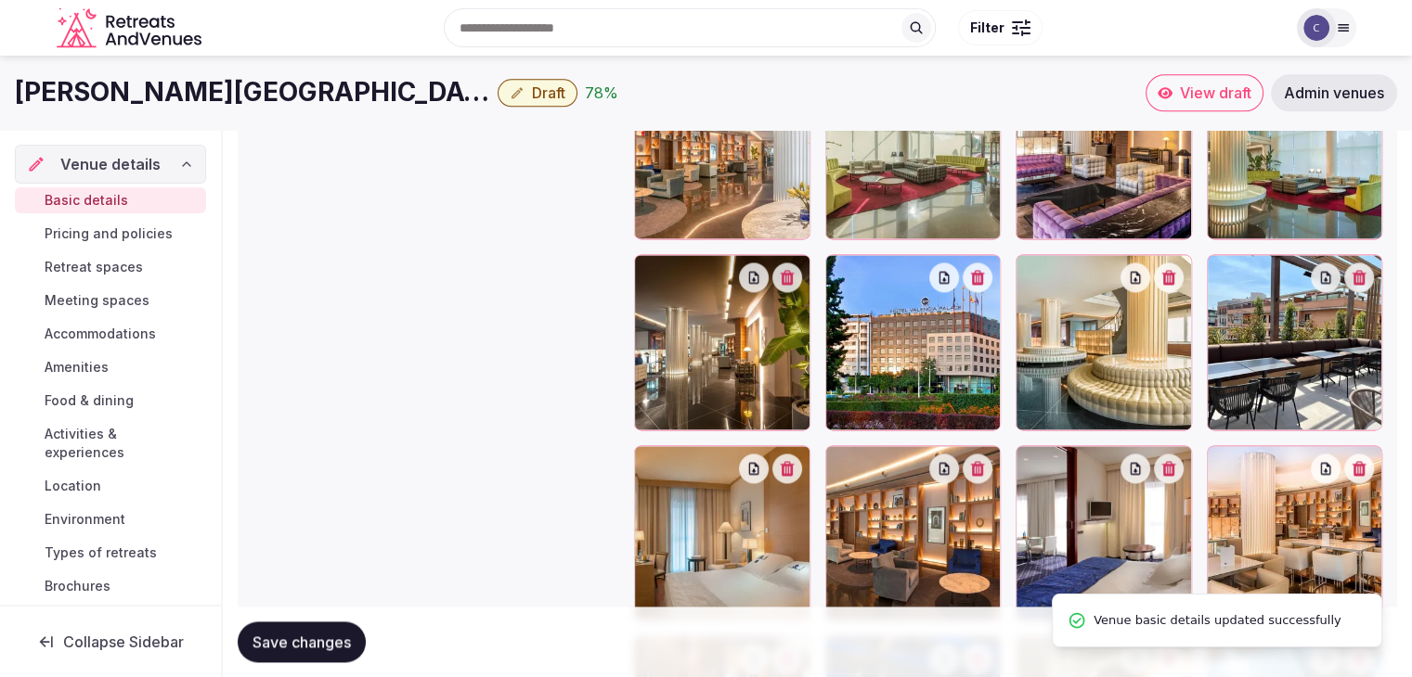
scroll to position [2361, 0]
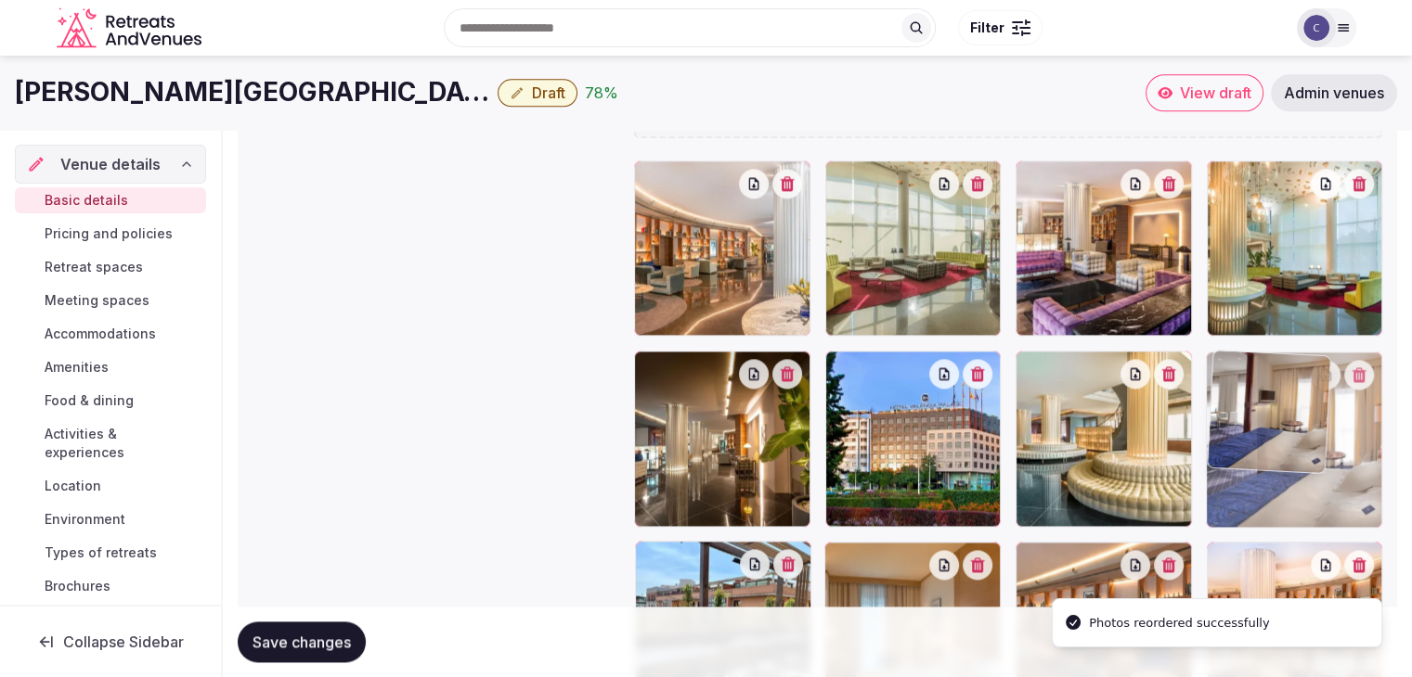
drag, startPoint x: 1031, startPoint y: 565, endPoint x: 1175, endPoint y: 445, distance: 187.7
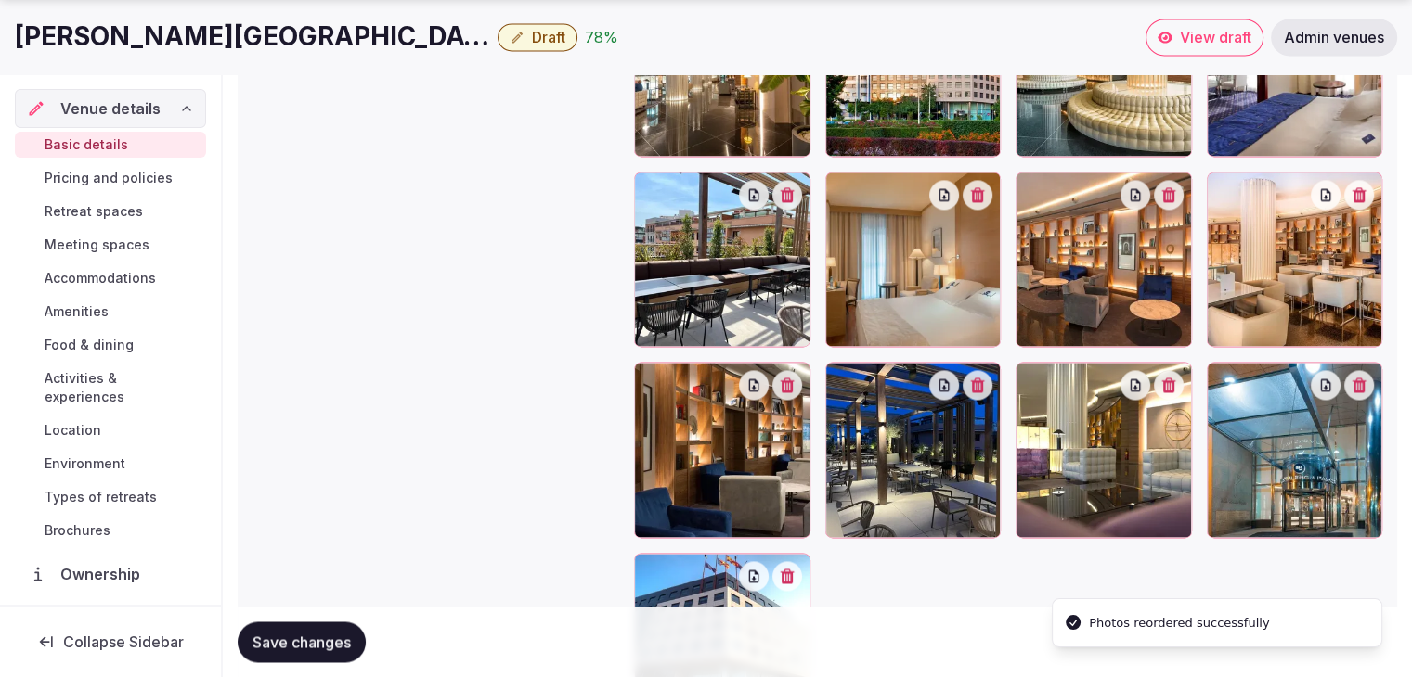
scroll to position [2825, 0]
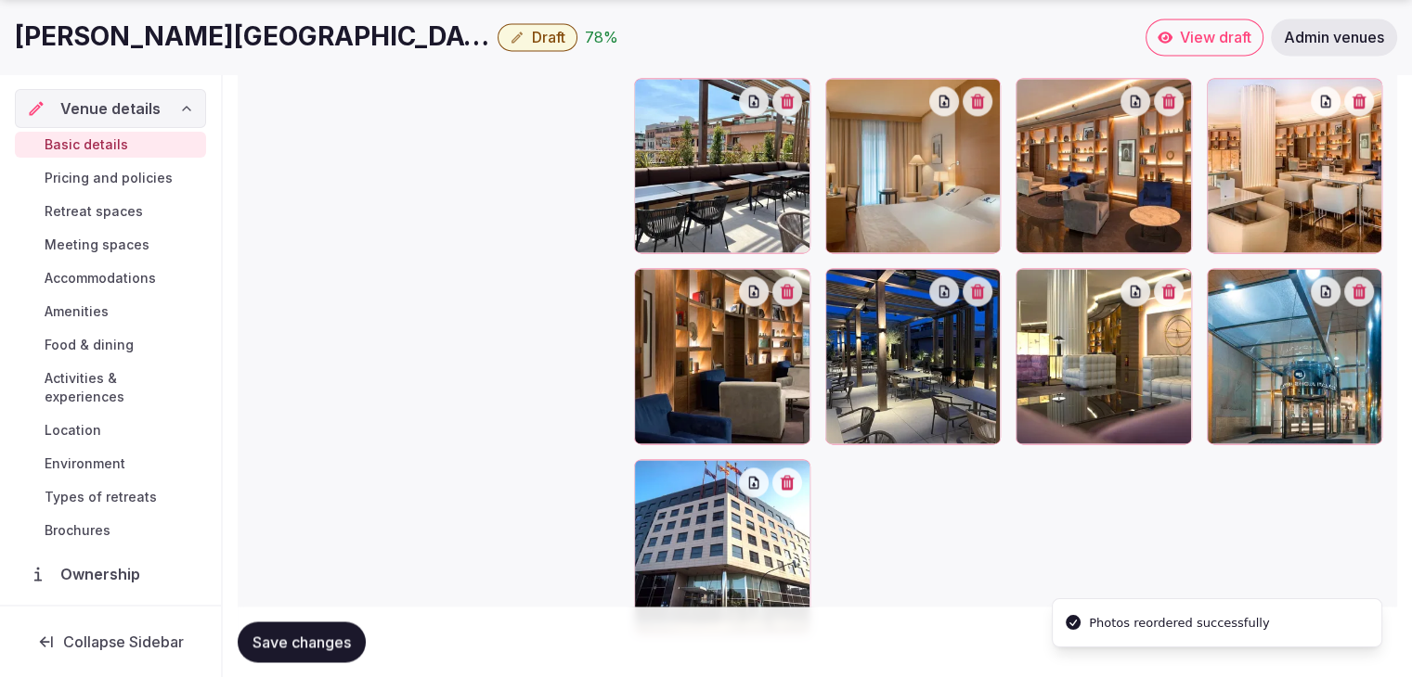
click at [303, 652] on button "Save changes" at bounding box center [302, 642] width 128 height 41
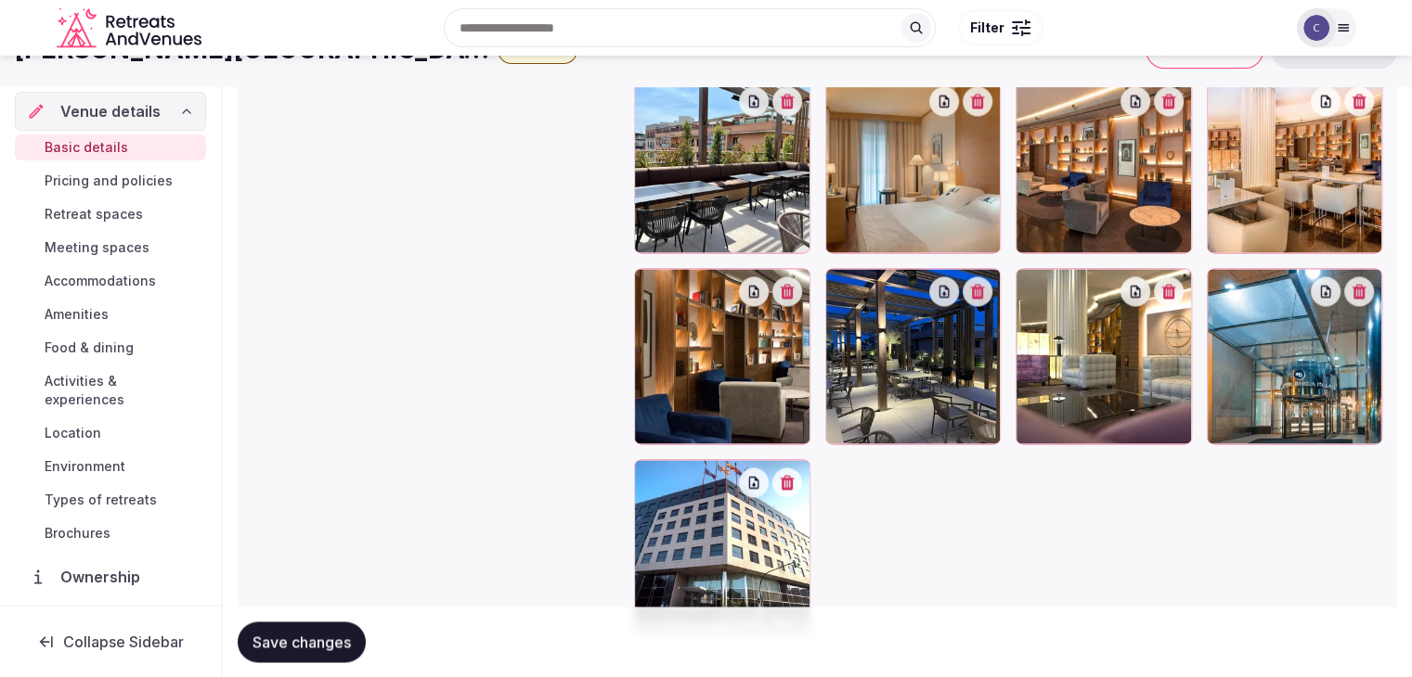
scroll to position [2361, 0]
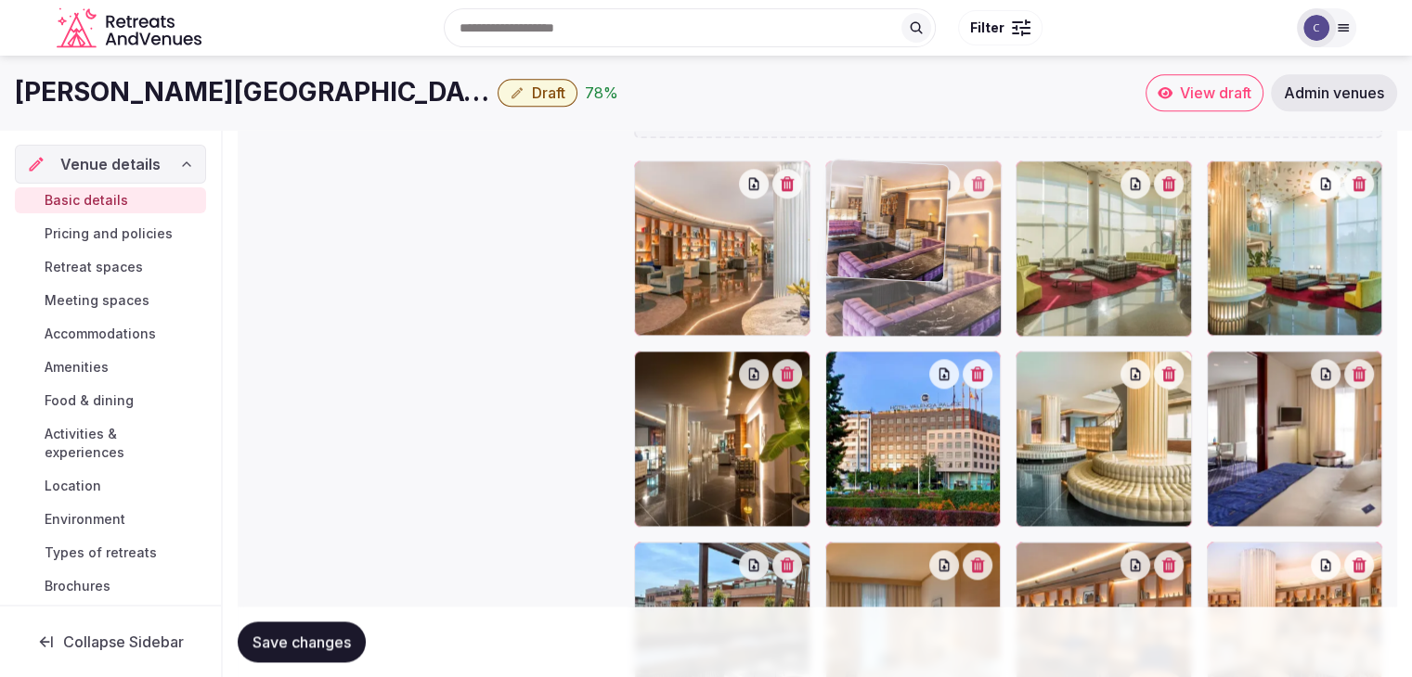
drag, startPoint x: 1036, startPoint y: 178, endPoint x: 876, endPoint y: 187, distance: 159.9
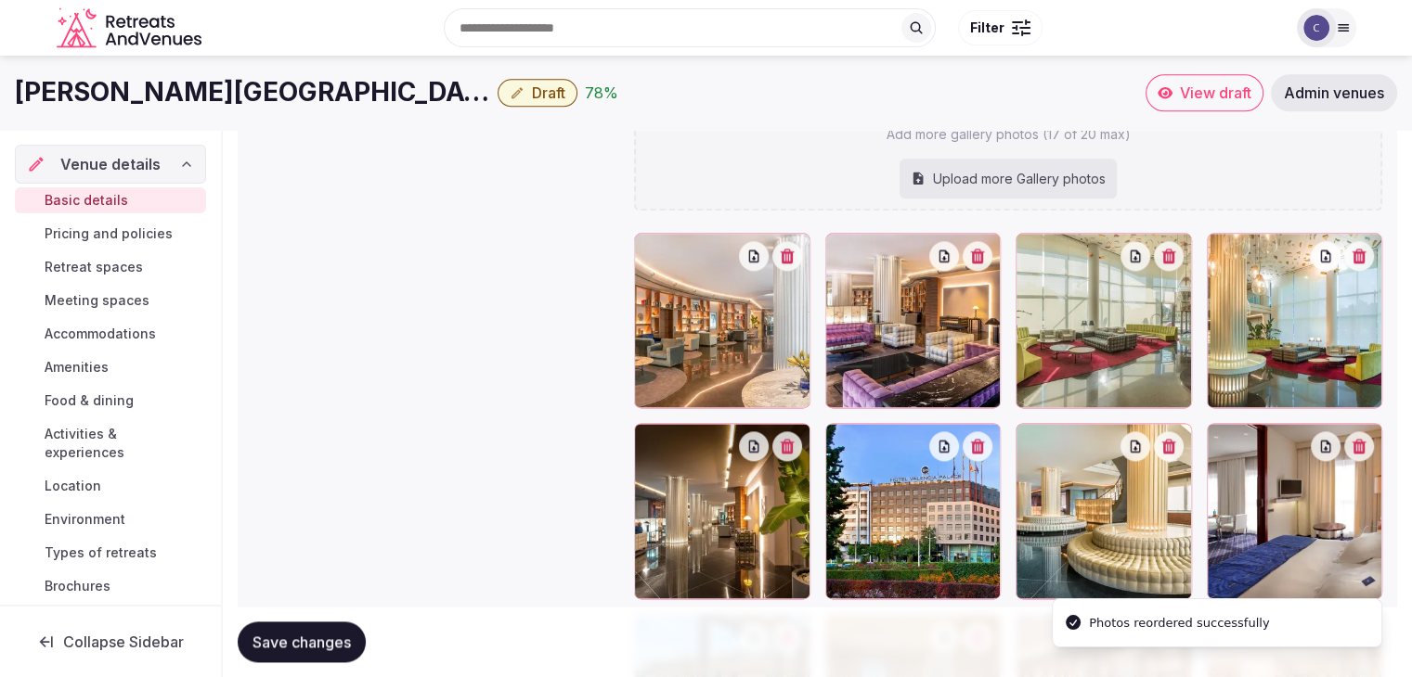
scroll to position [2268, 0]
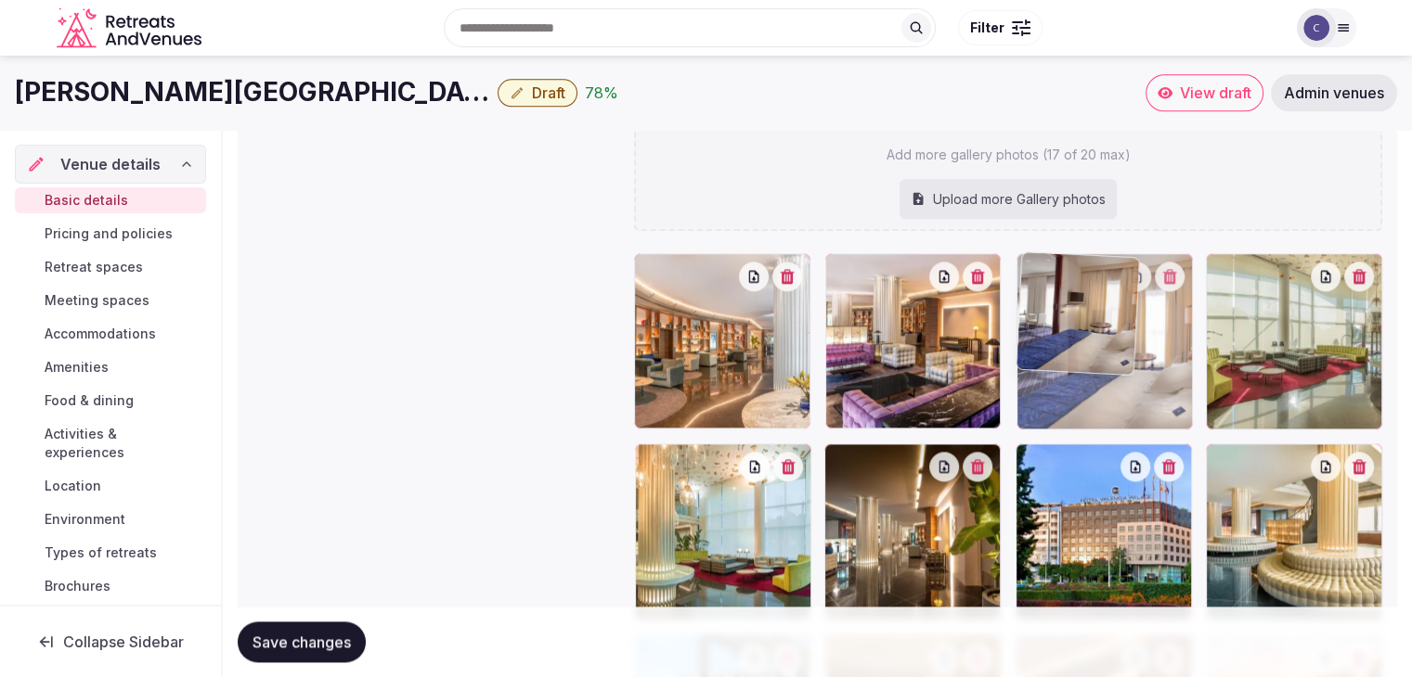
drag, startPoint x: 1227, startPoint y: 454, endPoint x: 1101, endPoint y: 347, distance: 165.3
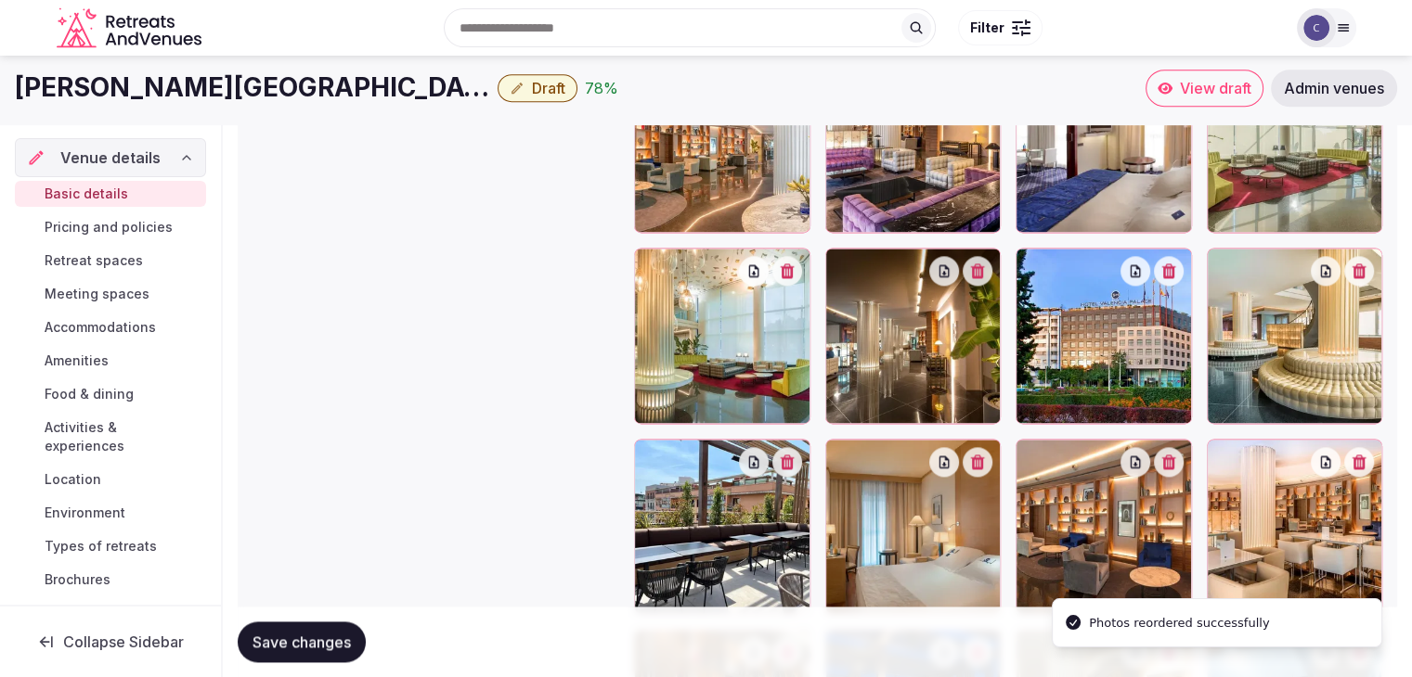
scroll to position [2454, 0]
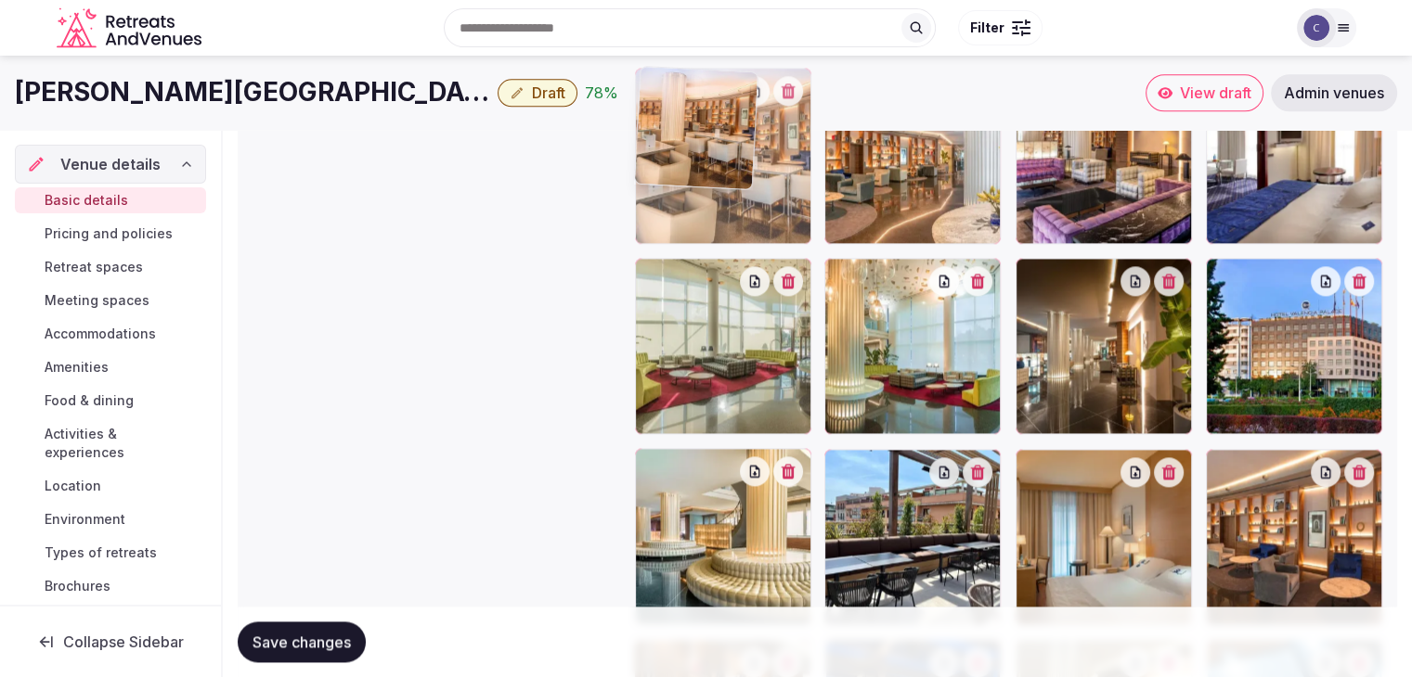
drag, startPoint x: 1218, startPoint y: 469, endPoint x: 690, endPoint y: 161, distance: 610.6
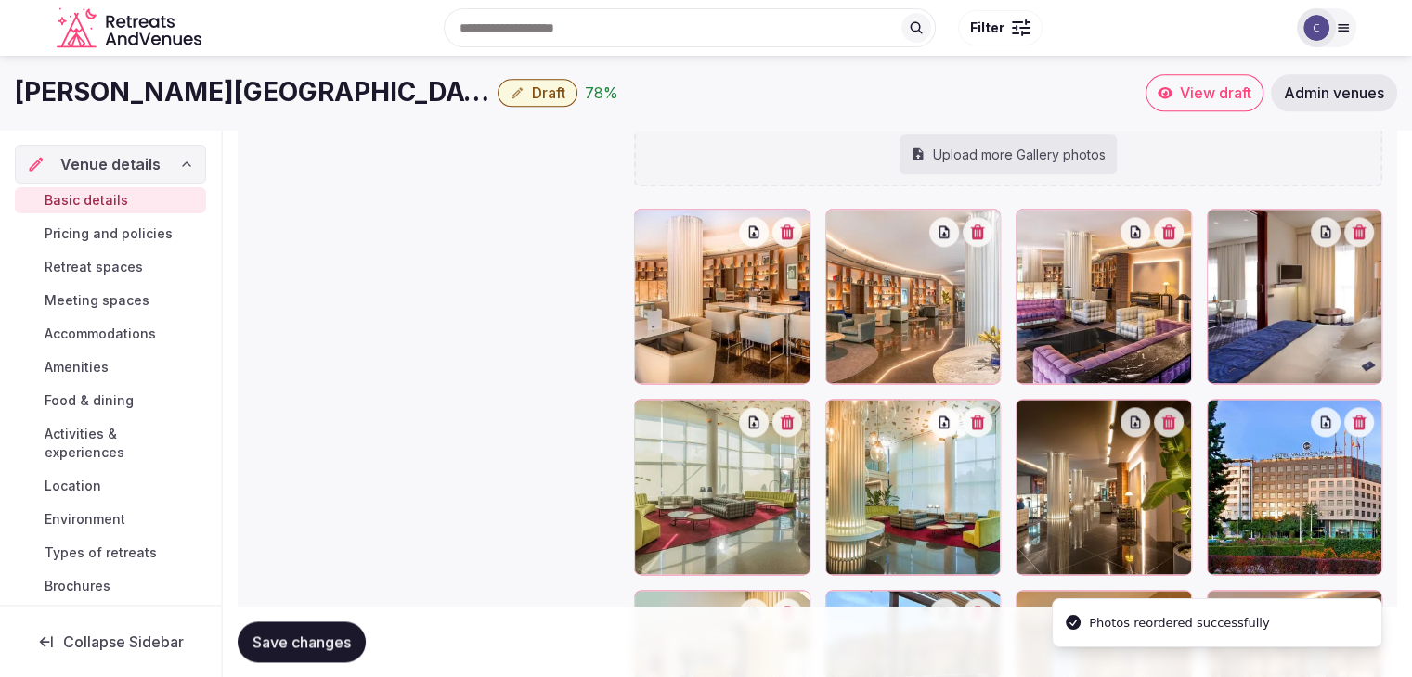
scroll to position [2268, 0]
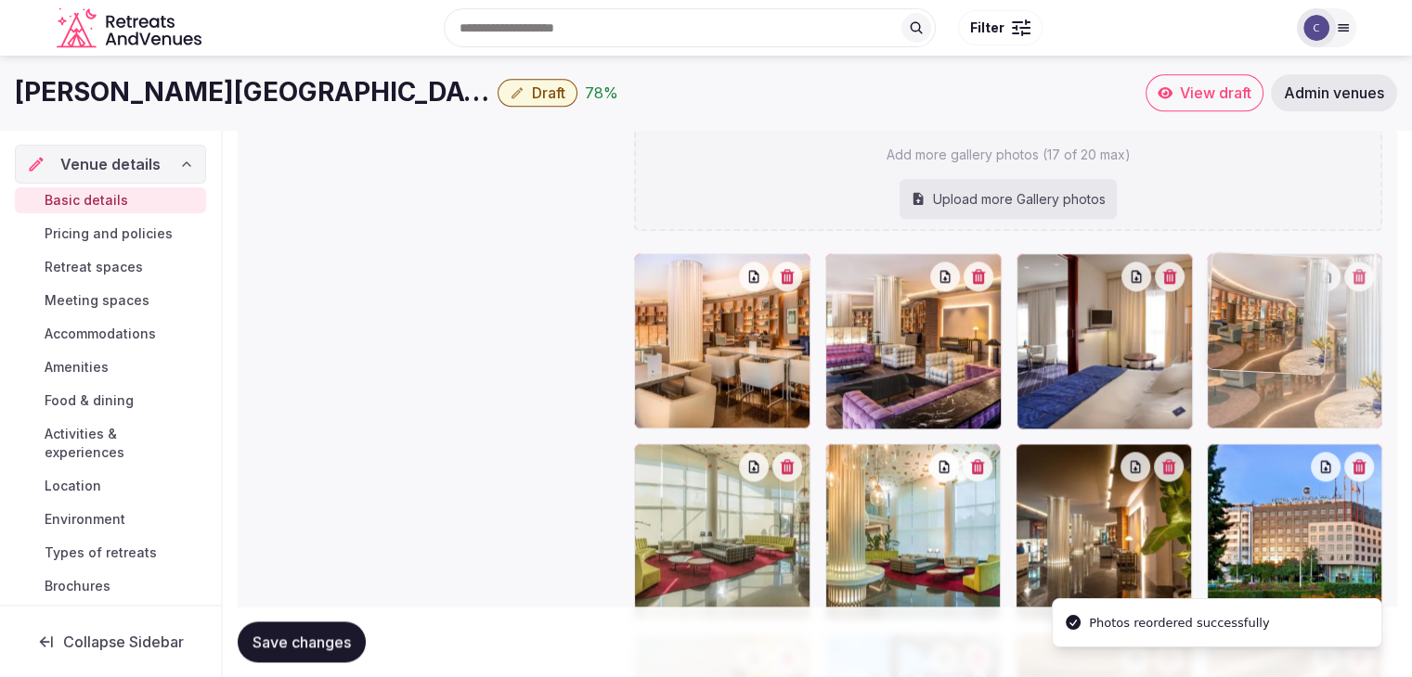
drag, startPoint x: 847, startPoint y: 261, endPoint x: 1205, endPoint y: 321, distance: 362.3
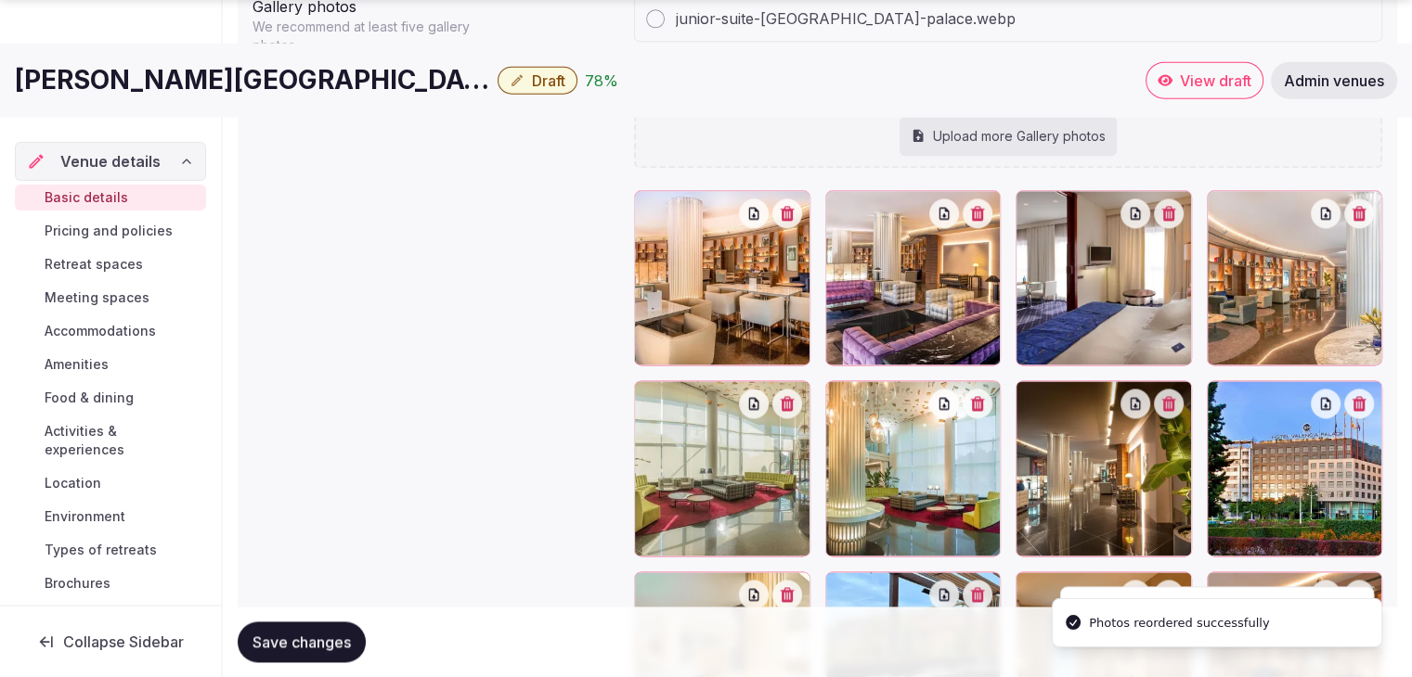
scroll to position [2454, 0]
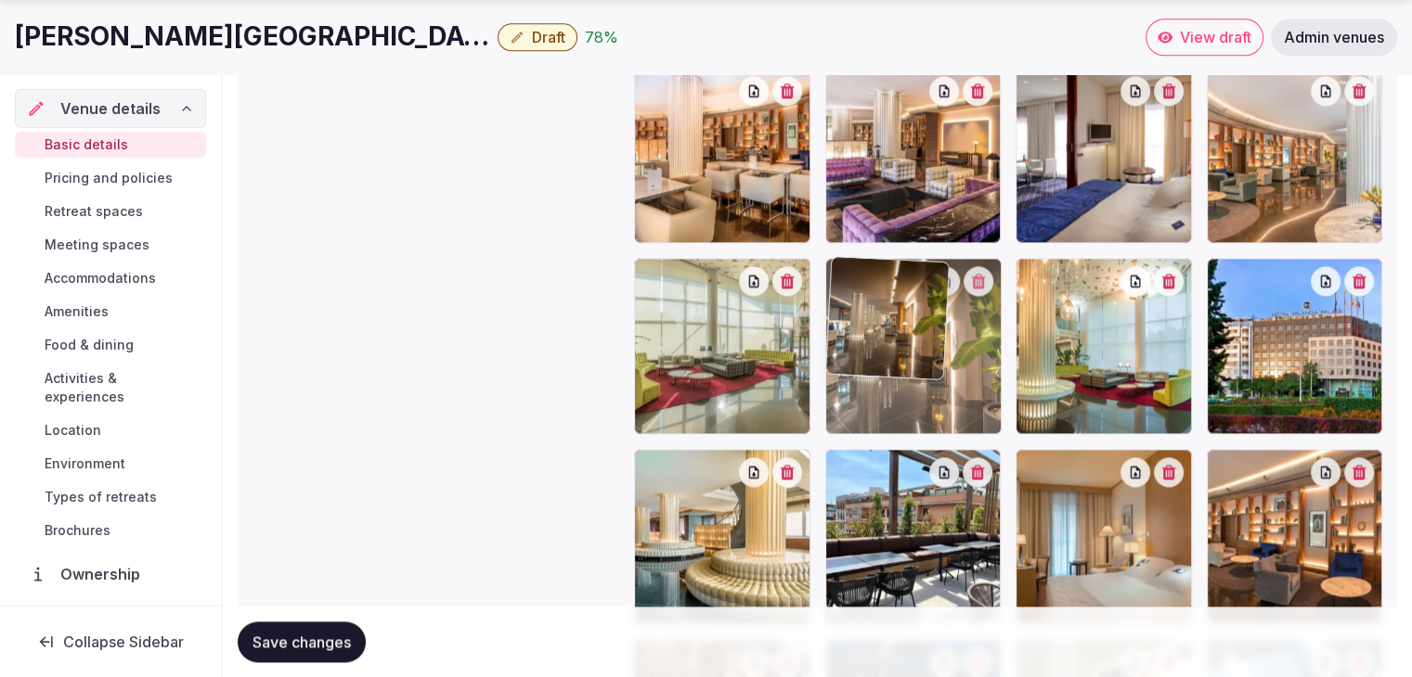
drag, startPoint x: 1032, startPoint y: 277, endPoint x: 908, endPoint y: 315, distance: 129.8
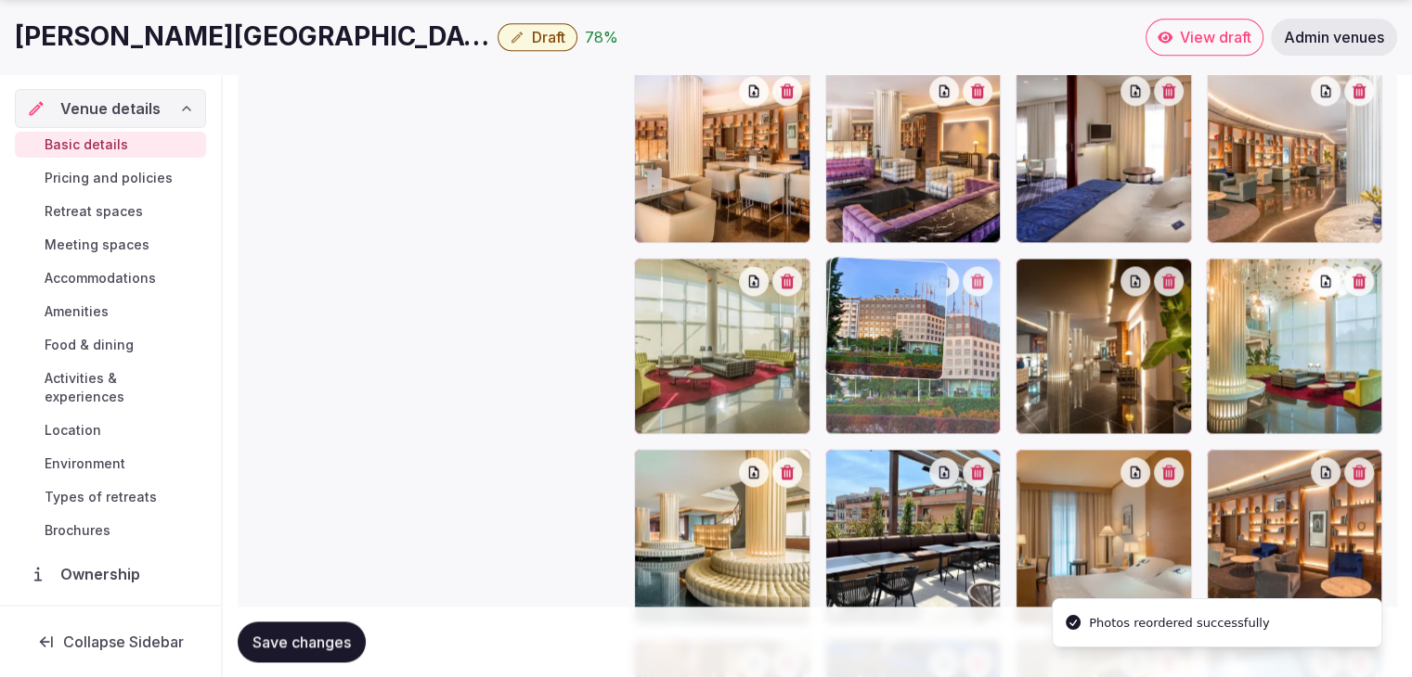
drag, startPoint x: 1221, startPoint y: 278, endPoint x: 899, endPoint y: 324, distance: 325.2
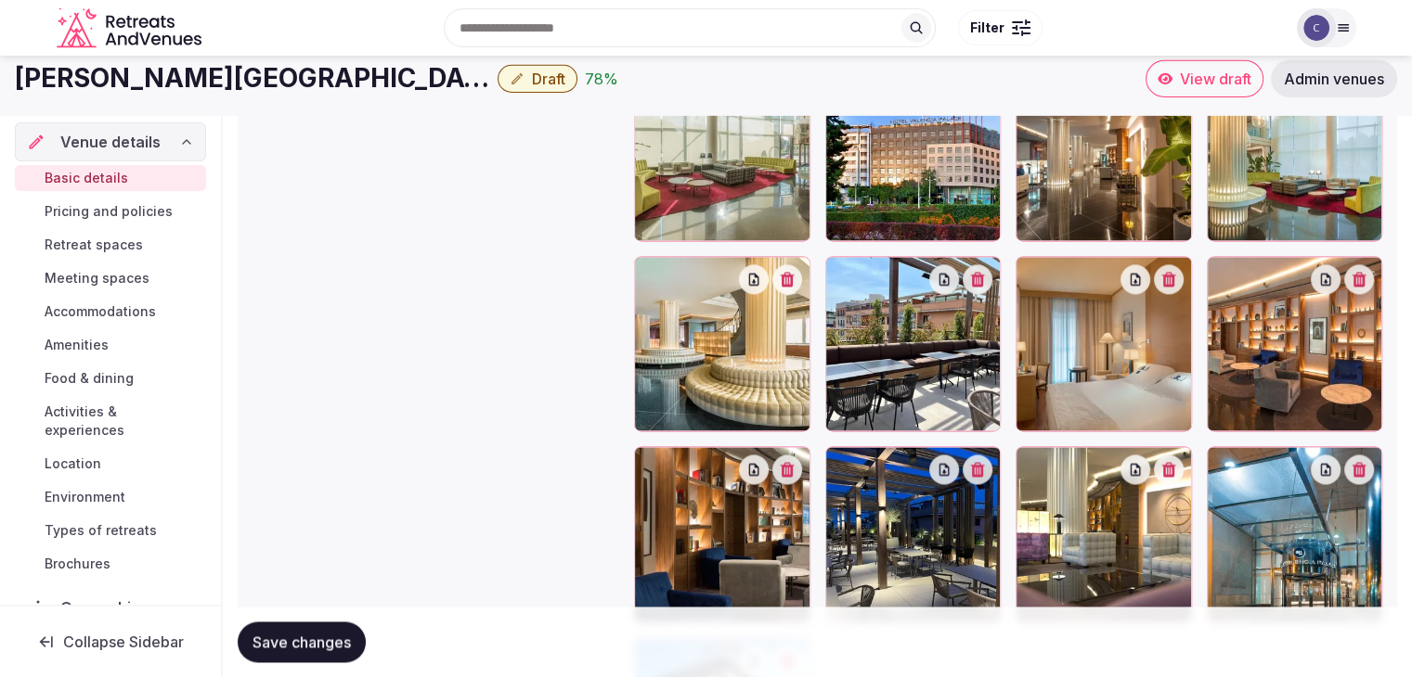
scroll to position [2546, 0]
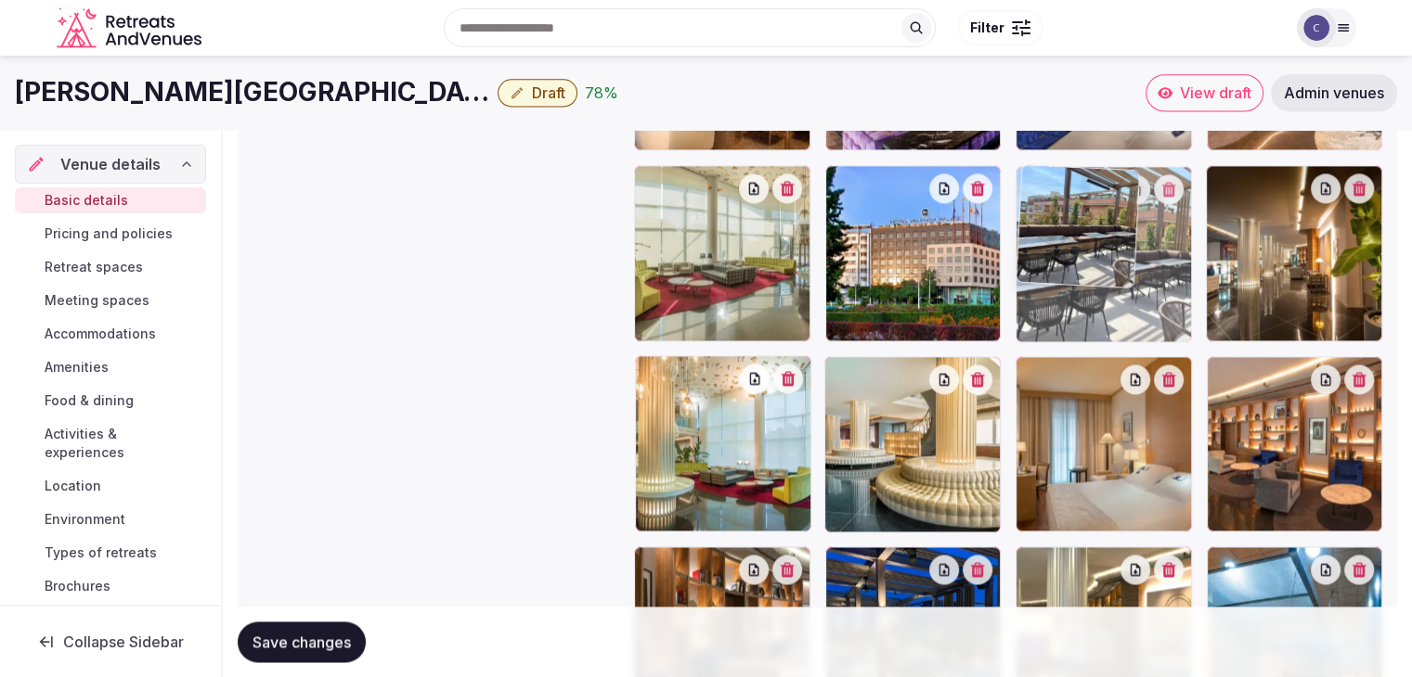
drag, startPoint x: 838, startPoint y: 372, endPoint x: 1043, endPoint y: 238, distance: 245.3
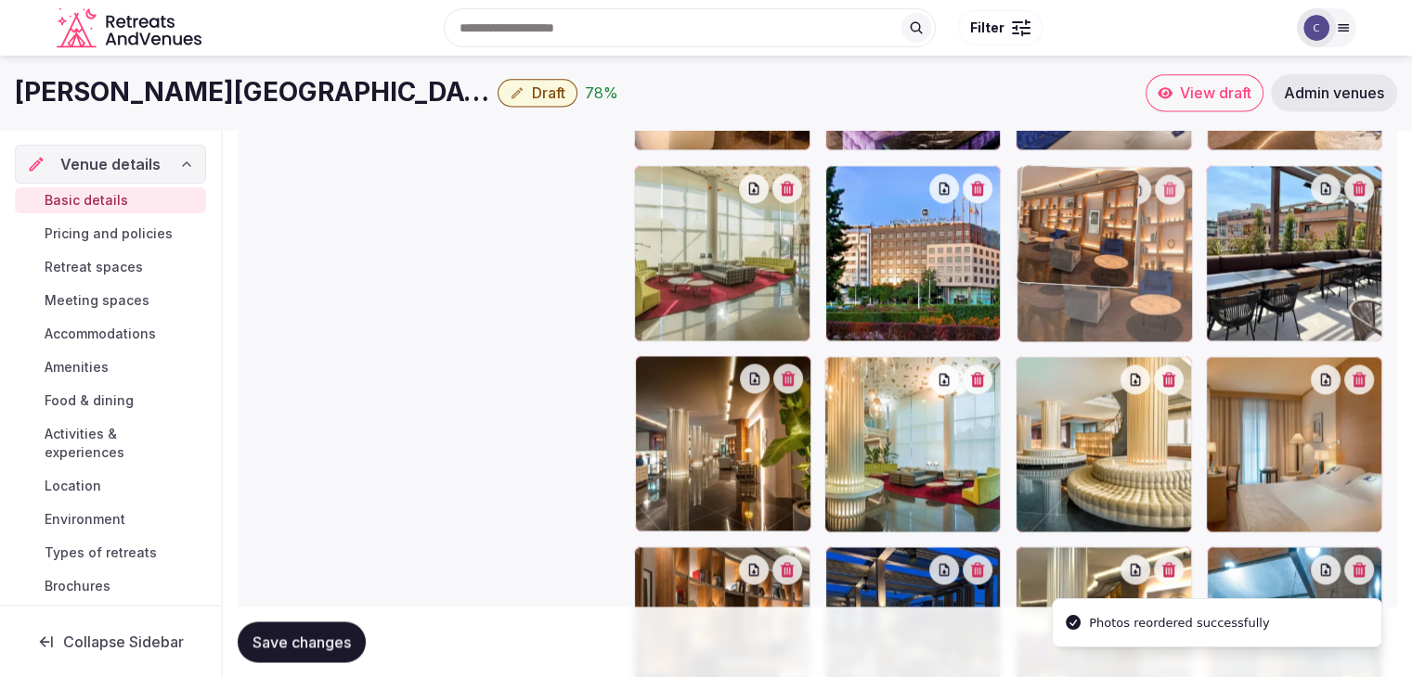
drag, startPoint x: 1225, startPoint y: 372, endPoint x: 1104, endPoint y: 283, distance: 150.0
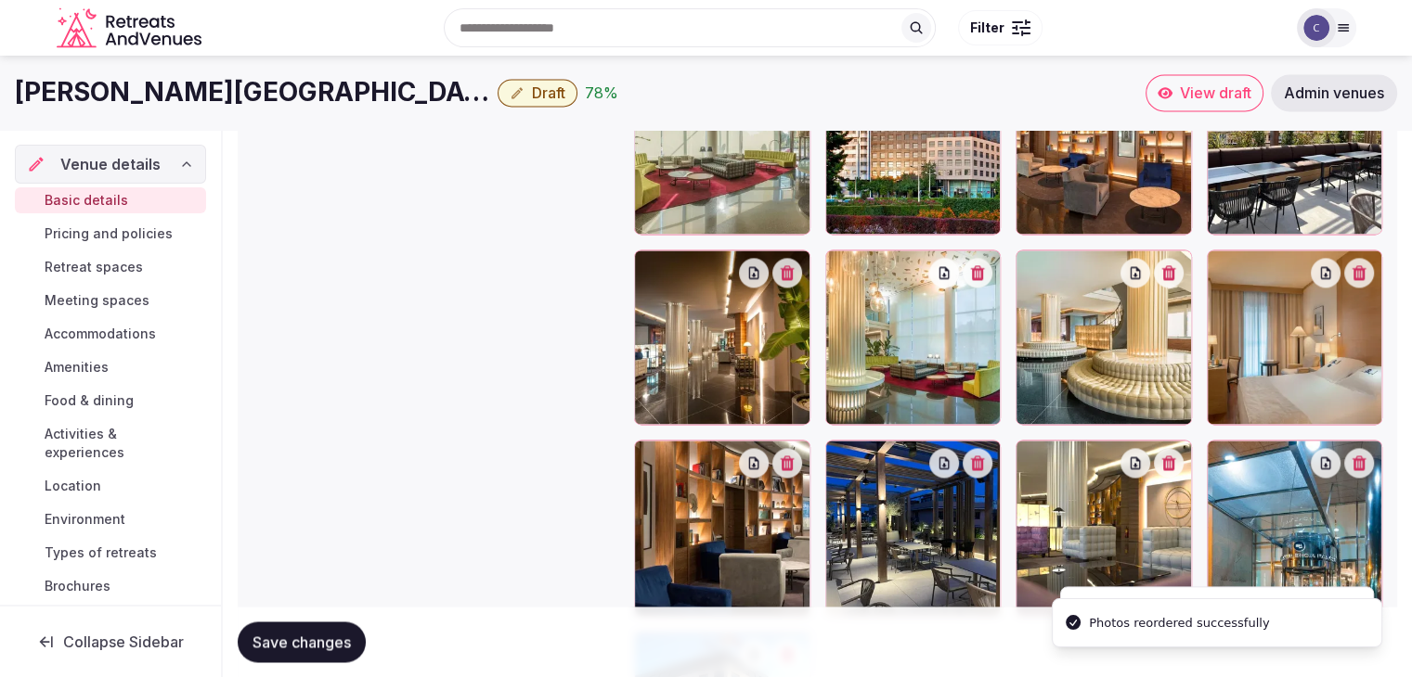
scroll to position [2732, 0]
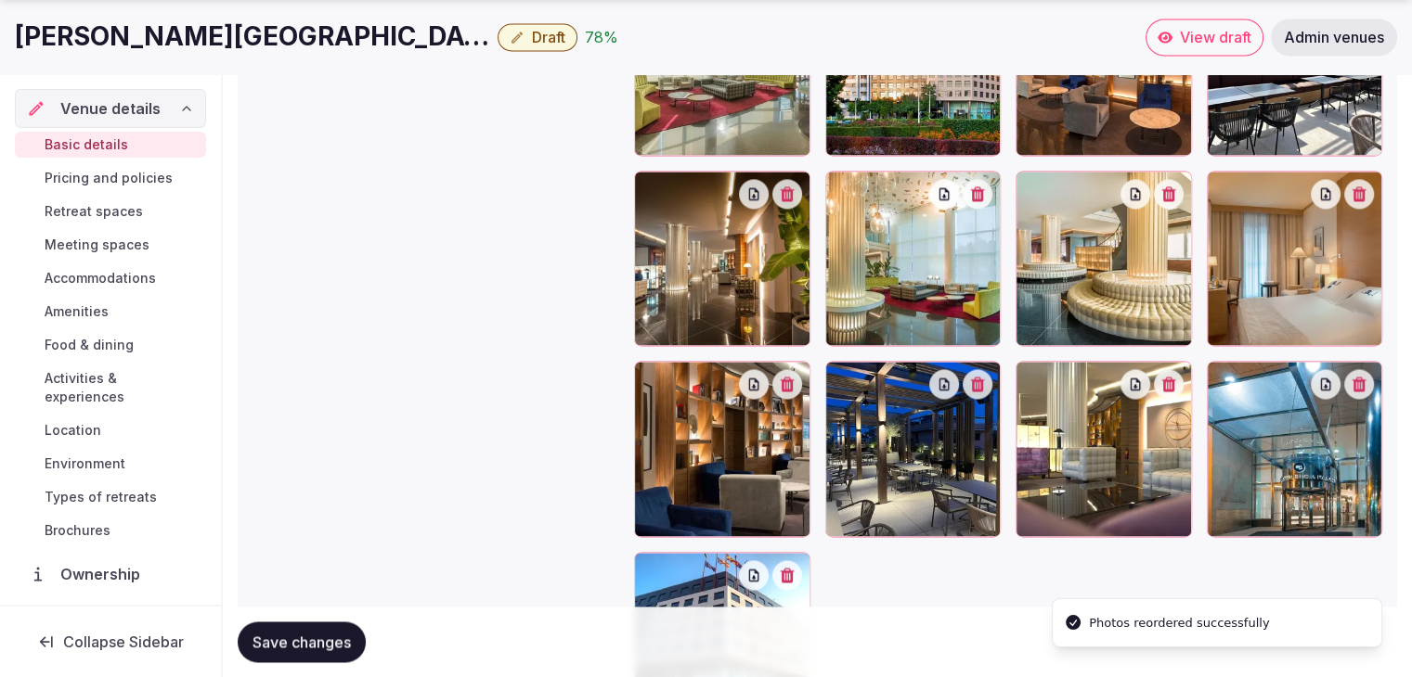
click at [309, 637] on span "Save changes" at bounding box center [301, 642] width 98 height 19
click at [323, 642] on span "Save changes" at bounding box center [301, 642] width 98 height 19
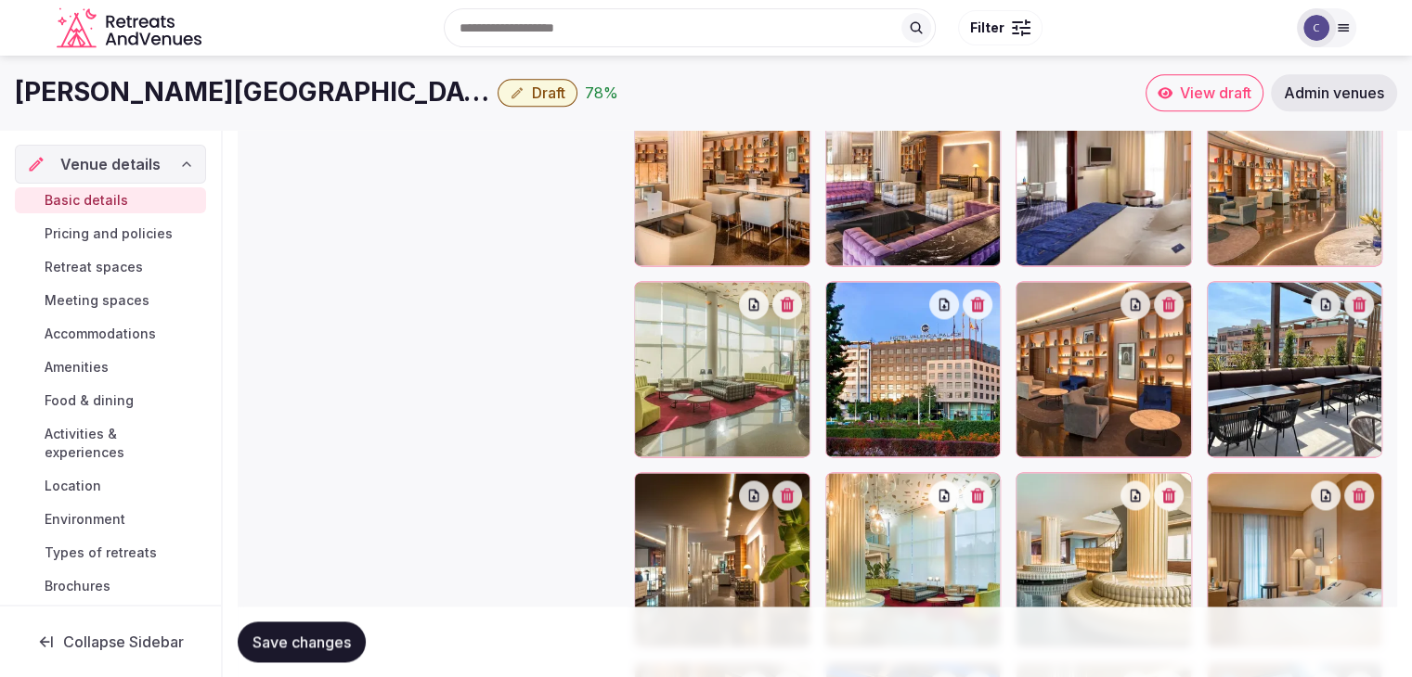
scroll to position [2175, 0]
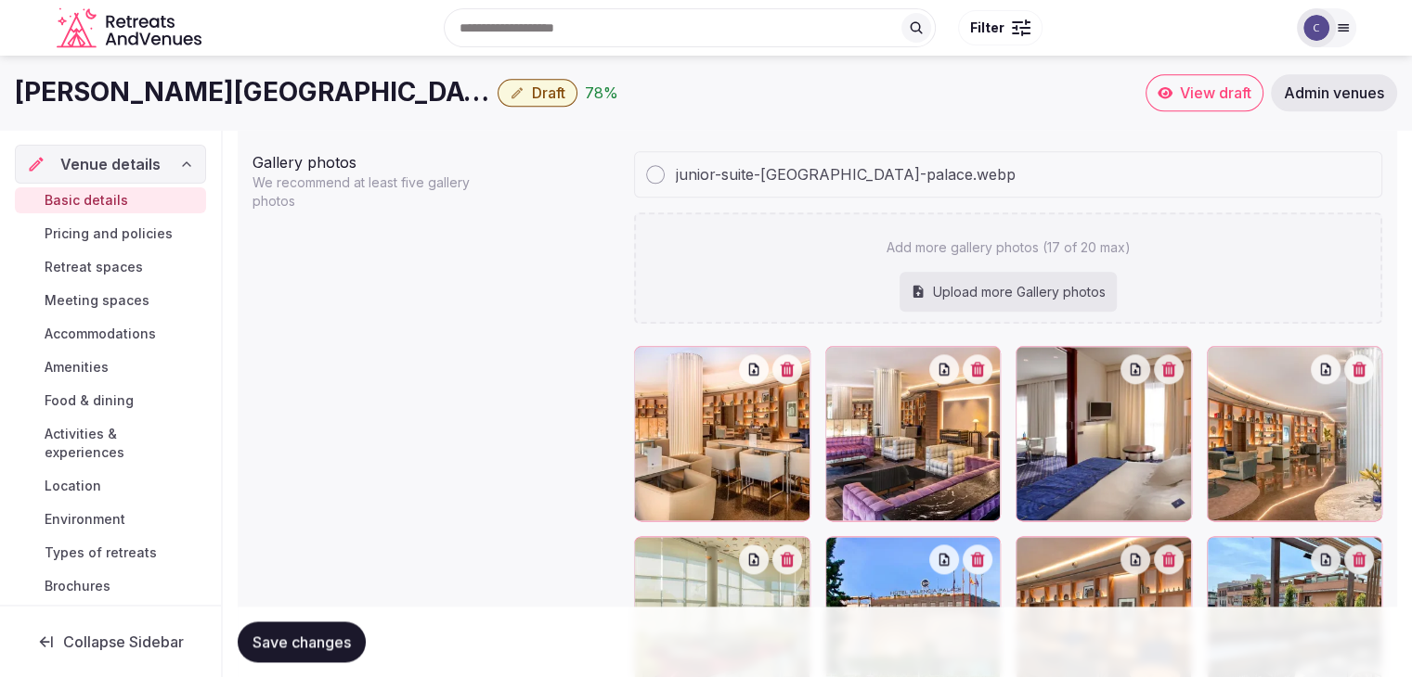
click at [104, 222] on link "Pricing and policies" at bounding box center [110, 234] width 191 height 26
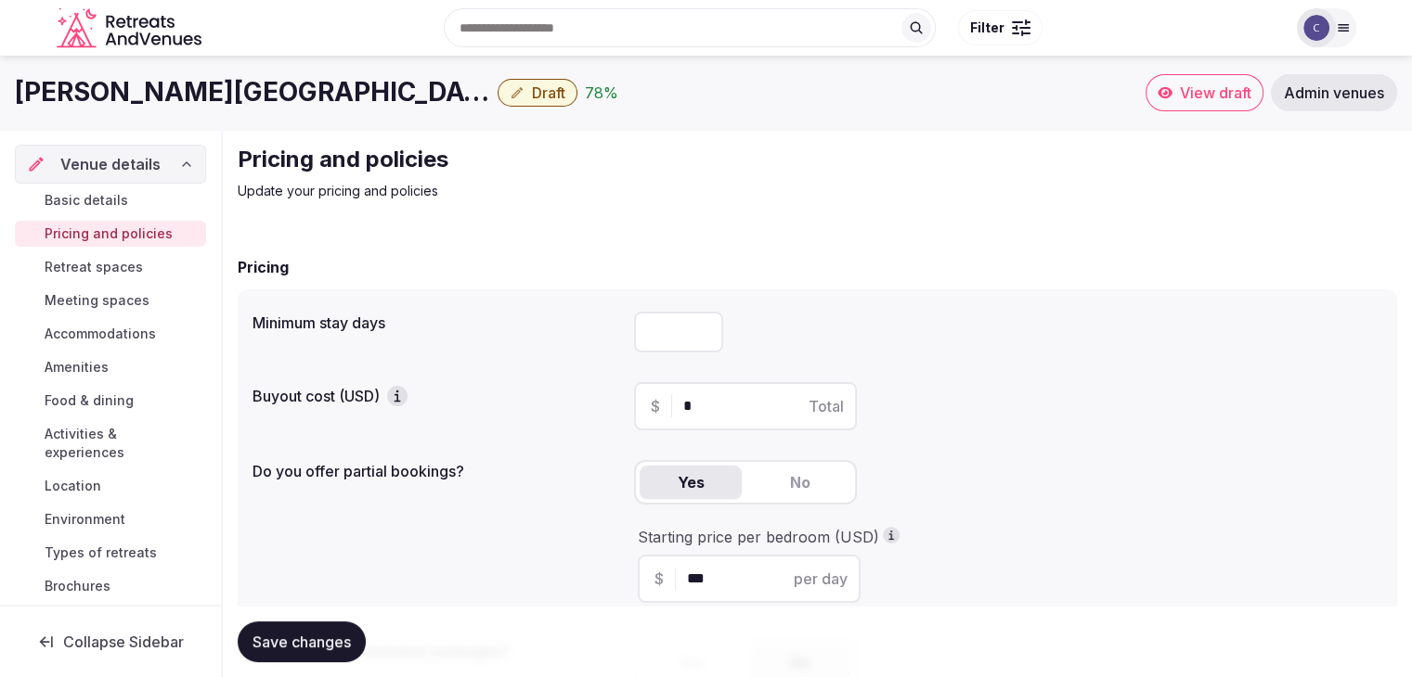
click at [684, 327] on input "number" at bounding box center [678, 332] width 89 height 41
type input "*"
click at [341, 650] on span "Save changes" at bounding box center [301, 642] width 98 height 19
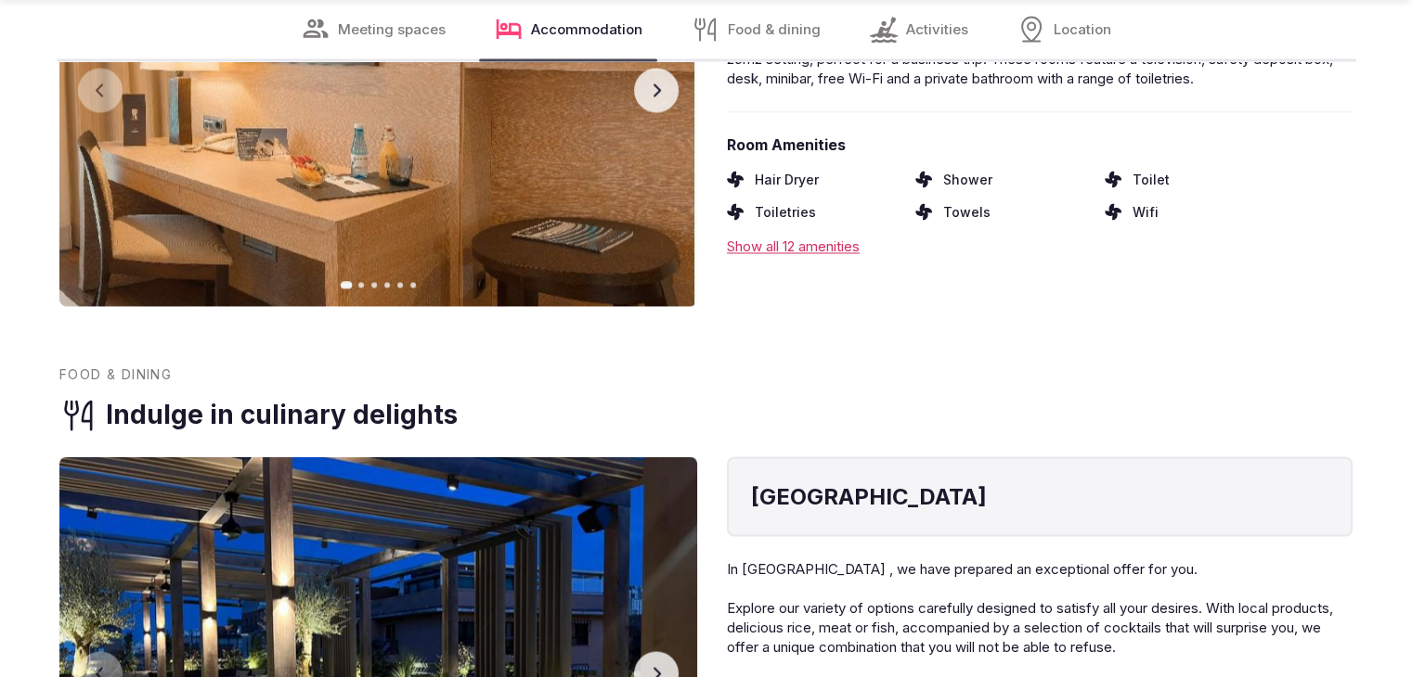
scroll to position [3248, 0]
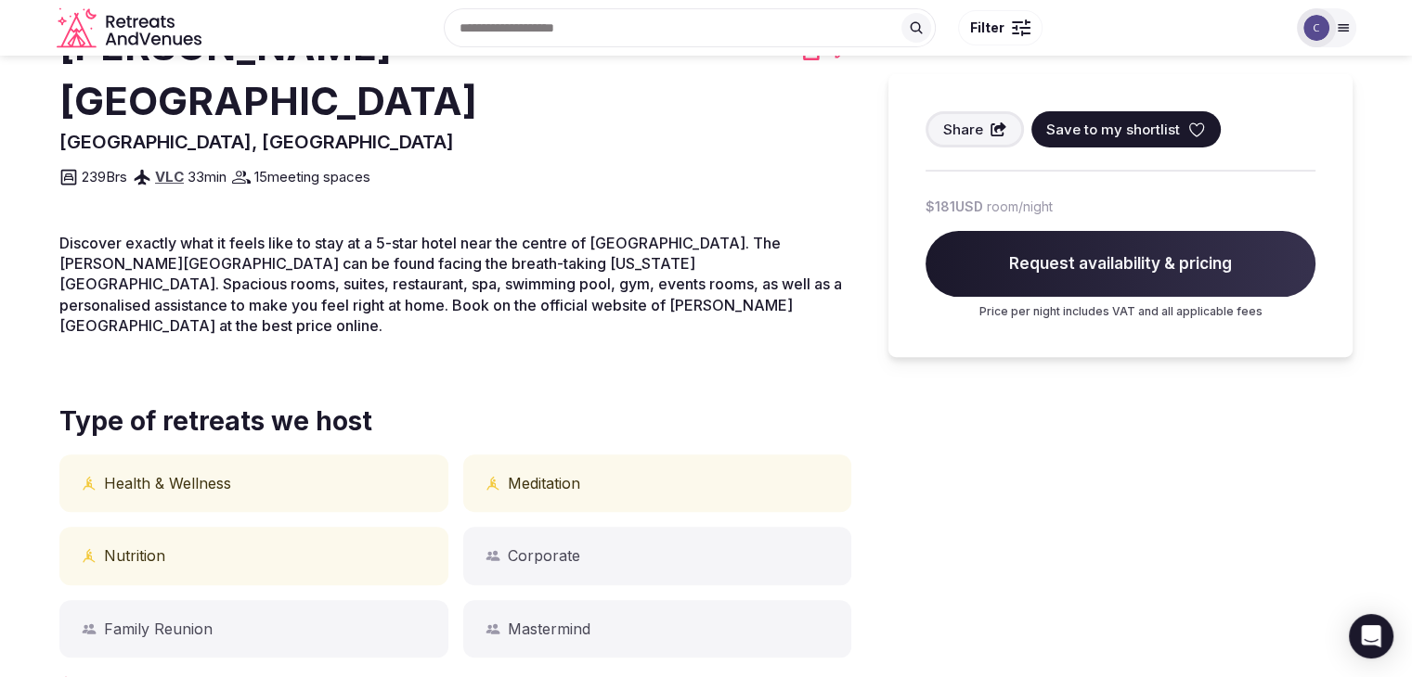
scroll to position [171, 0]
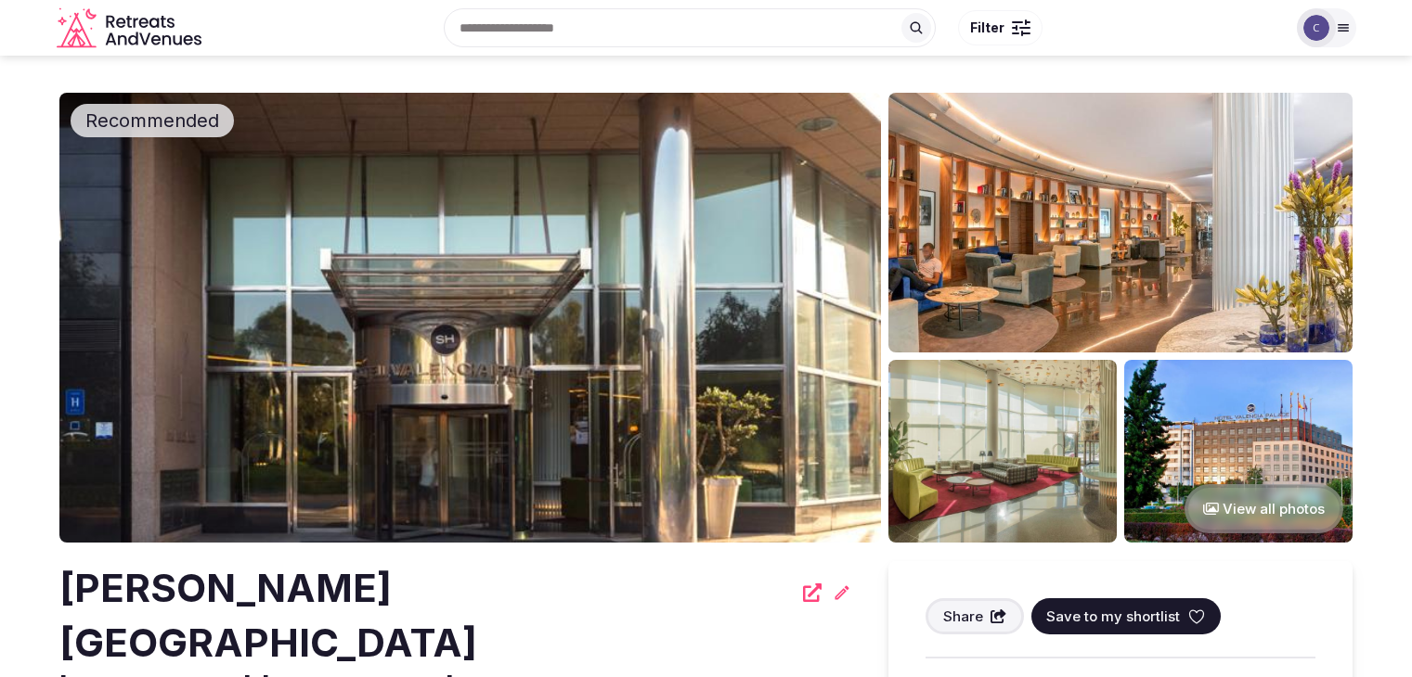
scroll to position [182, 0]
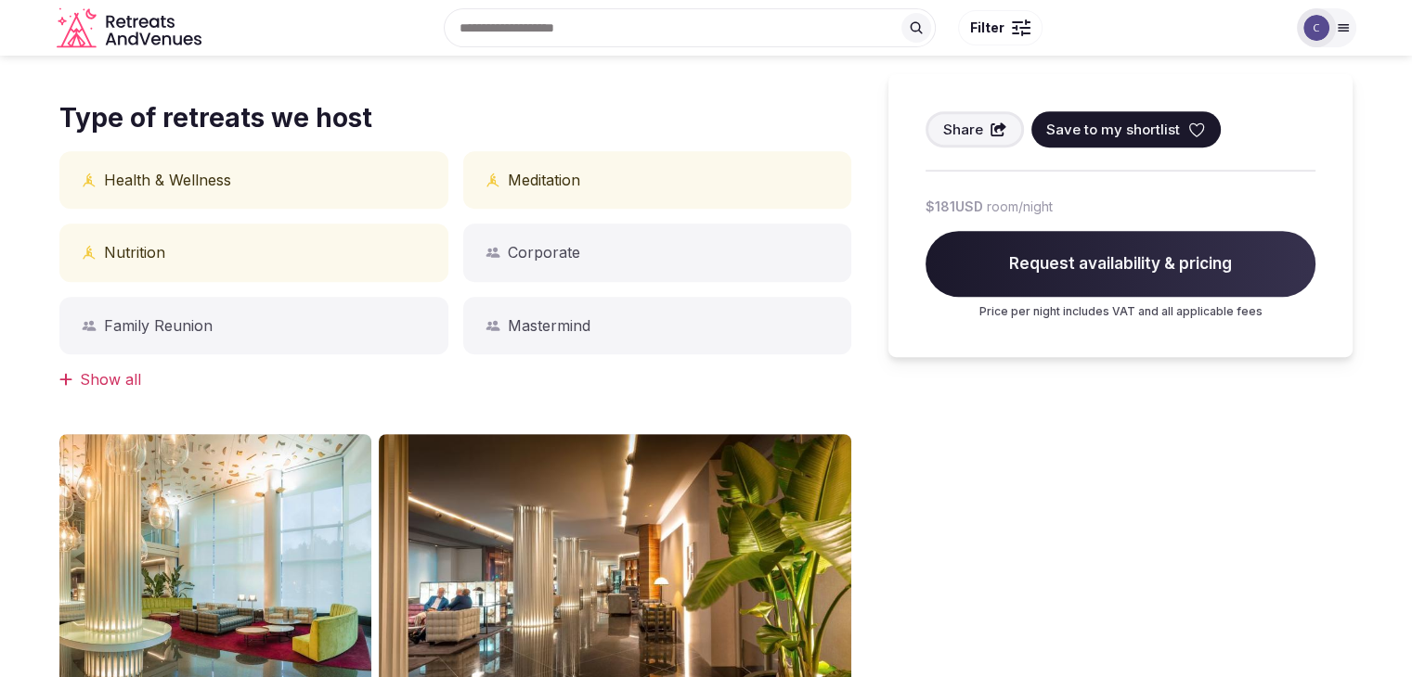
scroll to position [835, 0]
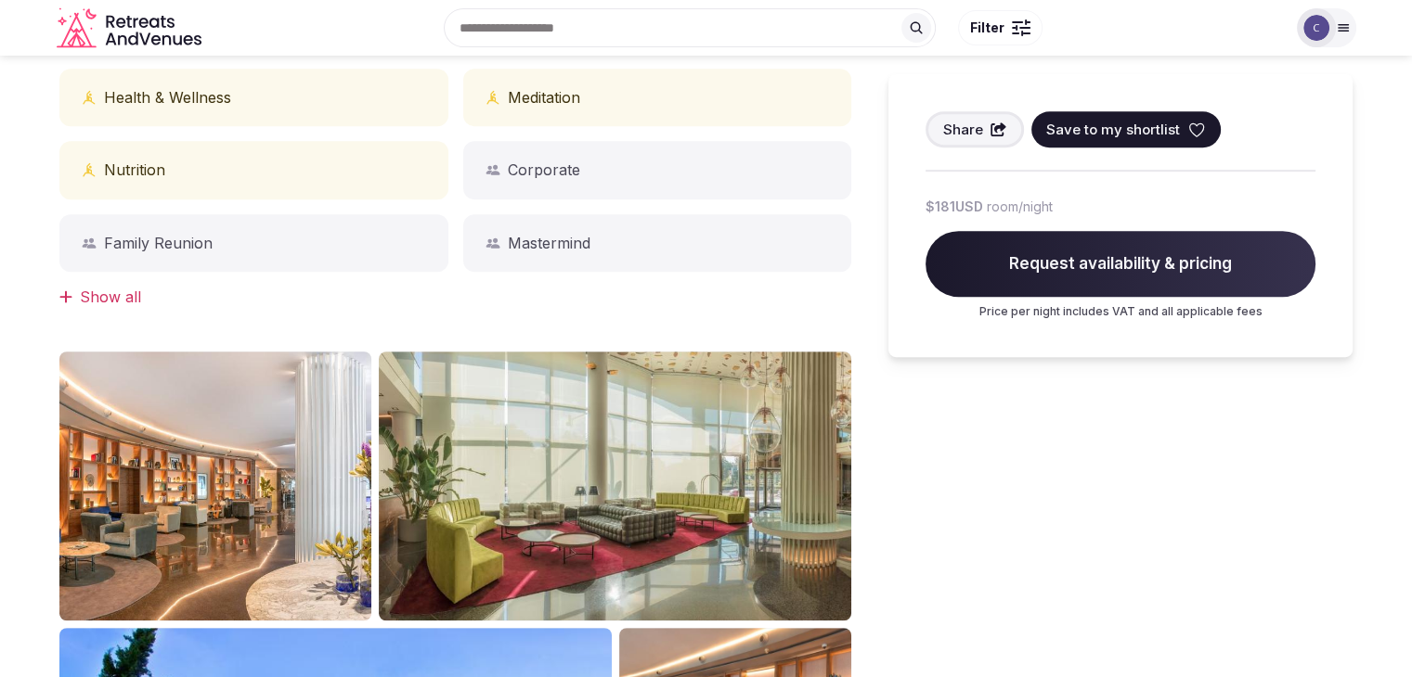
scroll to position [371, 0]
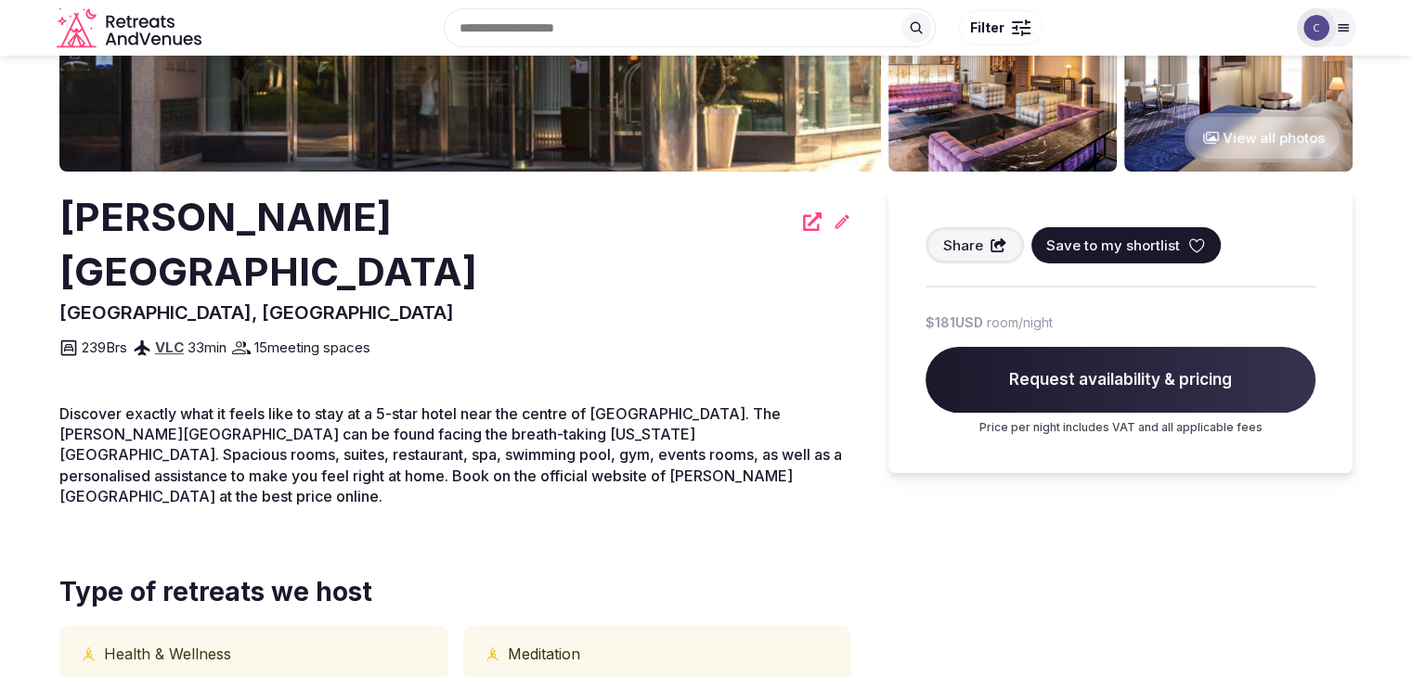
click at [248, 211] on h2 "[PERSON_NAME][GEOGRAPHIC_DATA]" at bounding box center [425, 245] width 732 height 110
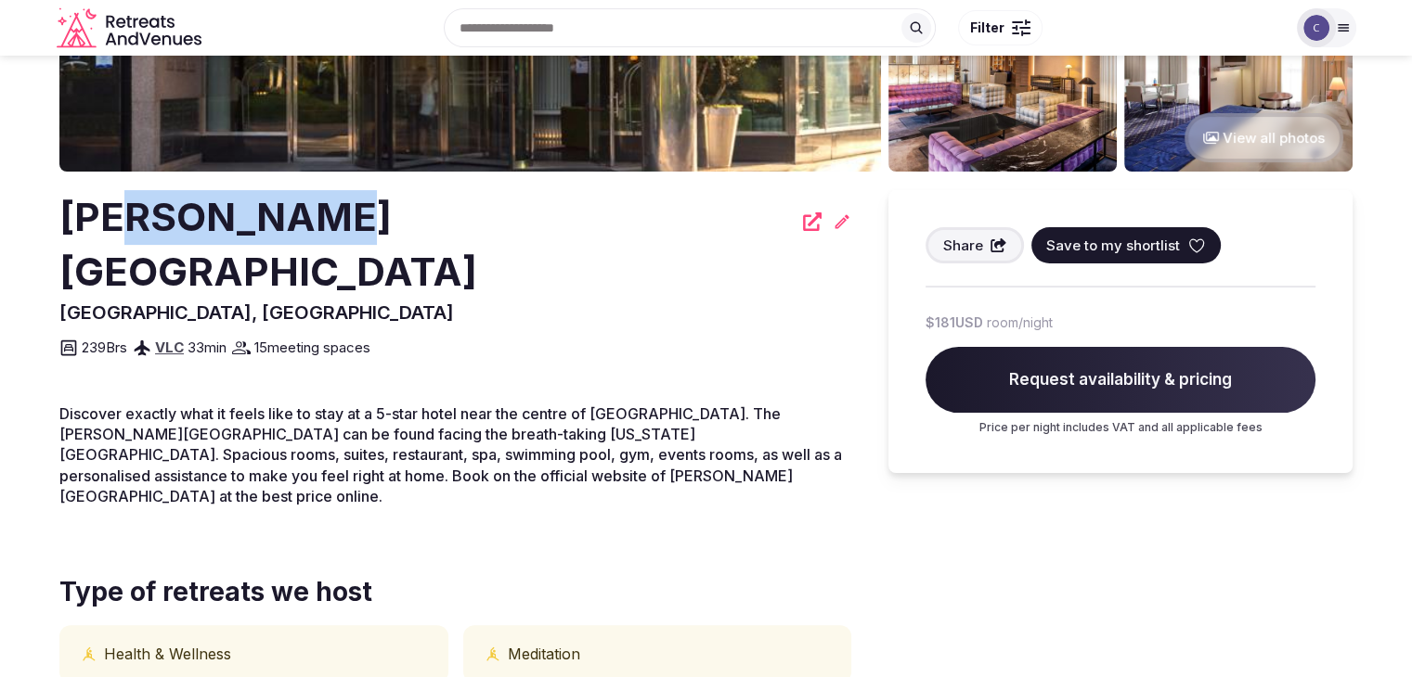
click at [248, 211] on h2 "[PERSON_NAME][GEOGRAPHIC_DATA]" at bounding box center [425, 245] width 732 height 110
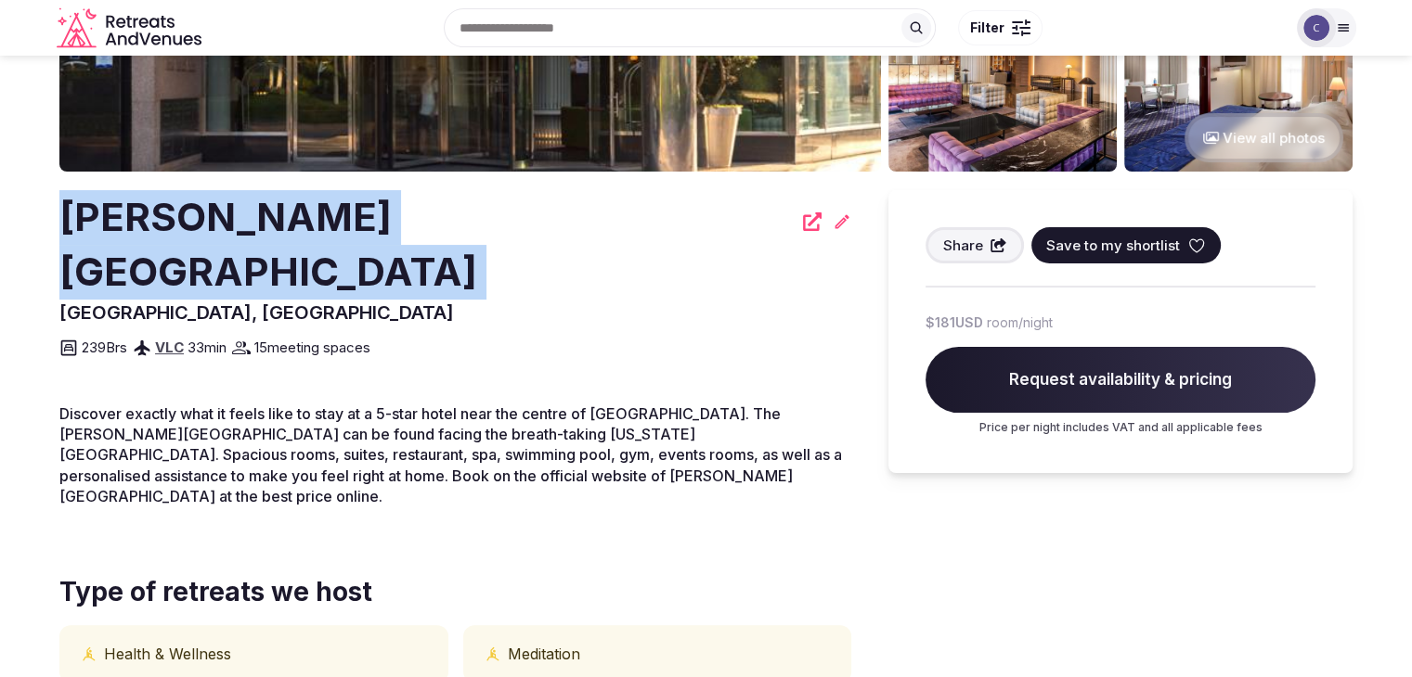
click at [248, 211] on h2 "[PERSON_NAME][GEOGRAPHIC_DATA]" at bounding box center [425, 245] width 732 height 110
copy div "[PERSON_NAME][GEOGRAPHIC_DATA]"
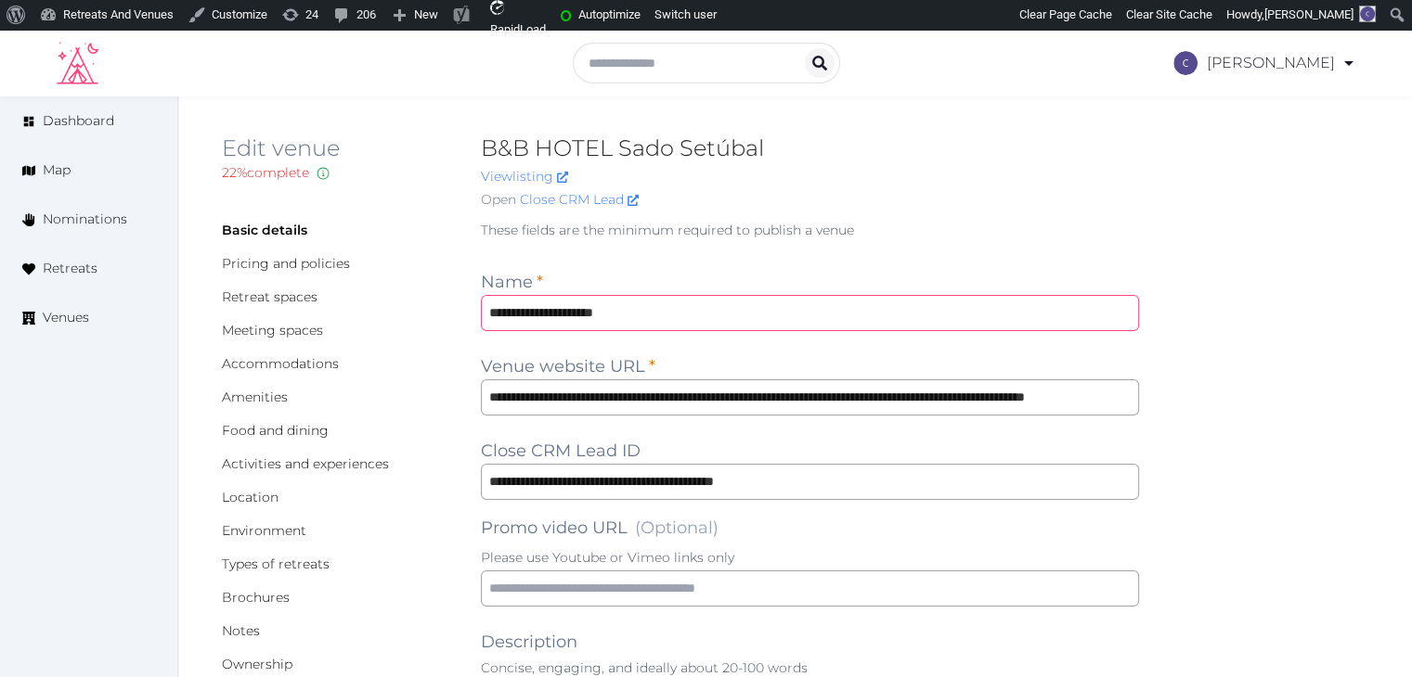
click at [691, 313] on input "**********" at bounding box center [810, 313] width 658 height 36
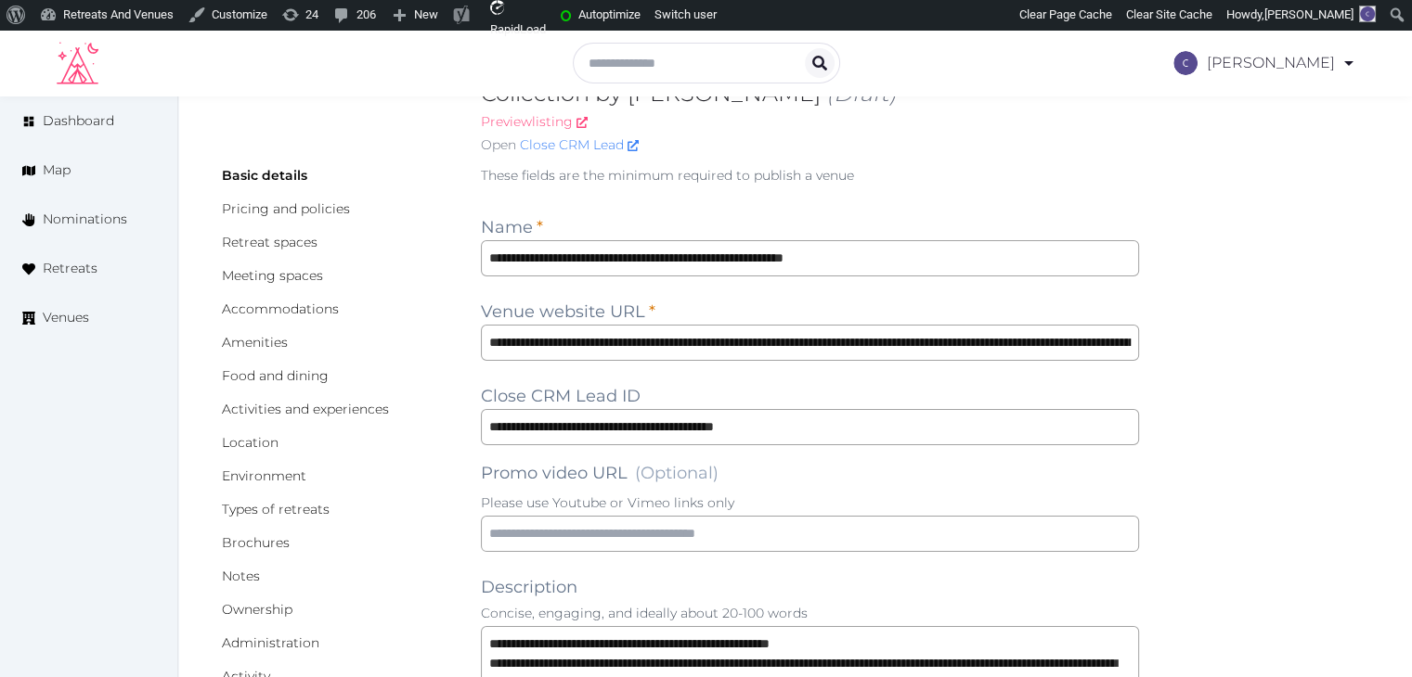
scroll to position [186, 0]
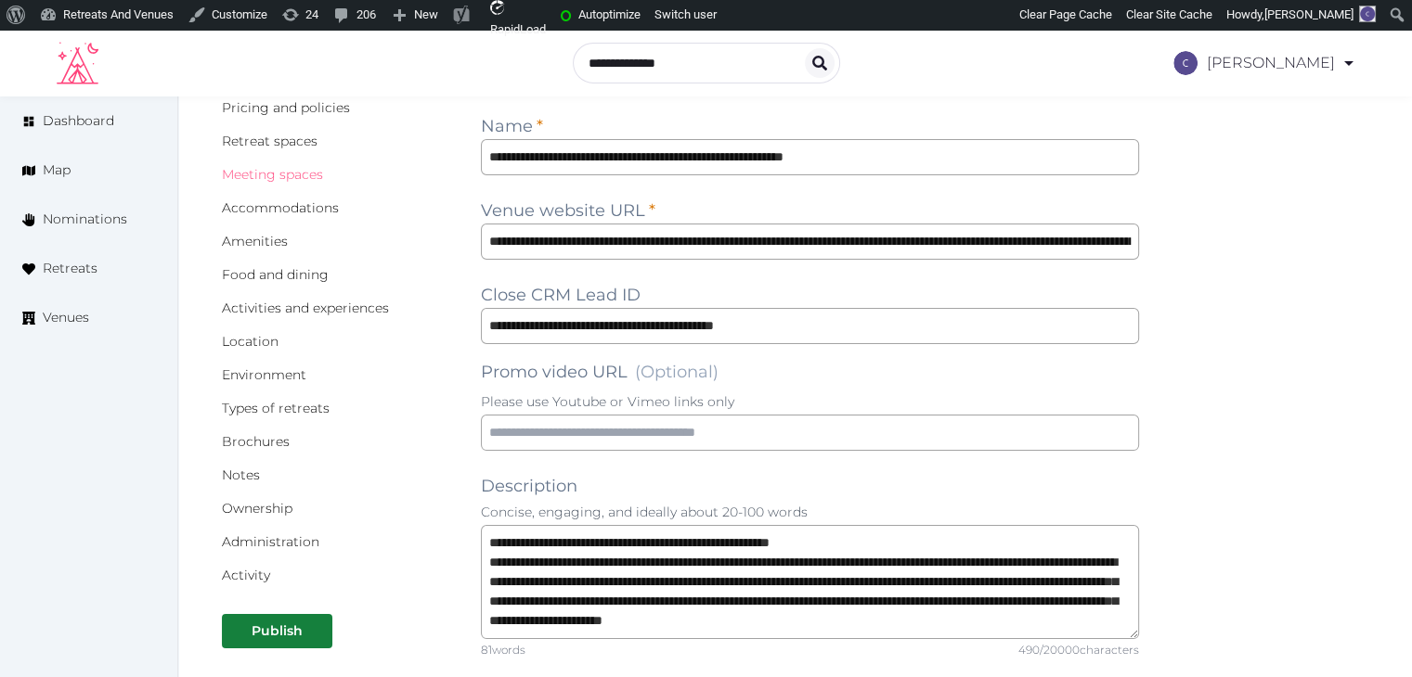
drag, startPoint x: 282, startPoint y: 175, endPoint x: 286, endPoint y: 187, distance: 11.7
click at [282, 175] on link "Meeting spaces" at bounding box center [272, 174] width 101 height 17
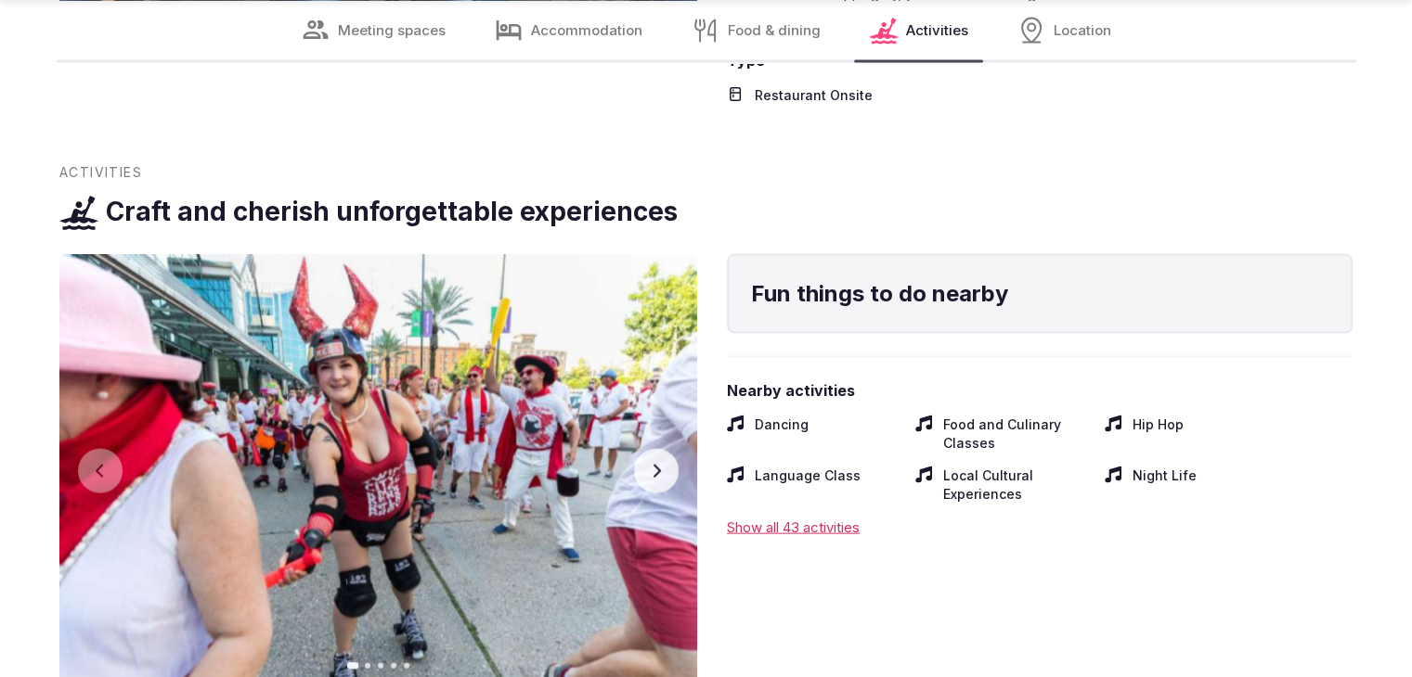
scroll to position [3991, 0]
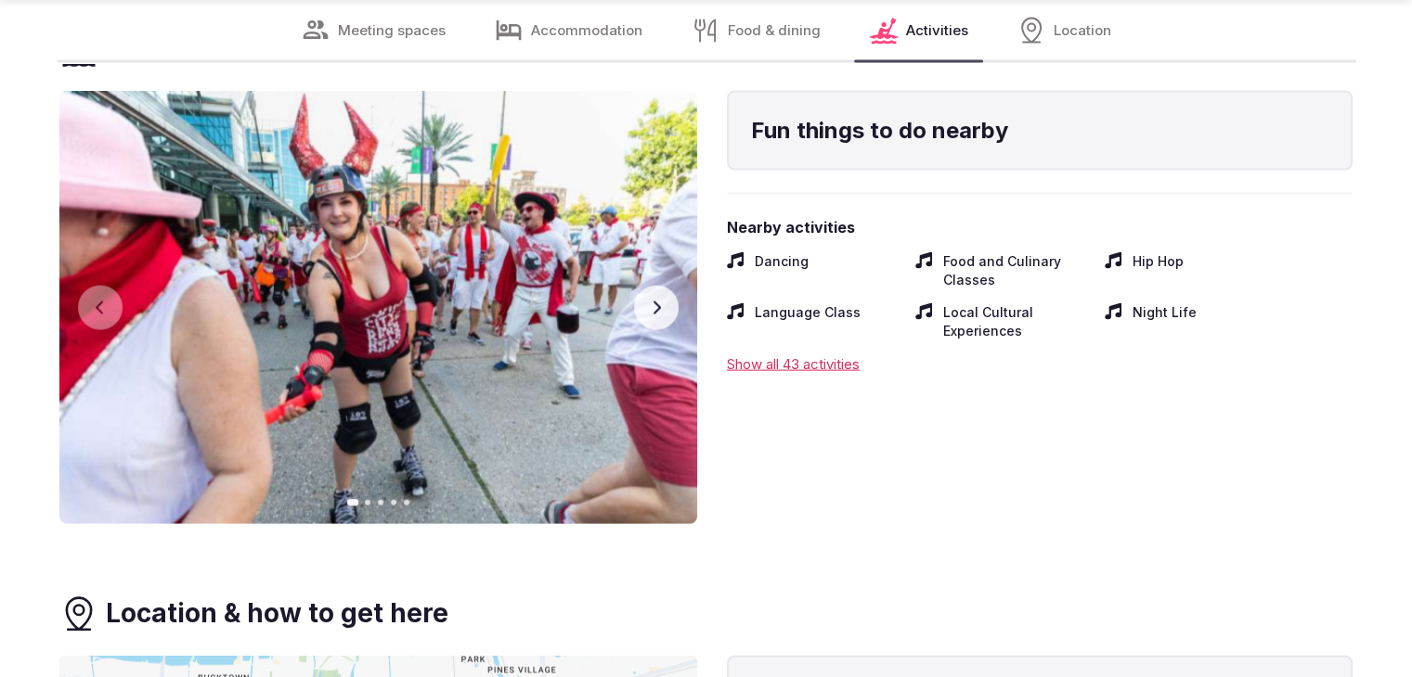
click at [663, 301] on icon "button" at bounding box center [656, 308] width 15 height 15
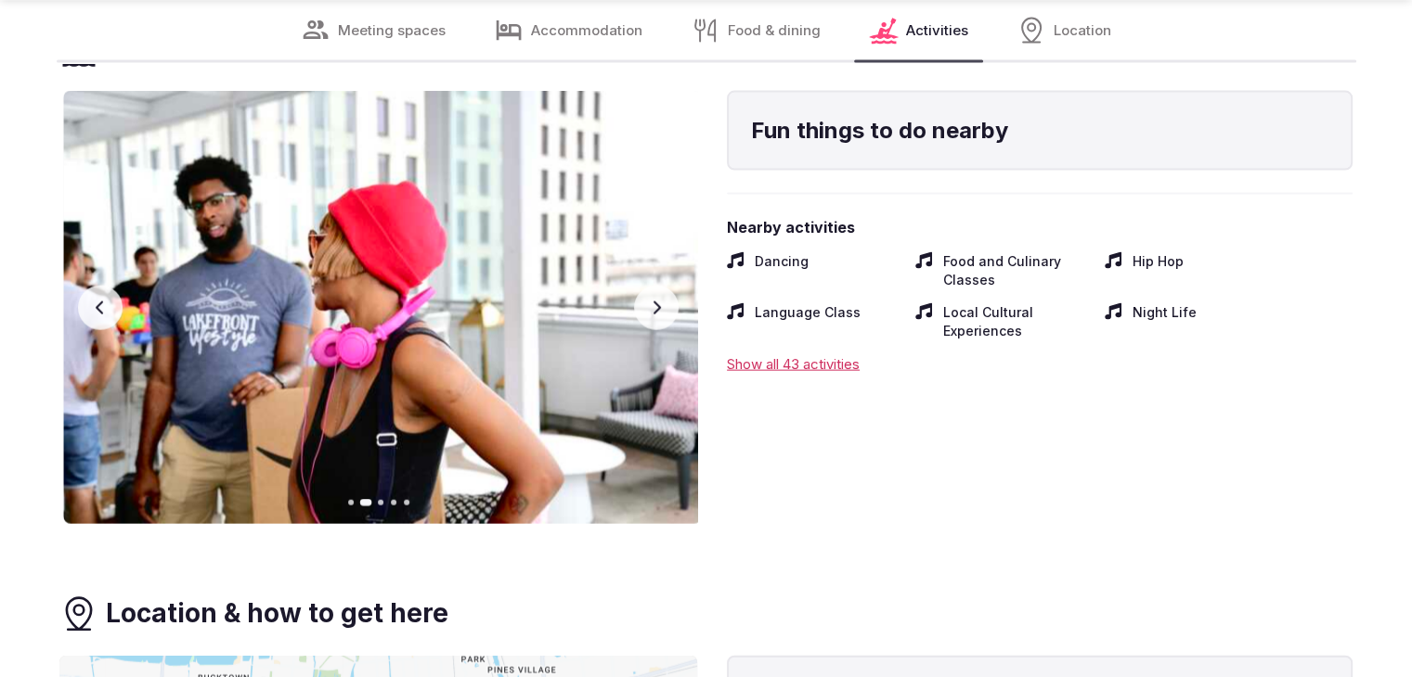
click at [666, 286] on button "Next slide" at bounding box center [656, 308] width 45 height 45
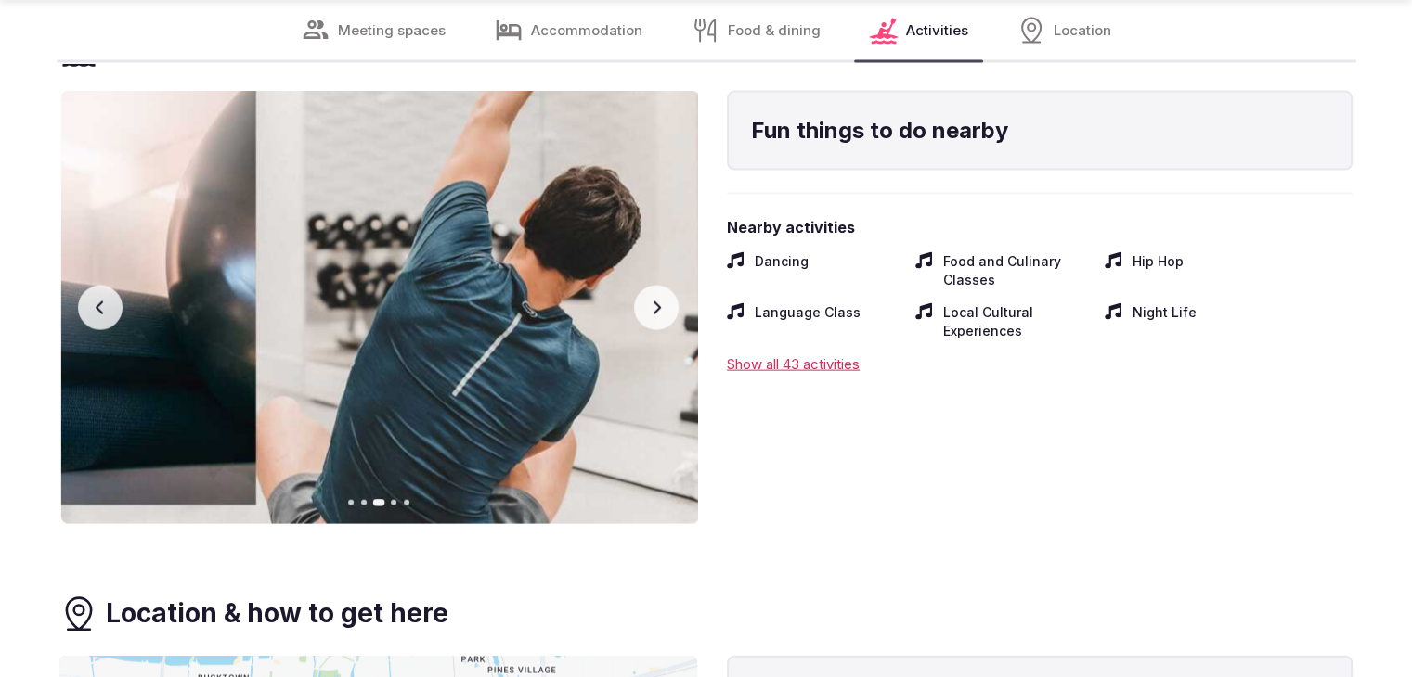
click at [666, 286] on button "Next slide" at bounding box center [656, 308] width 45 height 45
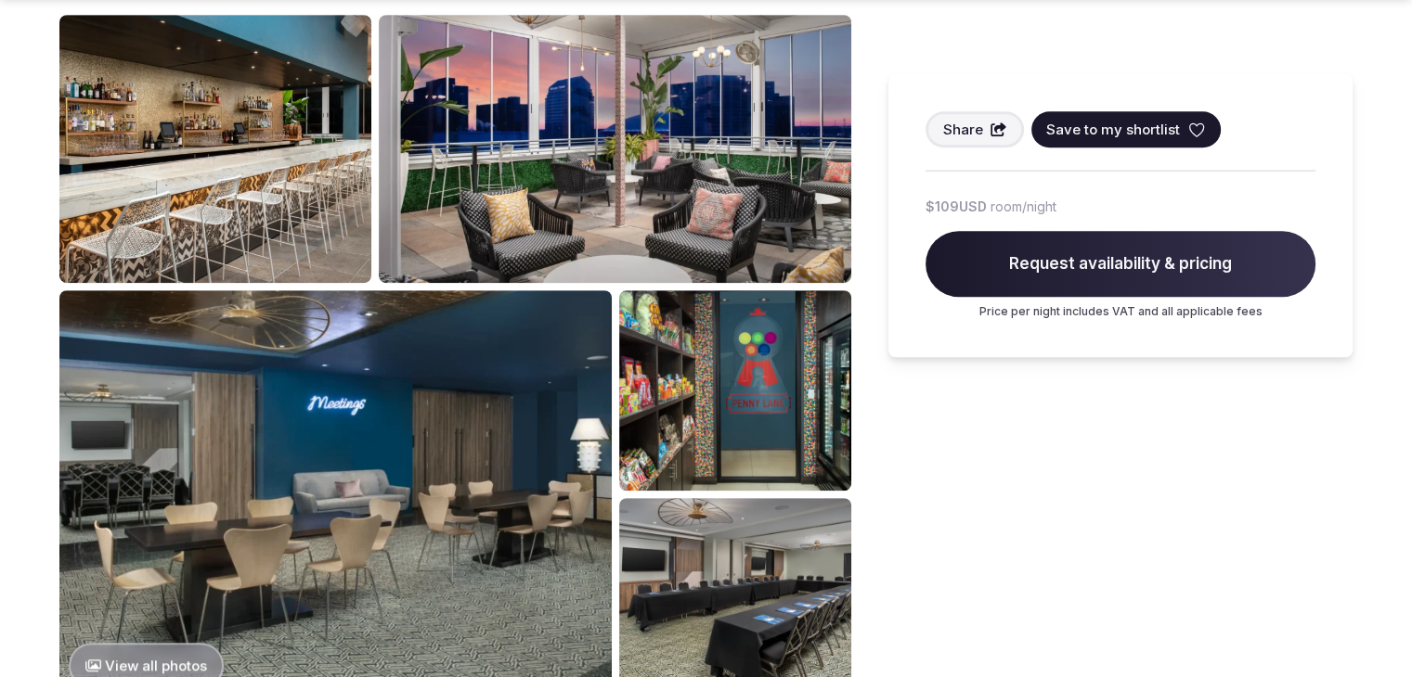
scroll to position [1299, 0]
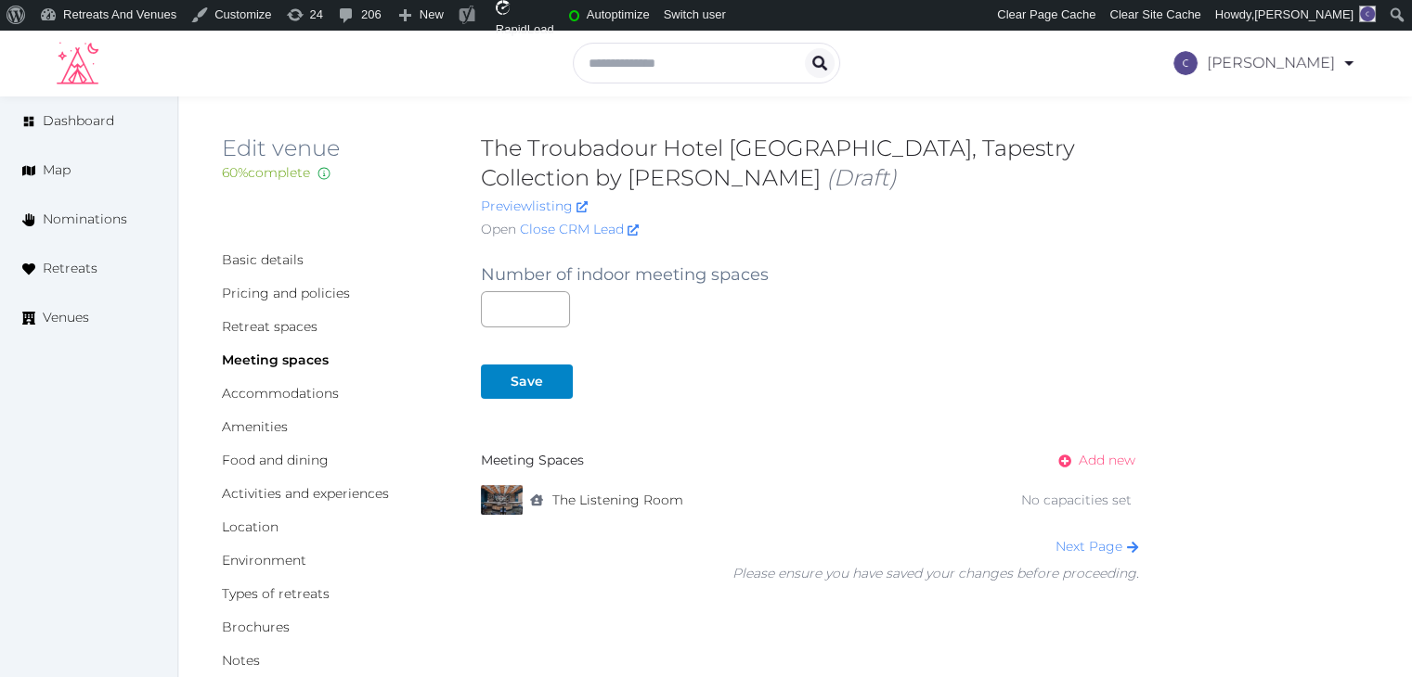
click at [1094, 451] on span "Add new" at bounding box center [1106, 460] width 57 height 19
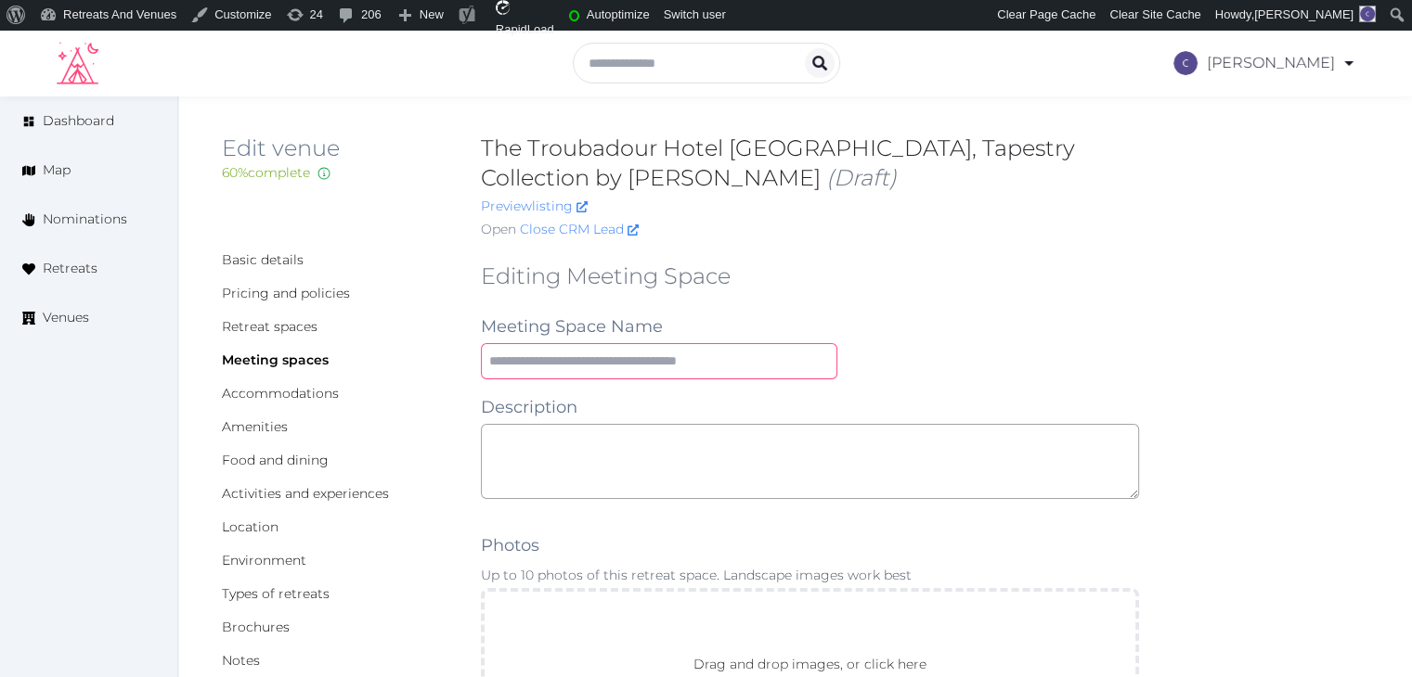
click at [679, 376] on input "text" at bounding box center [659, 361] width 356 height 36
paste input "**********"
type input "**********"
click at [642, 479] on textarea at bounding box center [810, 461] width 658 height 75
paste textarea "**********"
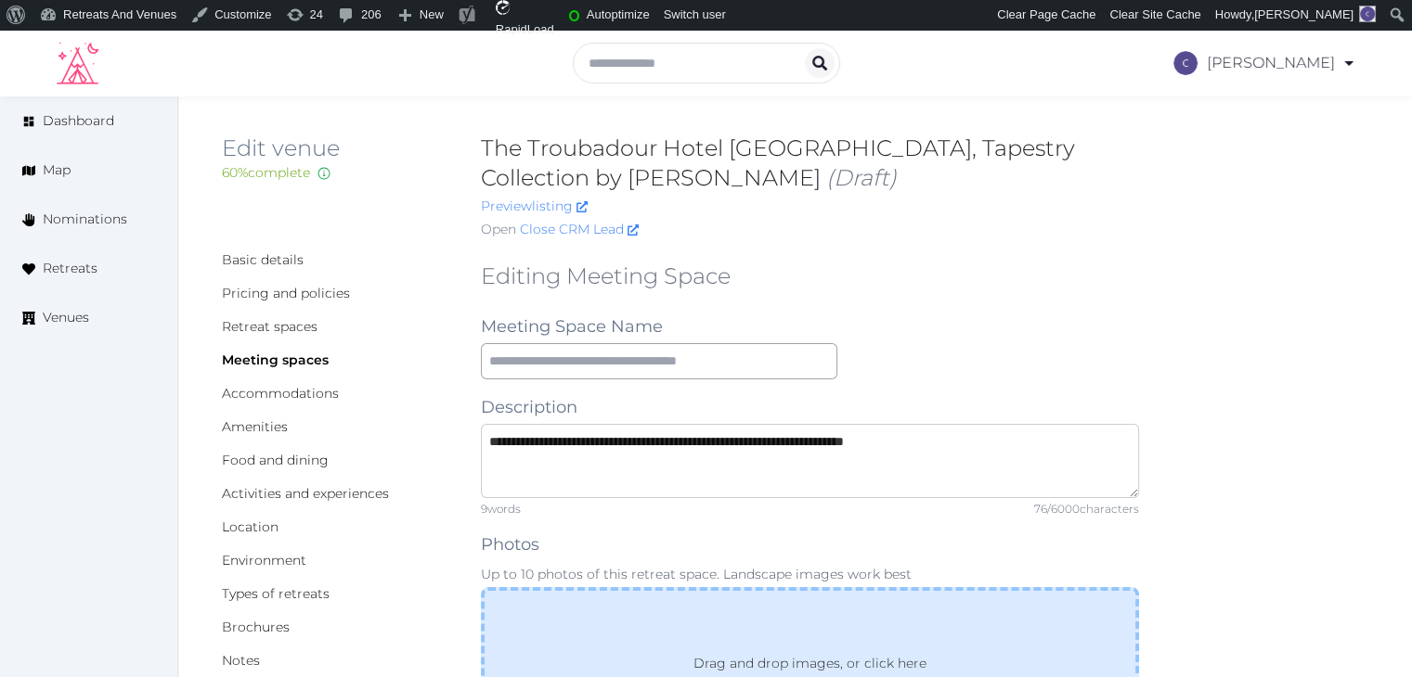
type textarea "**********"
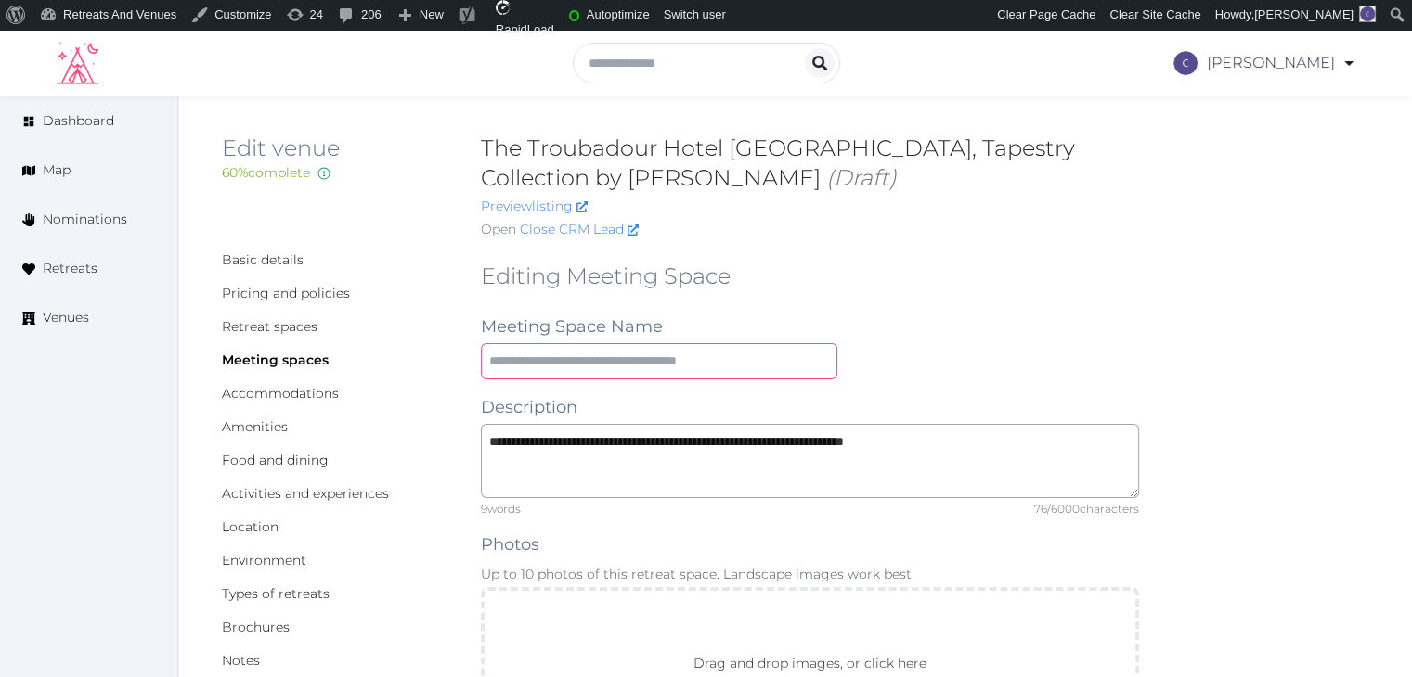
click at [557, 358] on input "text" at bounding box center [659, 361] width 356 height 36
paste input "**********"
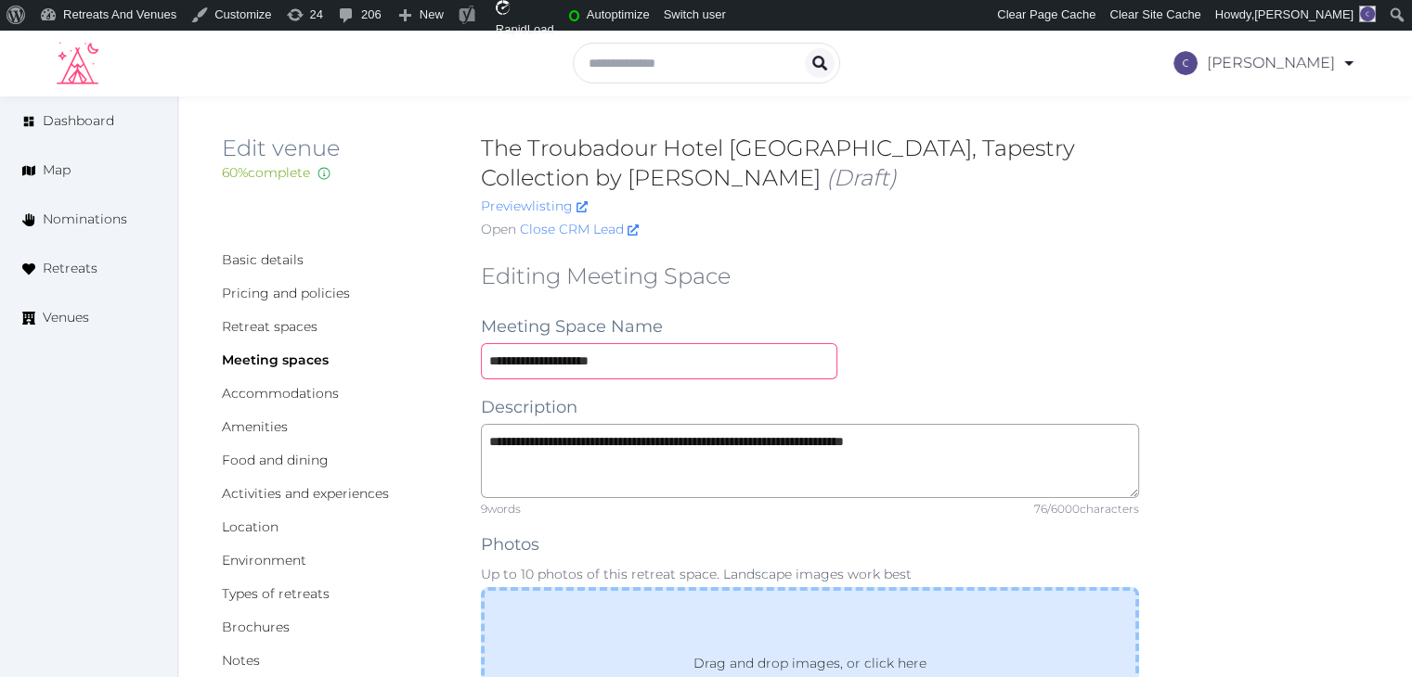
type input "**********"
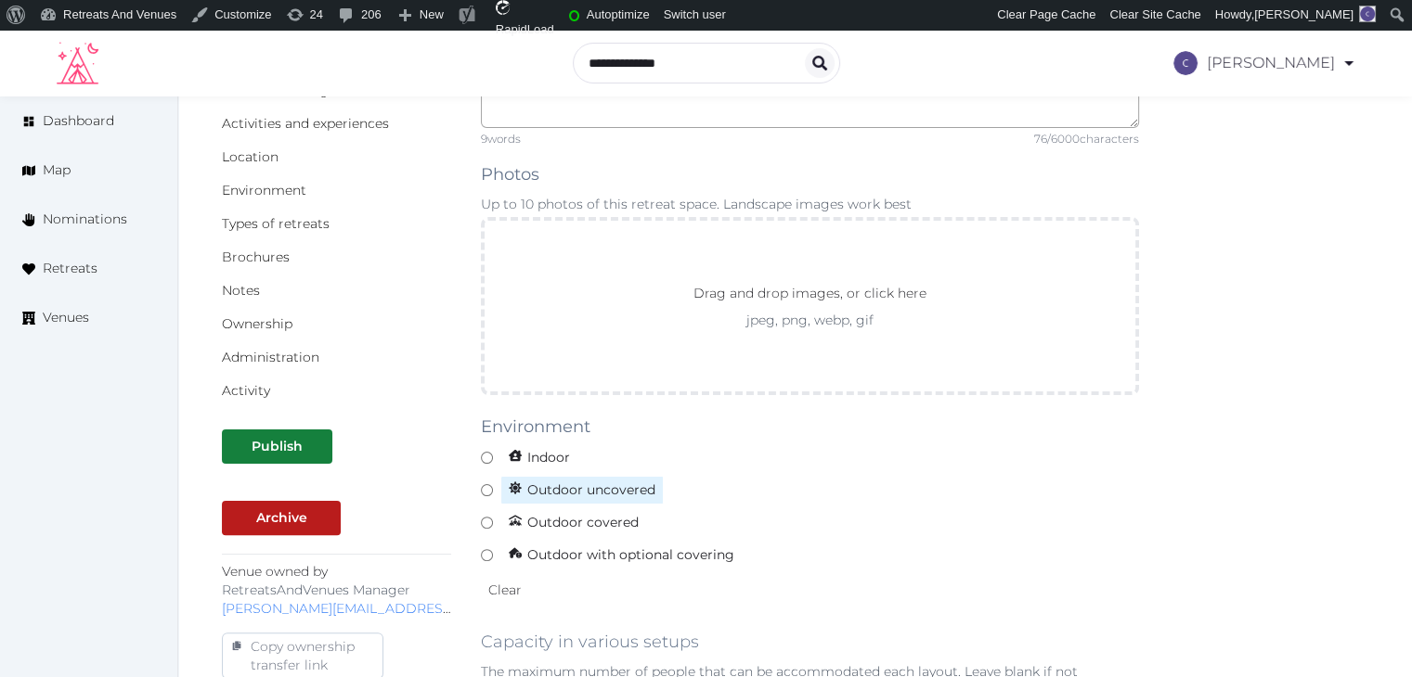
scroll to position [371, 0]
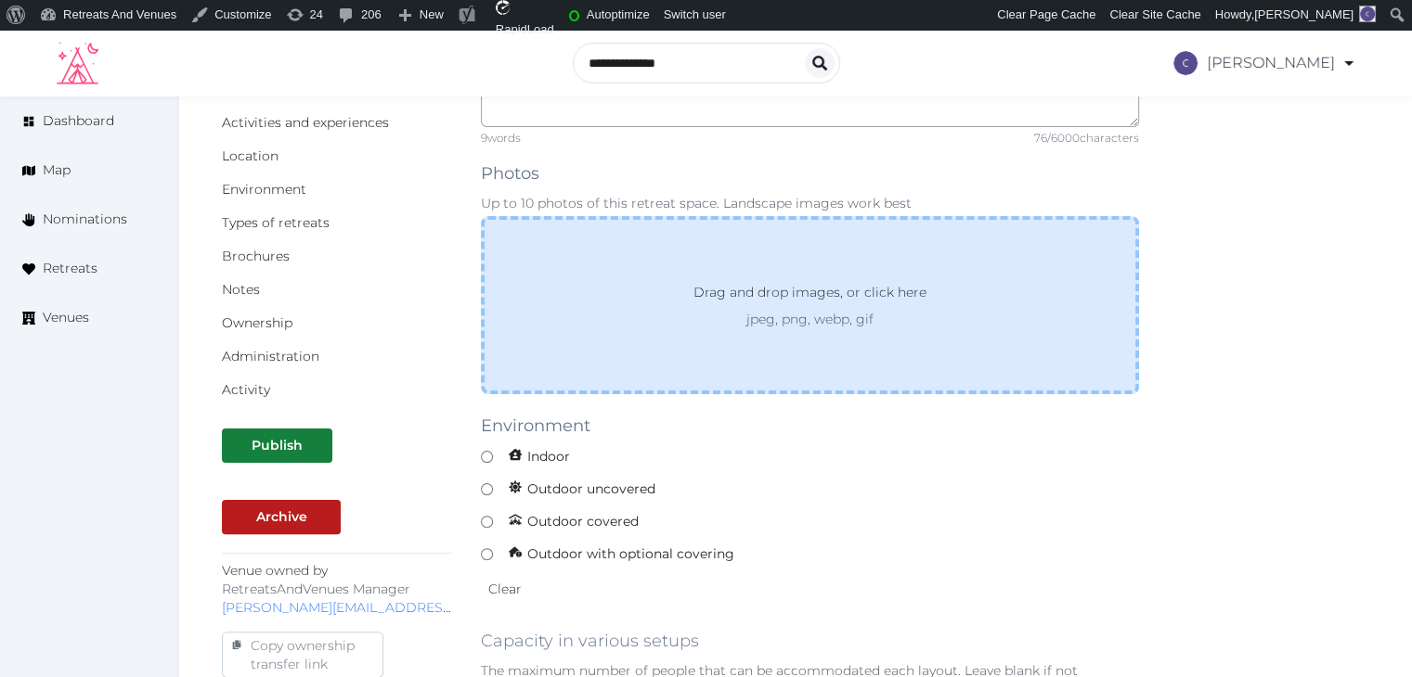
click at [775, 337] on div "Drag and drop images, or click here jpeg, png, webp, gif" at bounding box center [810, 305] width 658 height 178
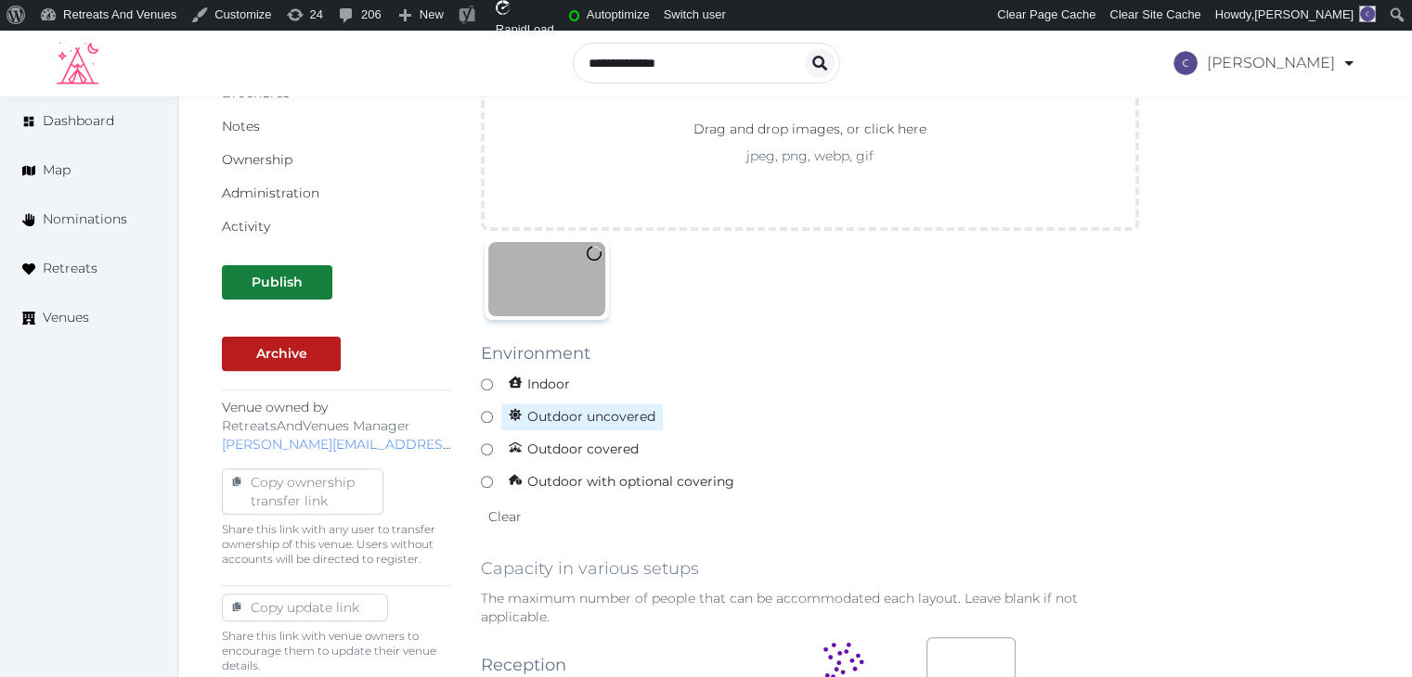
scroll to position [742, 0]
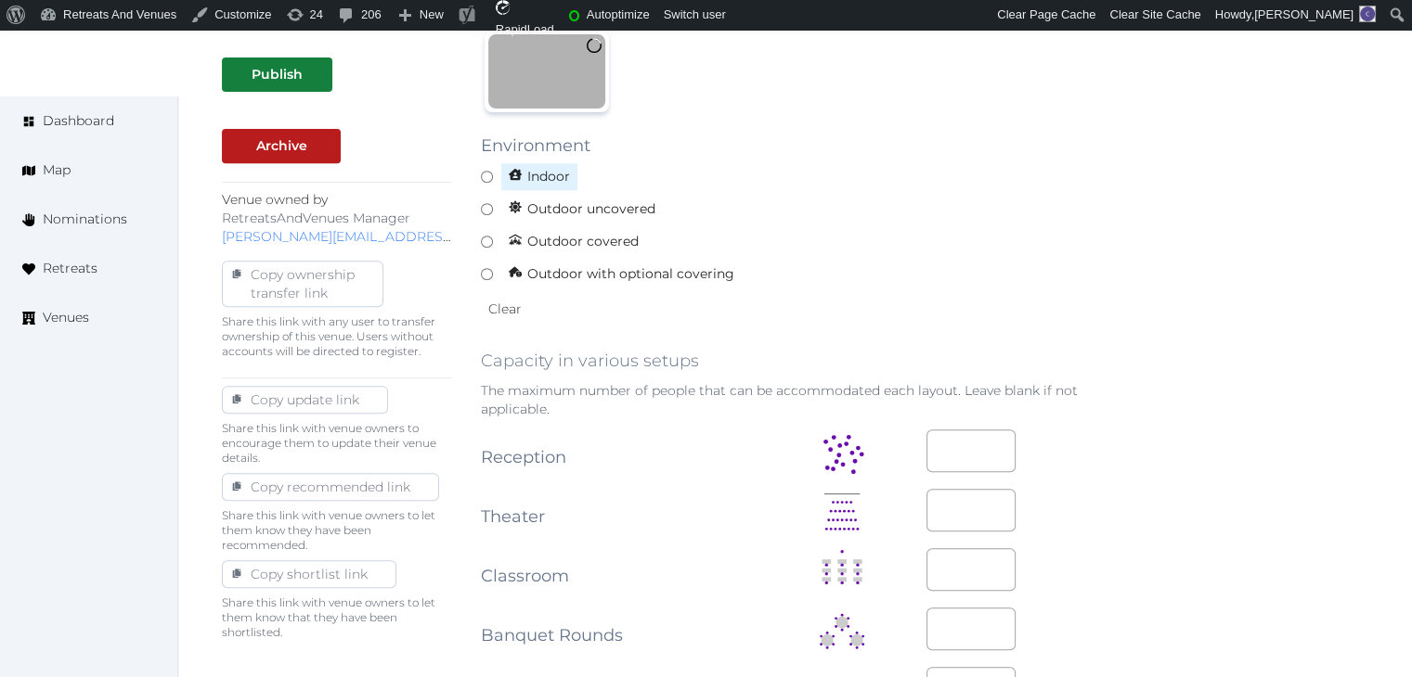
click at [555, 179] on span "Indoor" at bounding box center [539, 176] width 78 height 29
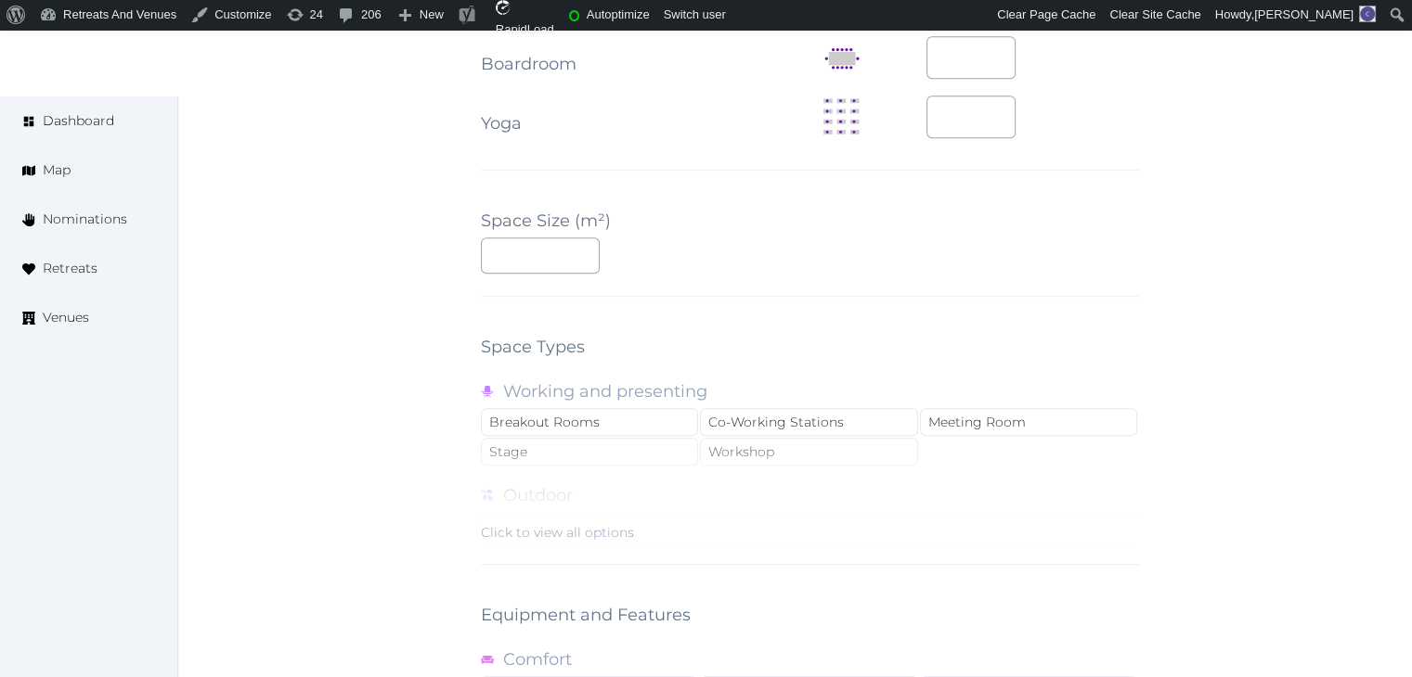
scroll to position [1485, 0]
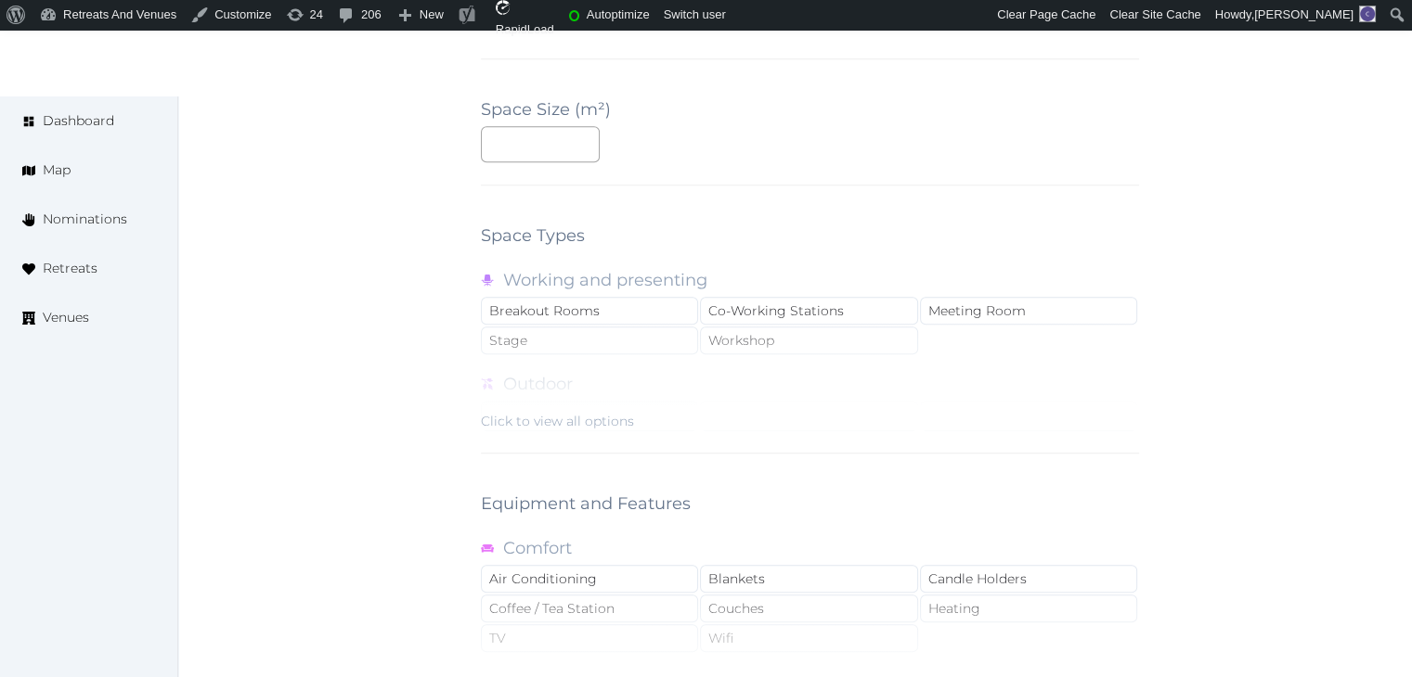
click at [609, 412] on div "Click to view all options" at bounding box center [557, 421] width 153 height 19
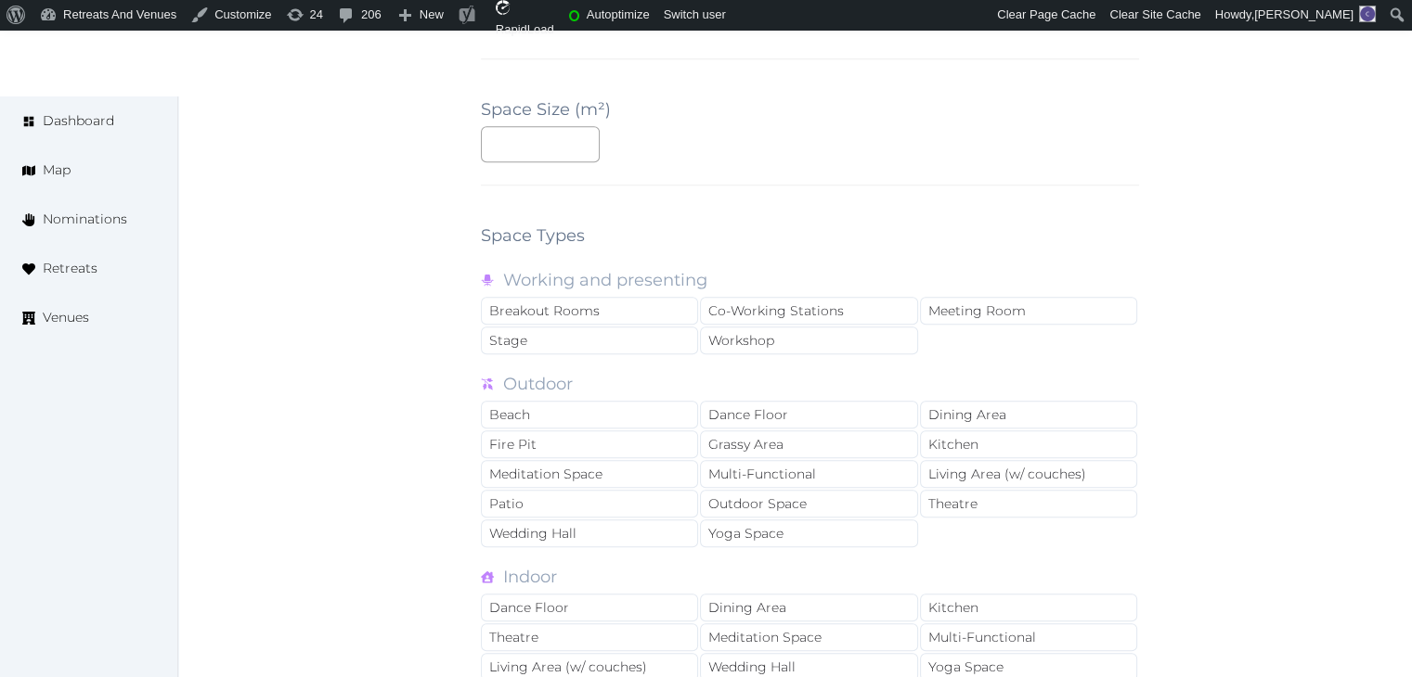
click at [1091, 290] on div "Working and presenting" at bounding box center [810, 280] width 658 height 26
click at [1081, 302] on div "Meeting Room" at bounding box center [1028, 311] width 217 height 28
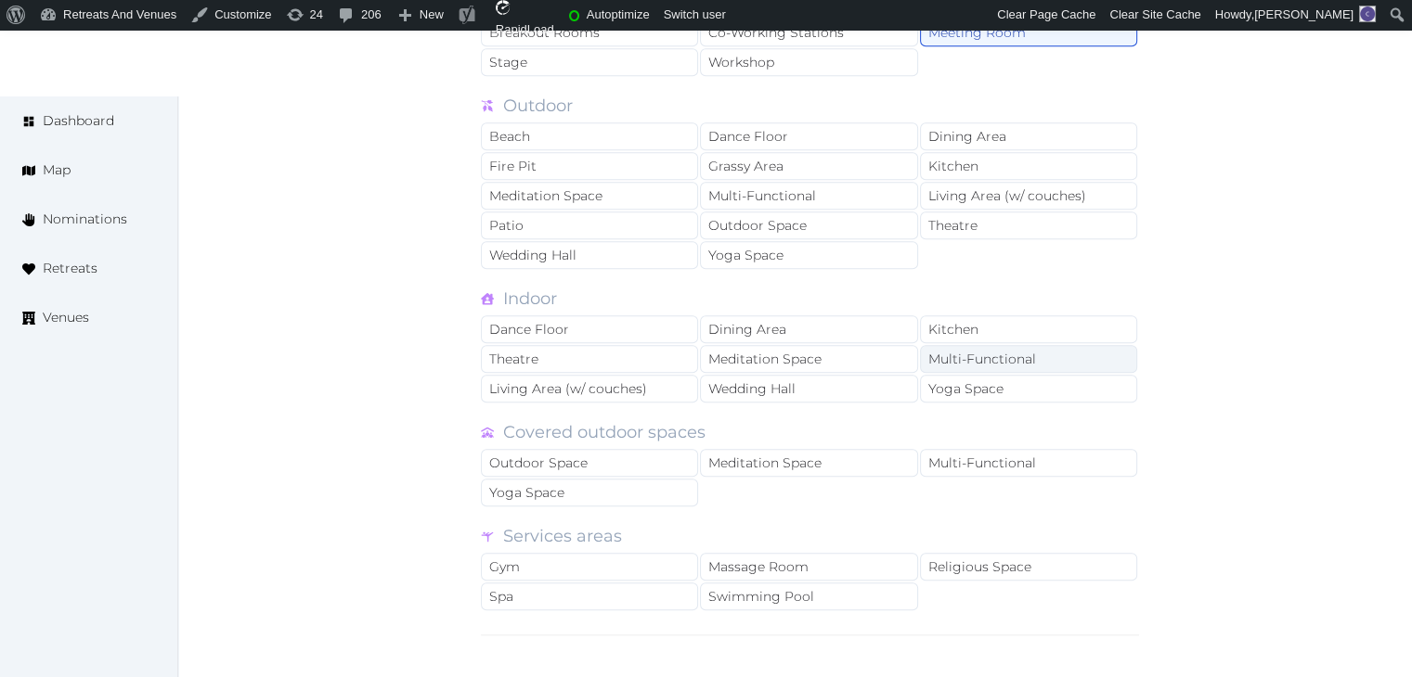
click at [1029, 361] on div "Multi-Functional" at bounding box center [1028, 359] width 217 height 28
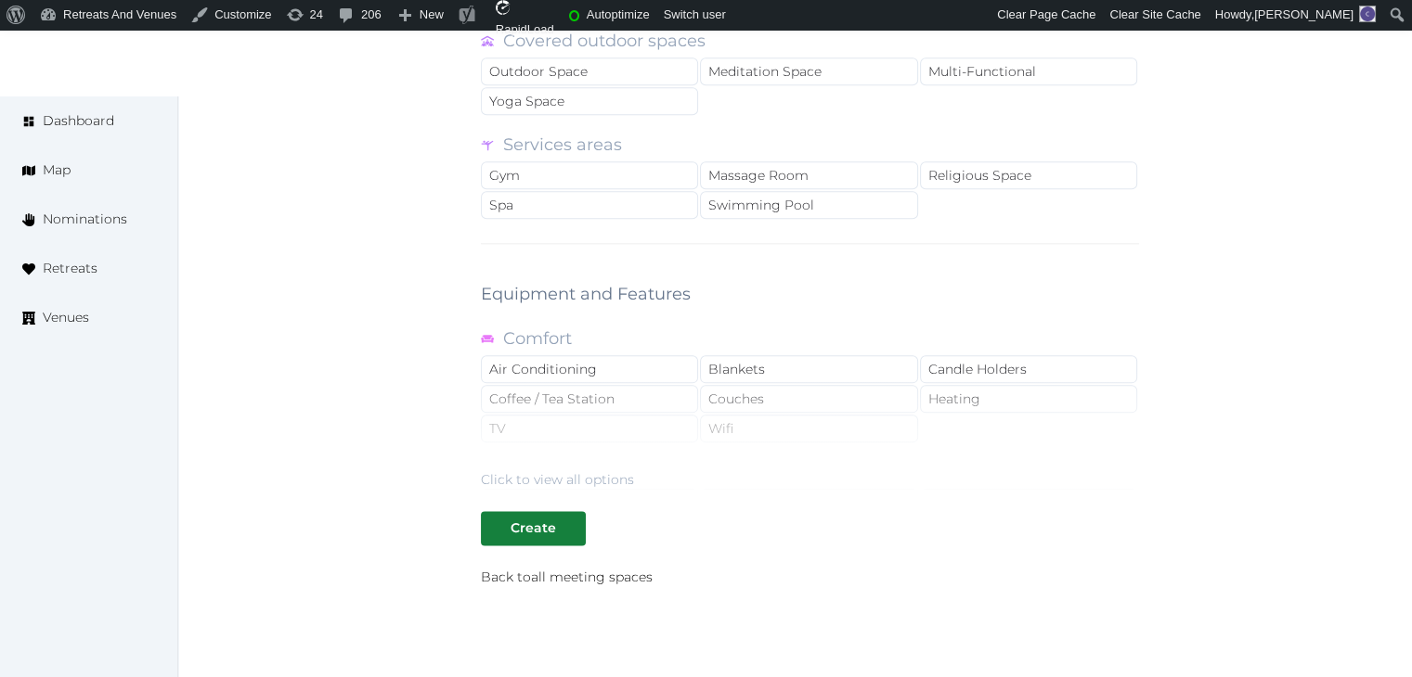
scroll to position [2227, 0]
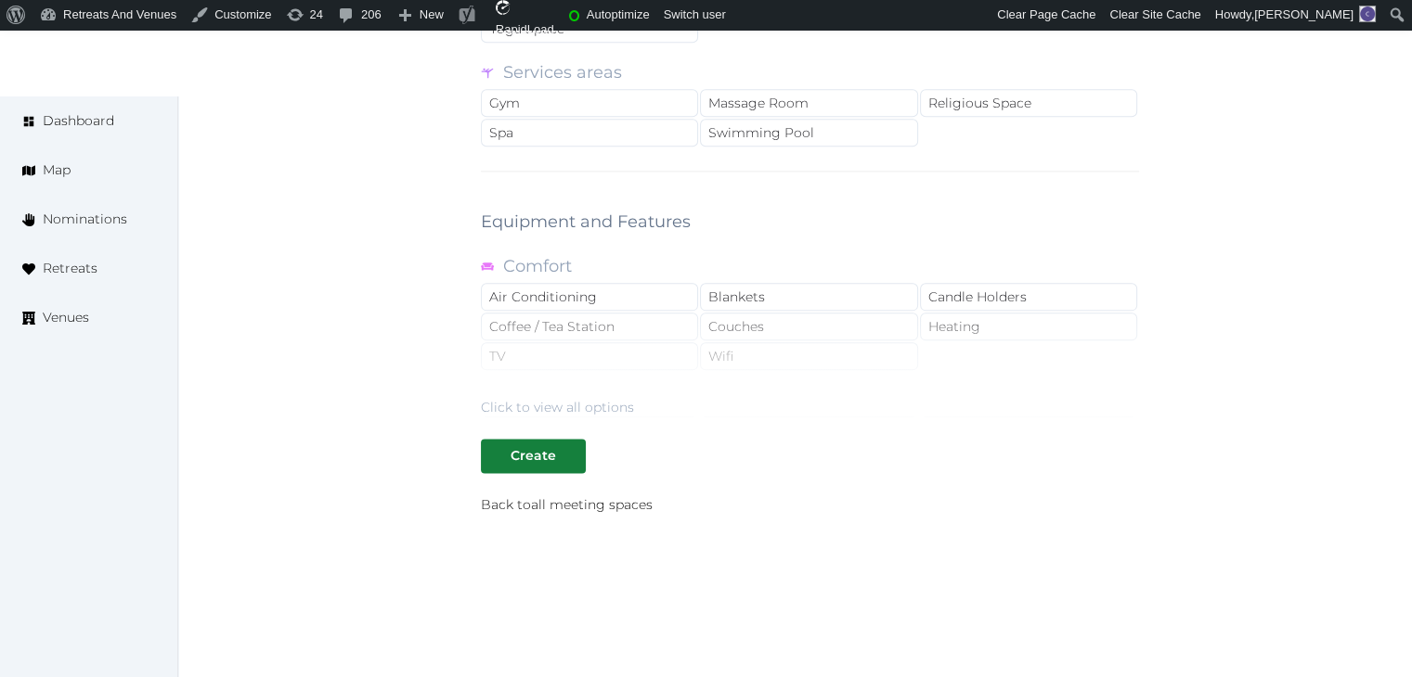
click at [579, 398] on div "Click to view all options" at bounding box center [557, 407] width 153 height 19
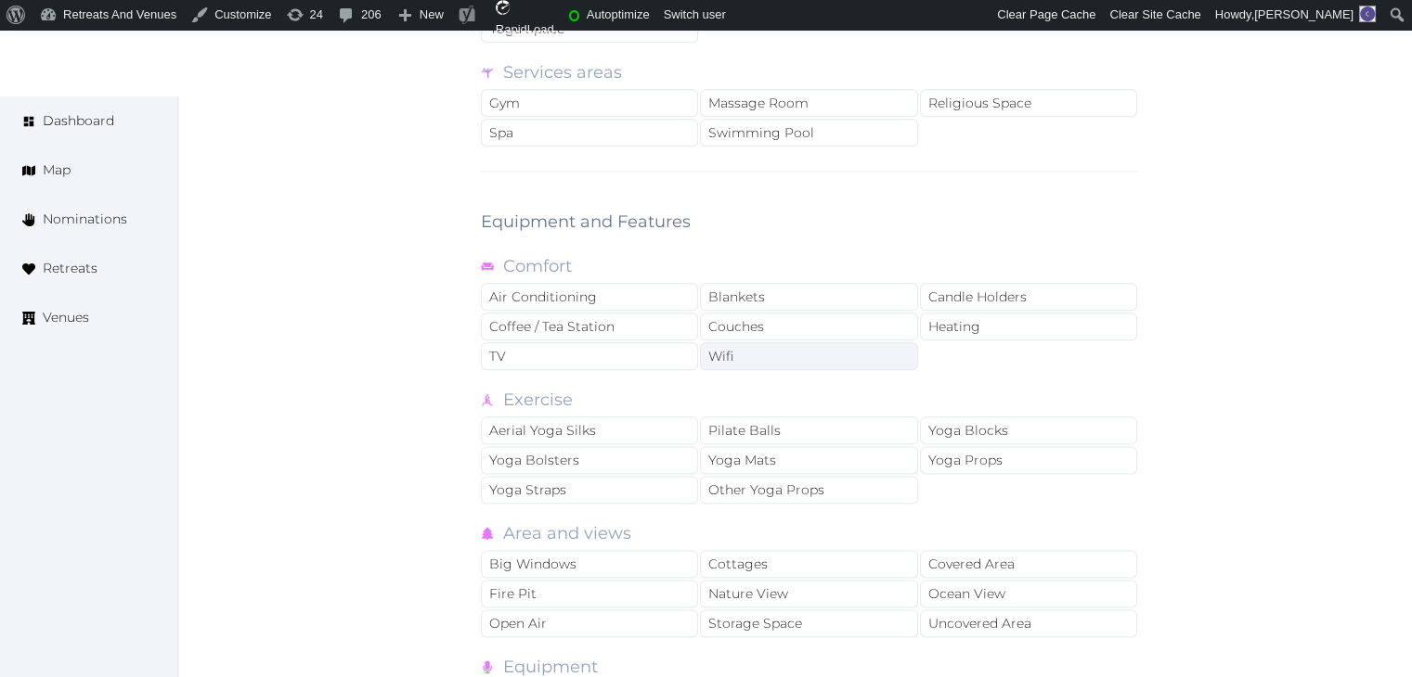
click at [739, 357] on div "Wifi" at bounding box center [808, 356] width 217 height 28
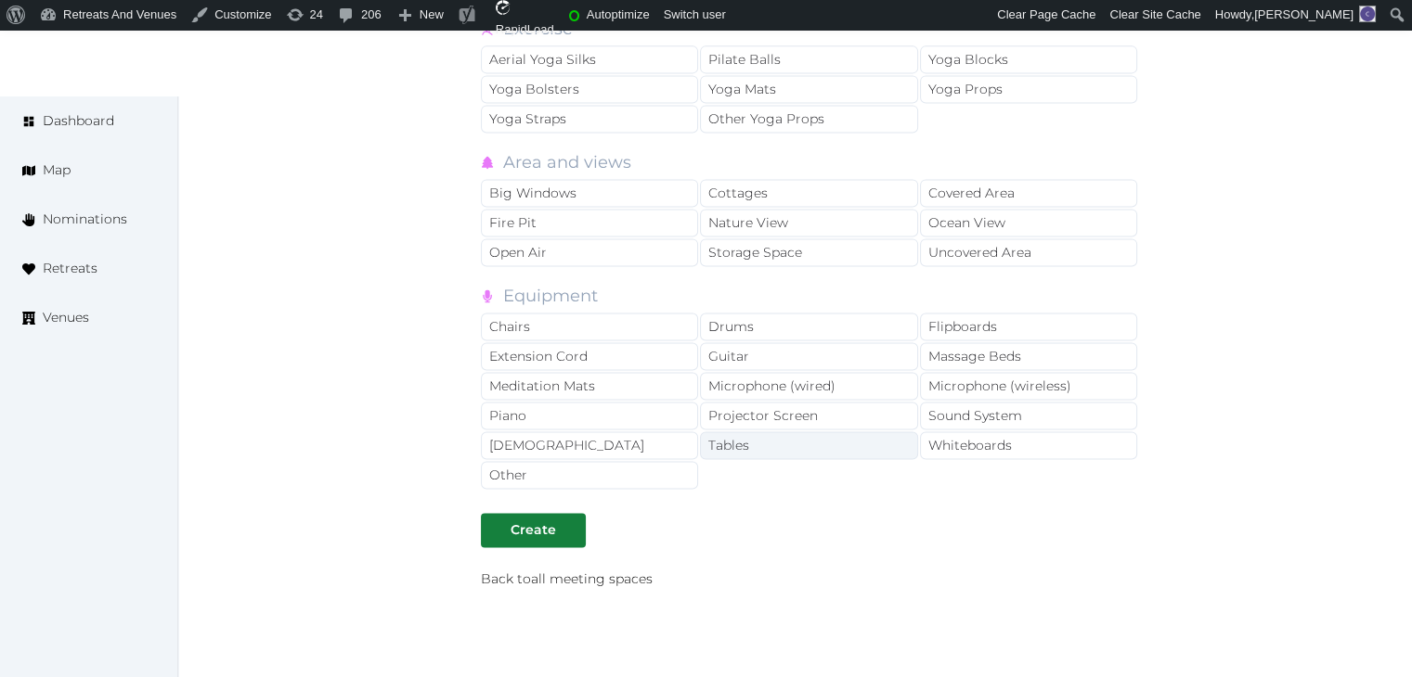
click at [787, 432] on div "Tables" at bounding box center [808, 446] width 217 height 28
click at [630, 317] on div "Chairs" at bounding box center [589, 327] width 217 height 28
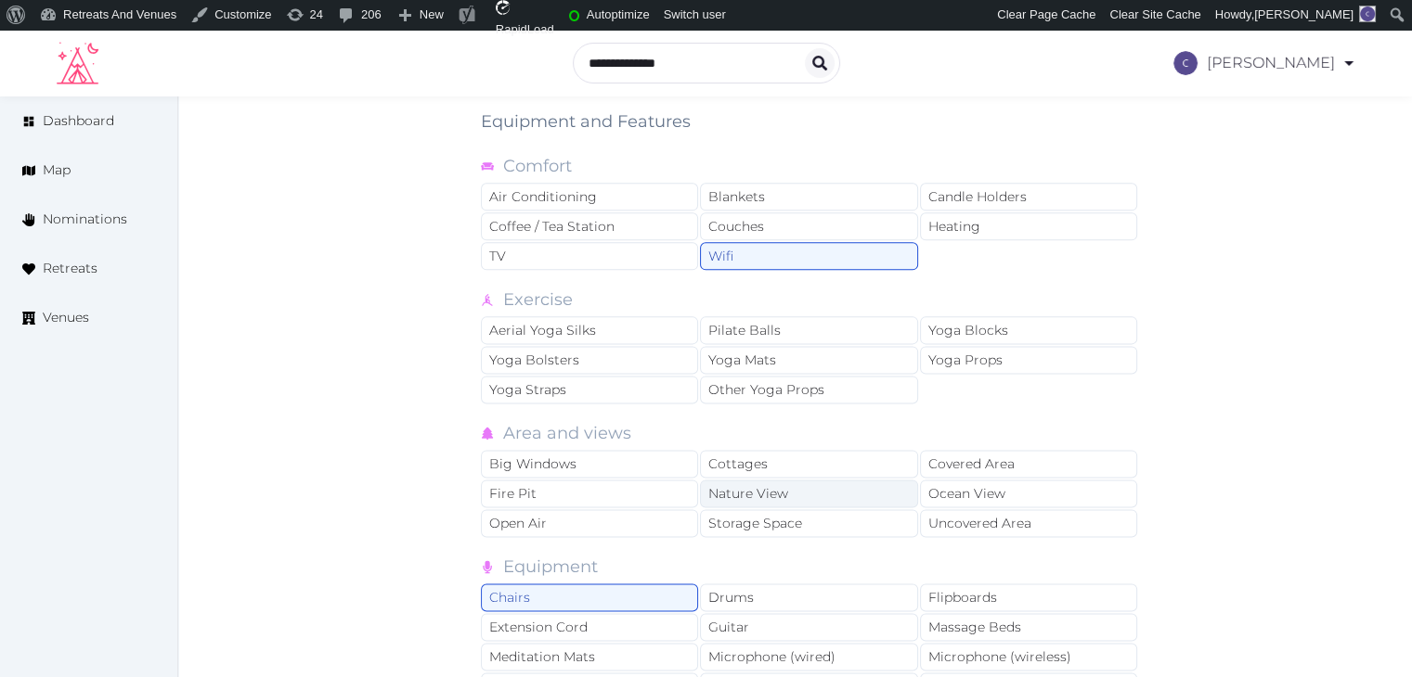
scroll to position [2320, 0]
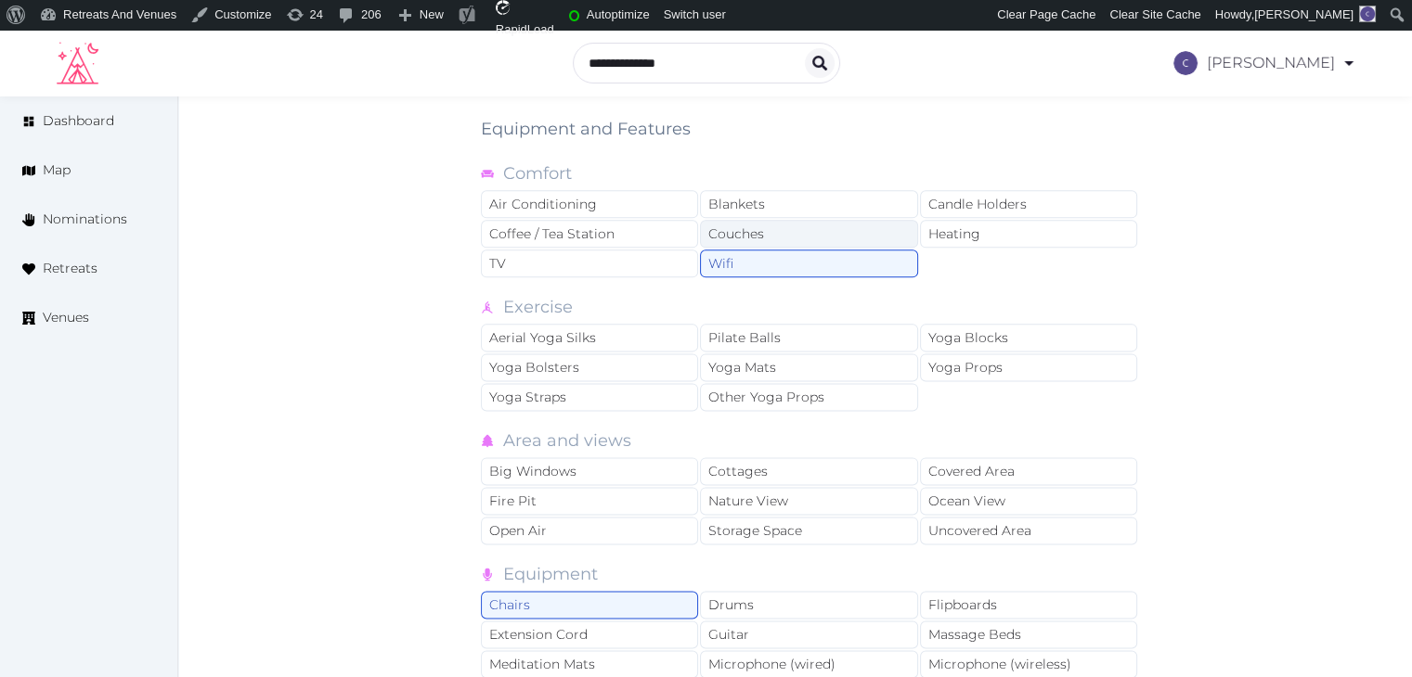
click at [768, 225] on div "Couches" at bounding box center [808, 234] width 217 height 28
click at [577, 250] on div "TV" at bounding box center [589, 264] width 217 height 28
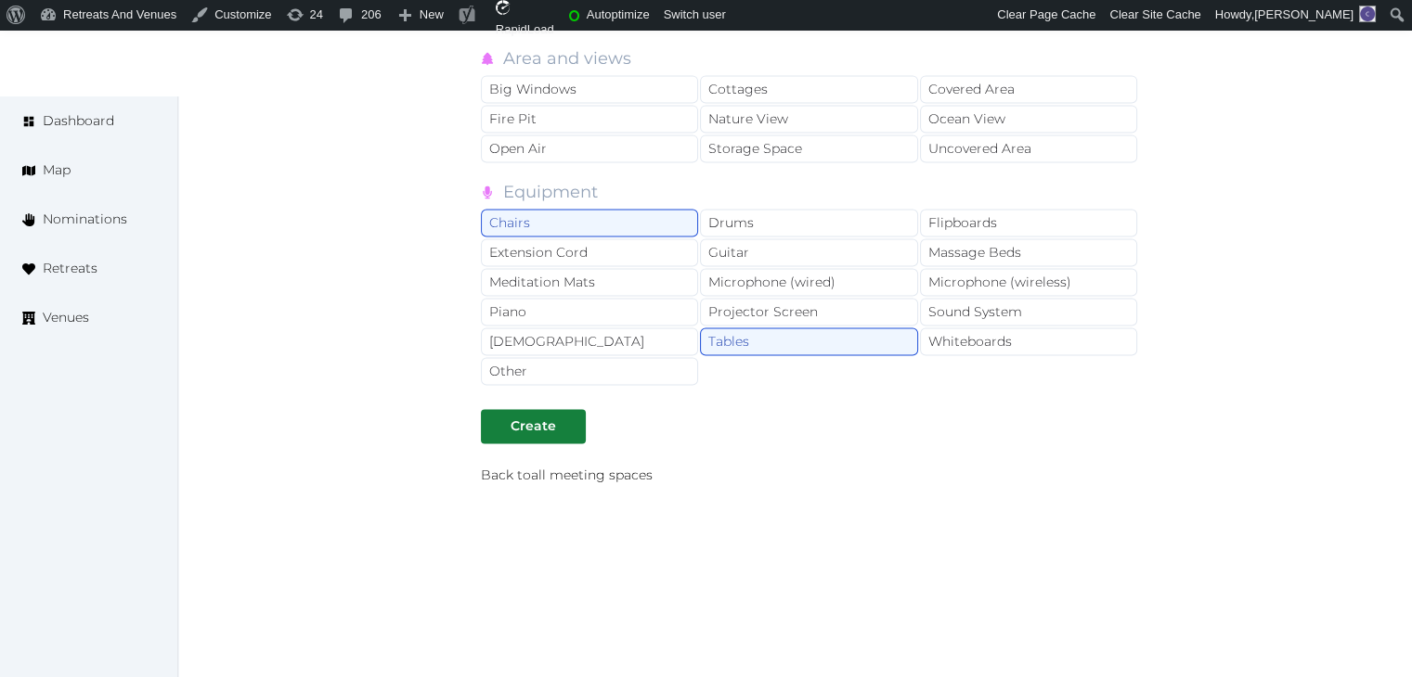
scroll to position [2705, 0]
click at [562, 414] on div at bounding box center [571, 423] width 22 height 19
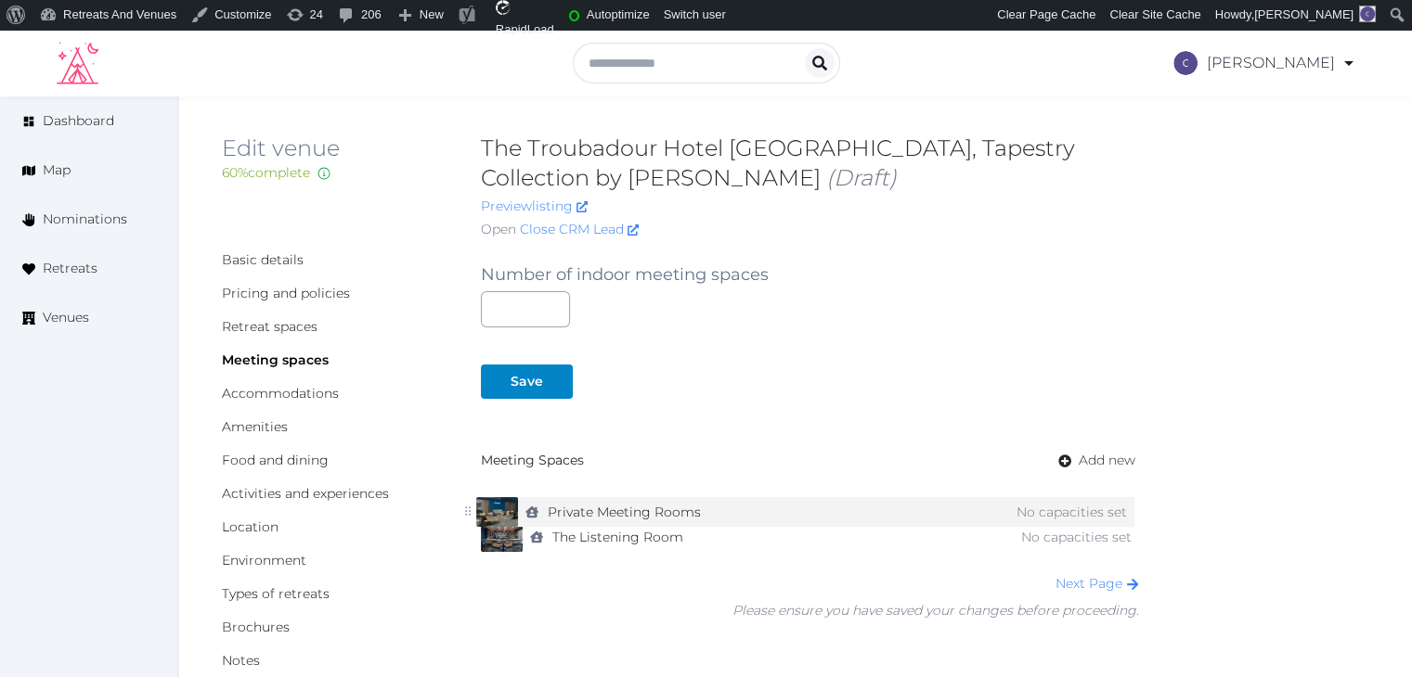
drag, startPoint x: 470, startPoint y: 535, endPoint x: 465, endPoint y: 509, distance: 25.5
click at [465, 509] on icon at bounding box center [467, 511] width 13 height 13
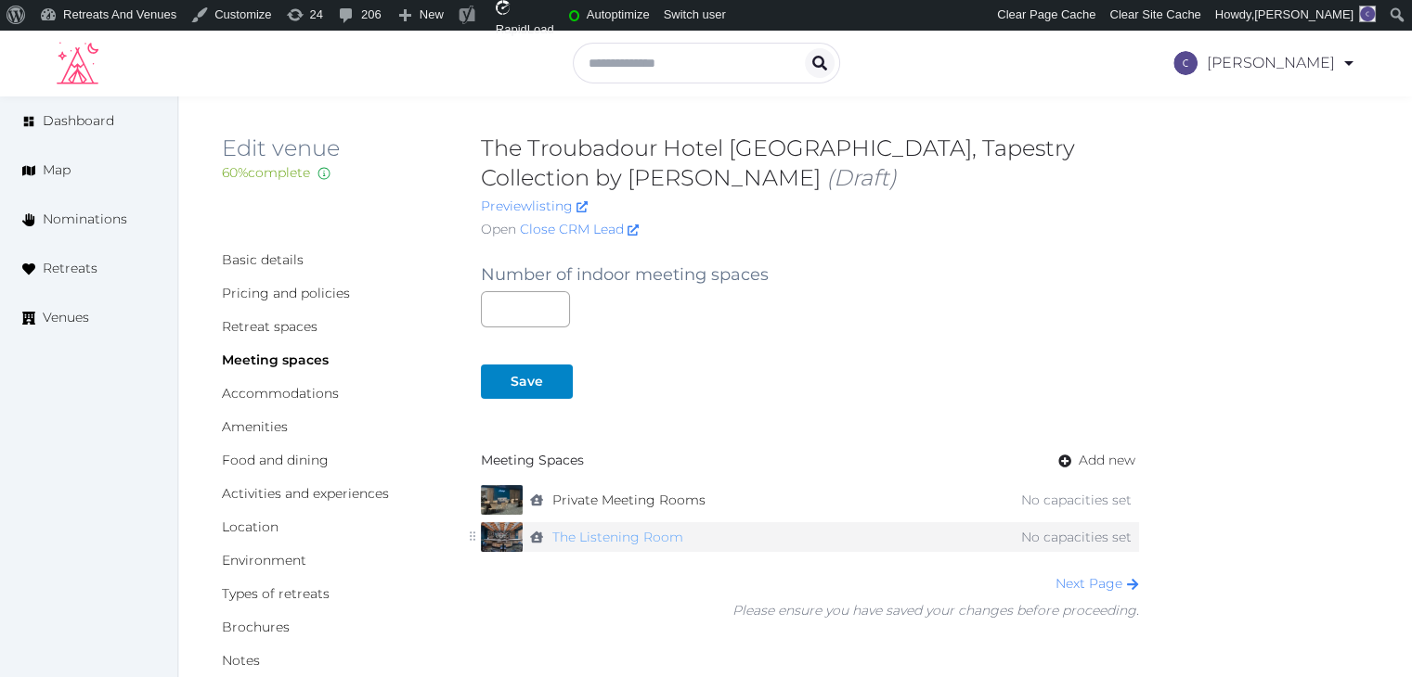
click at [609, 542] on link "The Listening Room" at bounding box center [617, 537] width 131 height 27
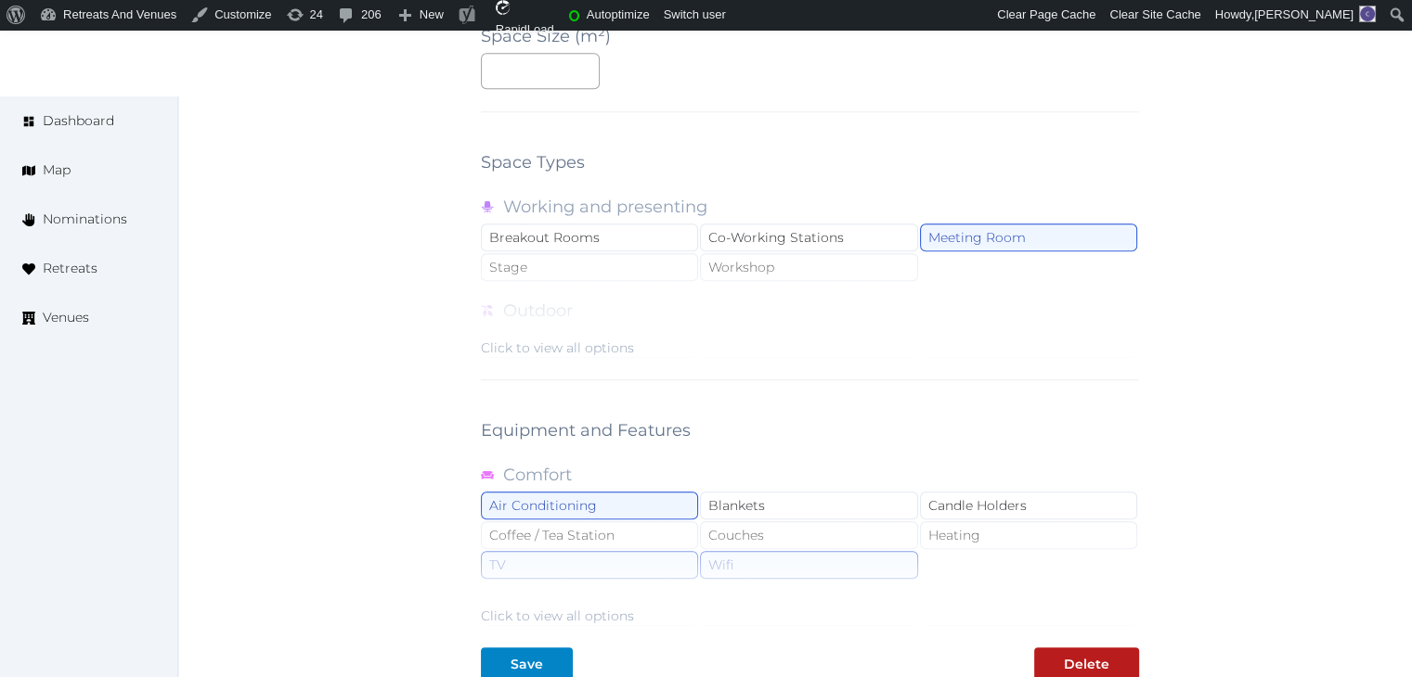
scroll to position [1670, 0]
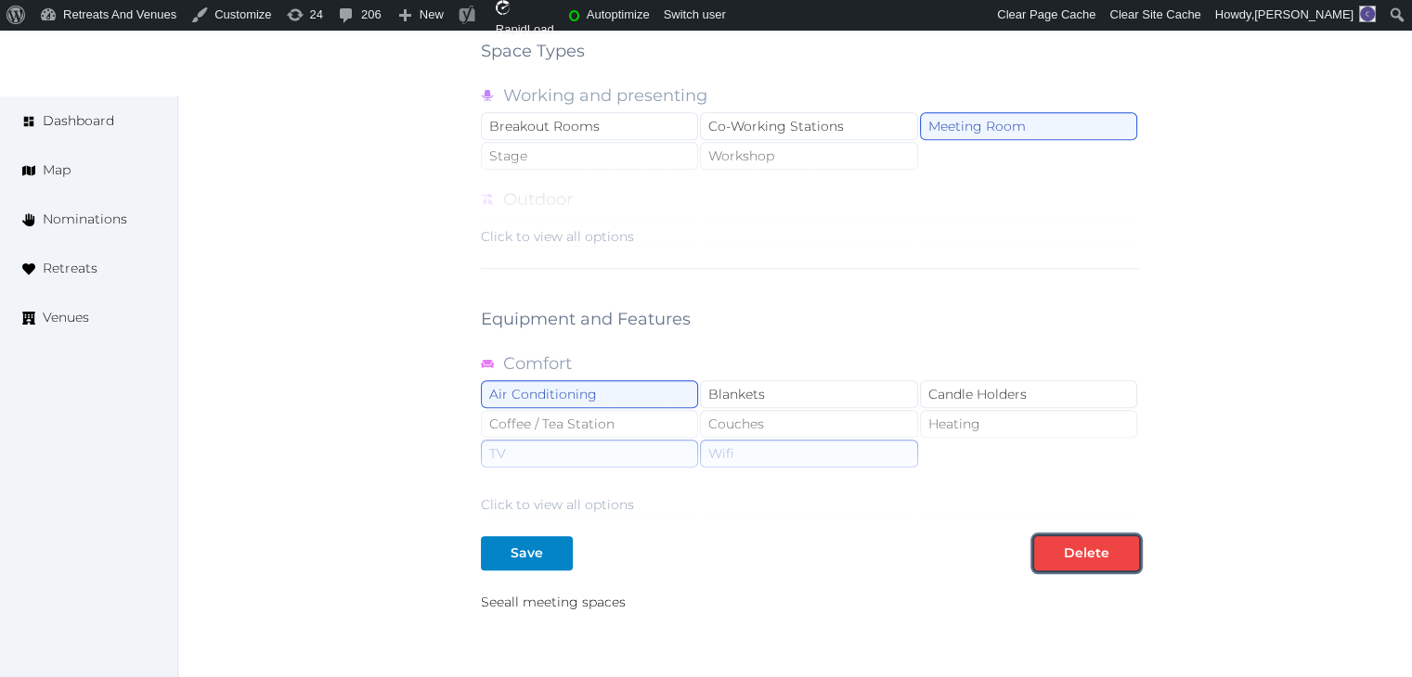
click at [1116, 561] on button "Delete" at bounding box center [1086, 553] width 105 height 34
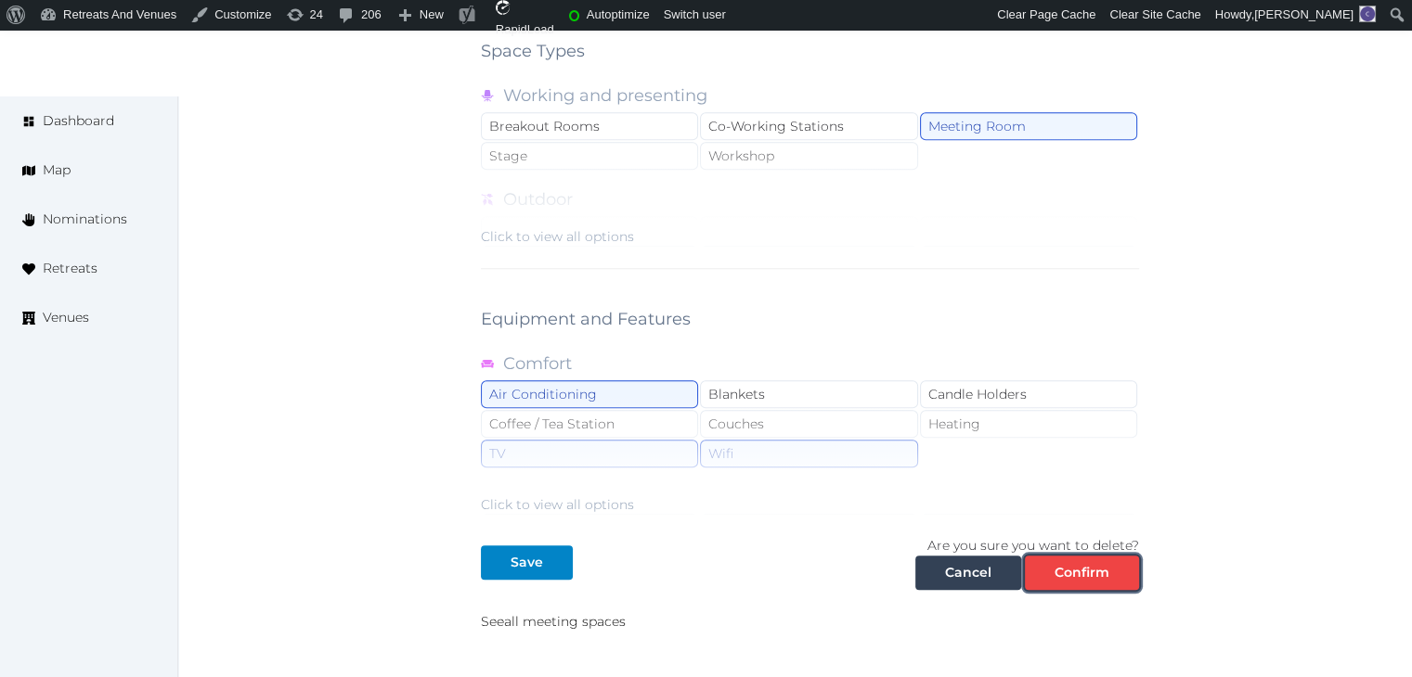
click at [1095, 574] on div "Confirm" at bounding box center [1081, 572] width 55 height 19
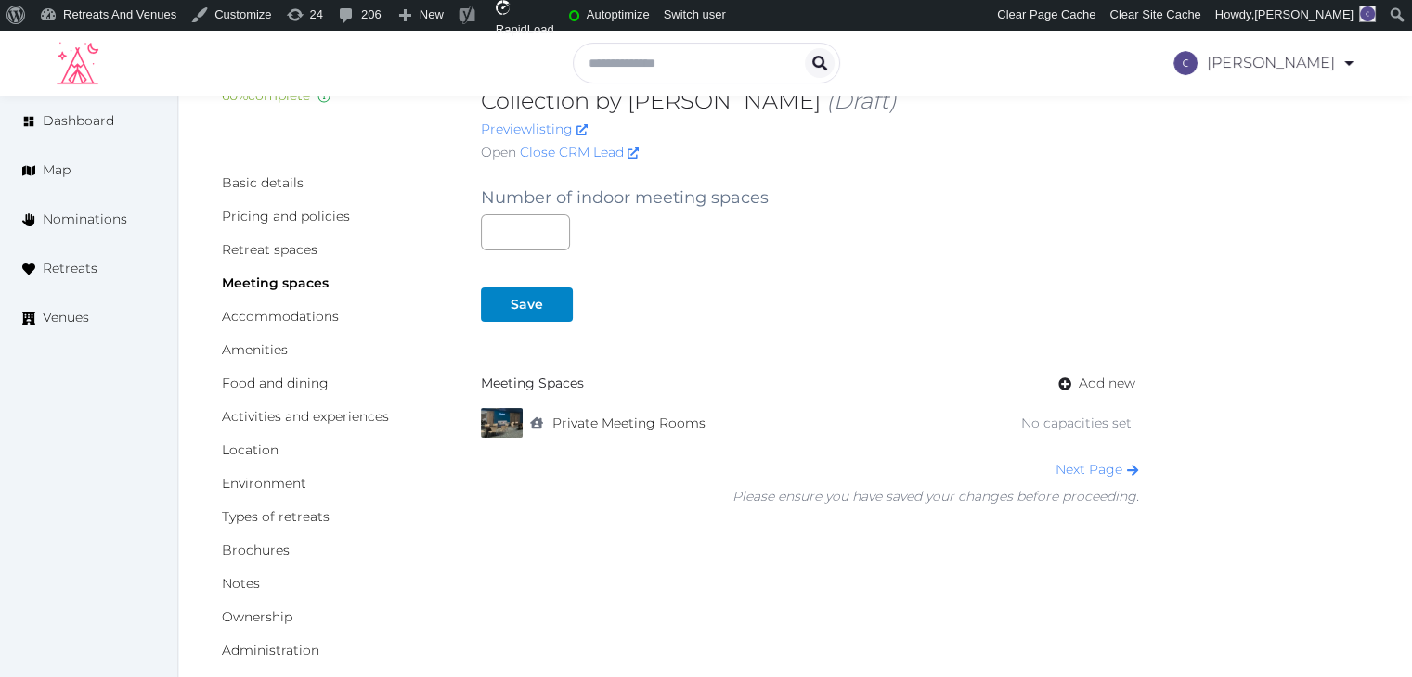
scroll to position [186, 0]
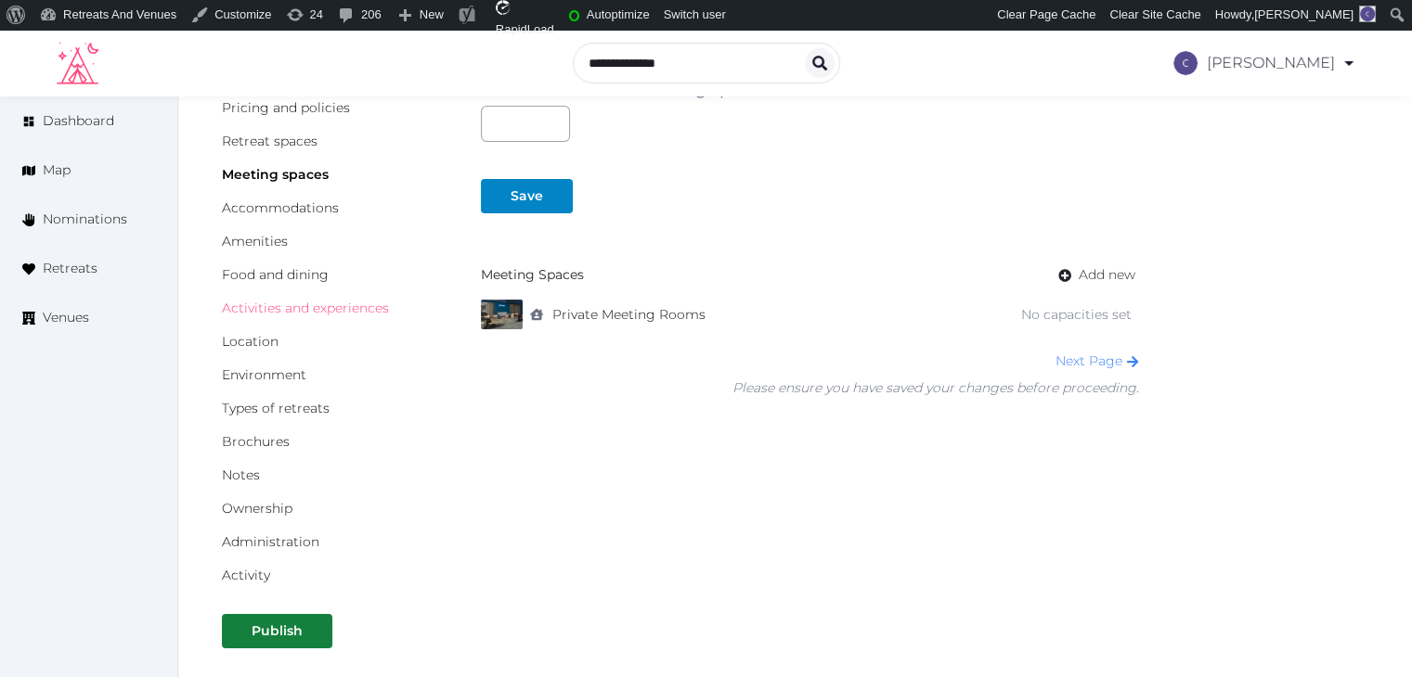
drag, startPoint x: 347, startPoint y: 309, endPoint x: 481, endPoint y: 399, distance: 161.1
click at [347, 309] on link "Activities and experiences" at bounding box center [305, 308] width 167 height 17
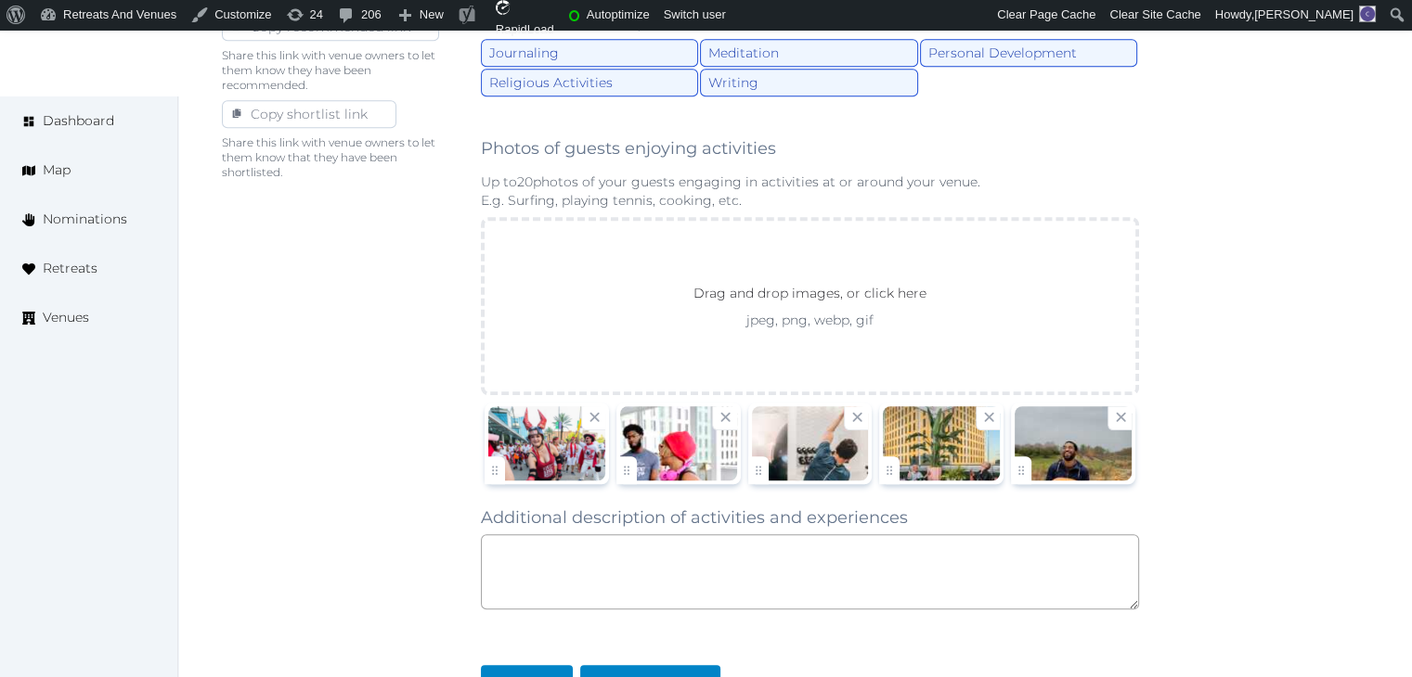
scroll to position [1392, 0]
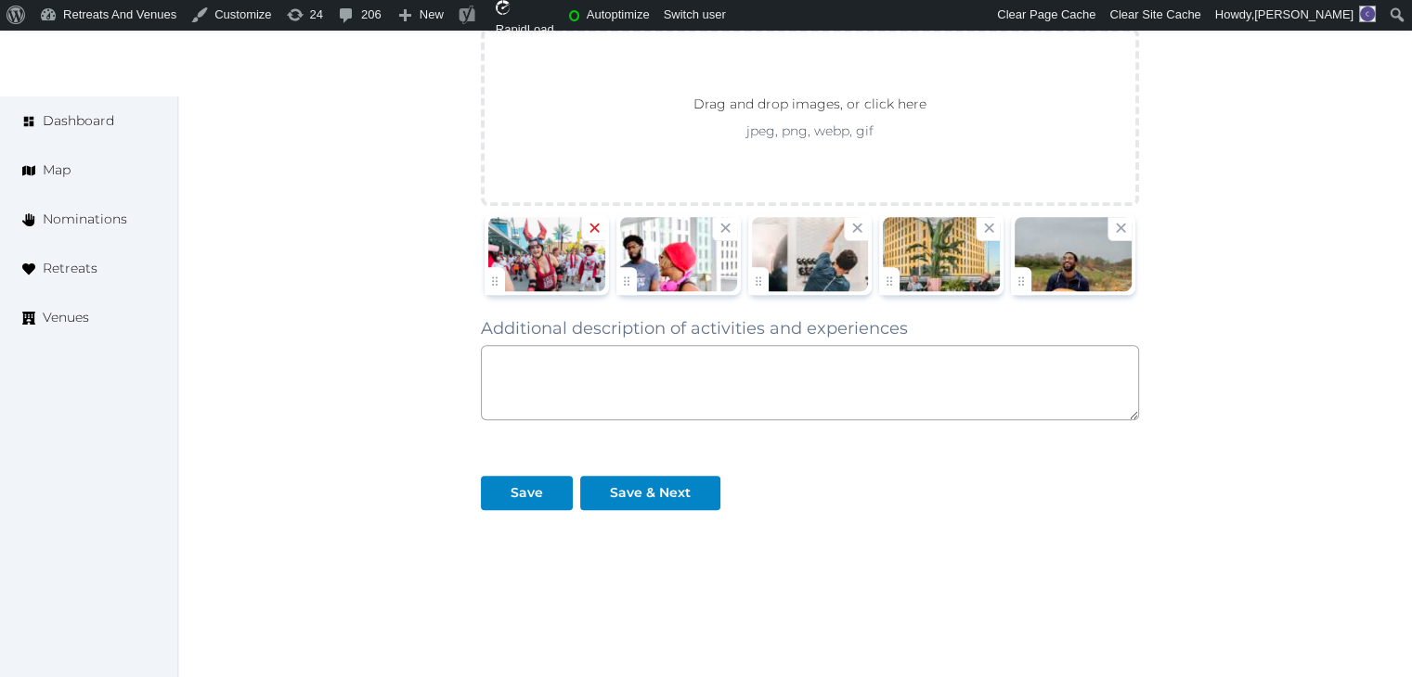
click at [592, 219] on icon at bounding box center [595, 228] width 18 height 18
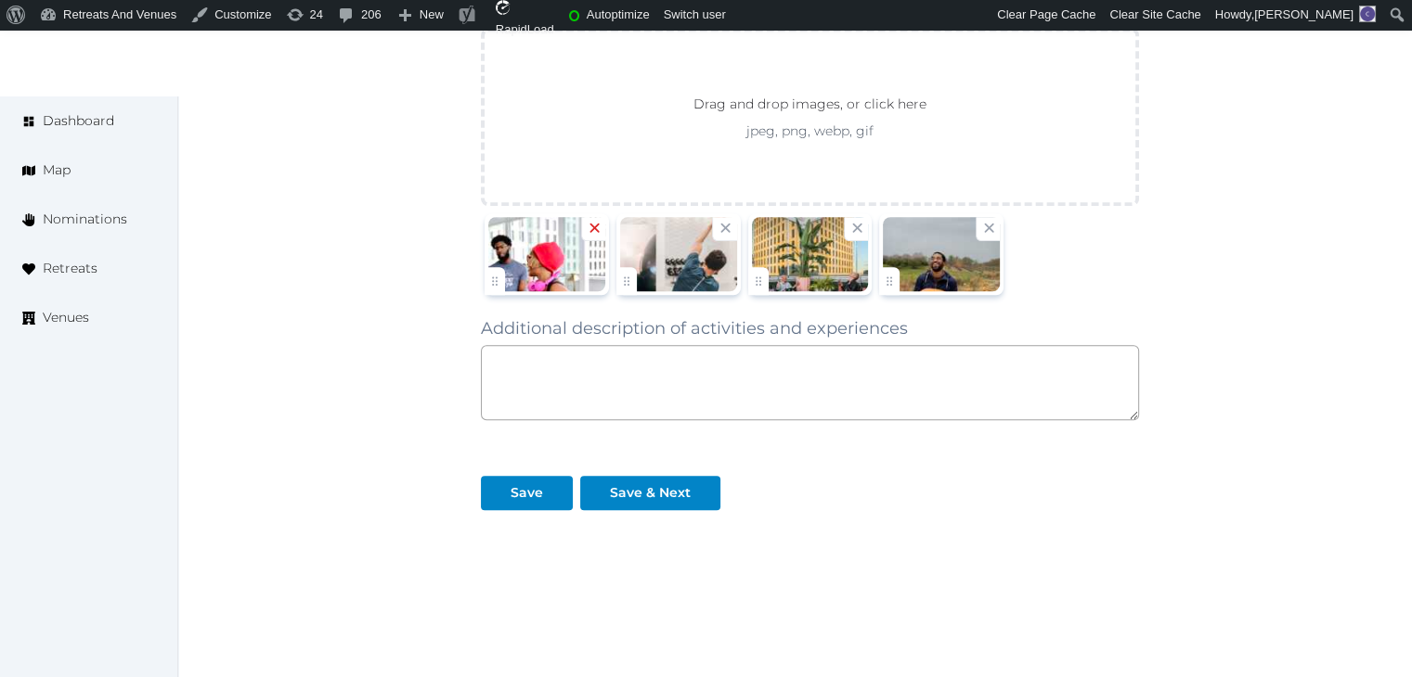
click at [592, 223] on icon at bounding box center [593, 227] width 9 height 9
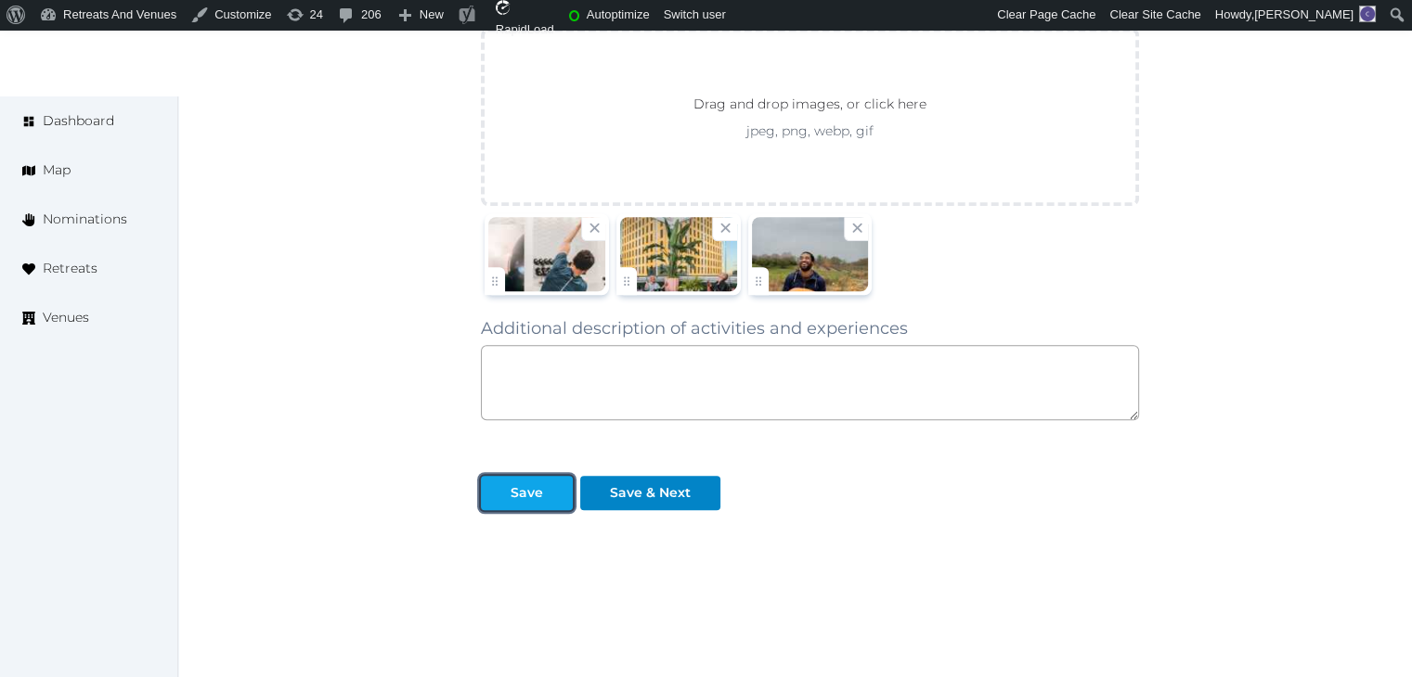
click at [549, 484] on div at bounding box center [558, 493] width 22 height 19
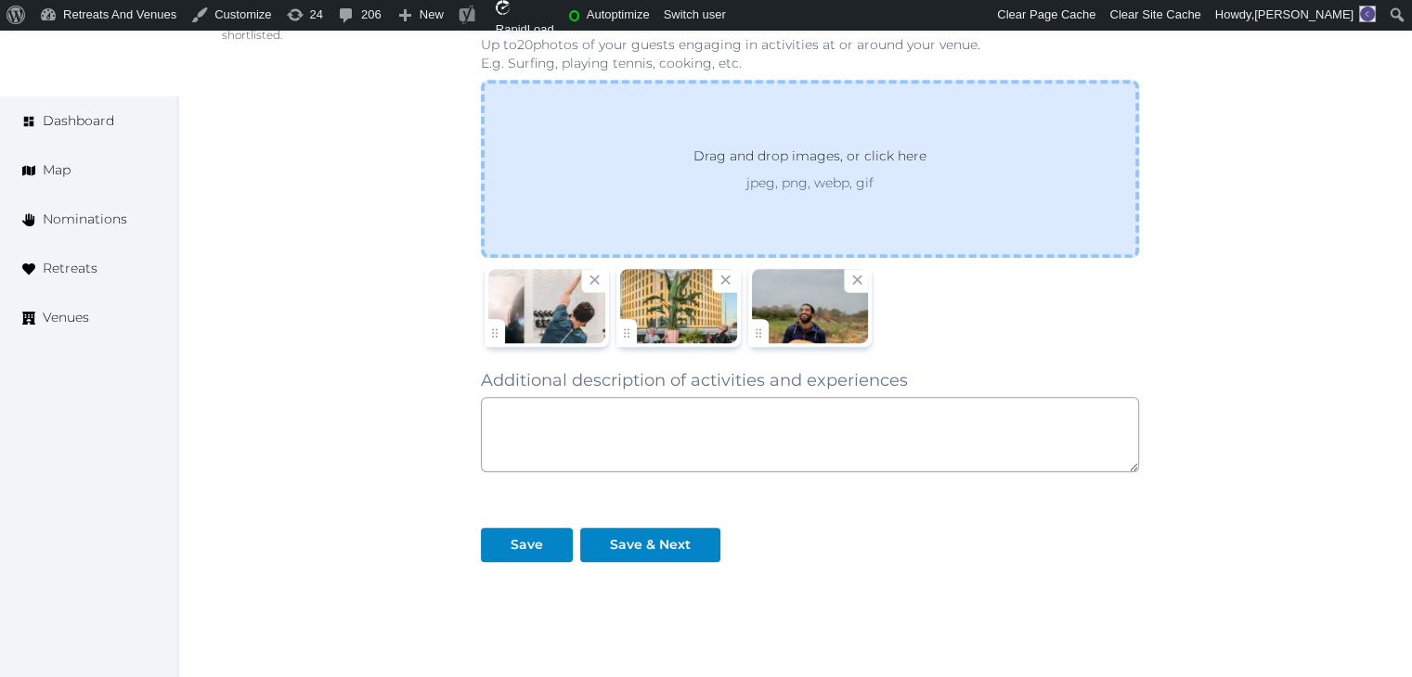
scroll to position [1423, 0]
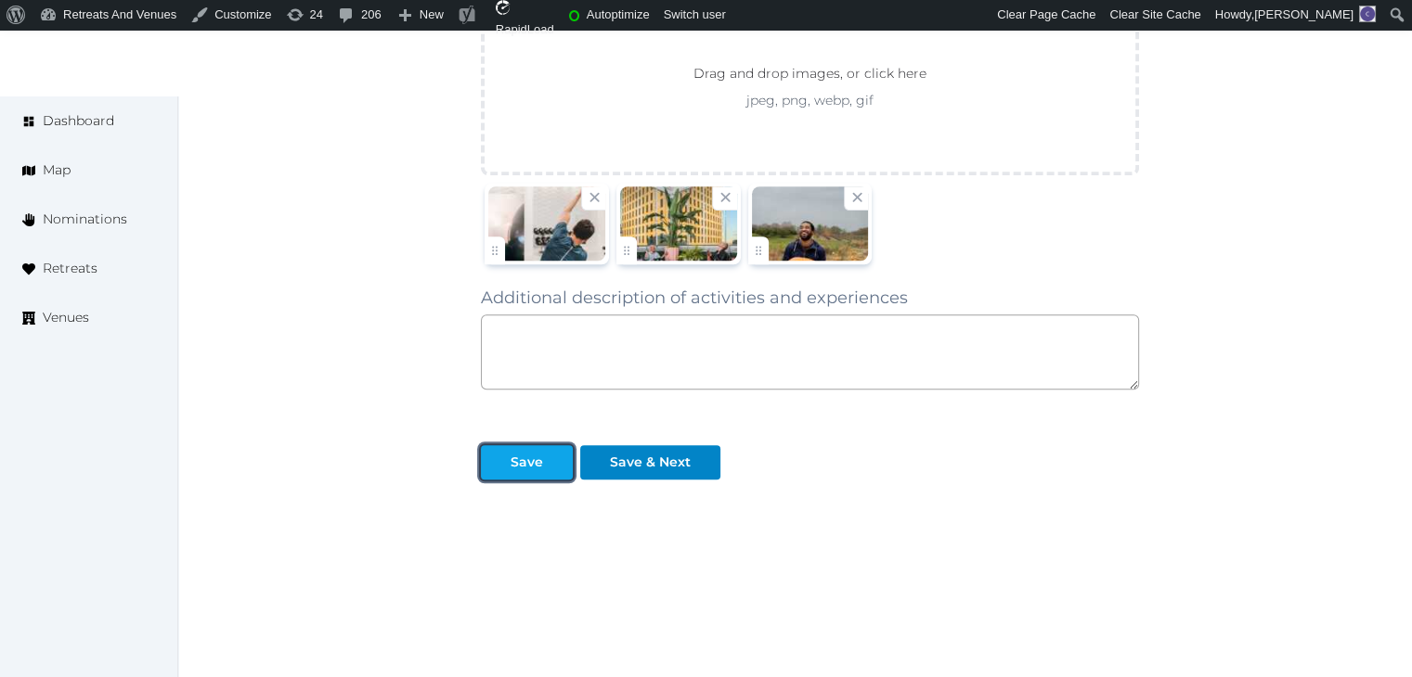
click at [539, 445] on button "Save" at bounding box center [527, 462] width 92 height 34
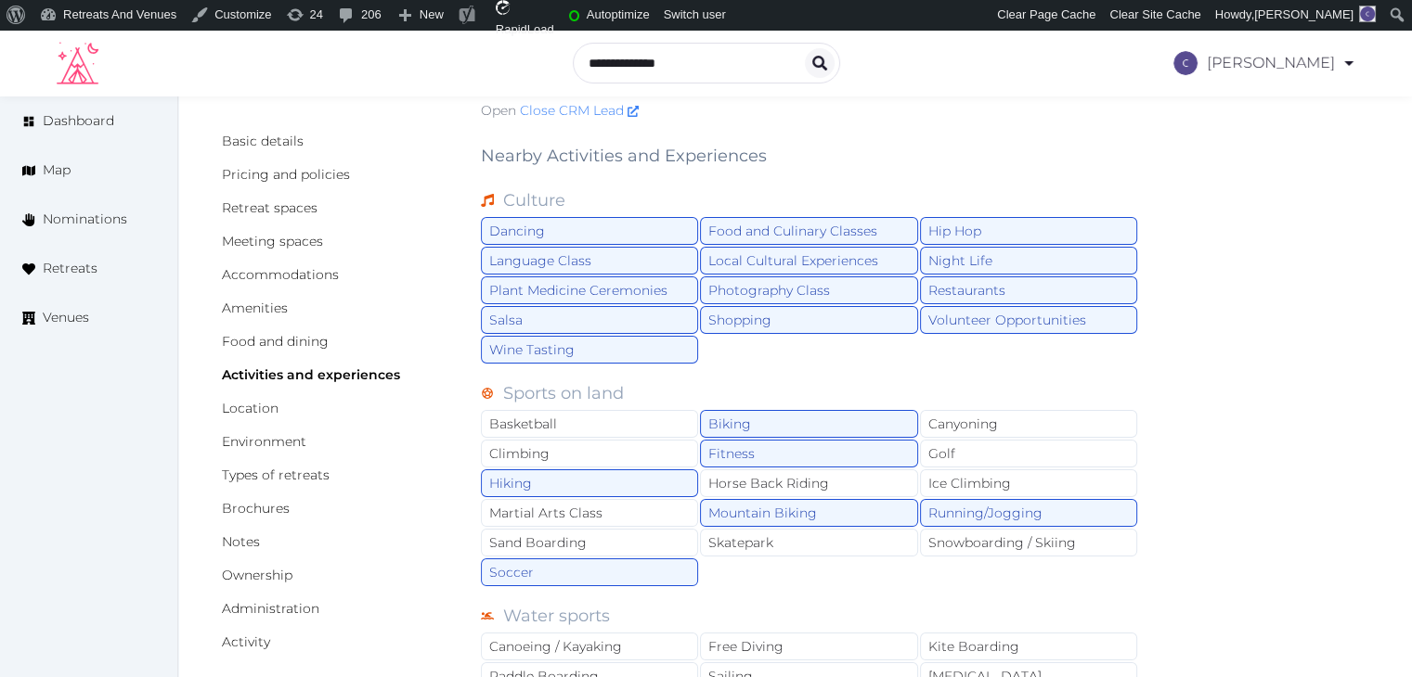
scroll to position [0, 0]
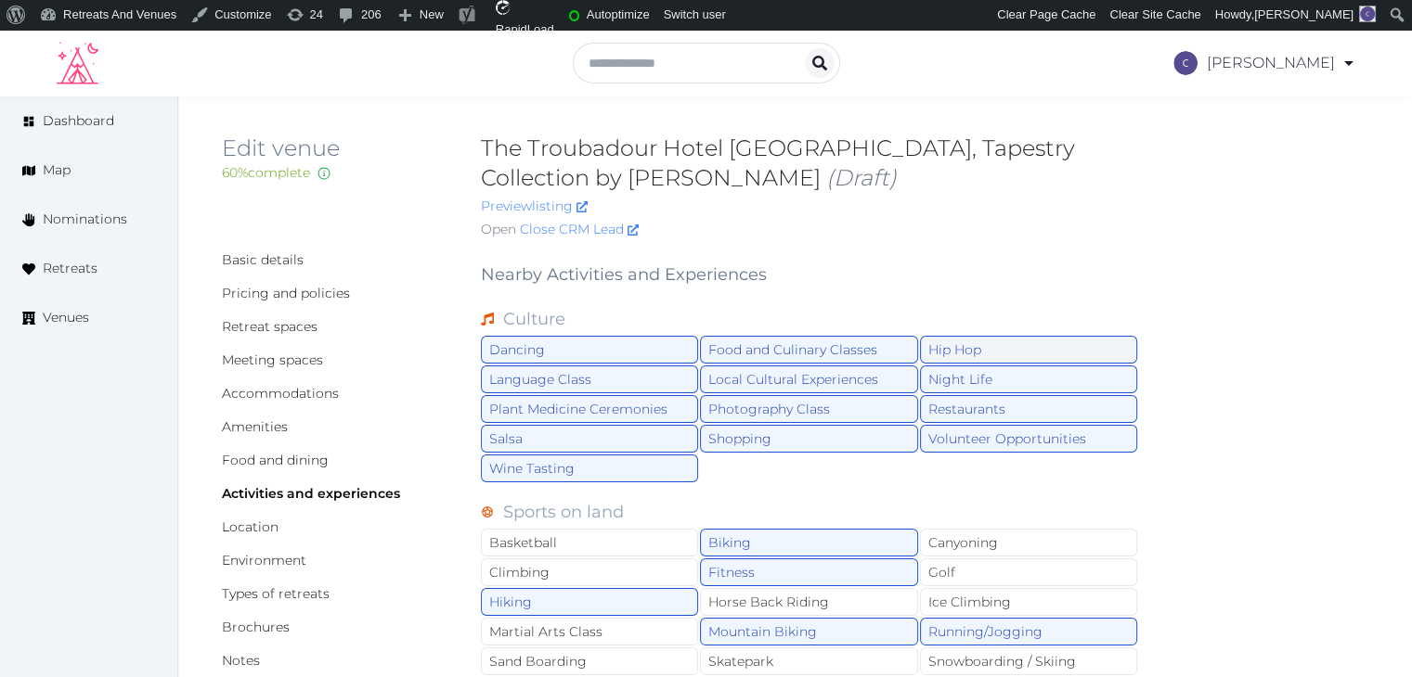
click at [1027, 339] on div "Hip Hop" at bounding box center [1028, 350] width 217 height 28
click at [1038, 445] on div "Volunteer Opportunities" at bounding box center [1028, 439] width 217 height 28
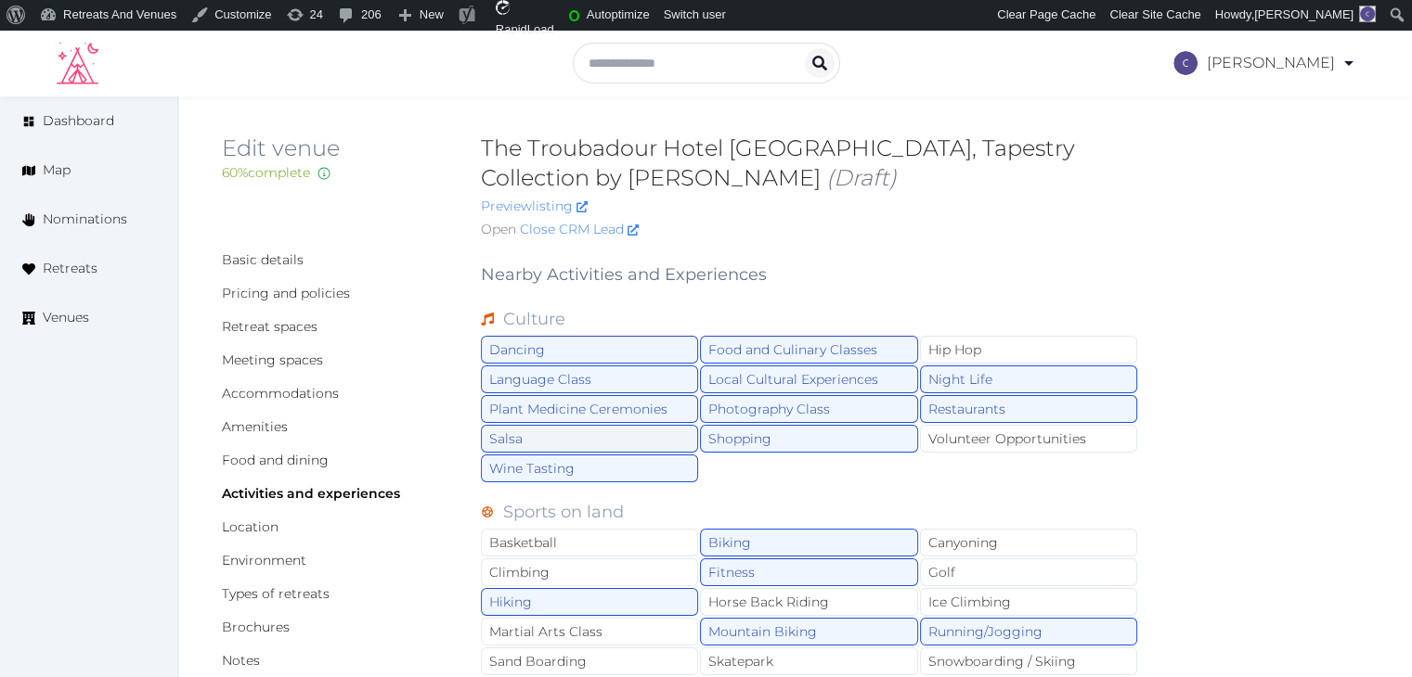
click at [629, 433] on div "Salsa" at bounding box center [589, 439] width 217 height 28
click at [636, 405] on div "Plant Medicine Ceremonies" at bounding box center [589, 409] width 217 height 28
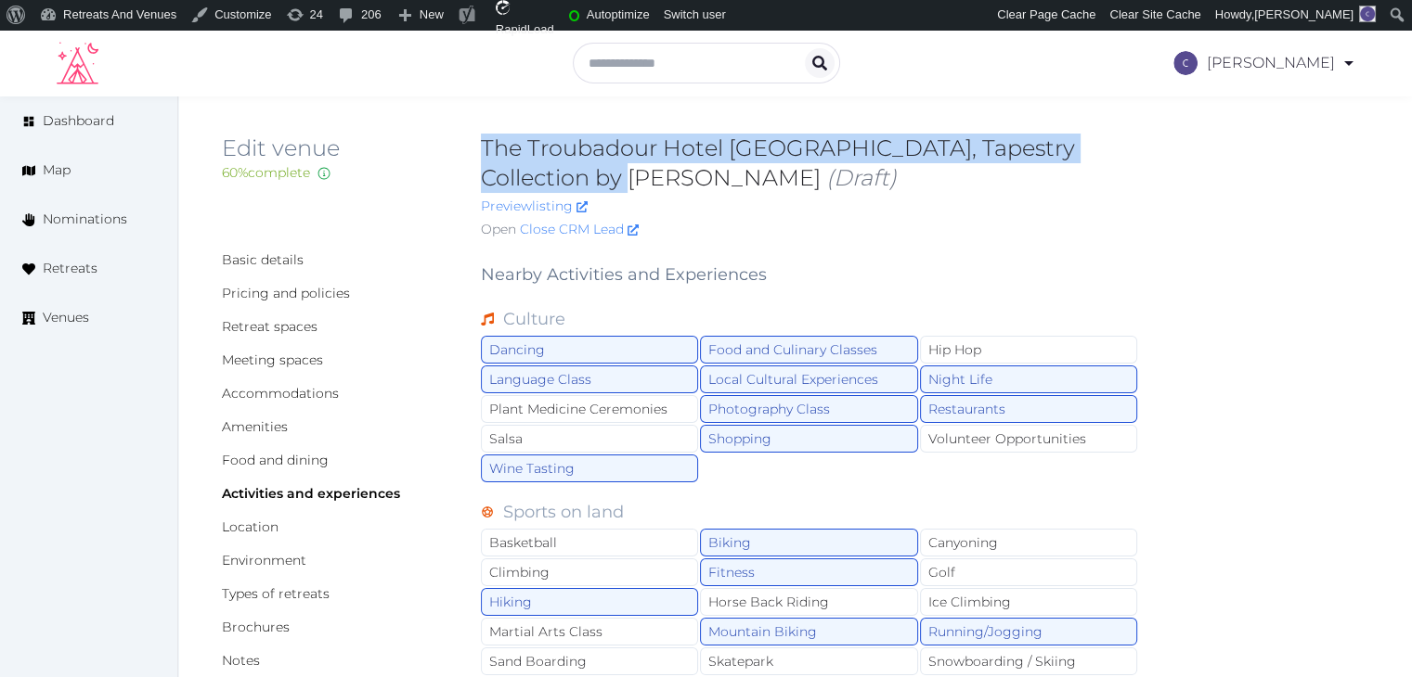
drag, startPoint x: 485, startPoint y: 146, endPoint x: 543, endPoint y: 172, distance: 63.1
click at [543, 172] on h2 "The Troubadour Hotel [GEOGRAPHIC_DATA], Tapestry Collection by [PERSON_NAME] (D…" at bounding box center [810, 163] width 658 height 59
copy h2 "The Troubadour Hotel [GEOGRAPHIC_DATA], Tapestry Collection by [PERSON_NAME]"
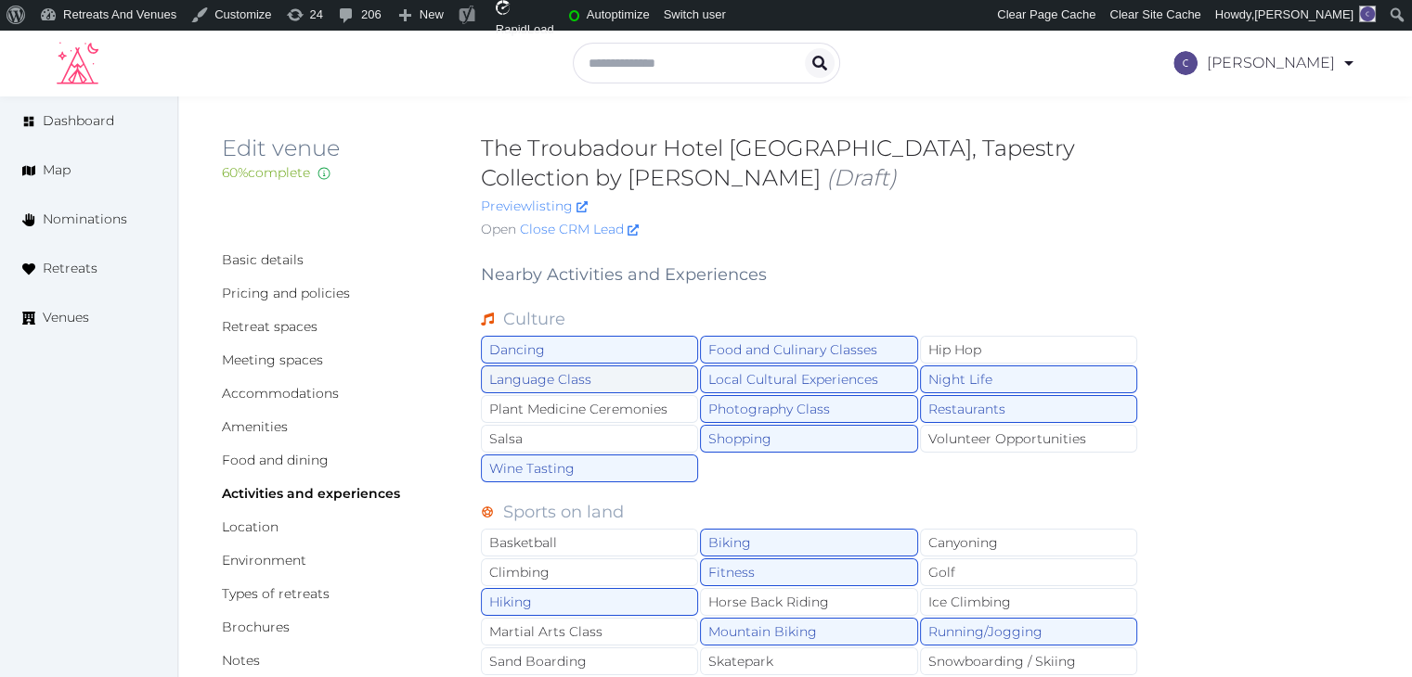
click at [600, 385] on div "Language Class" at bounding box center [589, 380] width 217 height 28
click at [605, 349] on div "Dancing" at bounding box center [589, 350] width 217 height 28
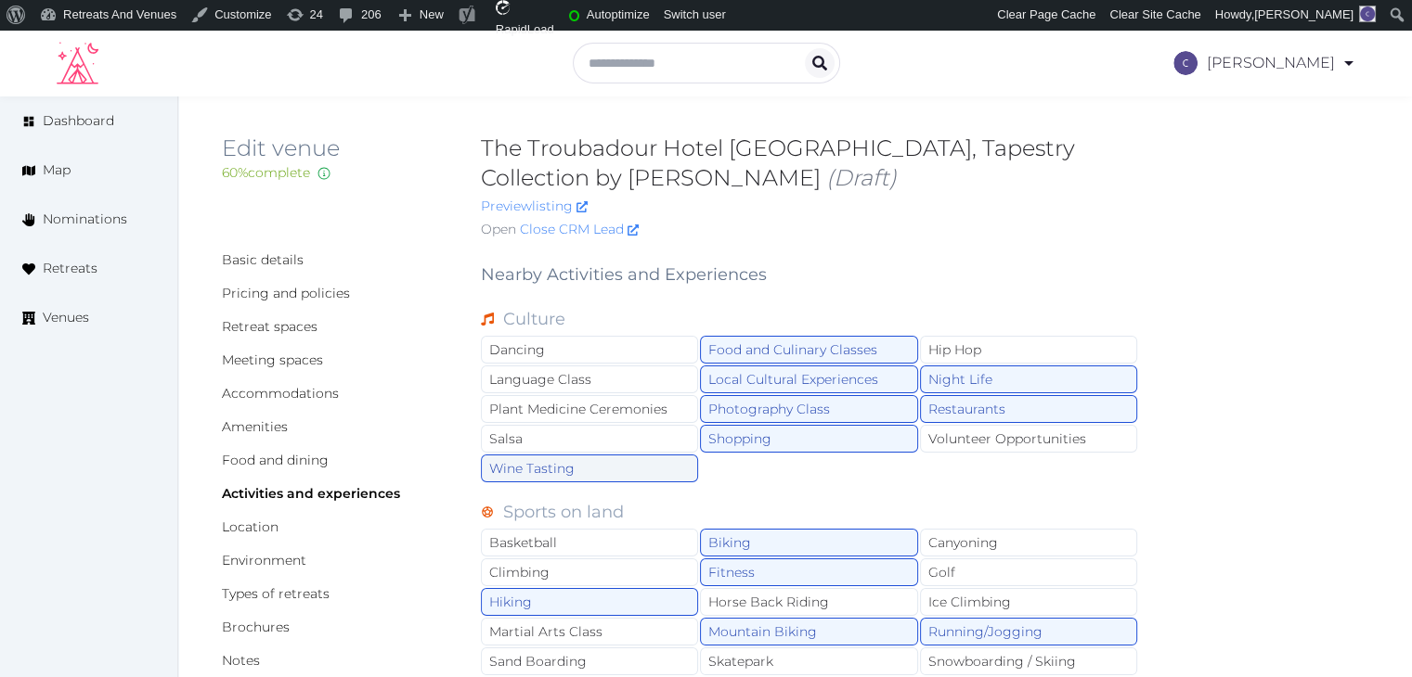
click at [610, 473] on div "Wine Tasting" at bounding box center [589, 469] width 217 height 28
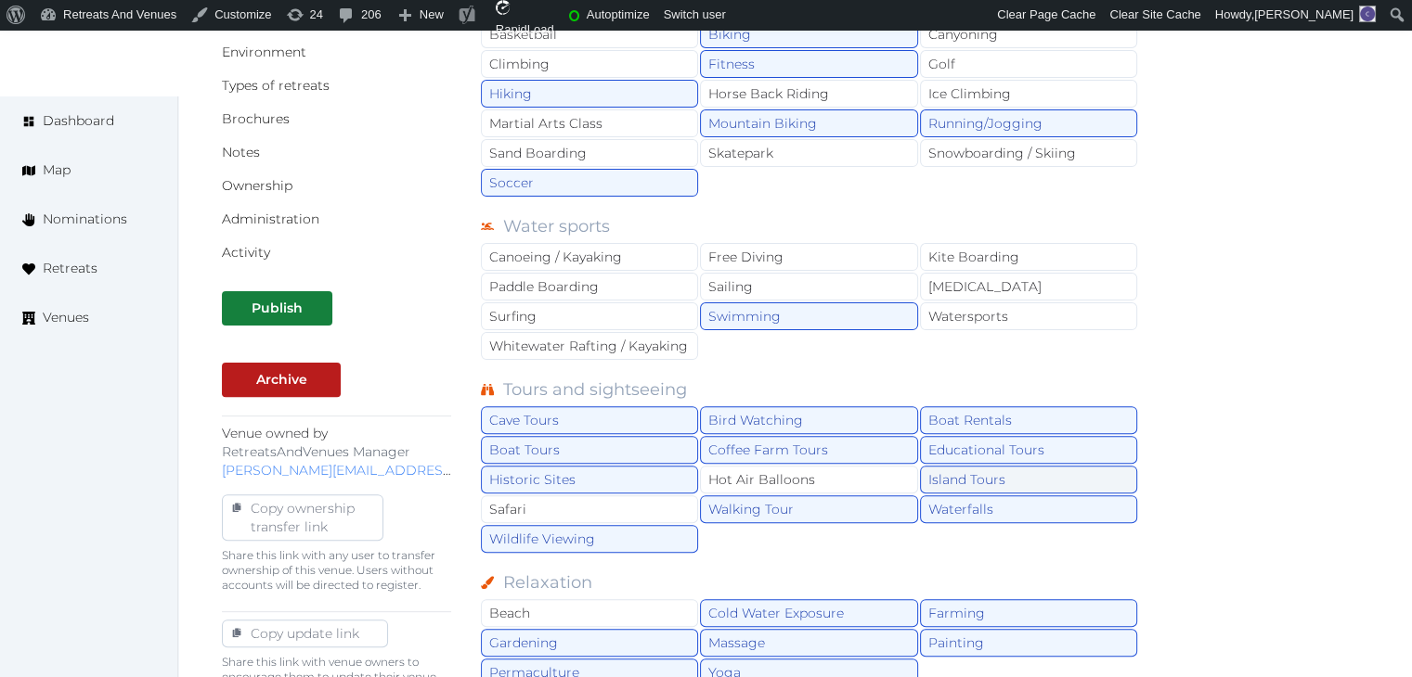
scroll to position [650, 0]
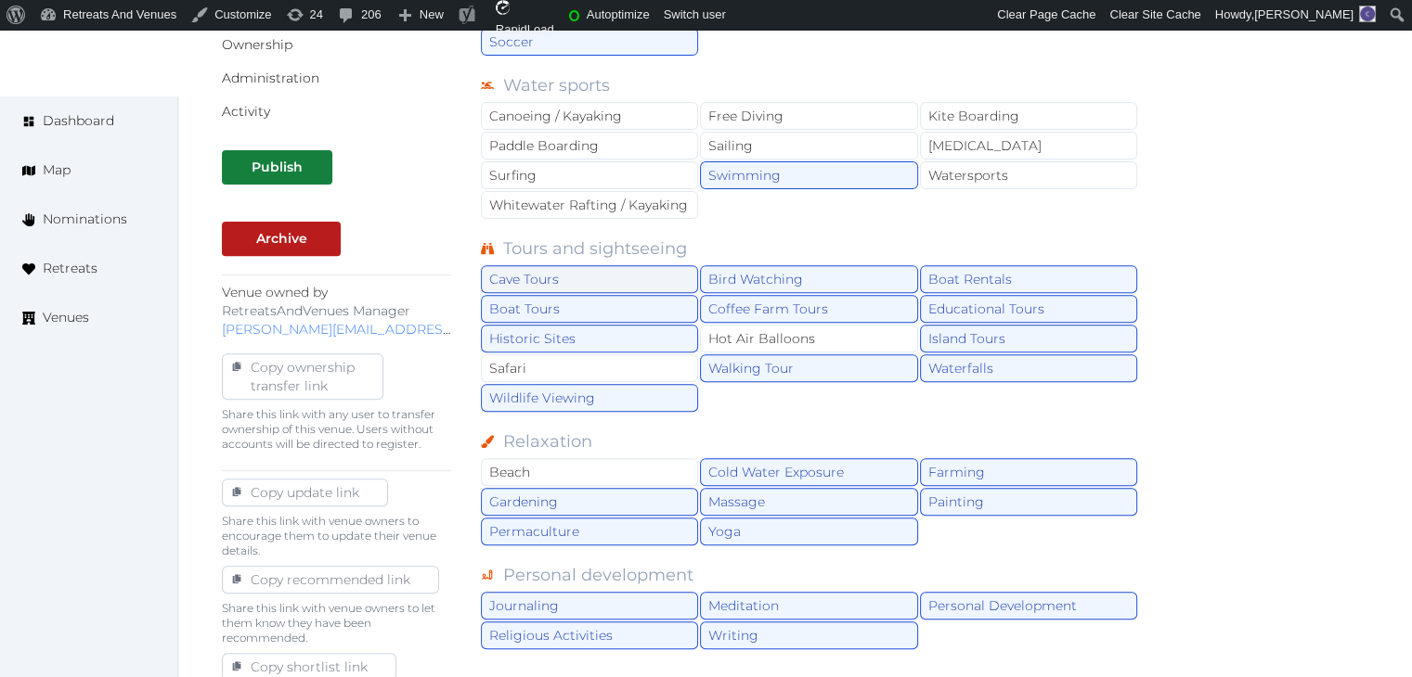
click at [631, 272] on div "Cave Tours" at bounding box center [589, 279] width 217 height 28
click at [635, 301] on div "Boat Tours" at bounding box center [589, 309] width 217 height 28
drag, startPoint x: 653, startPoint y: 393, endPoint x: 668, endPoint y: 387, distance: 16.2
click at [655, 393] on div "Wildlife Viewing" at bounding box center [589, 398] width 217 height 28
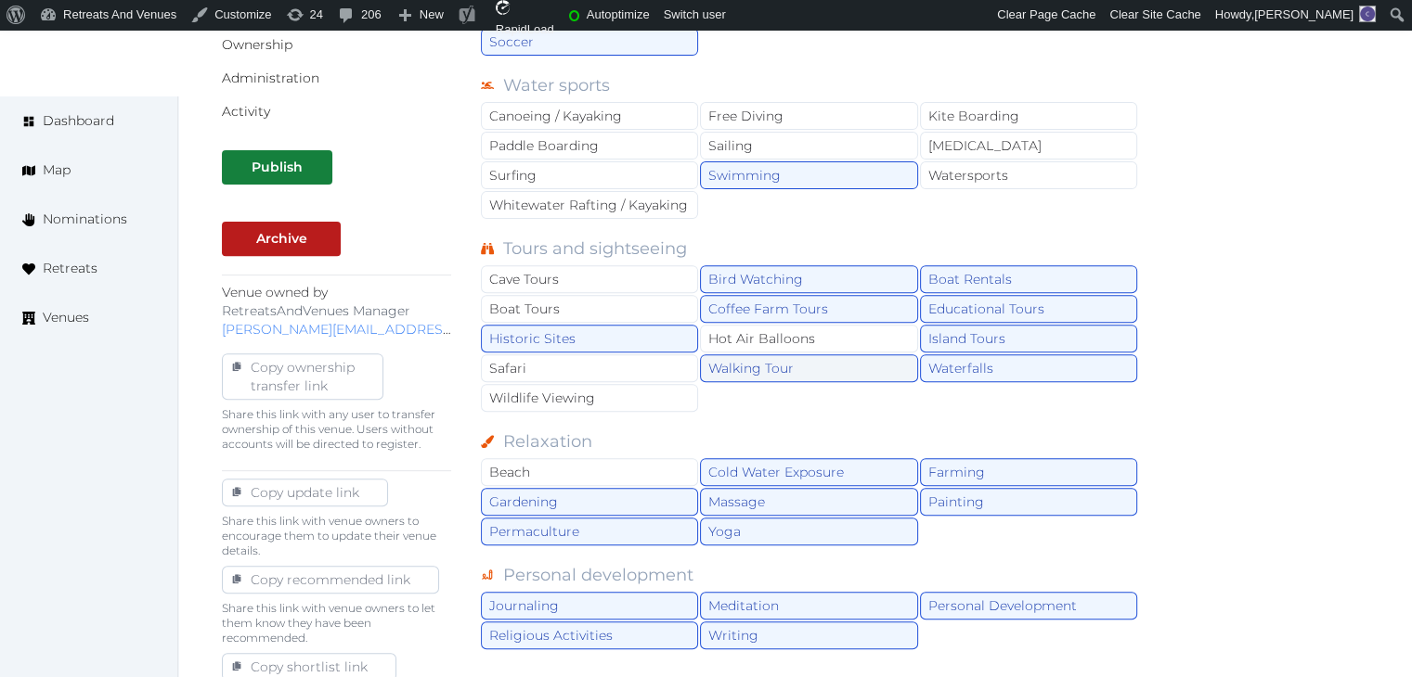
click at [806, 355] on div "Walking Tour" at bounding box center [808, 369] width 217 height 28
click at [822, 355] on div "Walking Tour" at bounding box center [808, 369] width 217 height 28
click at [824, 309] on div "Coffee Farm Tours" at bounding box center [808, 309] width 217 height 28
drag, startPoint x: 826, startPoint y: 276, endPoint x: 1004, endPoint y: 276, distance: 178.2
click at [832, 276] on div "Bird Watching" at bounding box center [808, 279] width 217 height 28
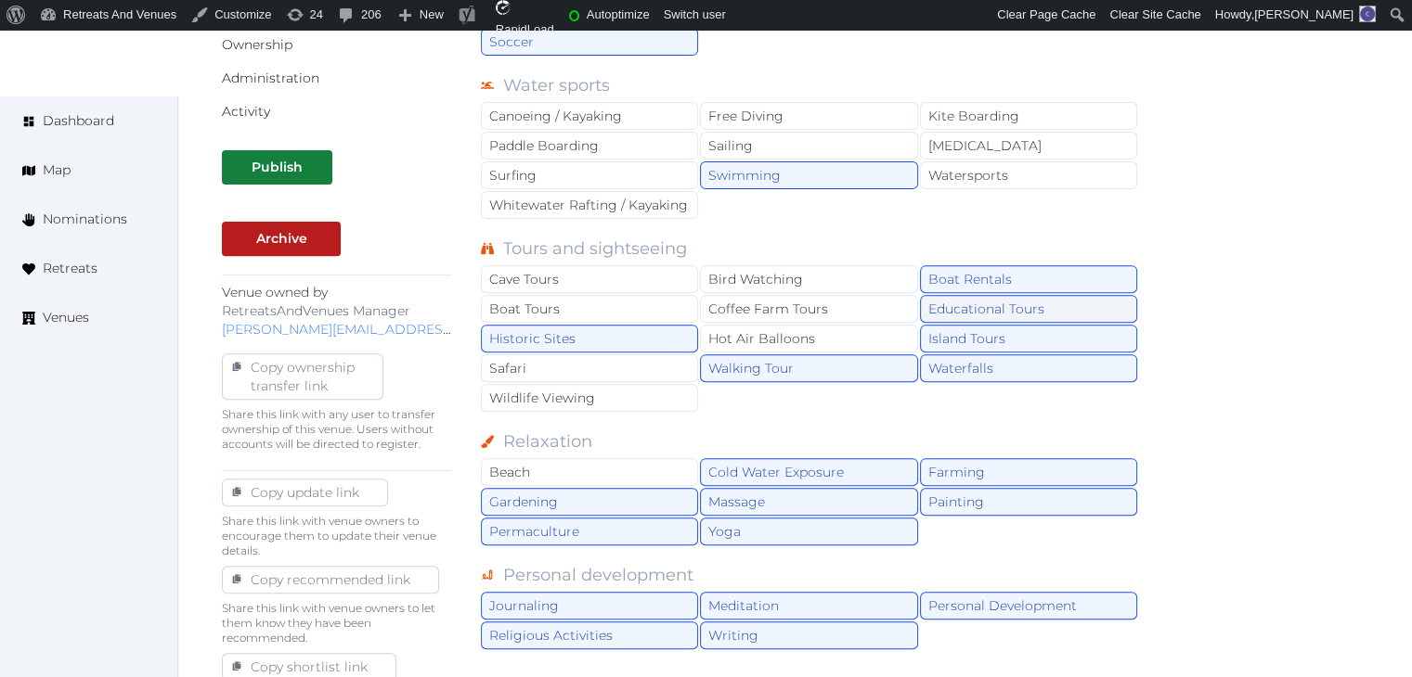
drag, startPoint x: 1017, startPoint y: 276, endPoint x: 1009, endPoint y: 312, distance: 37.1
click at [1017, 277] on div "Boat Rentals" at bounding box center [1028, 279] width 217 height 28
drag, startPoint x: 1009, startPoint y: 312, endPoint x: 1006, endPoint y: 340, distance: 28.0
click at [1009, 313] on div "Educational Tours" at bounding box center [1028, 309] width 217 height 28
click at [1006, 340] on div "Island Tours" at bounding box center [1028, 339] width 217 height 28
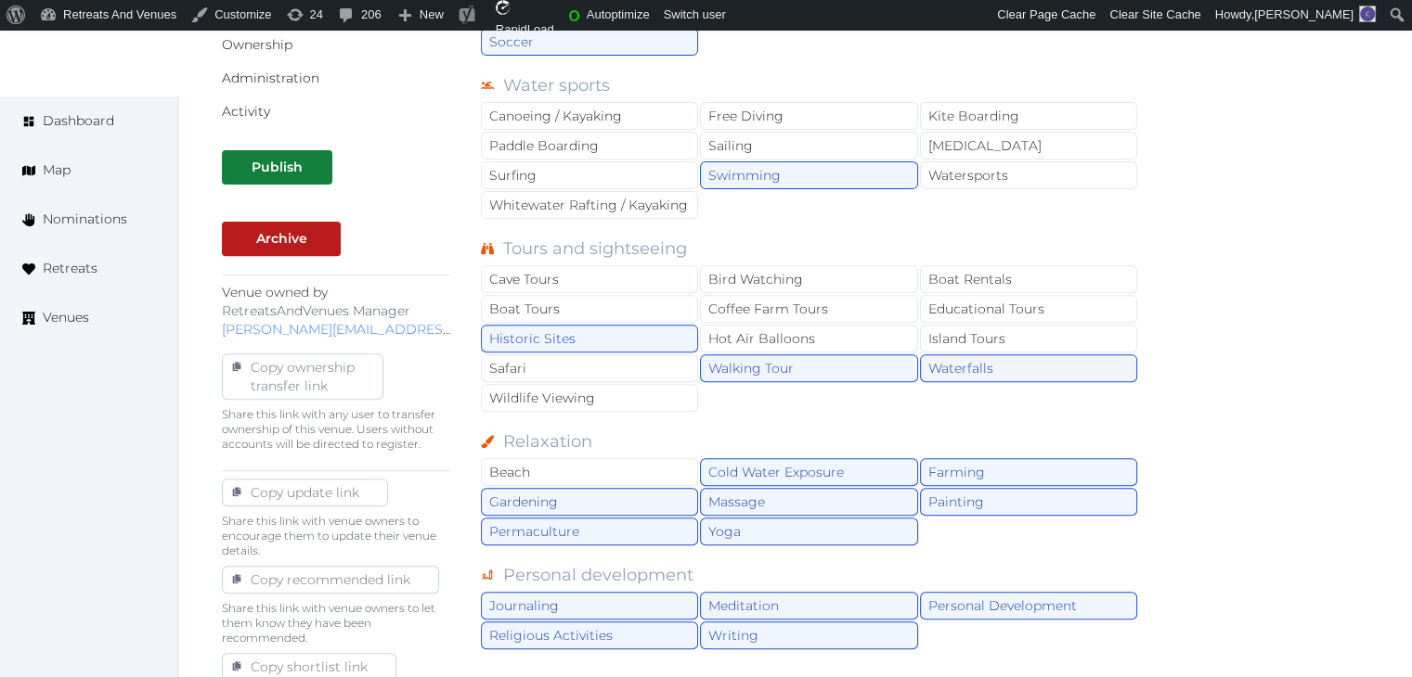
click at [1017, 362] on div "Waterfalls" at bounding box center [1028, 369] width 217 height 28
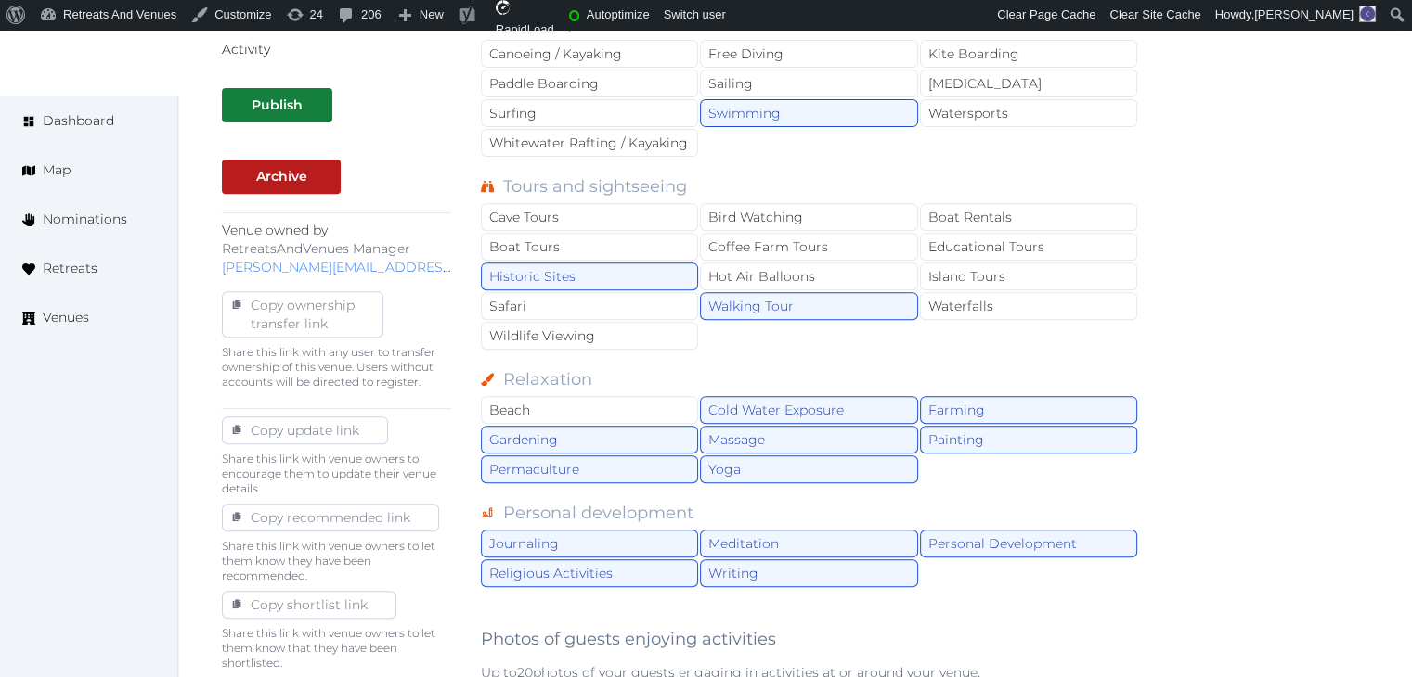
scroll to position [835, 0]
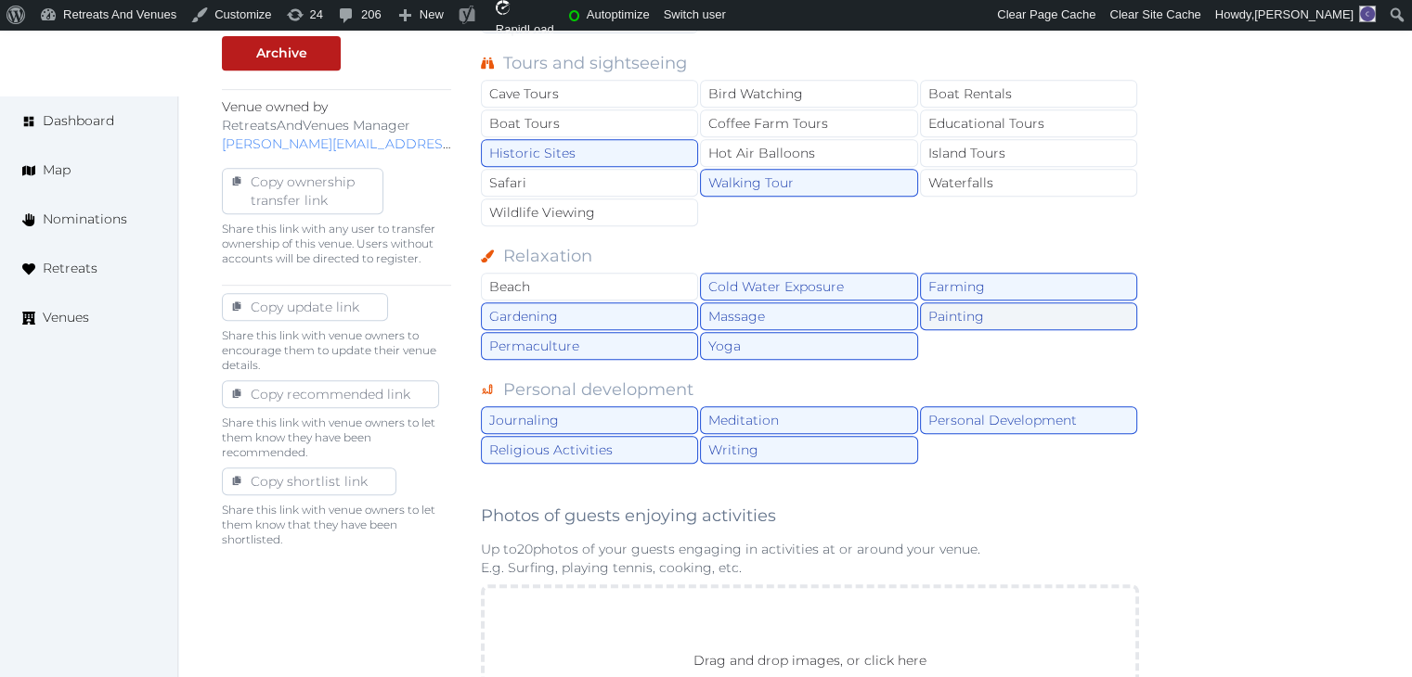
click at [984, 308] on div "Painting" at bounding box center [1028, 317] width 217 height 28
click at [984, 283] on div "Farming" at bounding box center [1028, 287] width 217 height 28
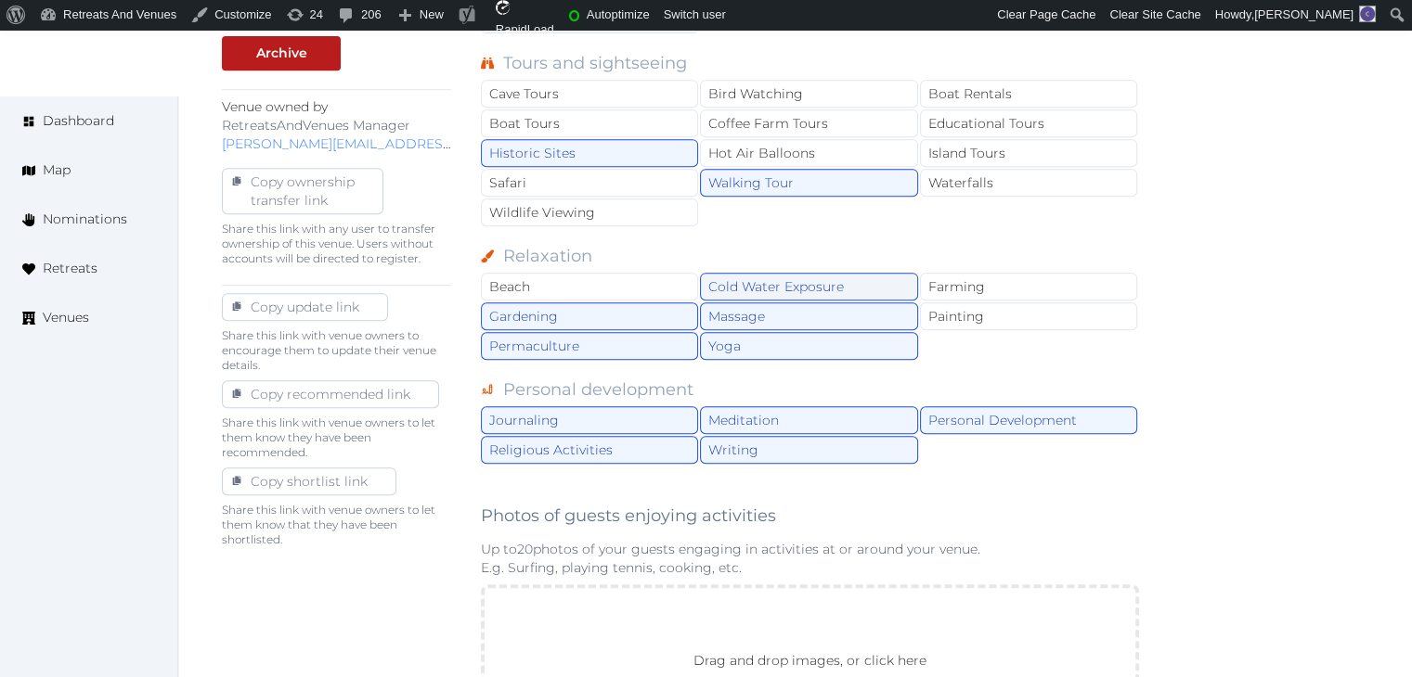
click at [810, 283] on div "Cold Water Exposure" at bounding box center [808, 287] width 217 height 28
click at [553, 303] on div "Gardening" at bounding box center [589, 317] width 217 height 28
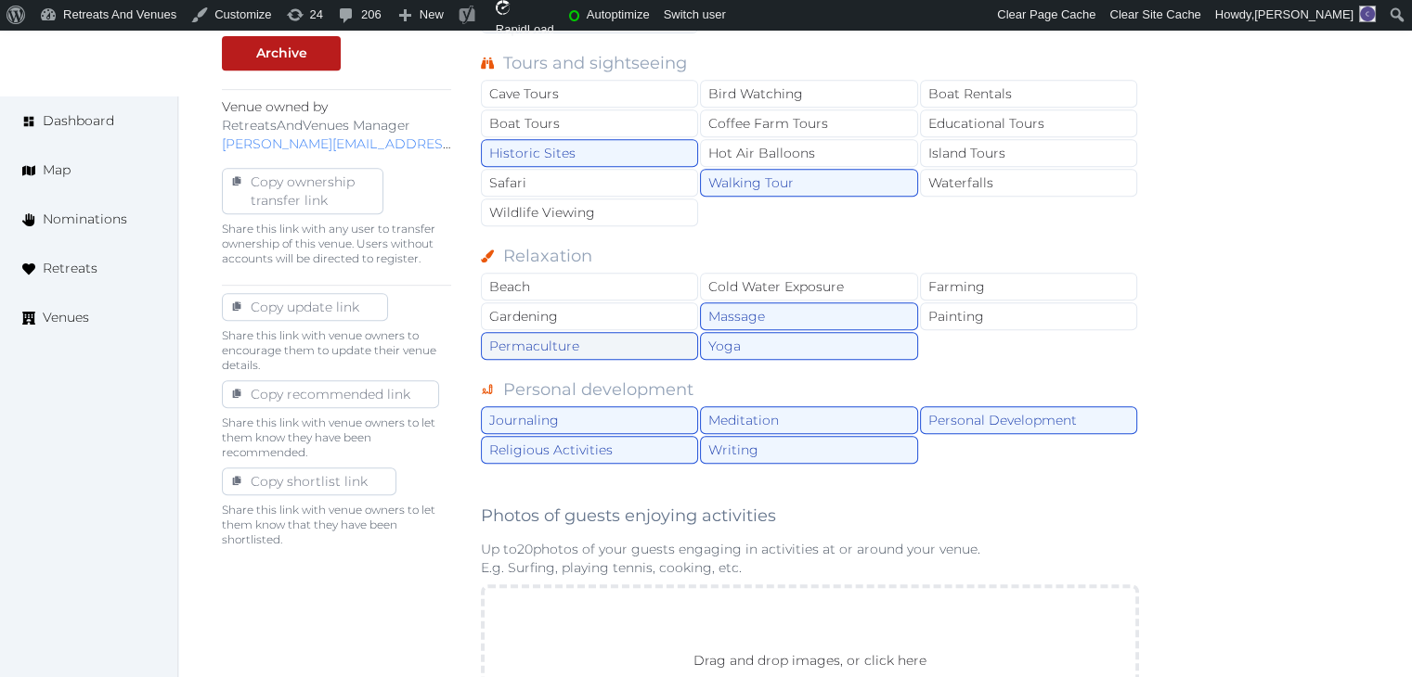
click at [544, 347] on div "Permaculture" at bounding box center [589, 346] width 217 height 28
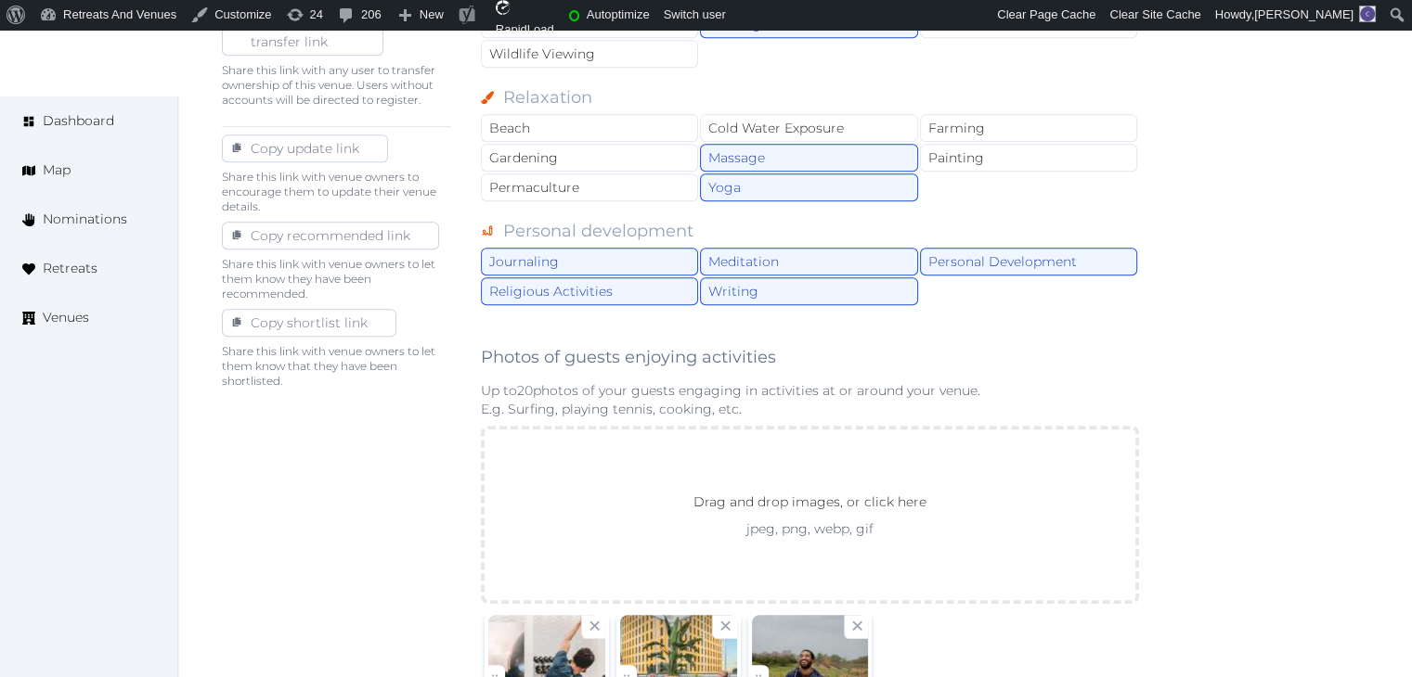
scroll to position [1021, 0]
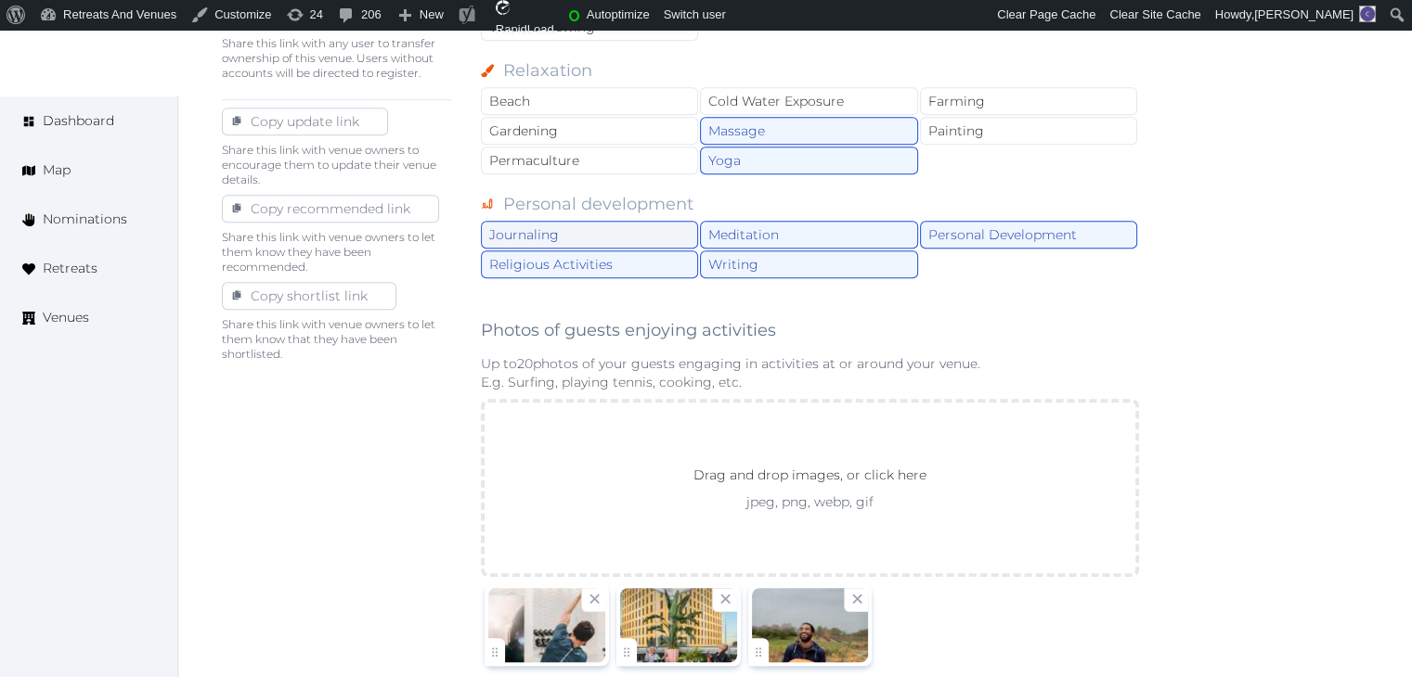
click at [583, 231] on div "Journaling" at bounding box center [589, 235] width 217 height 28
click at [580, 258] on div "Religious Activities" at bounding box center [589, 265] width 217 height 28
click at [802, 251] on div "Writing" at bounding box center [808, 265] width 217 height 28
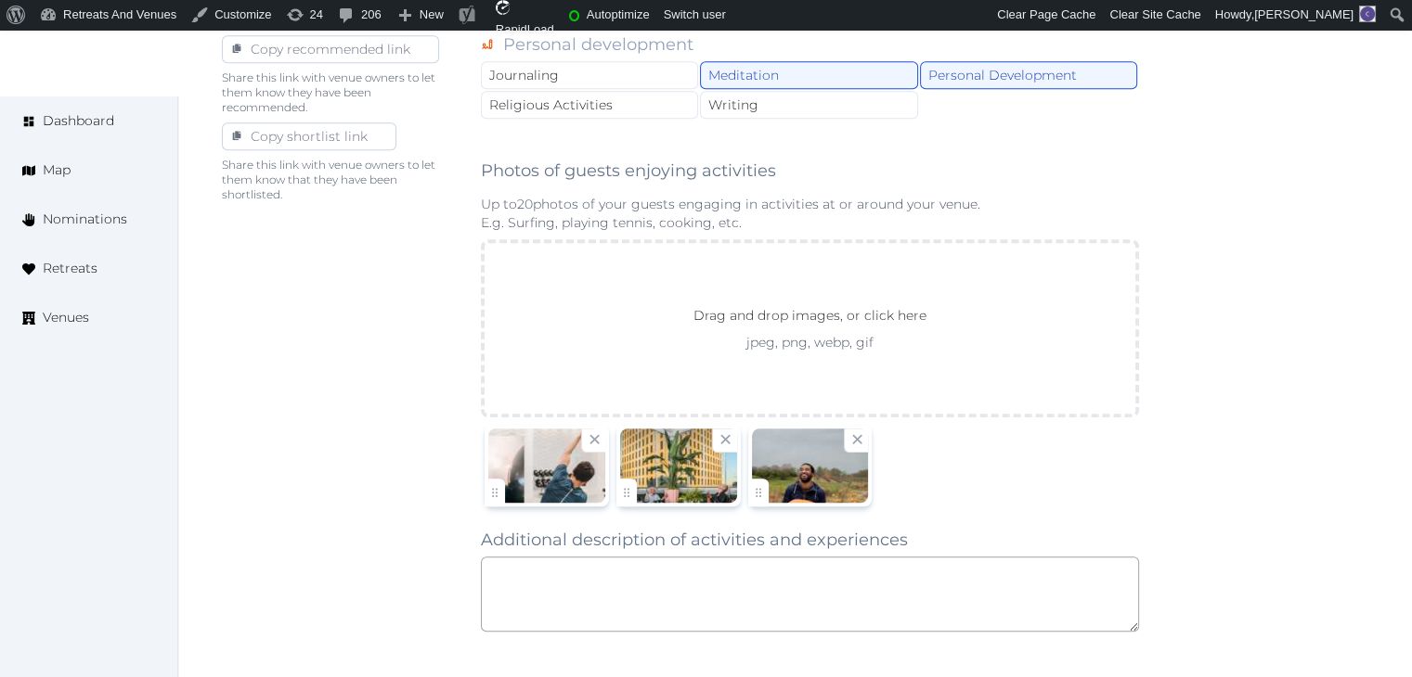
scroll to position [1299, 0]
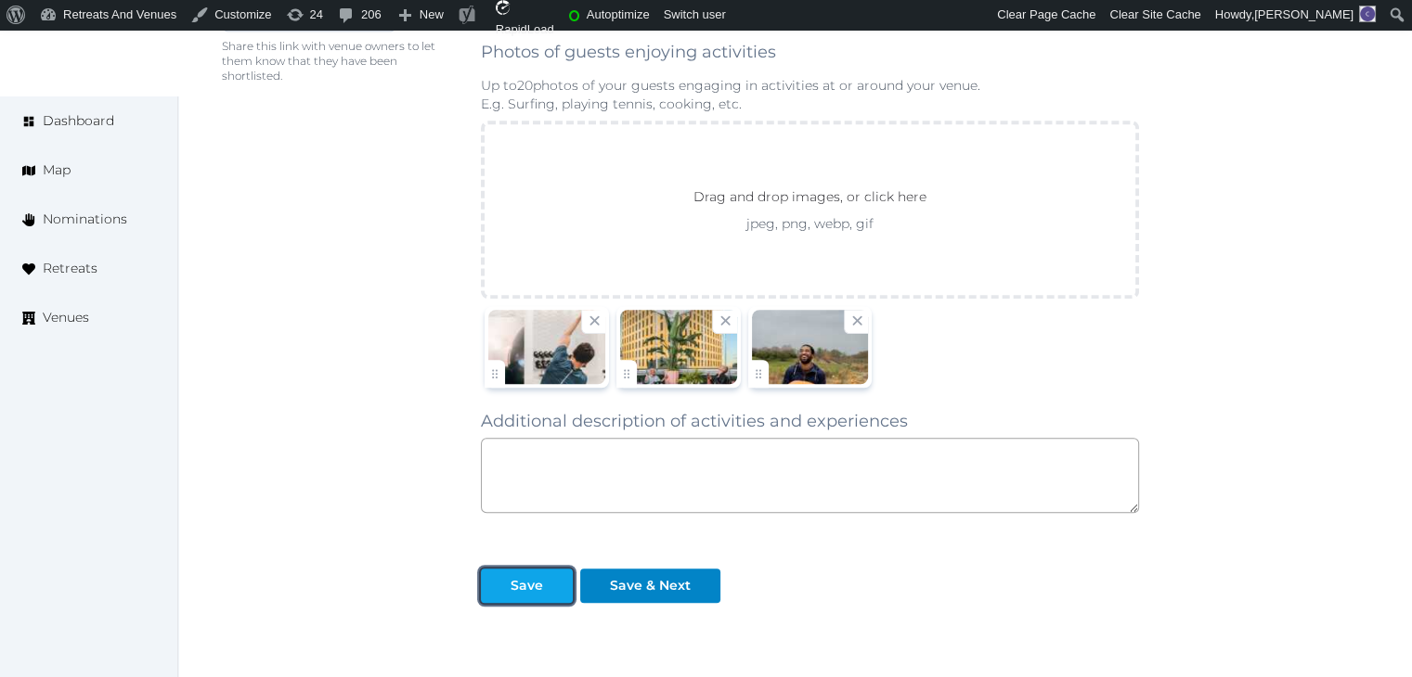
click at [542, 580] on div "Save" at bounding box center [526, 585] width 84 height 19
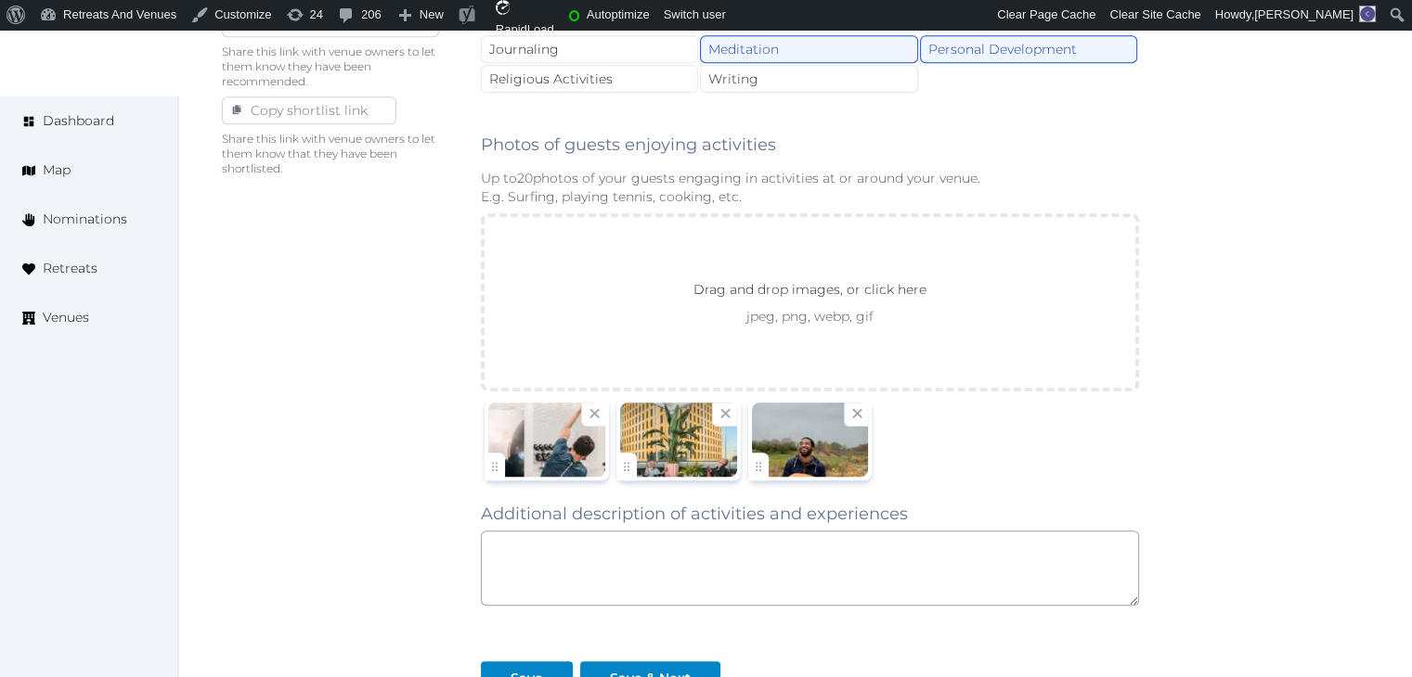
scroll to position [1423, 0]
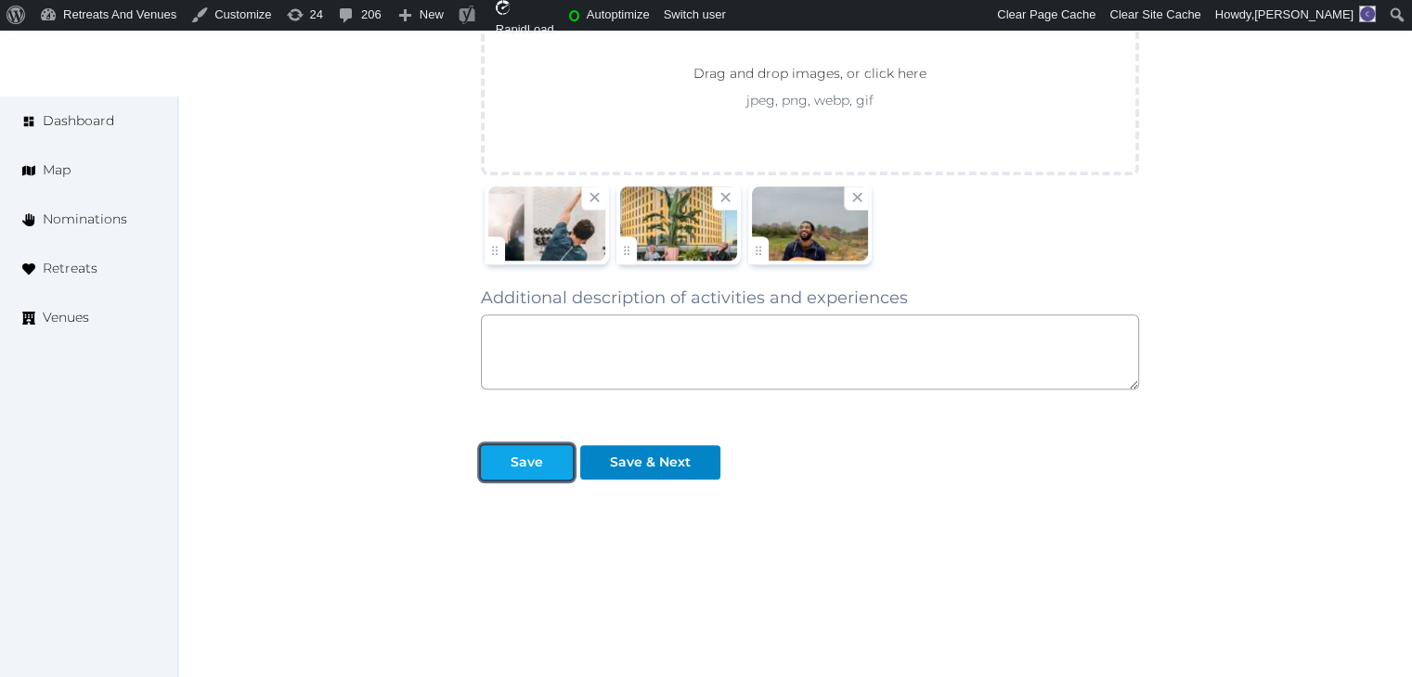
click at [513, 457] on div "Save" at bounding box center [526, 462] width 32 height 19
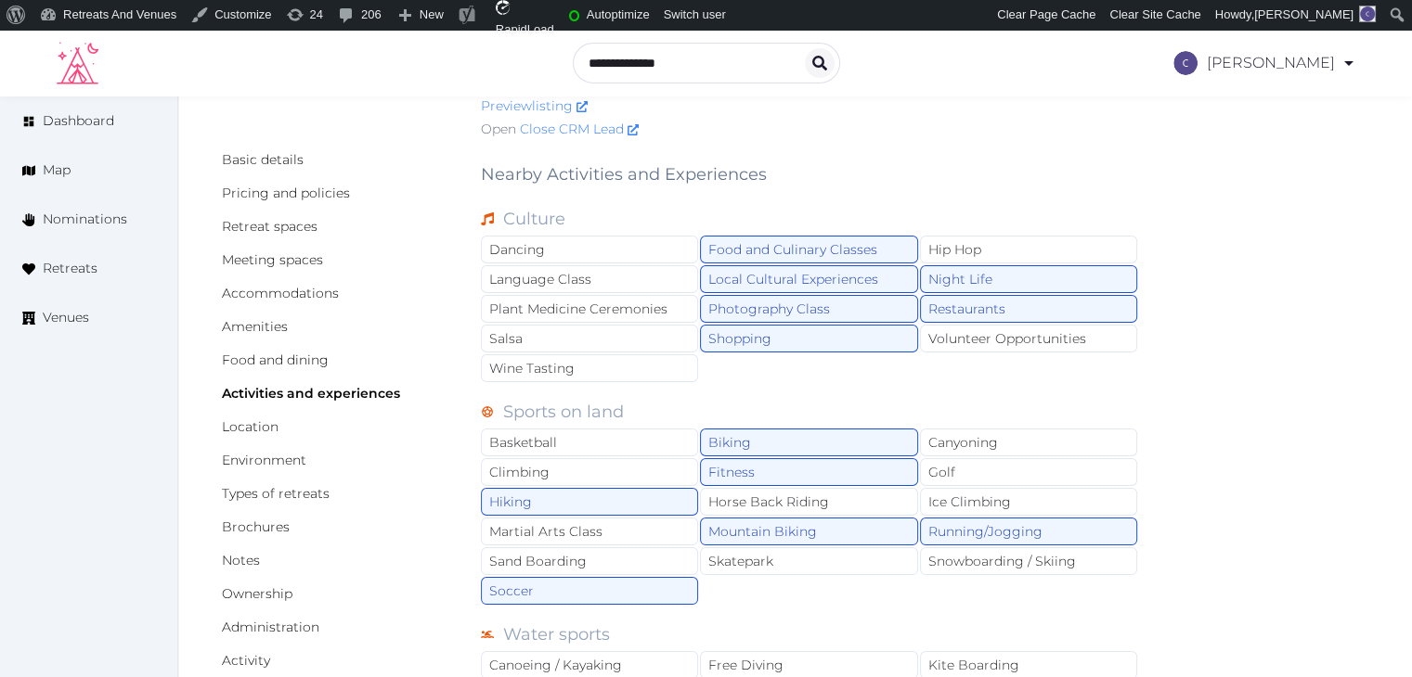
scroll to position [0, 0]
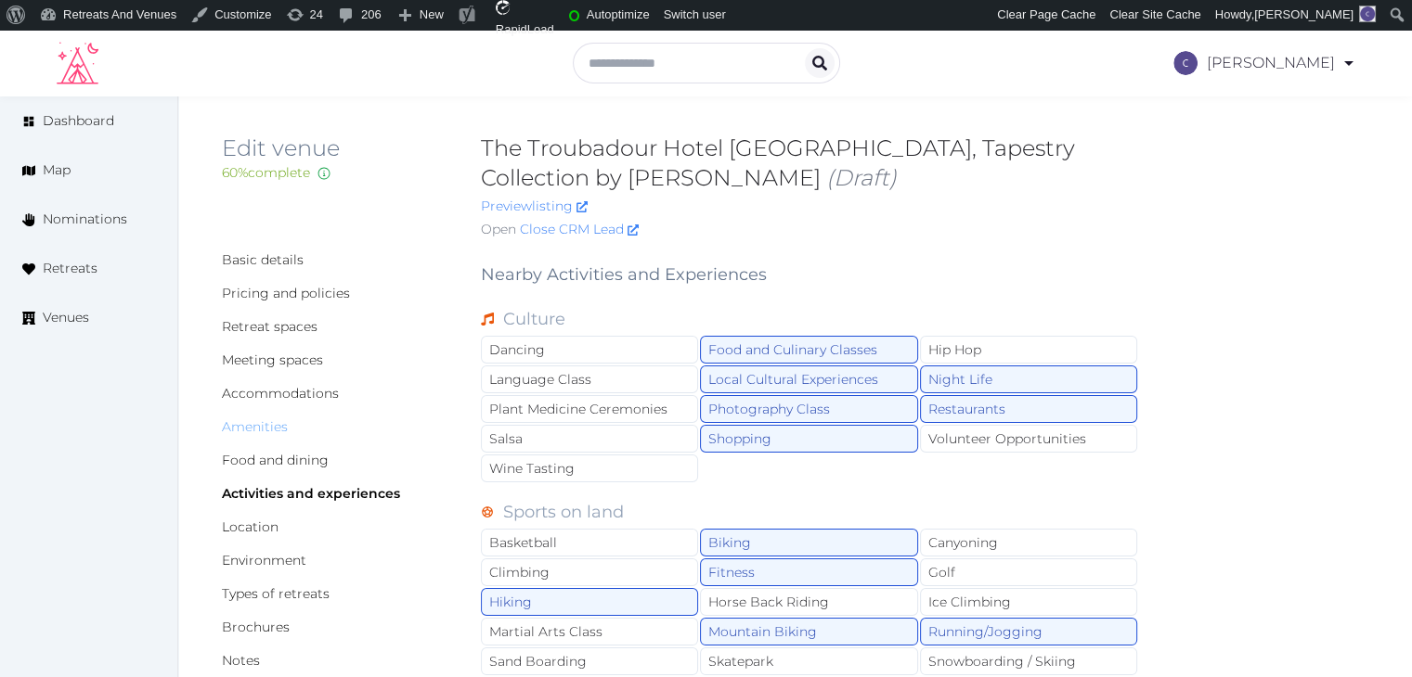
click at [278, 428] on link "Amenities" at bounding box center [255, 427] width 66 height 17
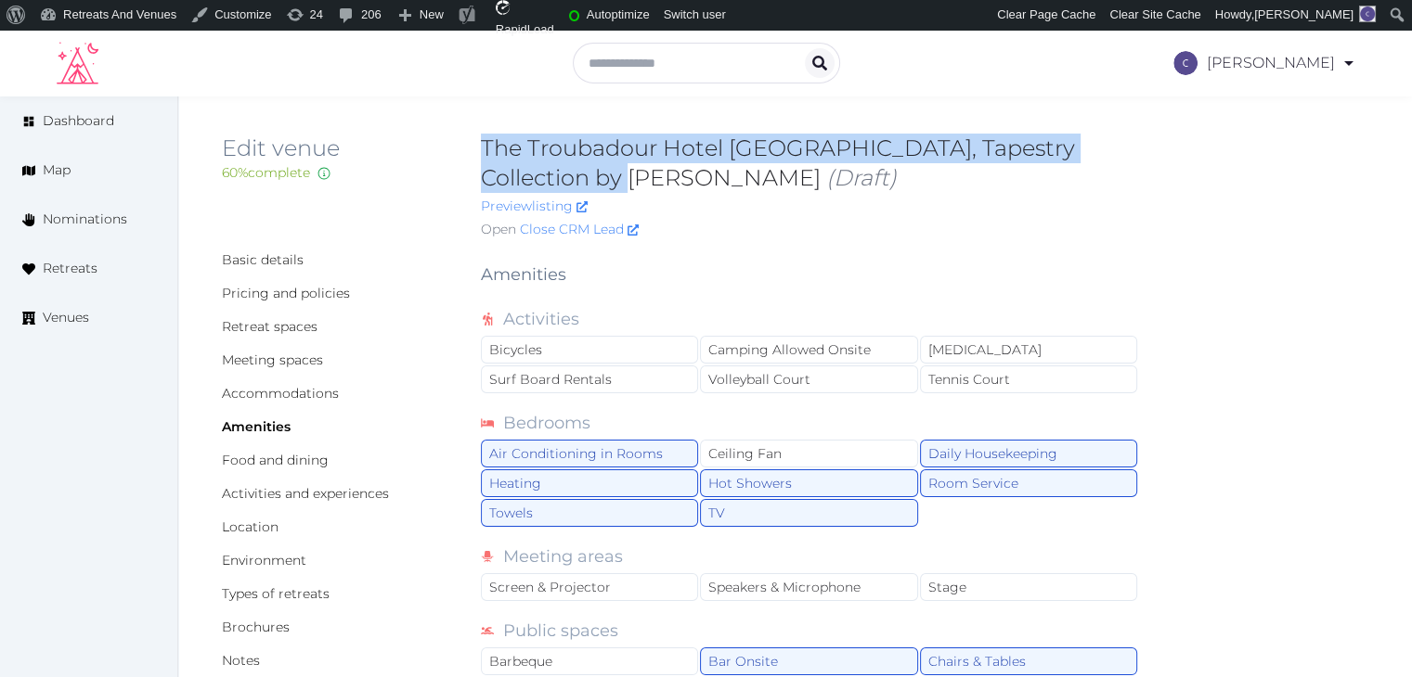
drag, startPoint x: 475, startPoint y: 135, endPoint x: 540, endPoint y: 200, distance: 91.9
click at [546, 183] on div "Edit venue 60 % complete Fill out all the fields in your listing to increase it…" at bounding box center [795, 190] width 1146 height 113
copy h2 "The Troubadour Hotel [GEOGRAPHIC_DATA], Tapestry Collection by [PERSON_NAME]"
click at [274, 361] on link "Meeting spaces" at bounding box center [272, 360] width 101 height 17
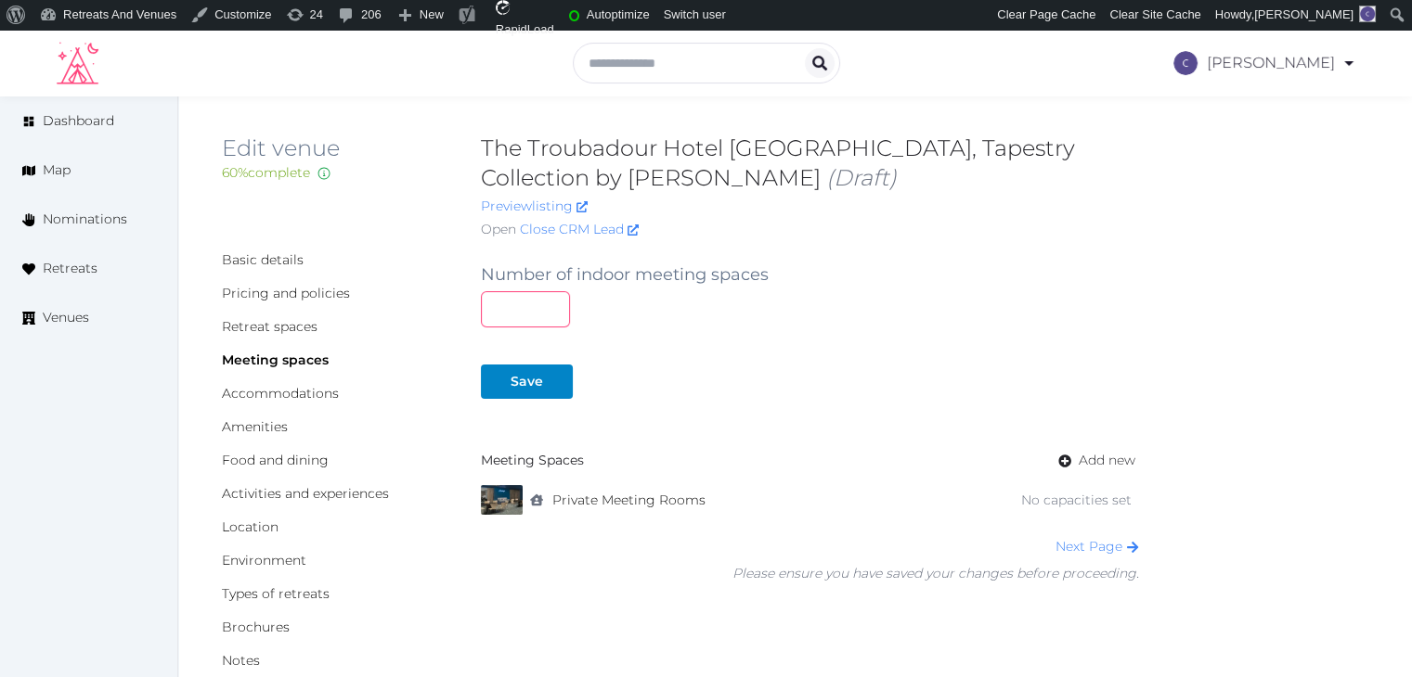
click at [529, 316] on input "number" at bounding box center [525, 309] width 89 height 36
type input "*"
click at [535, 385] on div "Save" at bounding box center [526, 381] width 32 height 19
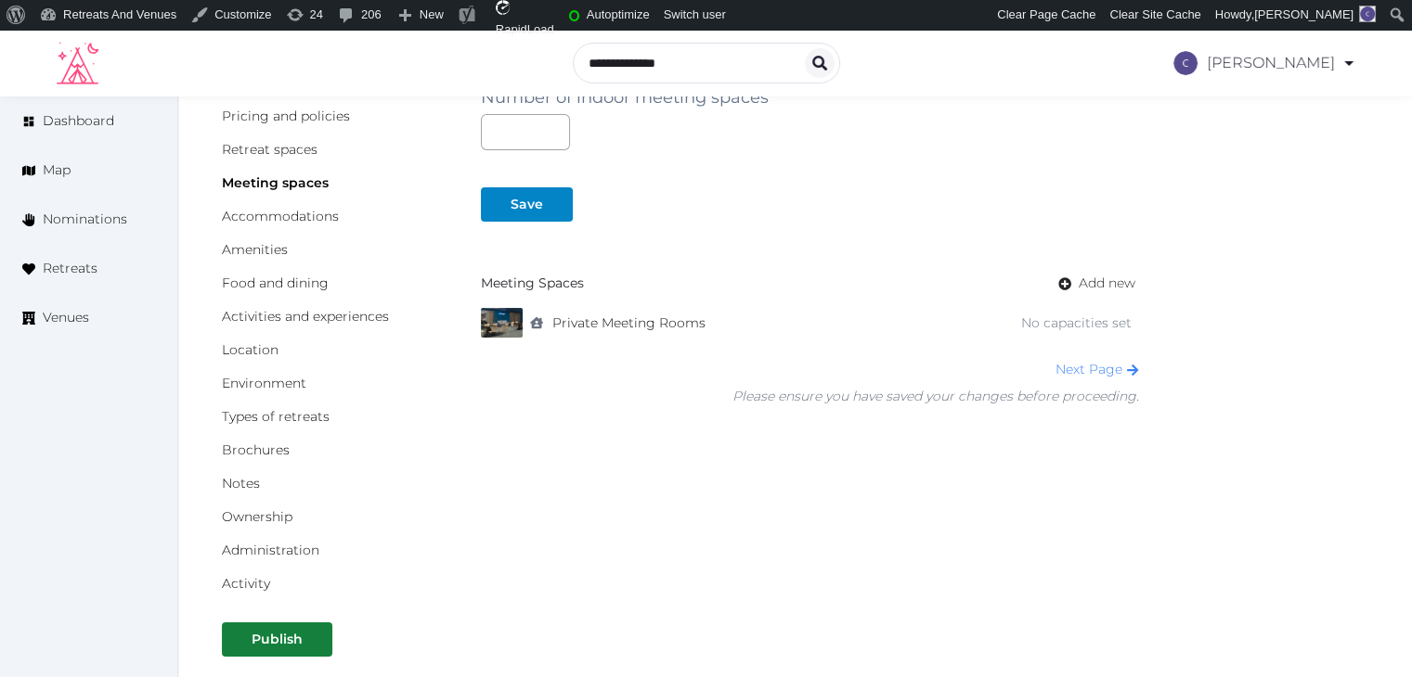
scroll to position [186, 0]
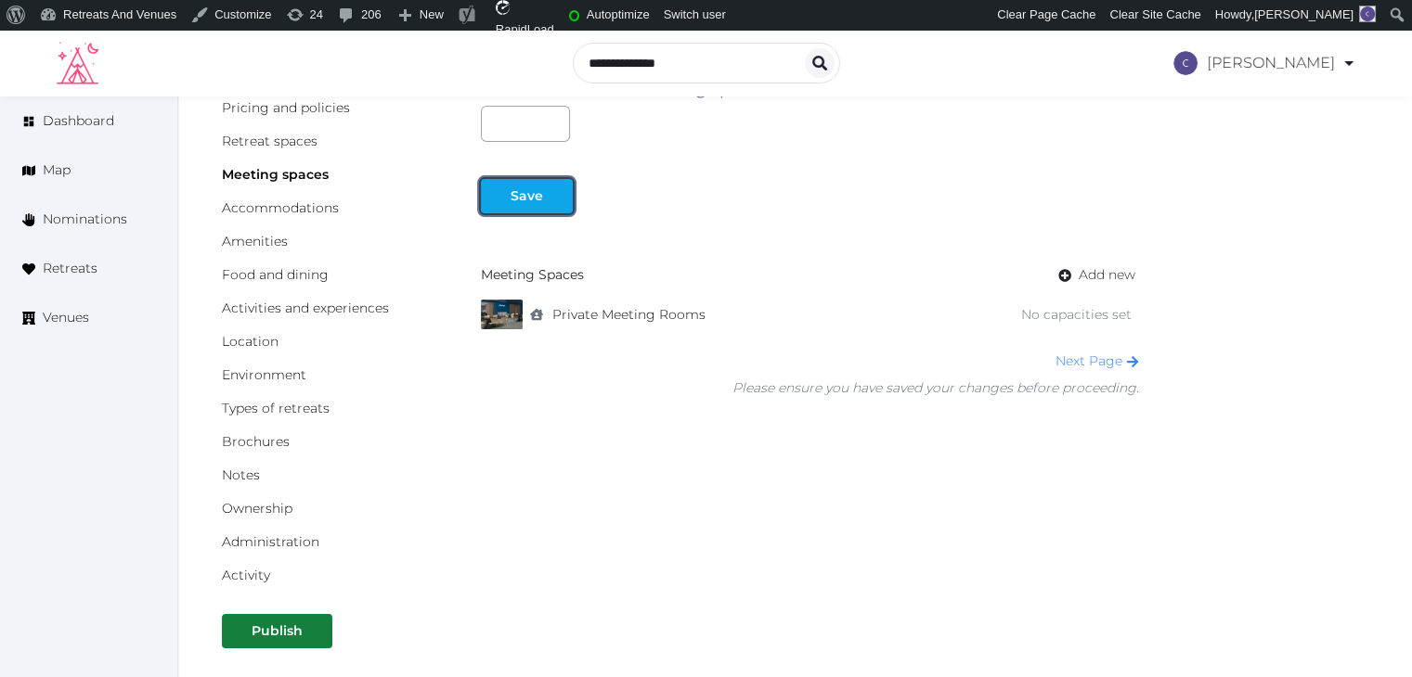
click at [529, 188] on div "Save" at bounding box center [526, 196] width 32 height 19
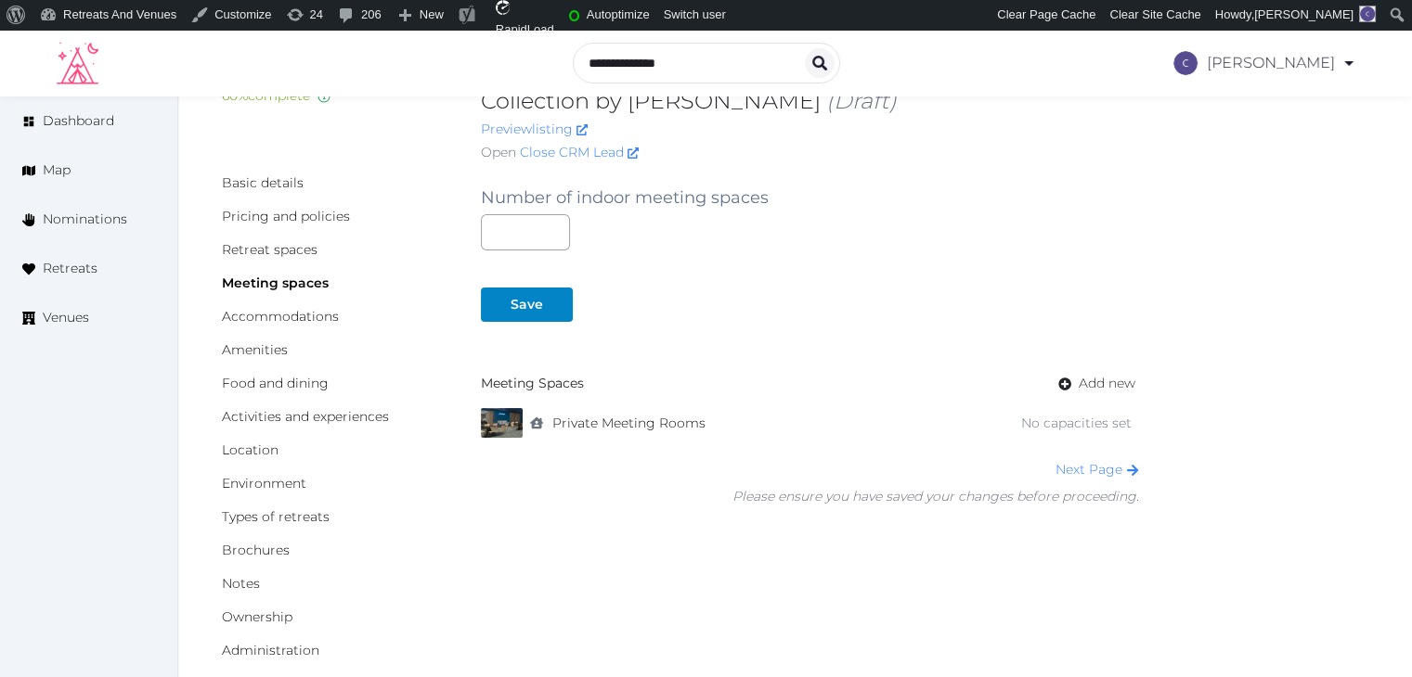
scroll to position [0, 0]
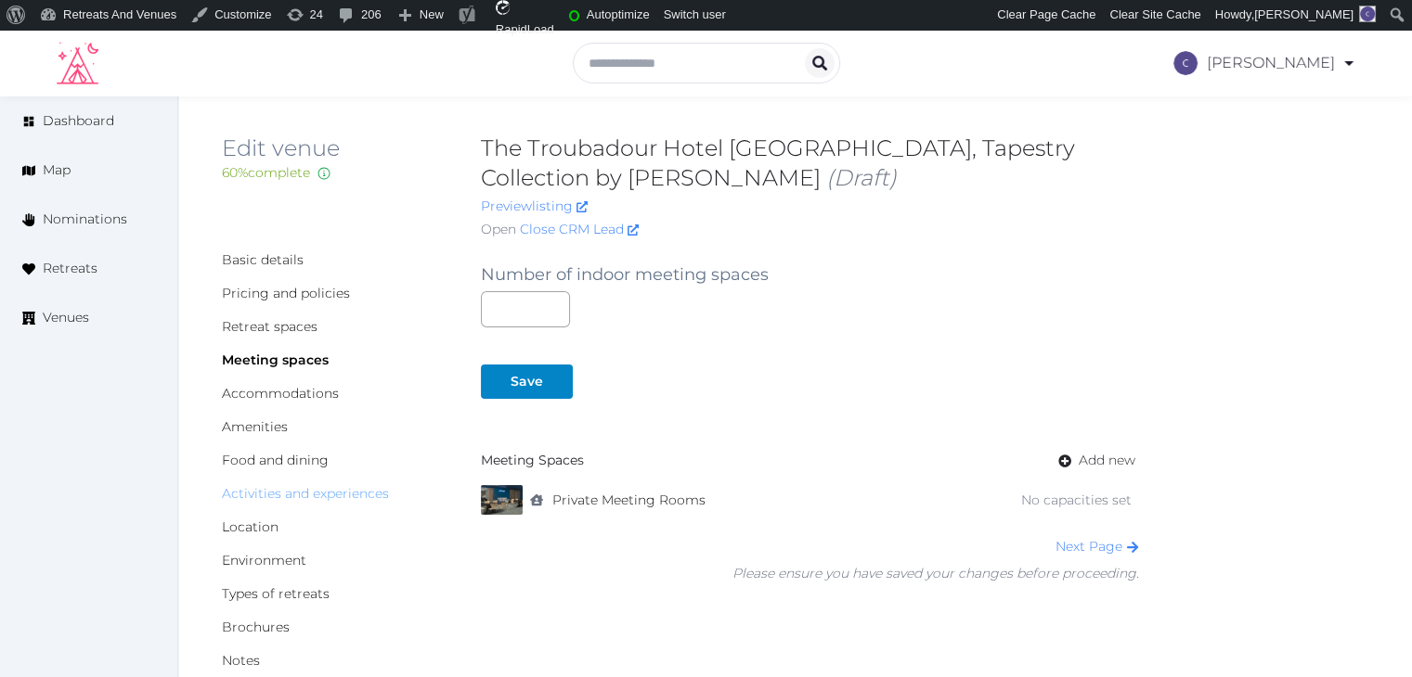
click at [285, 496] on link "Activities and experiences" at bounding box center [305, 493] width 167 height 17
click at [274, 557] on link "Environment" at bounding box center [264, 560] width 84 height 17
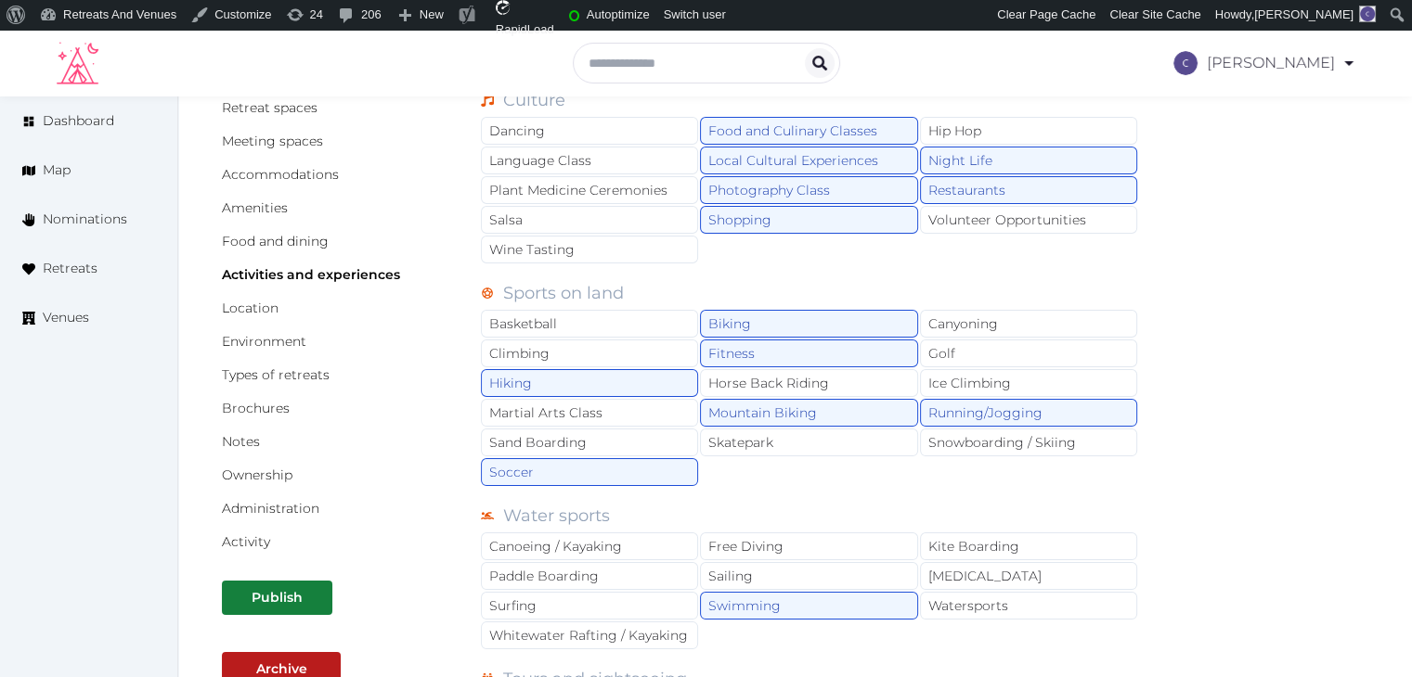
scroll to position [371, 0]
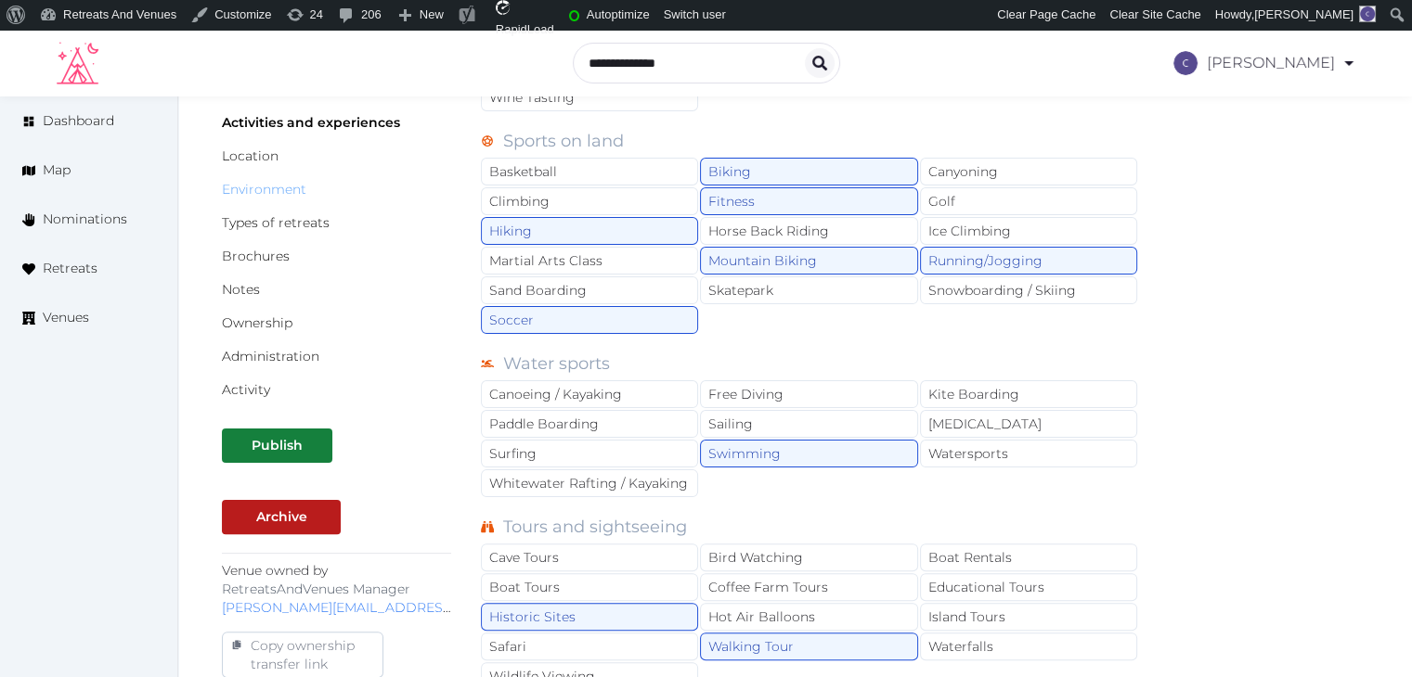
click at [267, 187] on link "Environment" at bounding box center [264, 189] width 84 height 17
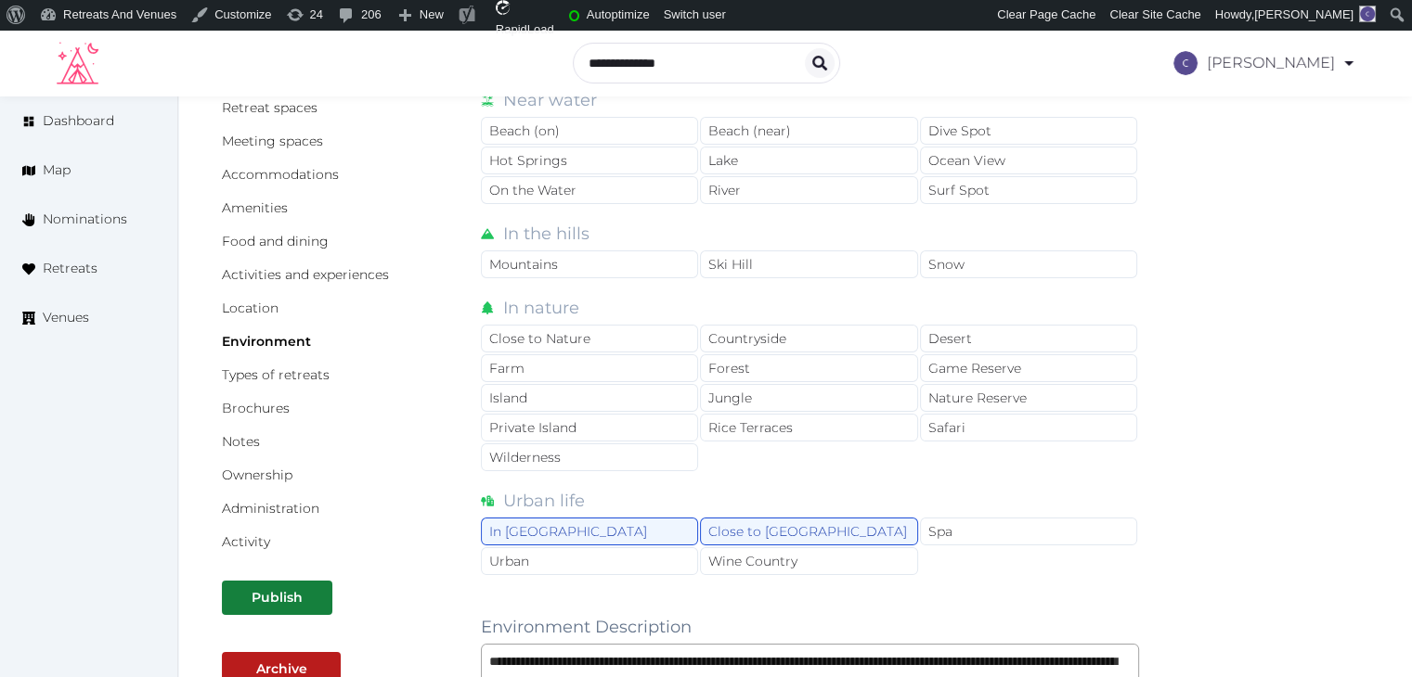
scroll to position [186, 0]
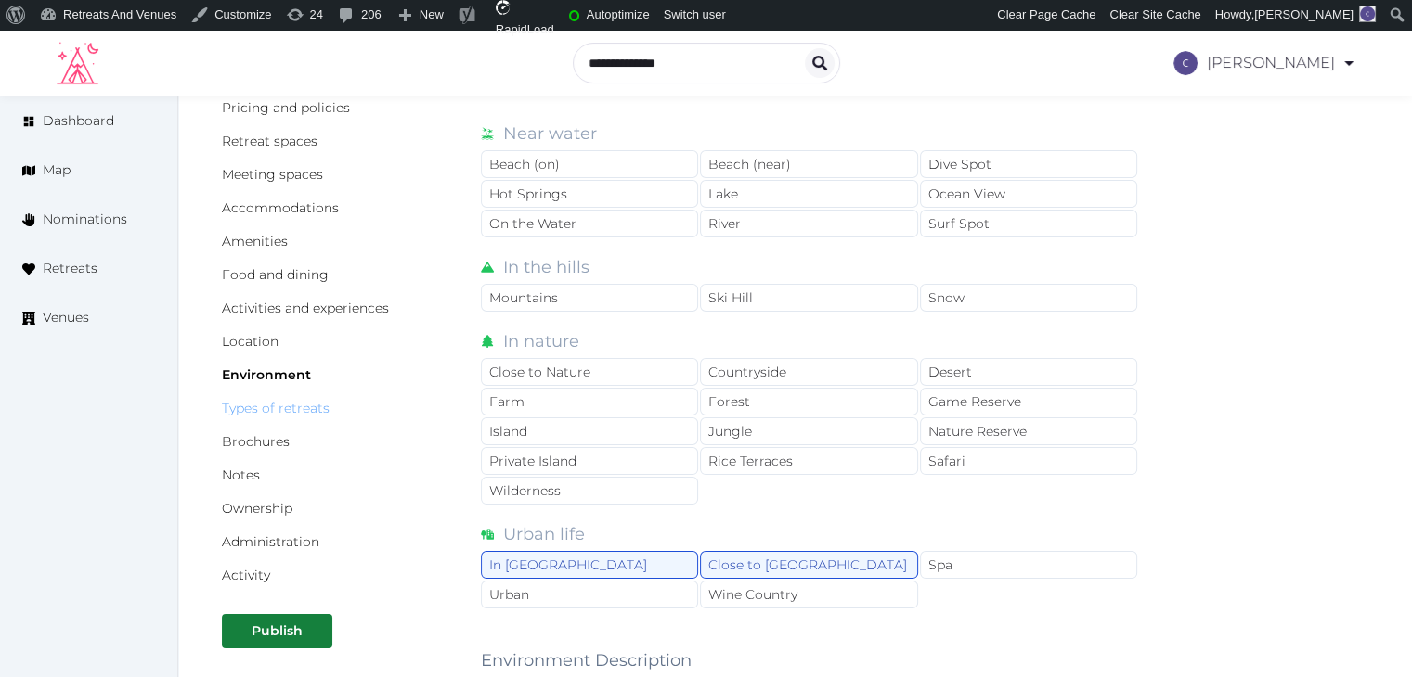
click at [292, 409] on link "Types of retreats" at bounding box center [276, 408] width 108 height 17
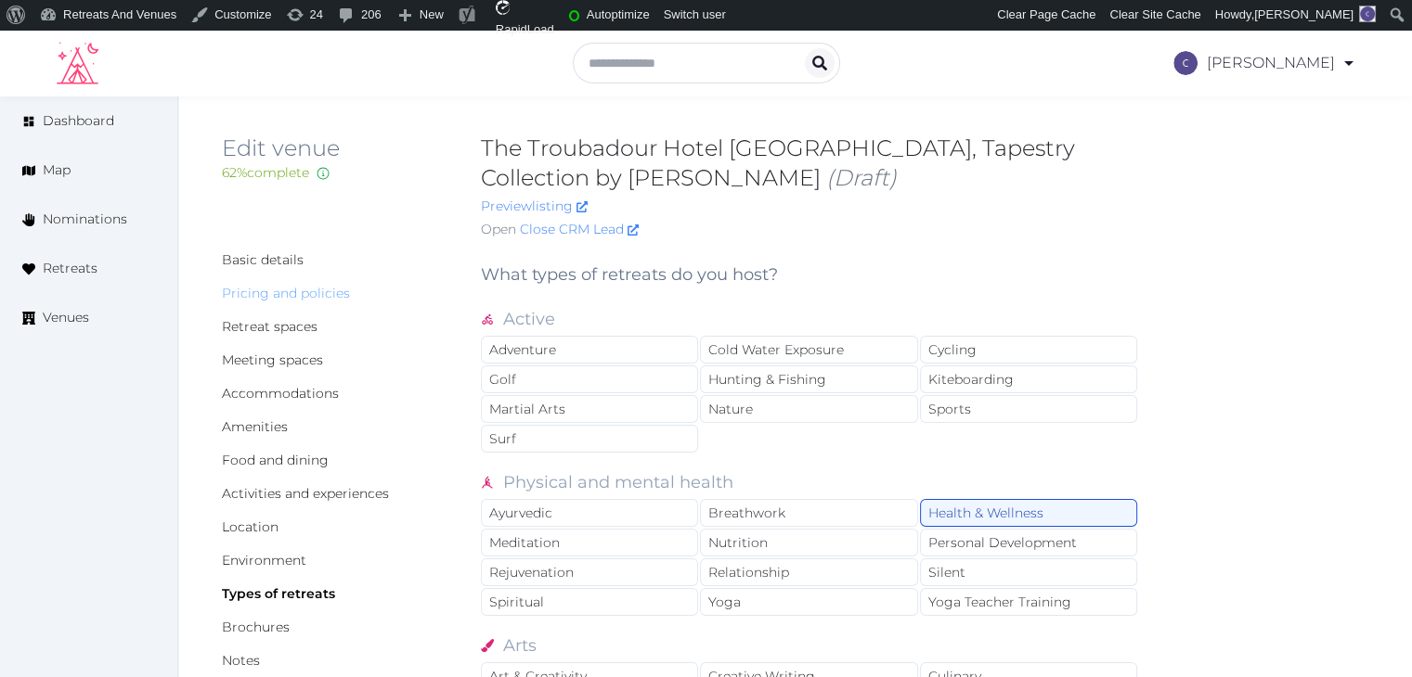
click at [294, 291] on link "Pricing and policies" at bounding box center [286, 293] width 128 height 17
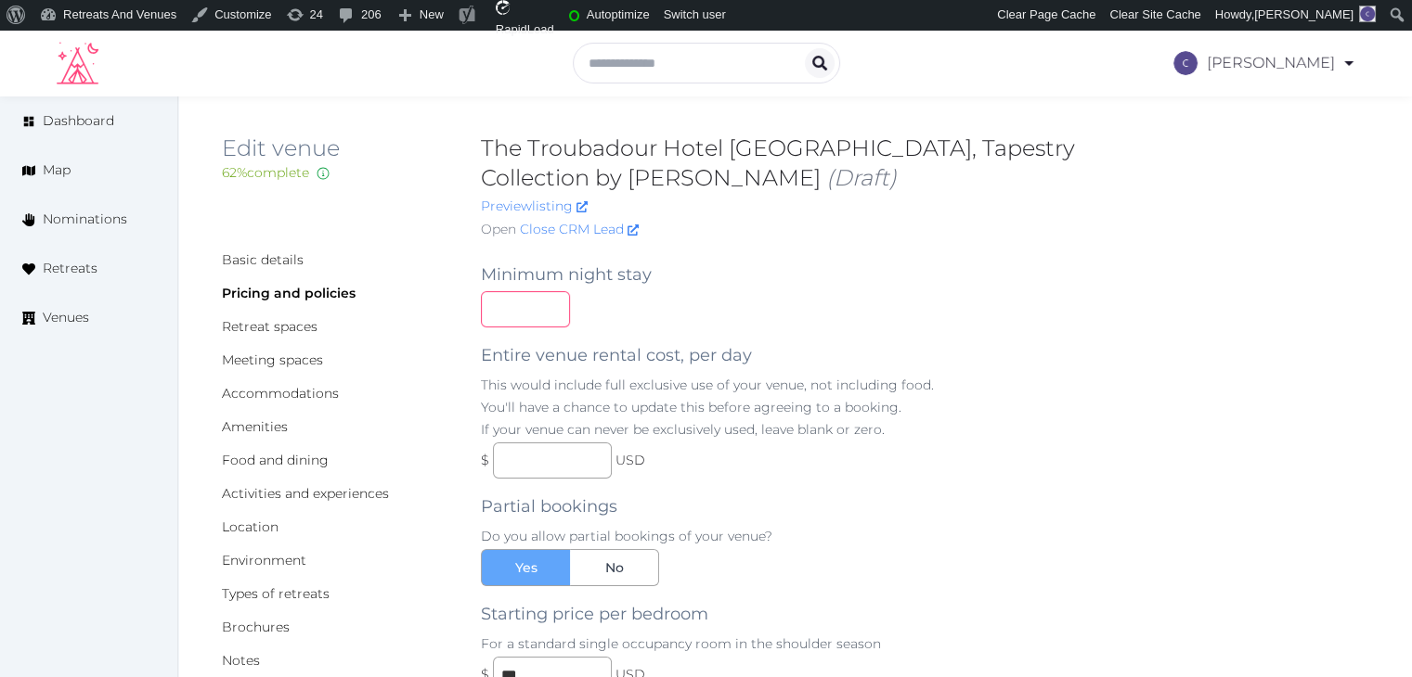
click at [512, 309] on input "number" at bounding box center [525, 309] width 89 height 36
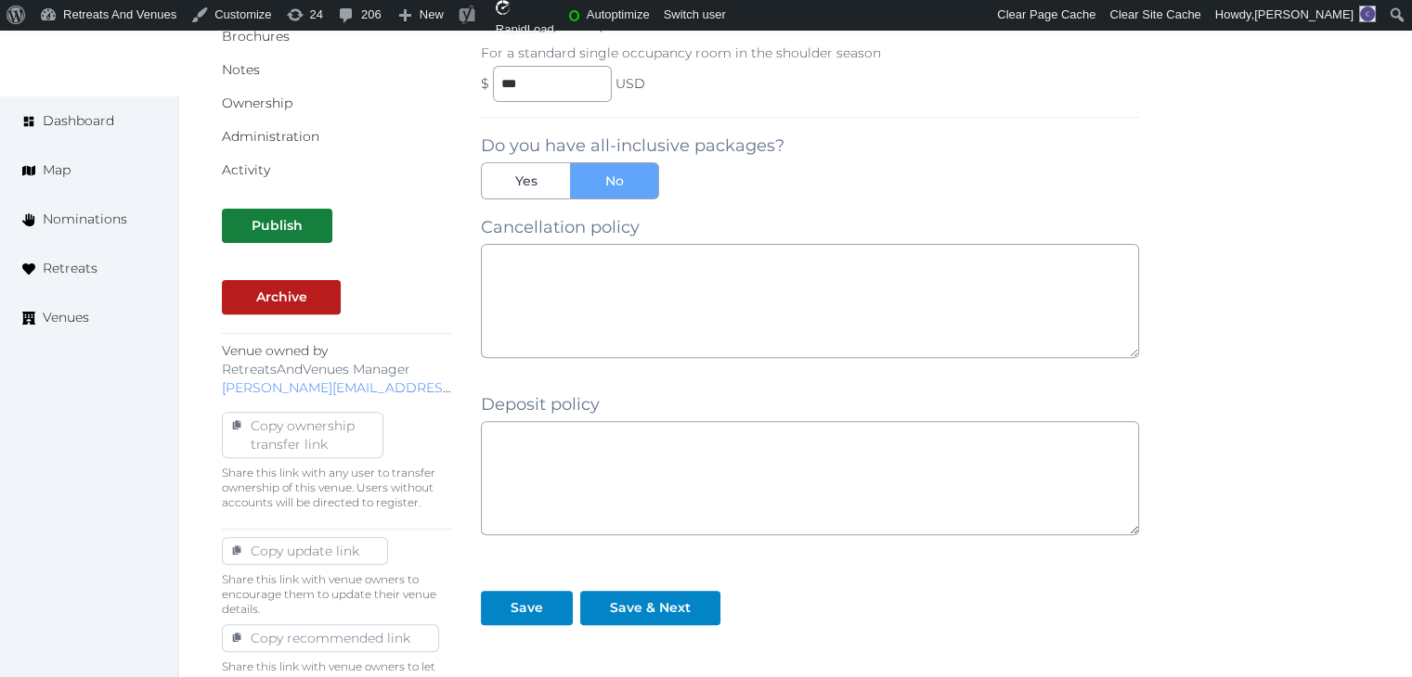
scroll to position [745, 0]
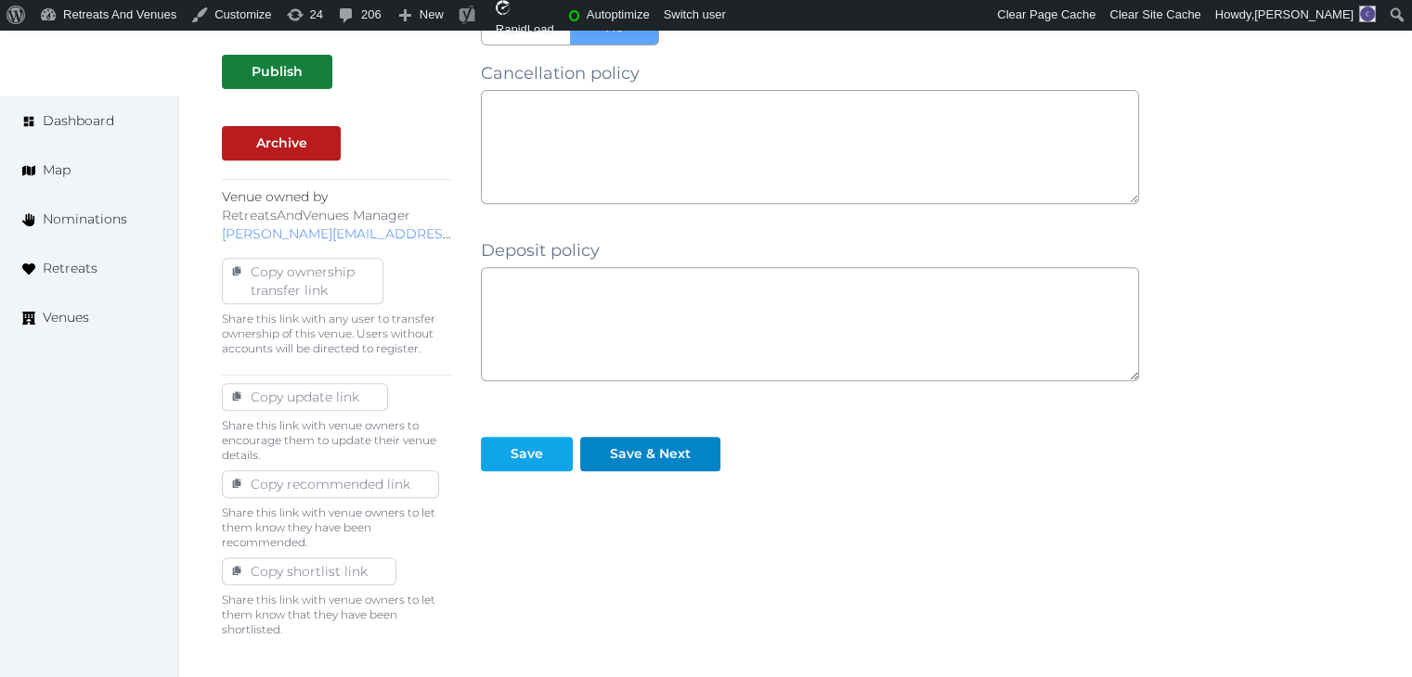
type input "*"
click at [533, 460] on div "Save" at bounding box center [526, 454] width 32 height 19
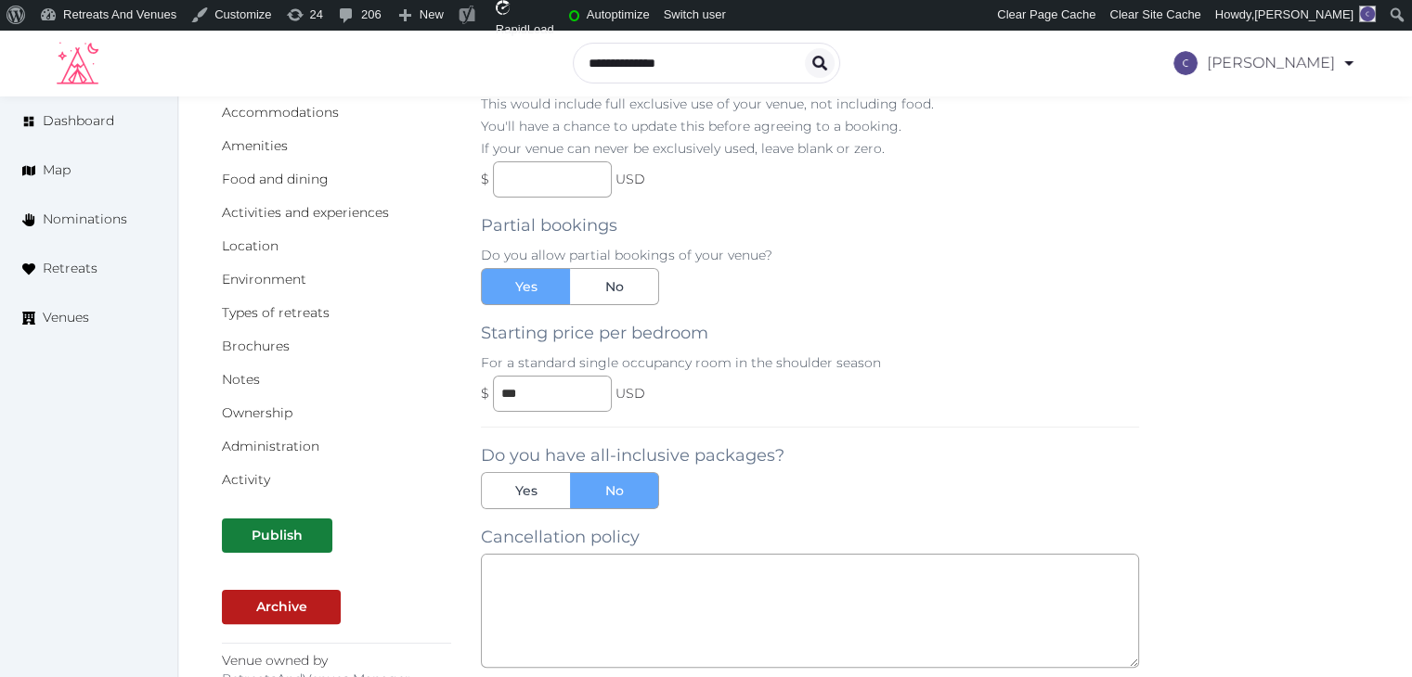
scroll to position [0, 0]
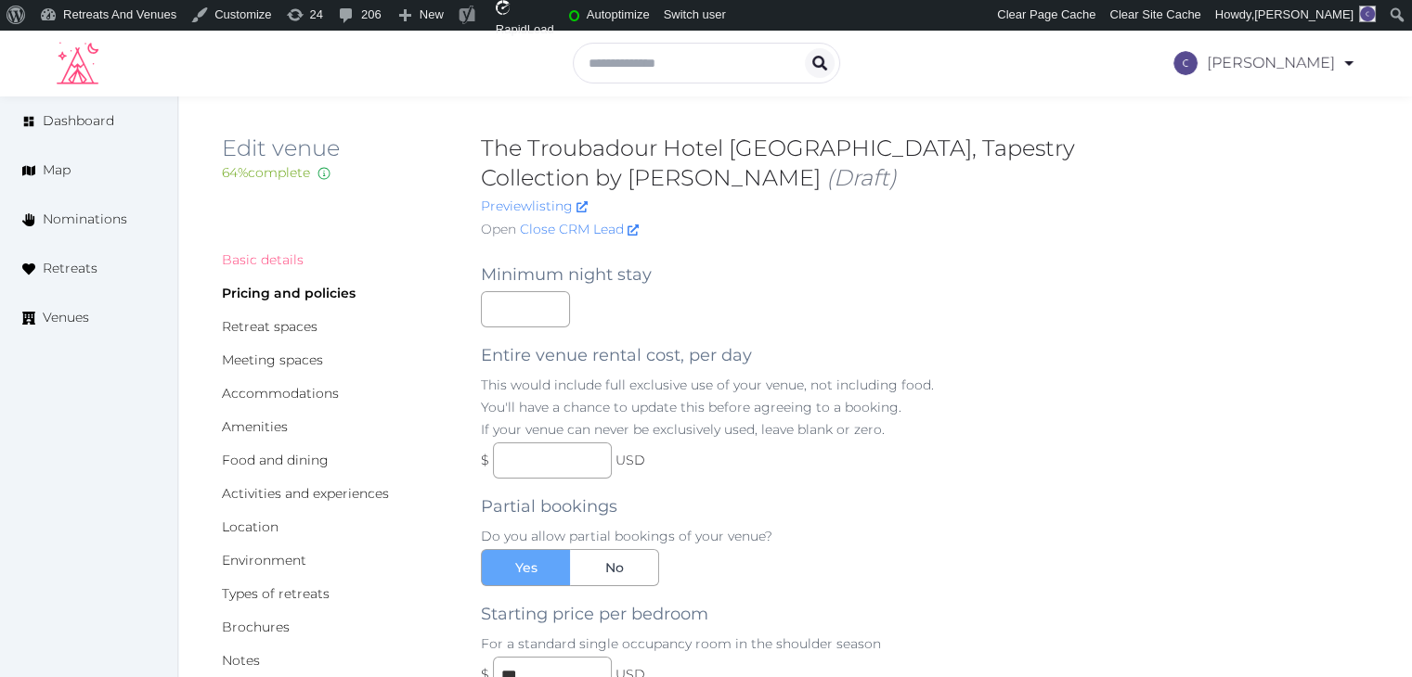
drag, startPoint x: 278, startPoint y: 258, endPoint x: 292, endPoint y: 274, distance: 21.0
click at [278, 258] on link "Basic details" at bounding box center [263, 259] width 82 height 17
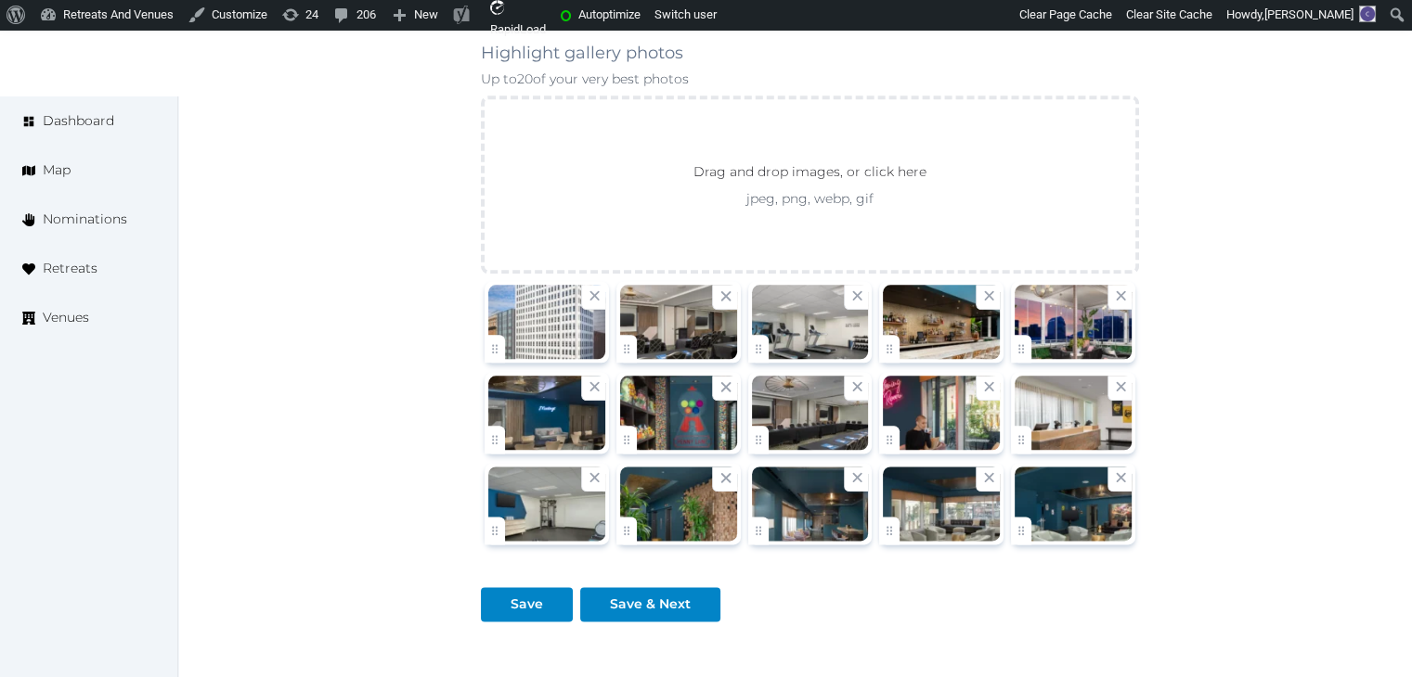
scroll to position [2342, 0]
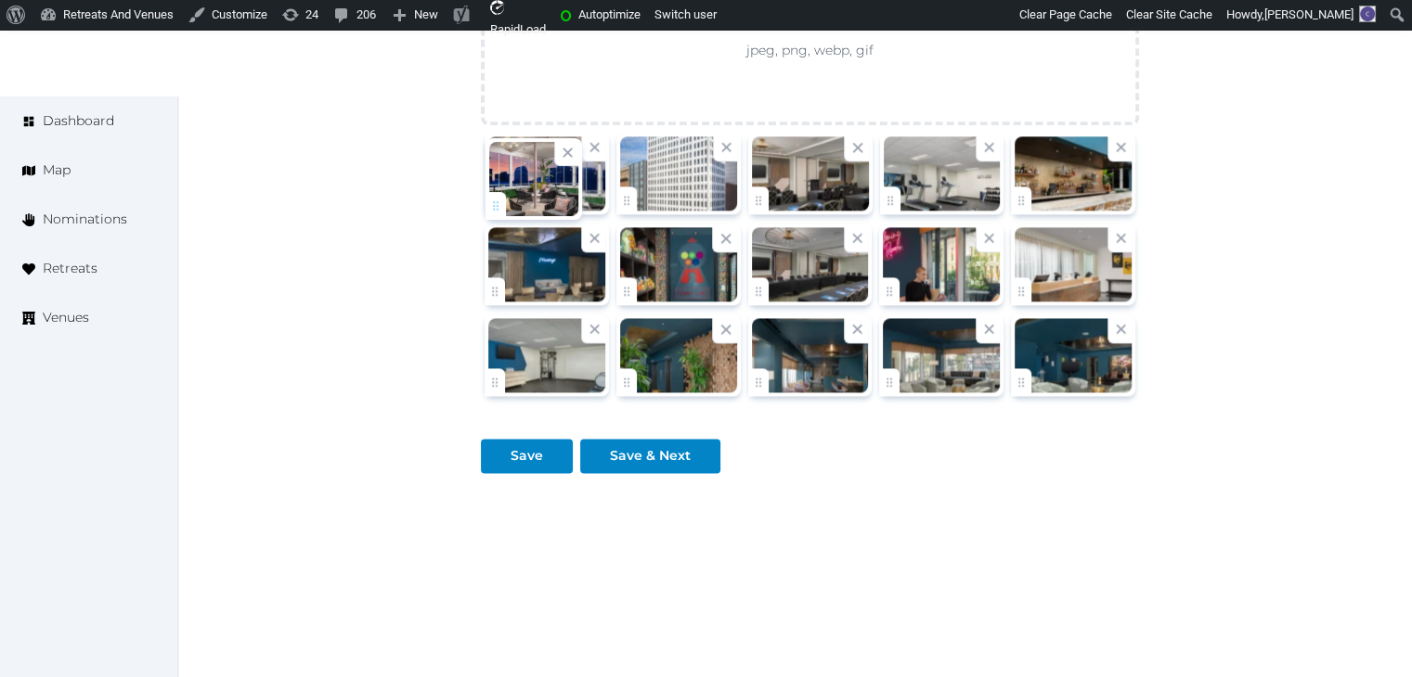
drag, startPoint x: 1032, startPoint y: 194, endPoint x: 508, endPoint y: 202, distance: 524.4
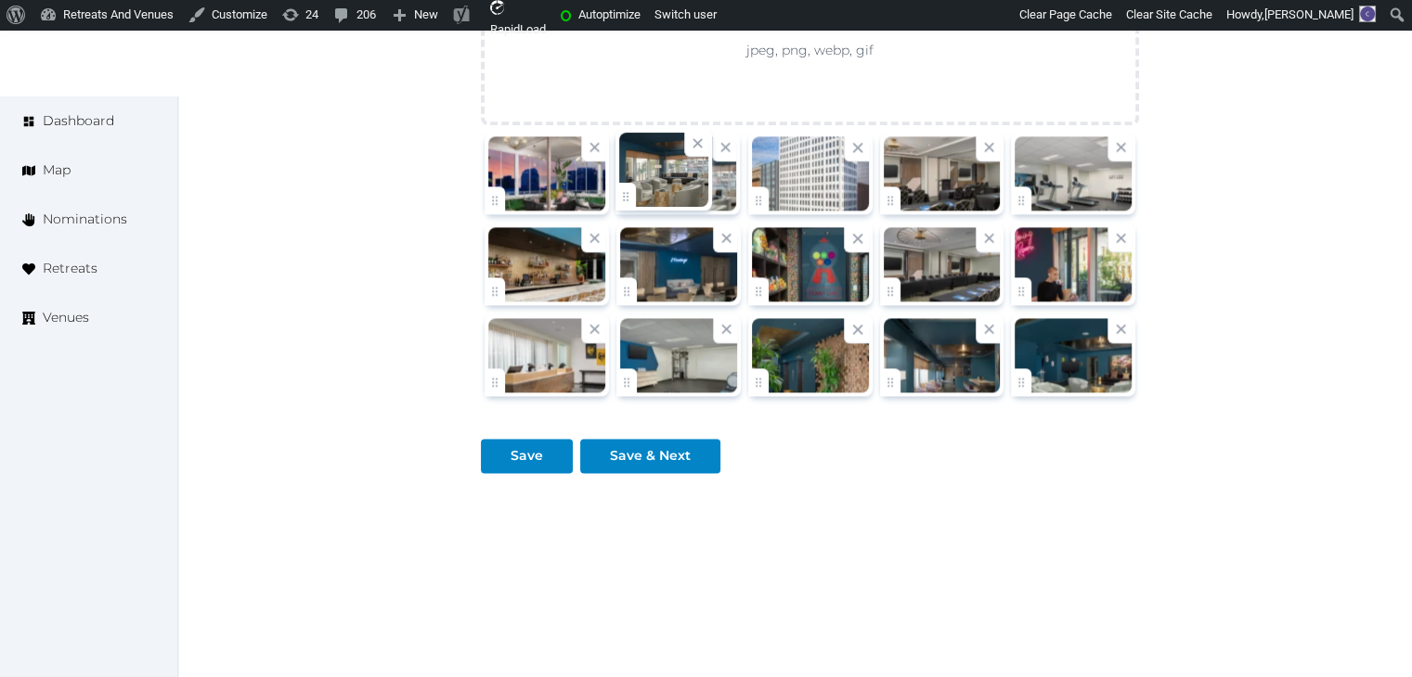
drag, startPoint x: 904, startPoint y: 376, endPoint x: 684, endPoint y: 224, distance: 267.5
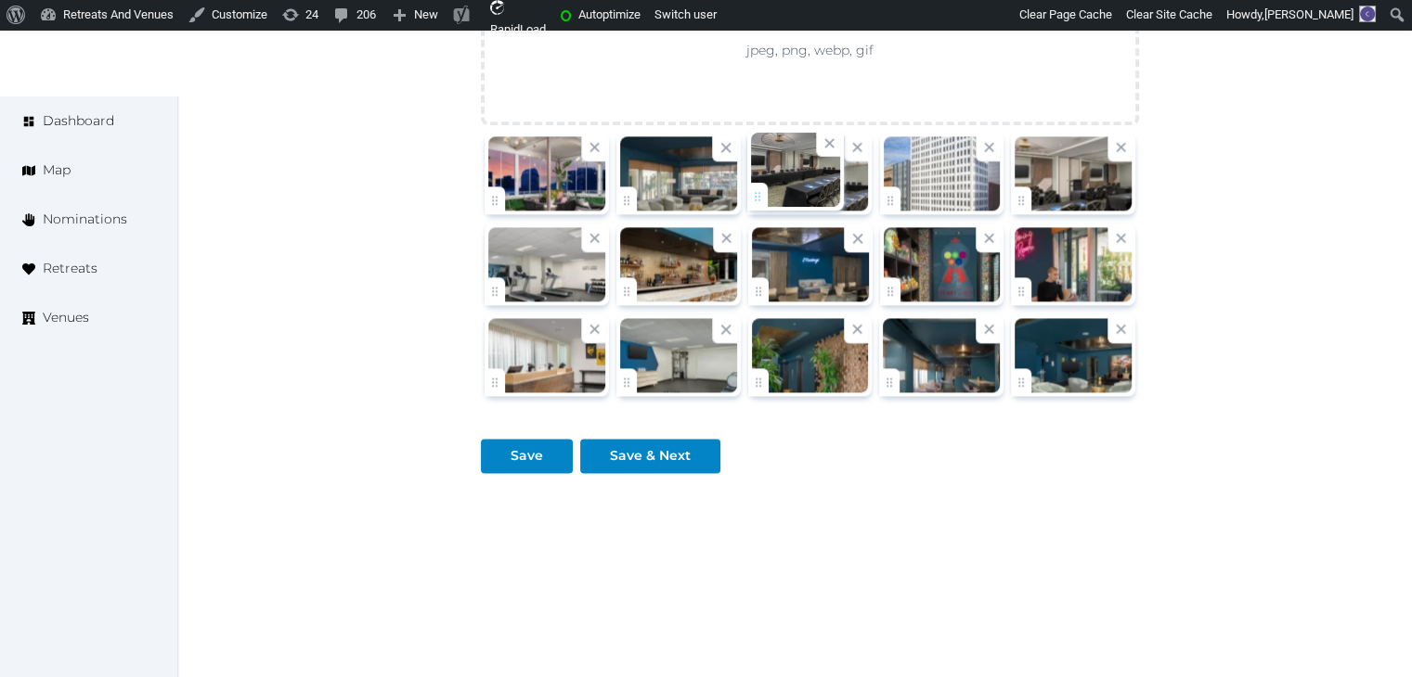
drag, startPoint x: 907, startPoint y: 281, endPoint x: 801, endPoint y: 220, distance: 122.2
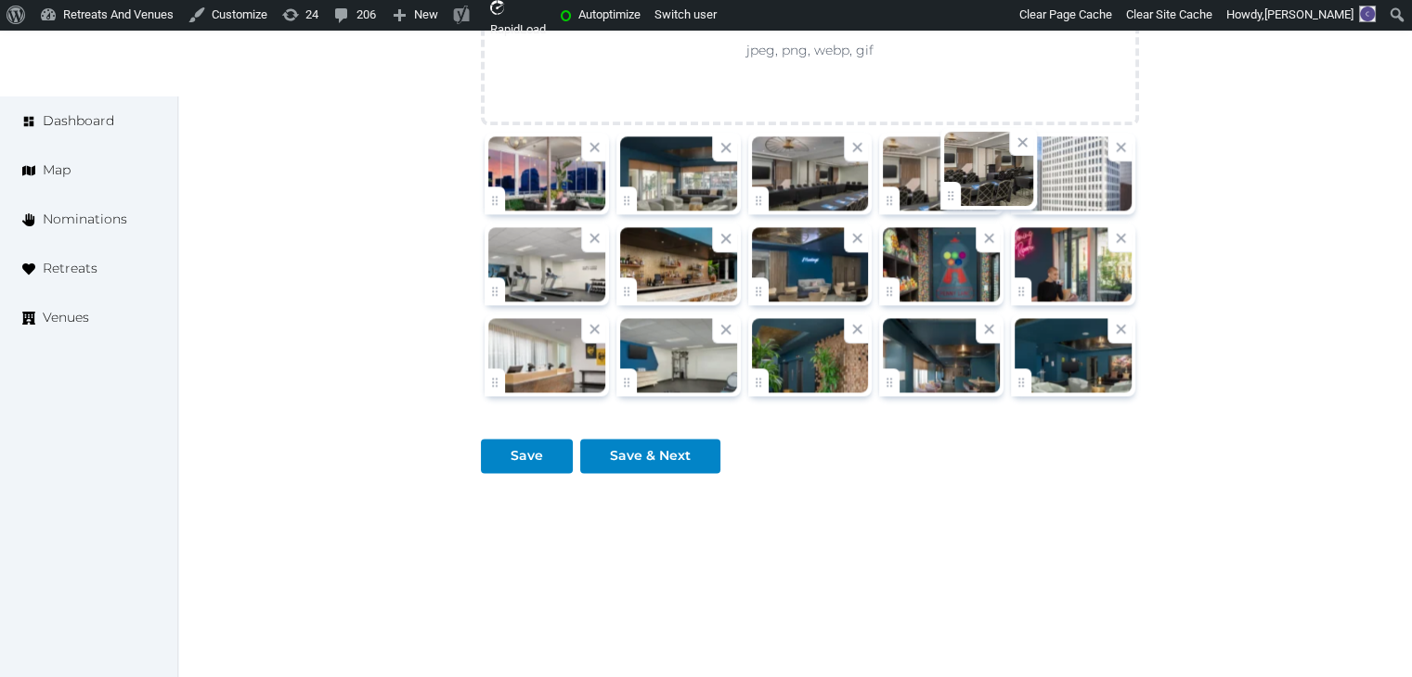
drag, startPoint x: 1030, startPoint y: 195, endPoint x: 951, endPoint y: 200, distance: 79.0
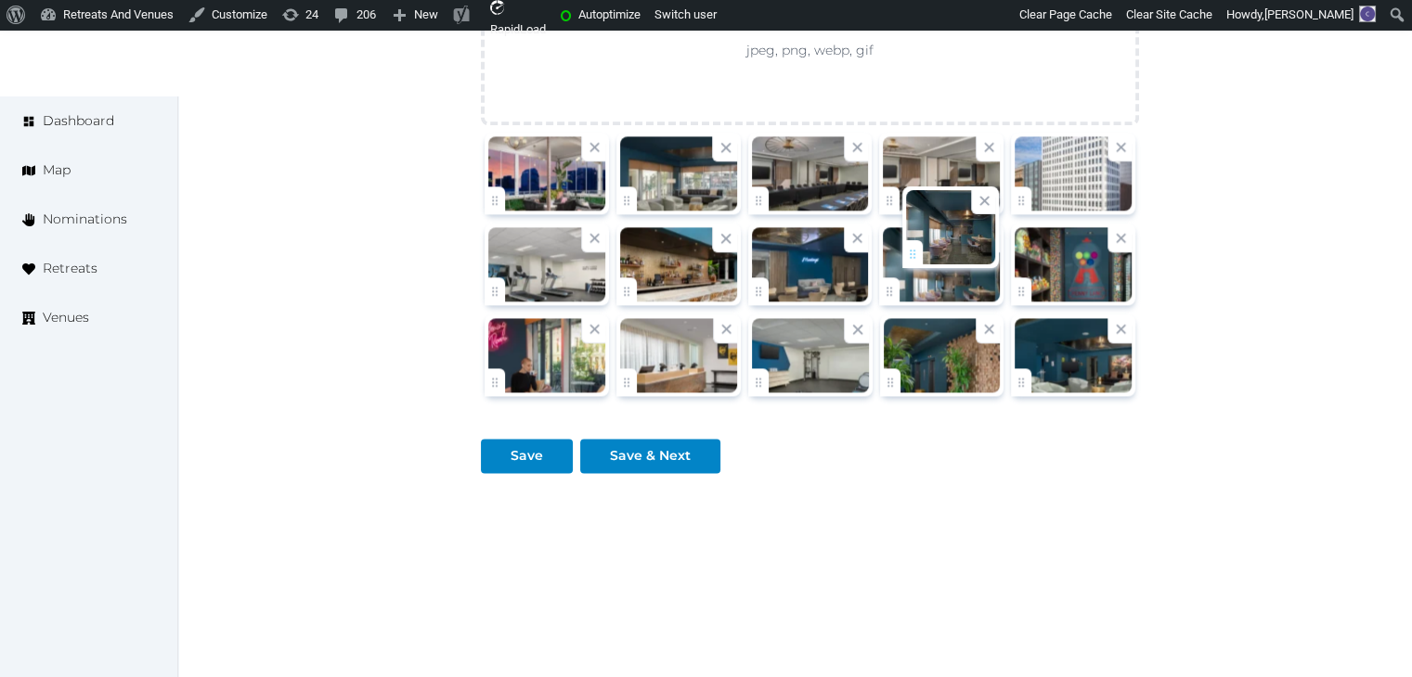
drag, startPoint x: 906, startPoint y: 368, endPoint x: 922, endPoint y: 209, distance: 160.5
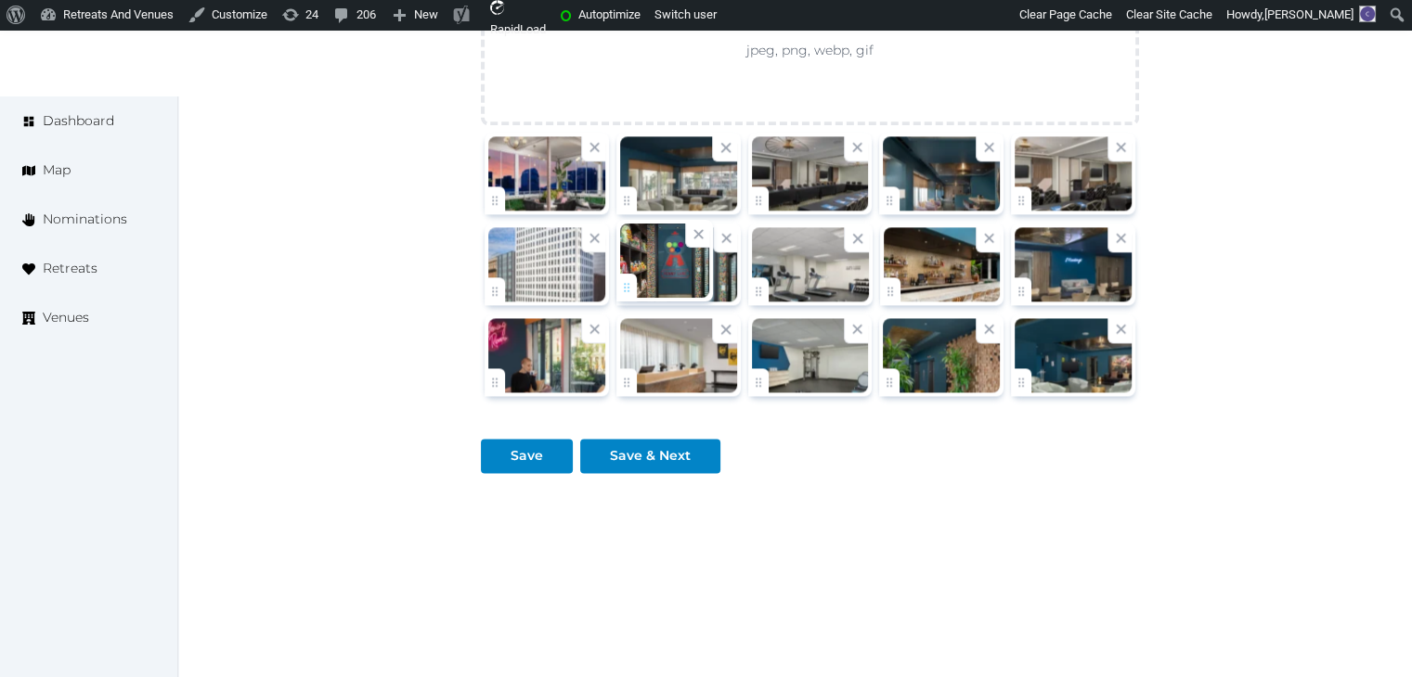
drag, startPoint x: 1025, startPoint y: 283, endPoint x: 624, endPoint y: 279, distance: 400.9
drag, startPoint x: 745, startPoint y: 382, endPoint x: 757, endPoint y: 355, distance: 29.5
click at [751, 340] on div at bounding box center [810, 355] width 132 height 89
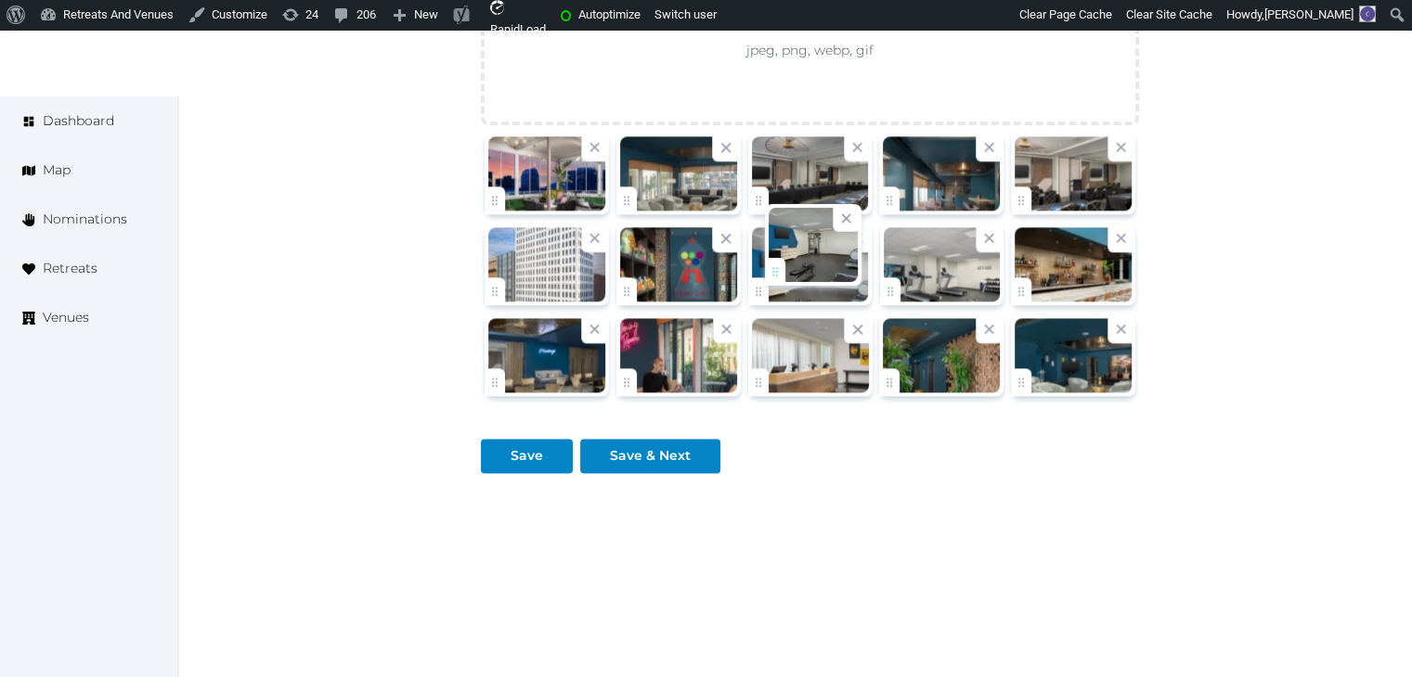
drag, startPoint x: 758, startPoint y: 374, endPoint x: 776, endPoint y: 265, distance: 110.0
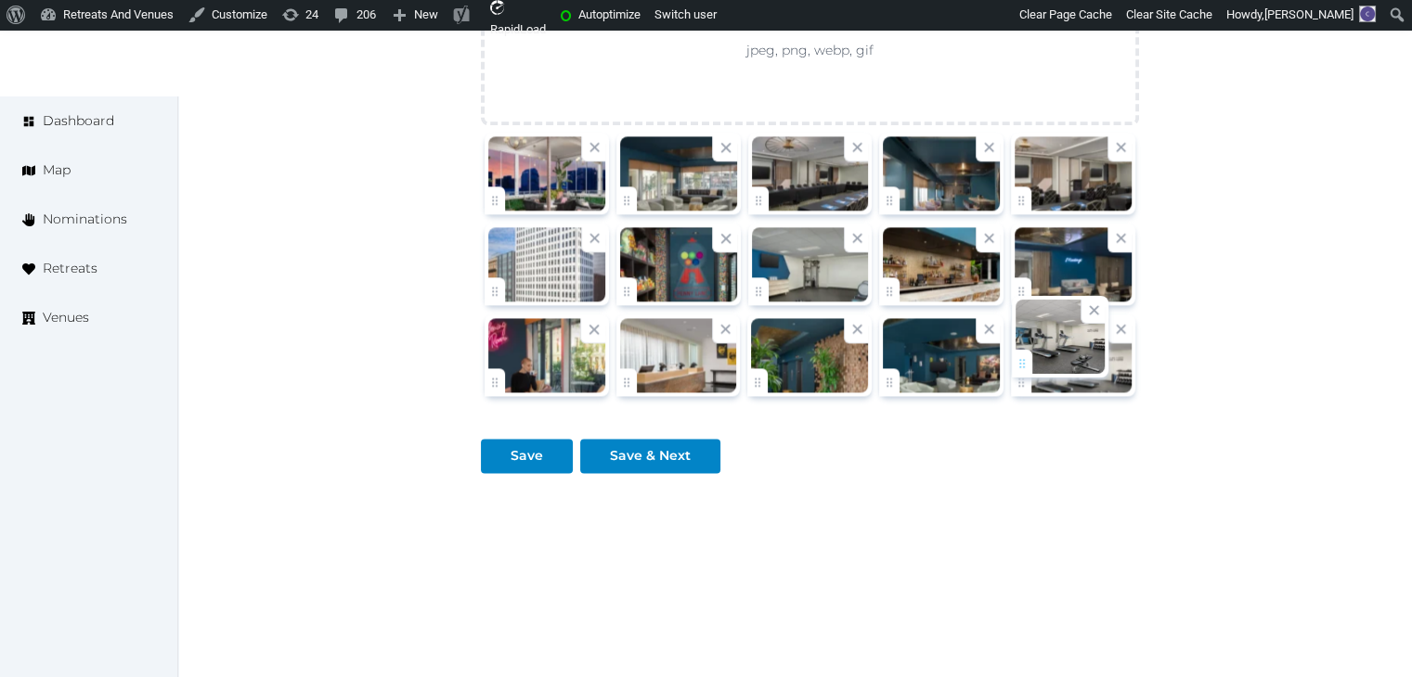
drag, startPoint x: 892, startPoint y: 280, endPoint x: 1025, endPoint y: 356, distance: 153.8
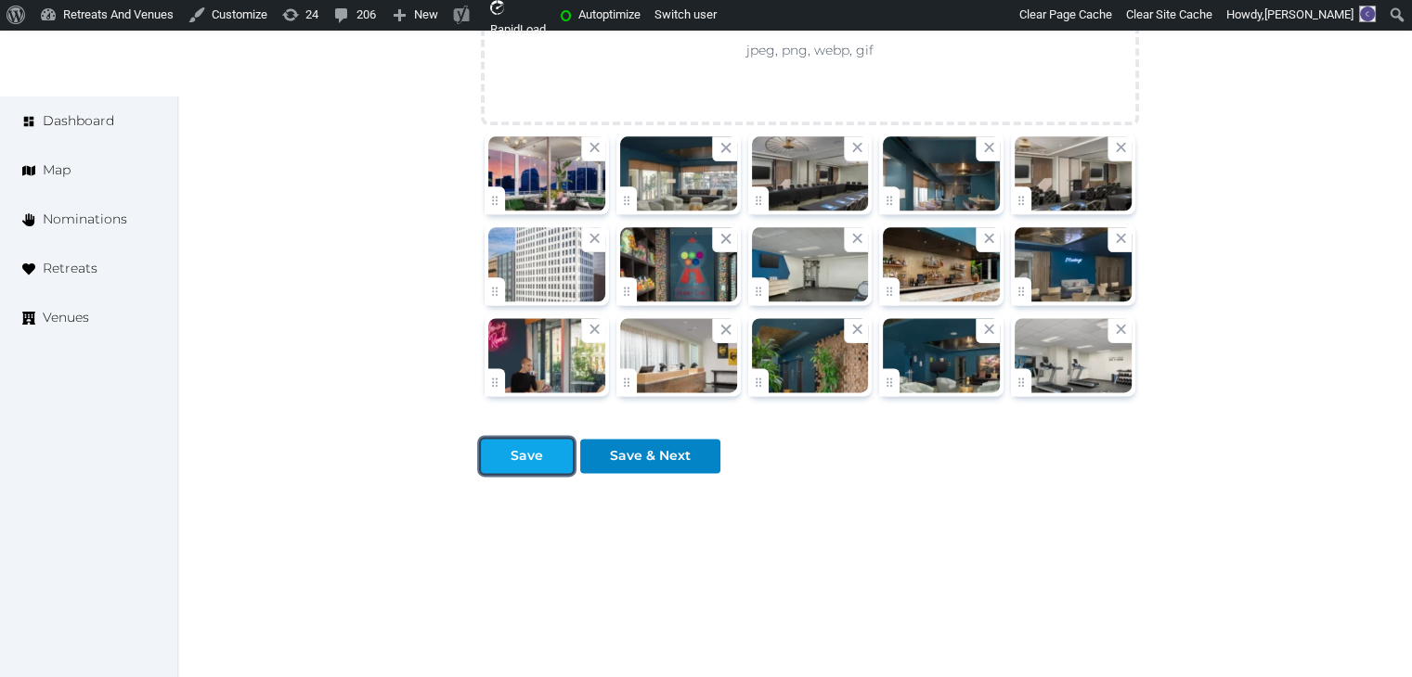
click at [509, 454] on div "Save" at bounding box center [526, 455] width 84 height 19
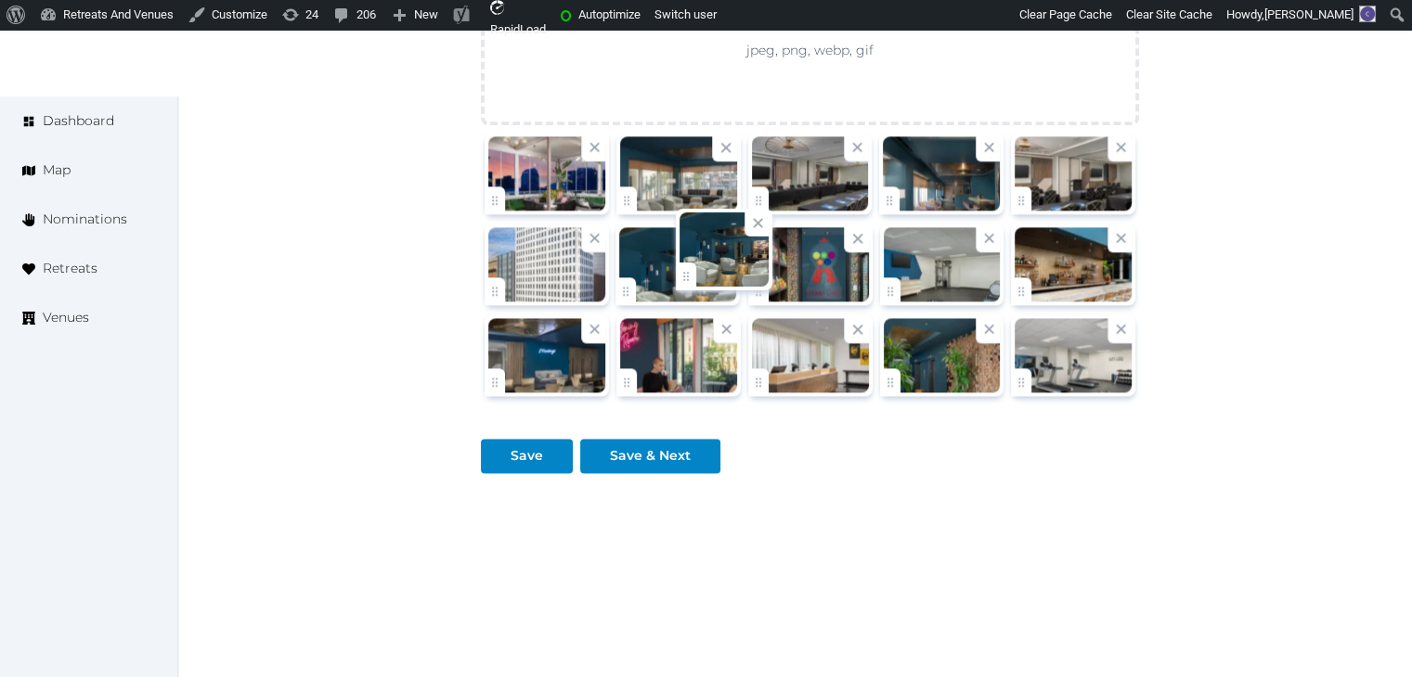
drag, startPoint x: 902, startPoint y: 380, endPoint x: 697, endPoint y: 283, distance: 226.7
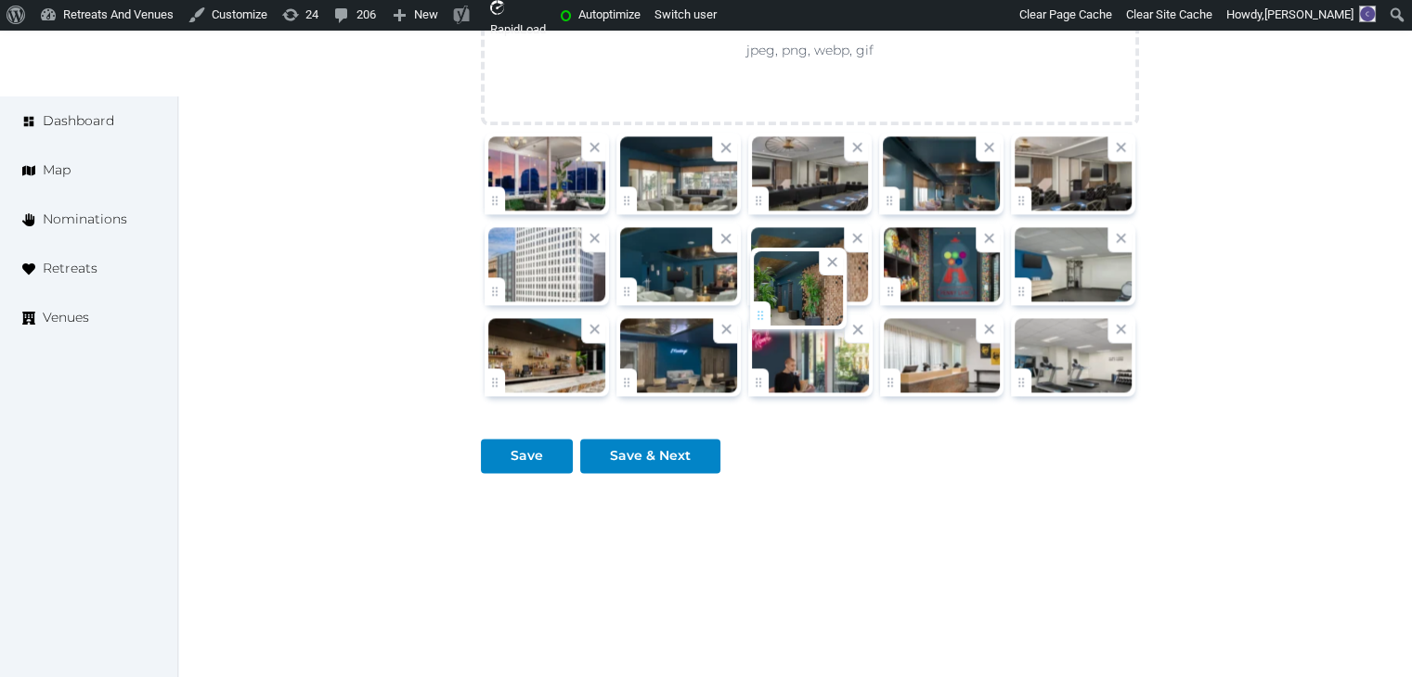
drag, startPoint x: 898, startPoint y: 372, endPoint x: 651, endPoint y: 278, distance: 264.0
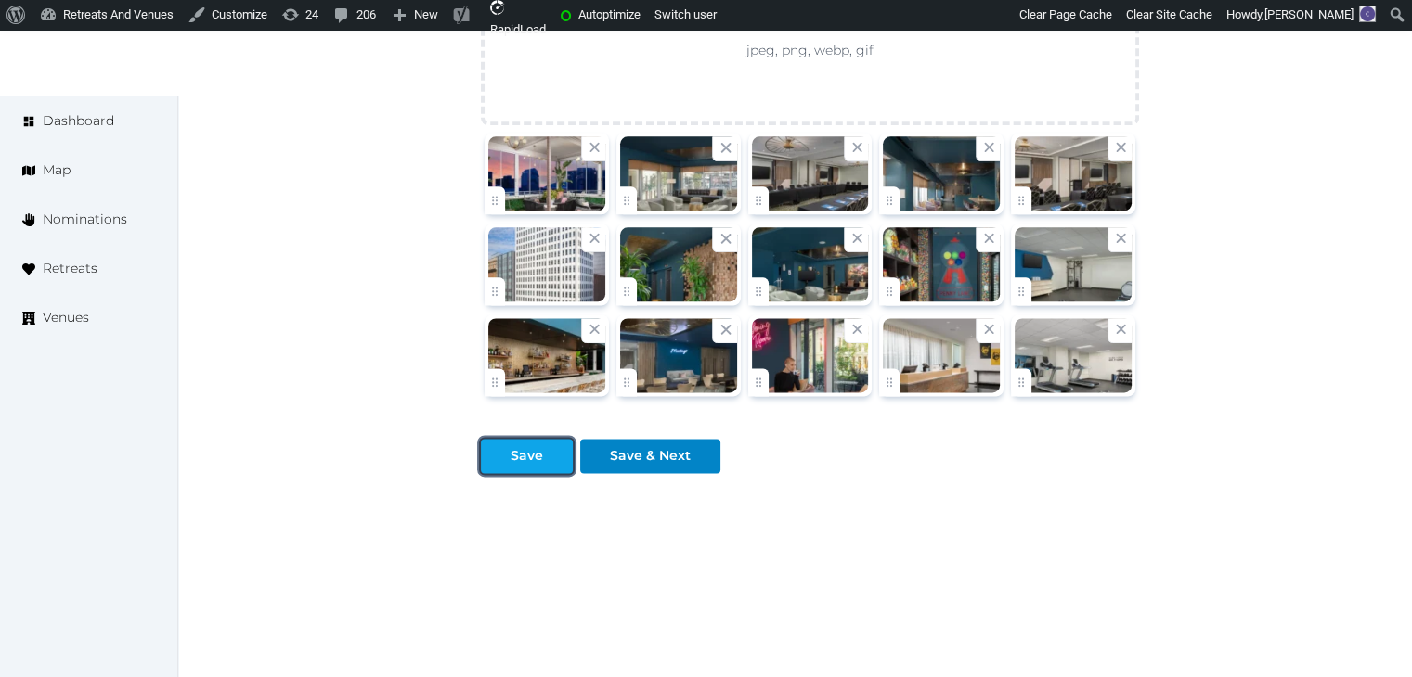
click at [511, 453] on div "Save" at bounding box center [526, 455] width 32 height 19
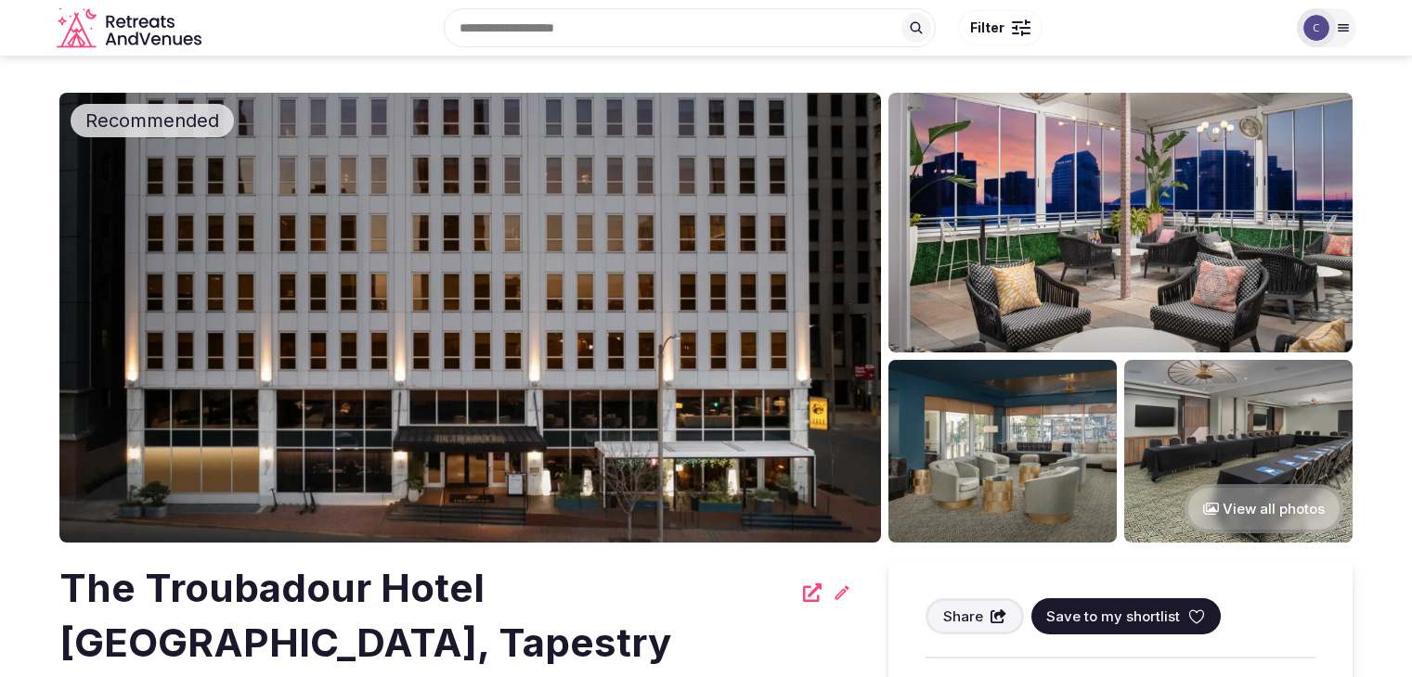
scroll to position [1299, 0]
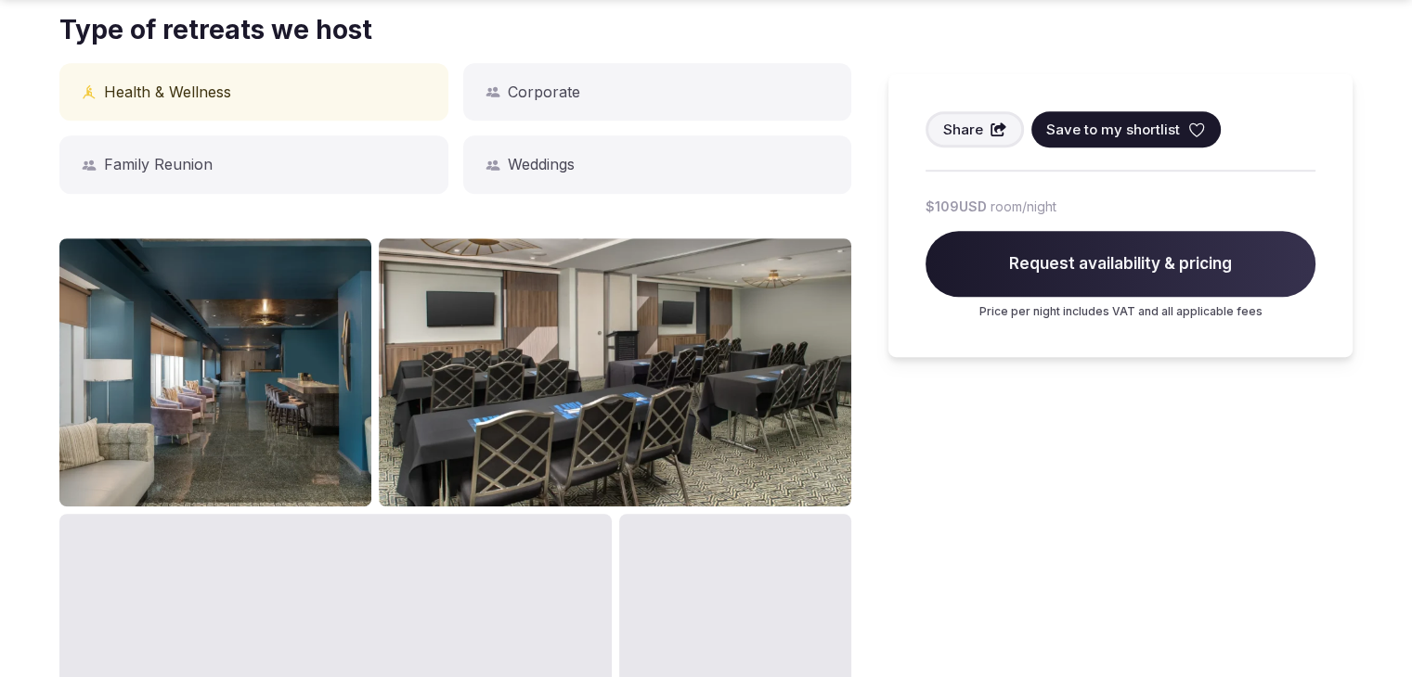
scroll to position [1021, 0]
